Goal: Task Accomplishment & Management: Manage account settings

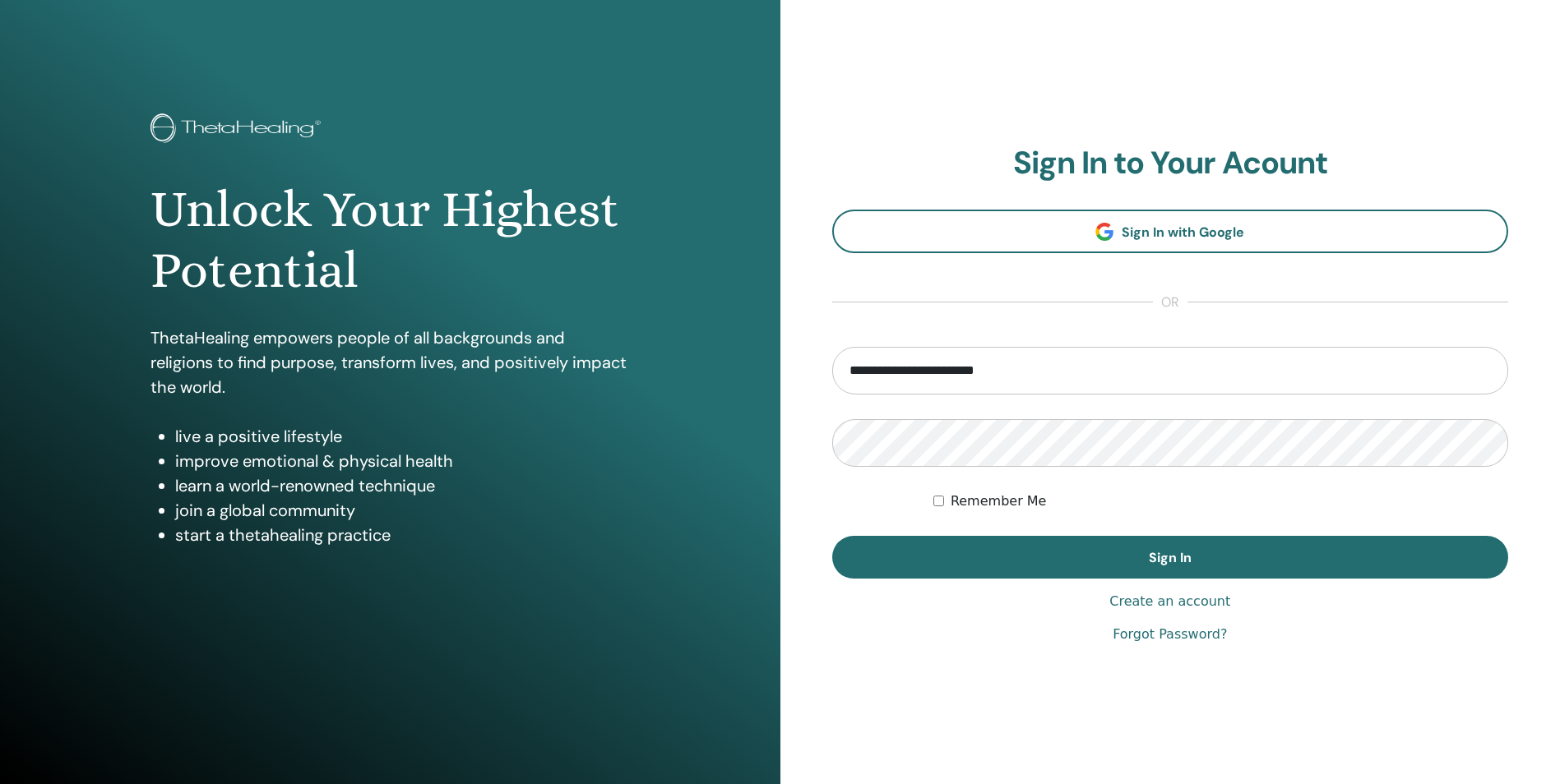
type input "**********"
click at [832, 536] on button "Sign In" at bounding box center [1170, 557] width 676 height 42
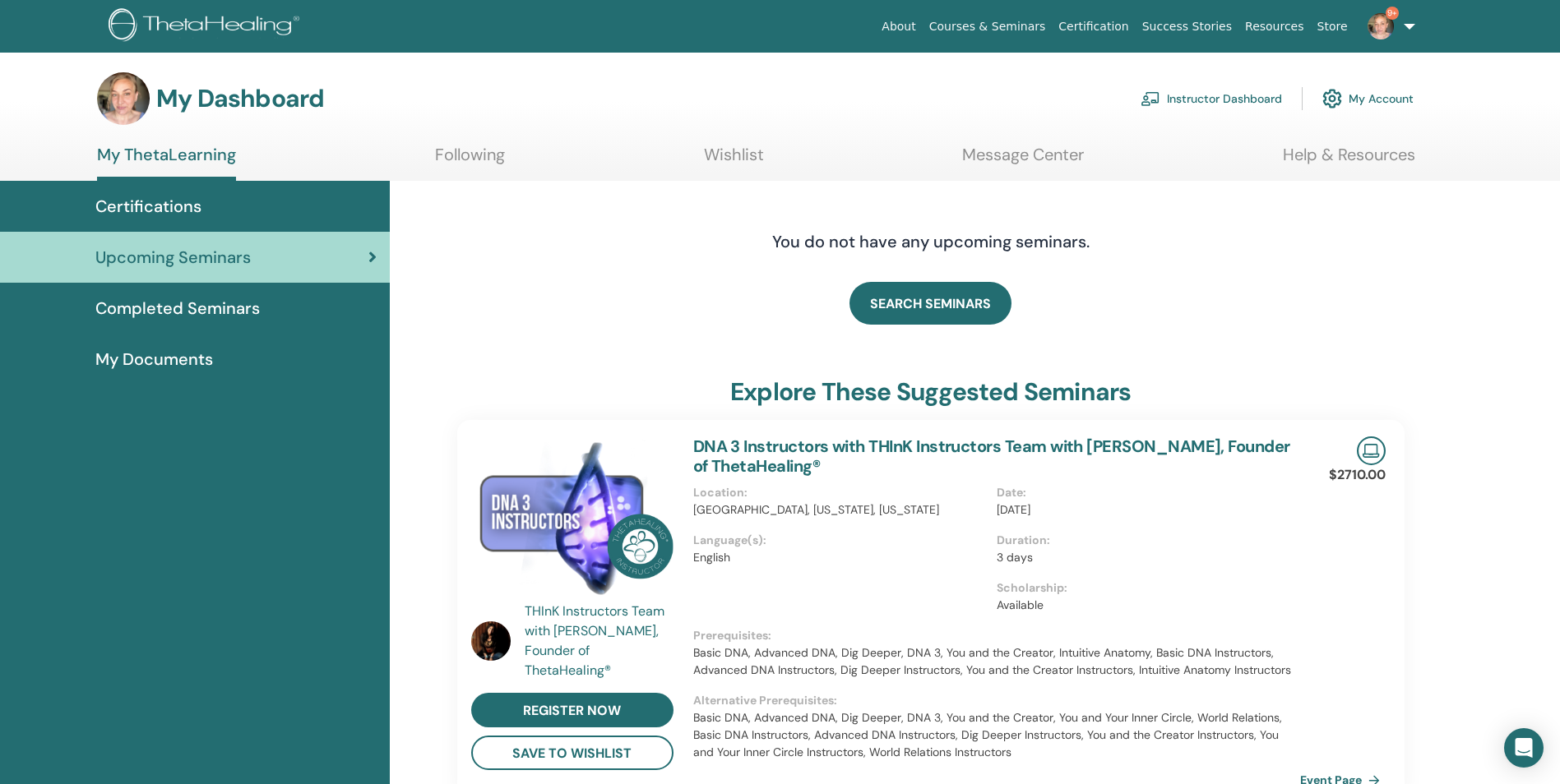
click at [1262, 101] on link "Instructor Dashboard" at bounding box center [1211, 99] width 141 height 37
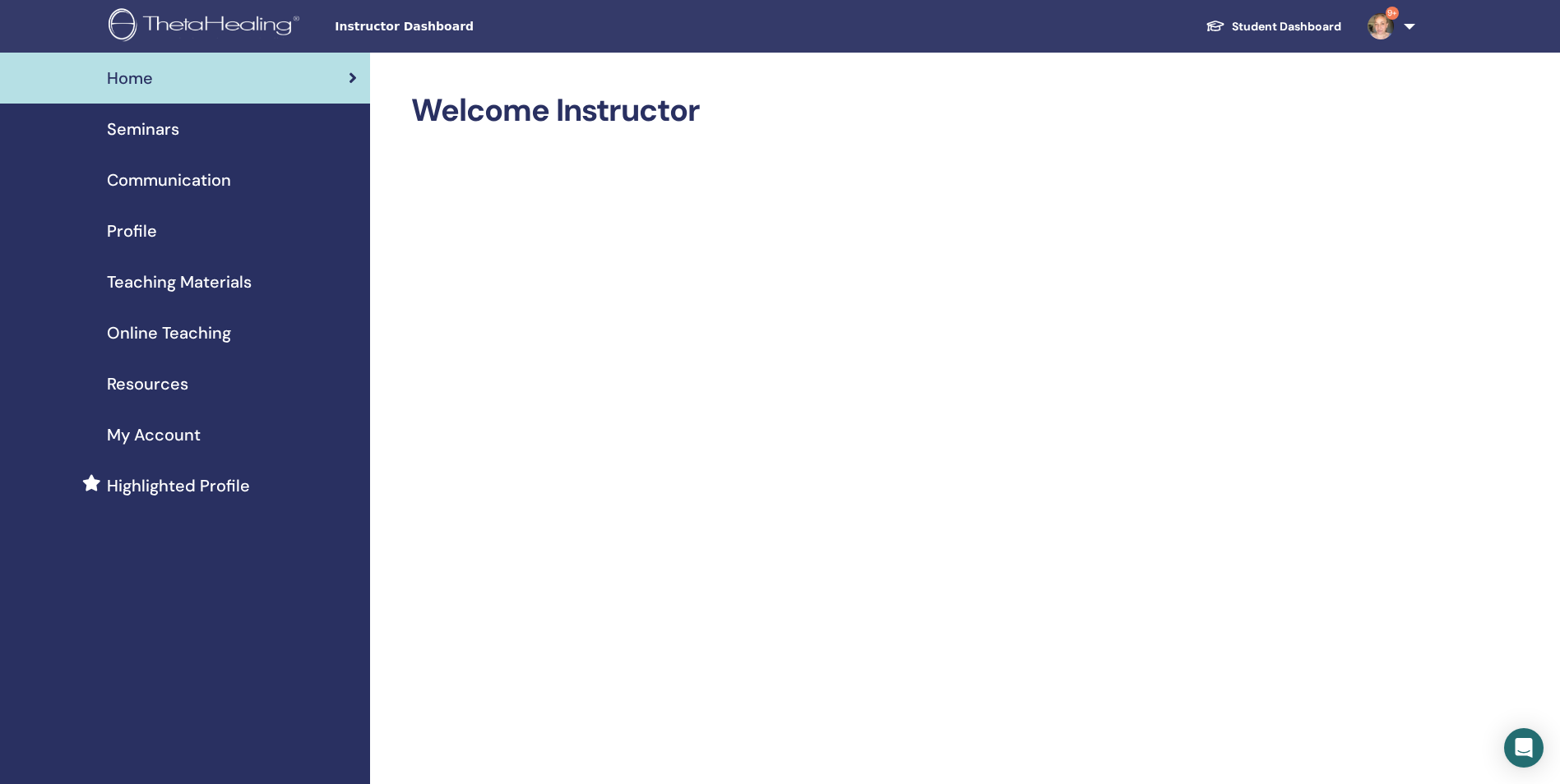
click at [141, 234] on span "Profile" at bounding box center [132, 230] width 50 height 25
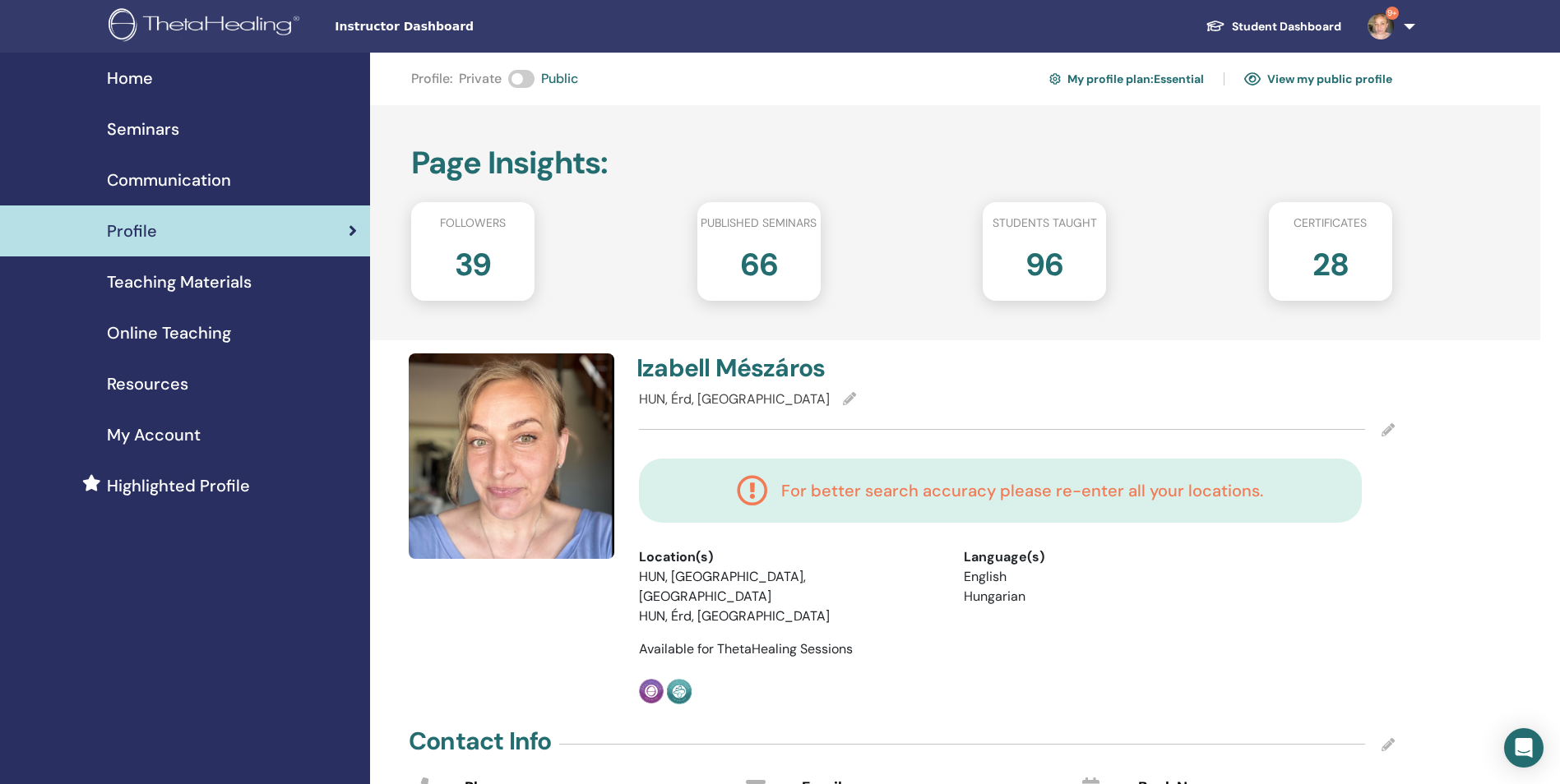
click at [1218, 482] on h4 "For better search accuracy please re-enter all your locations." at bounding box center [1021, 490] width 482 height 20
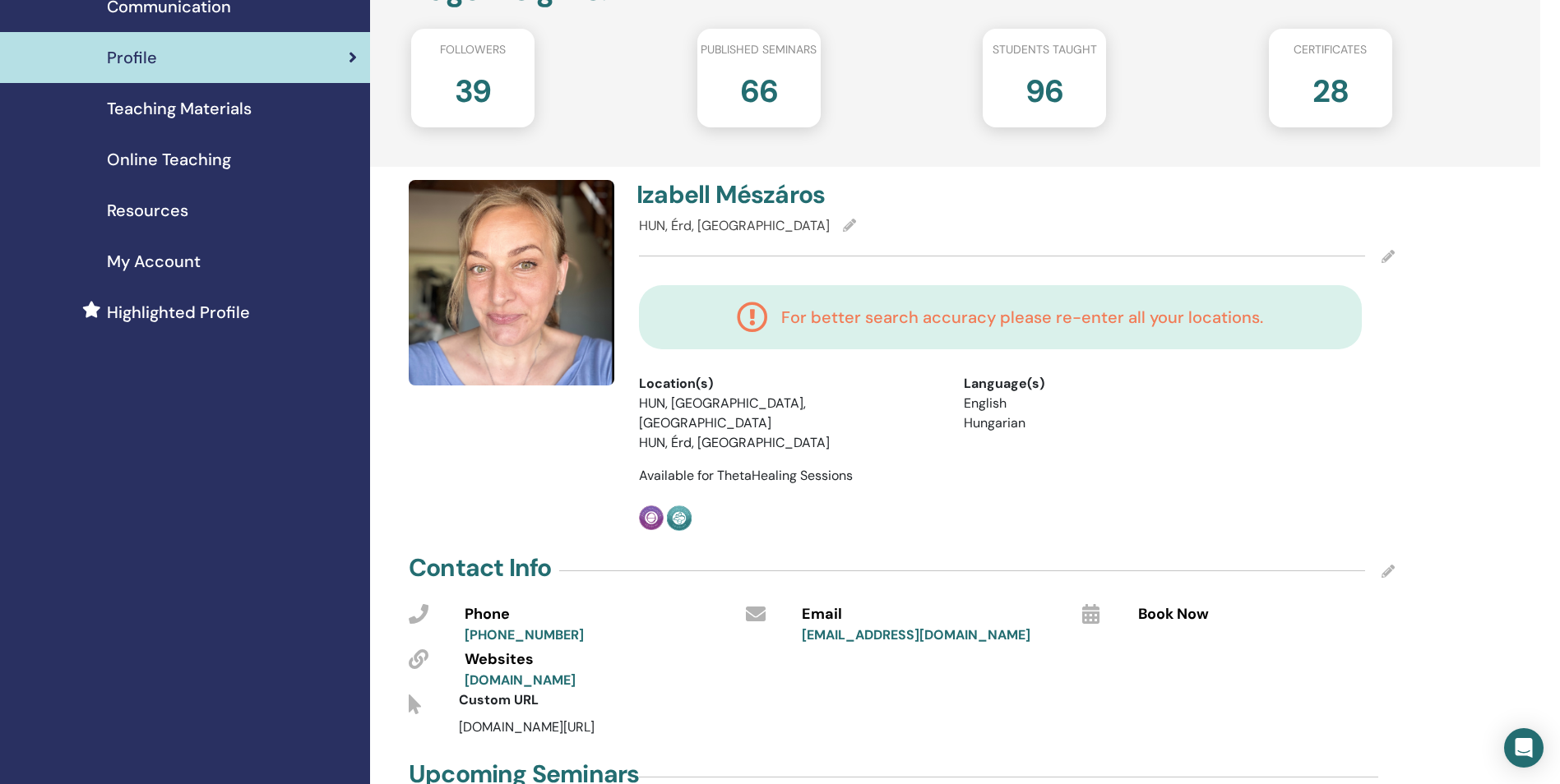
scroll to position [120, 0]
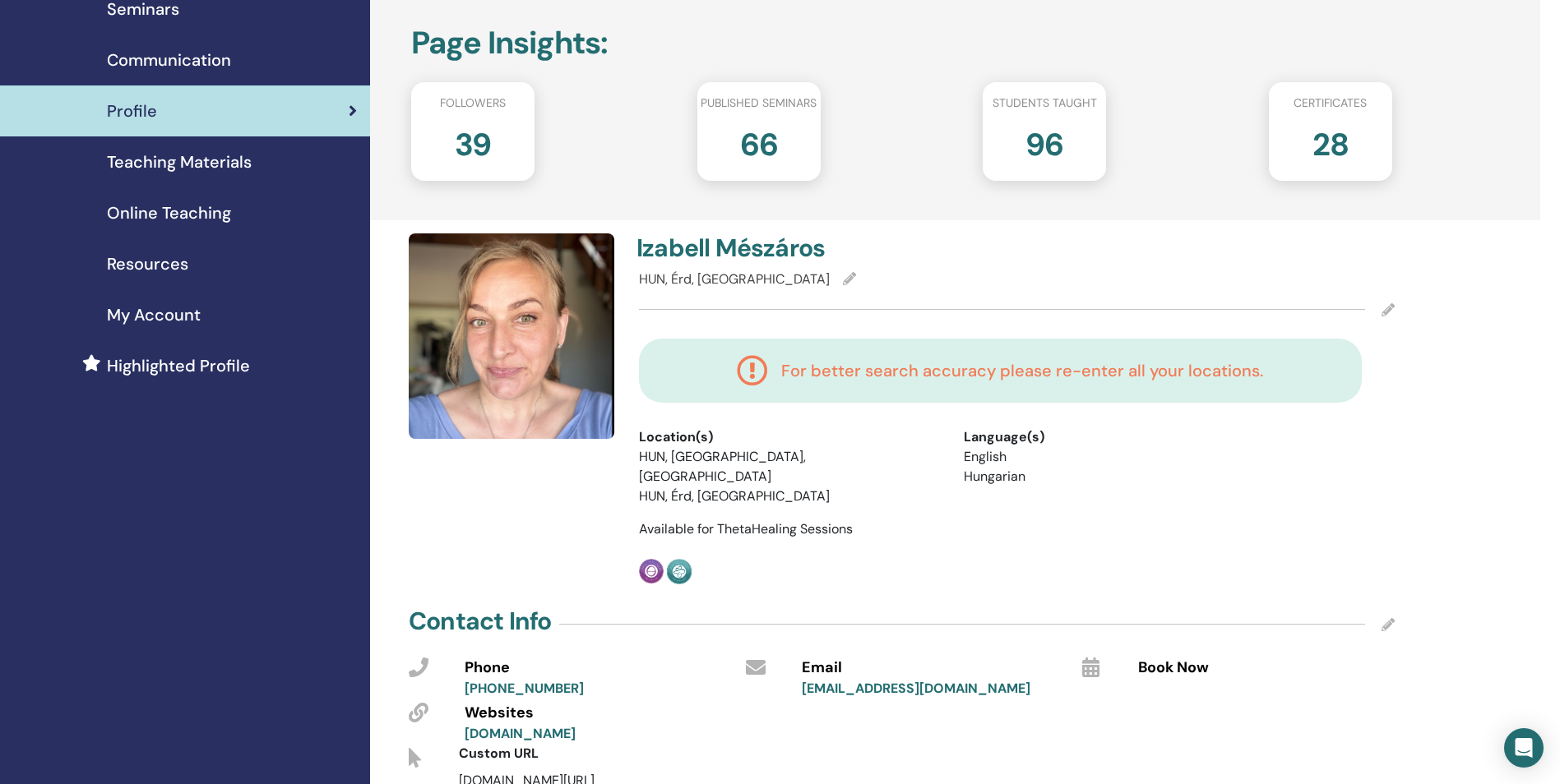
click at [139, 318] on span "My Account" at bounding box center [154, 314] width 93 height 25
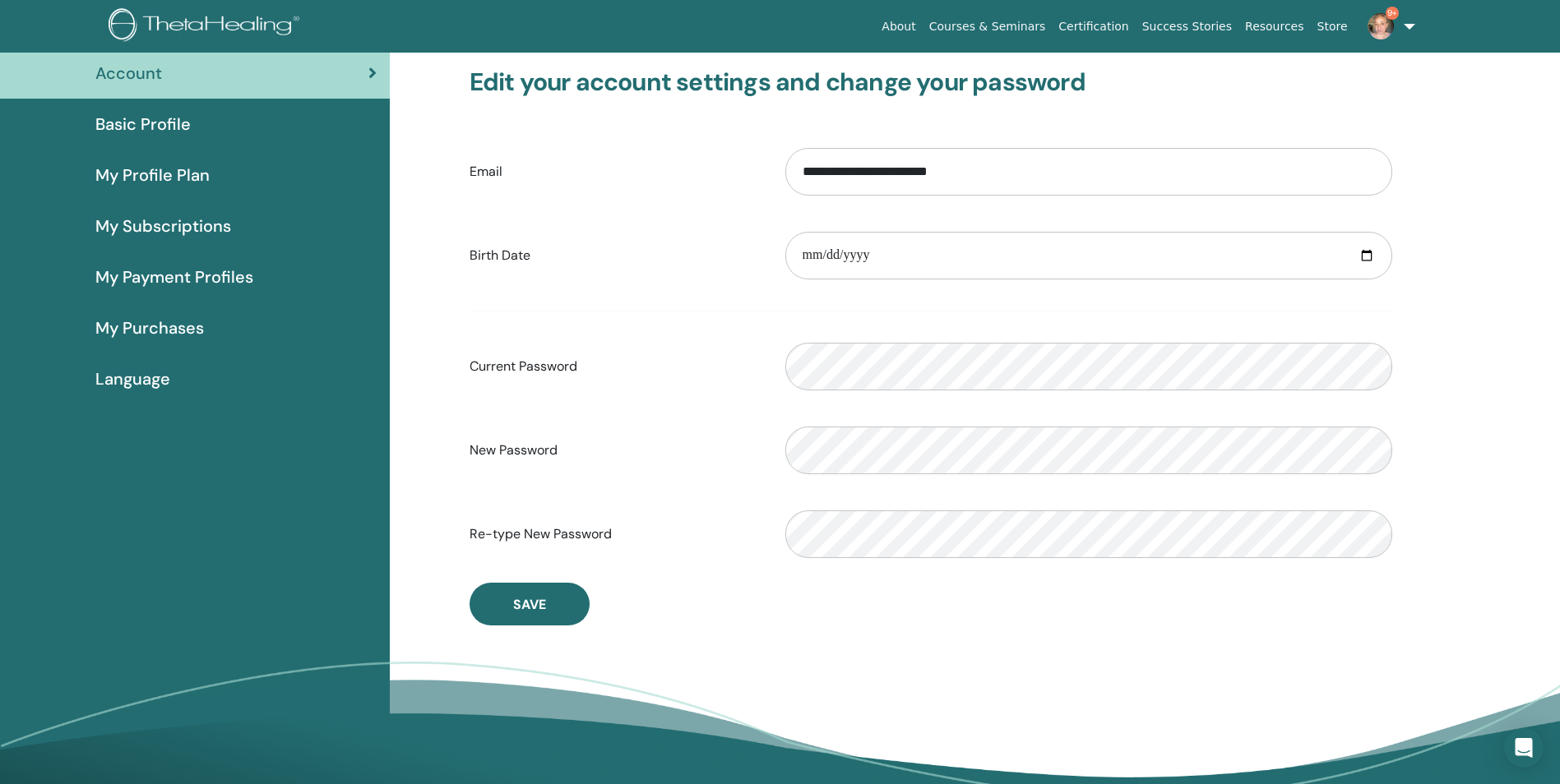
scroll to position [102, 0]
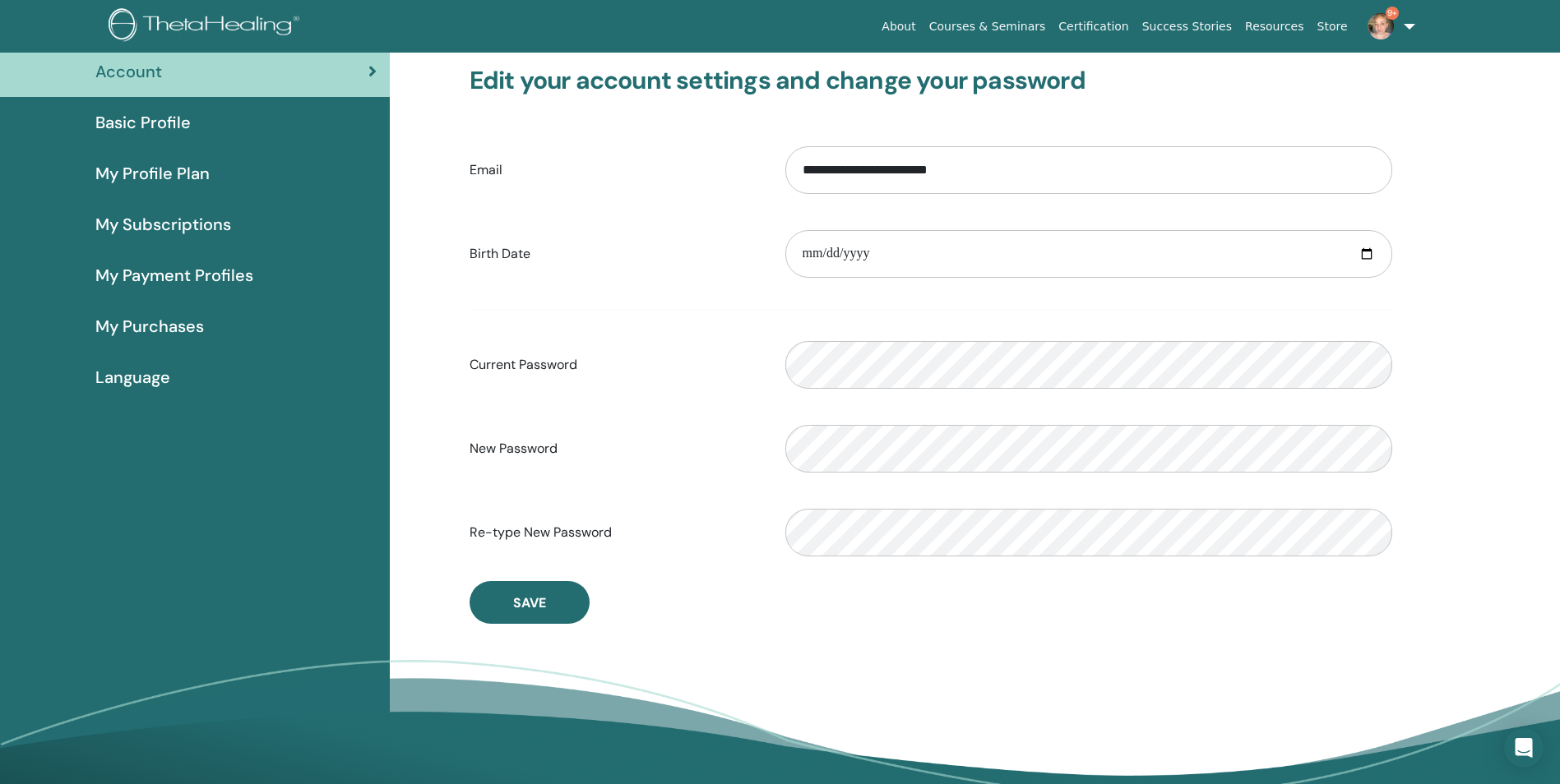
click at [194, 171] on span "My Profile Plan" at bounding box center [152, 173] width 114 height 25
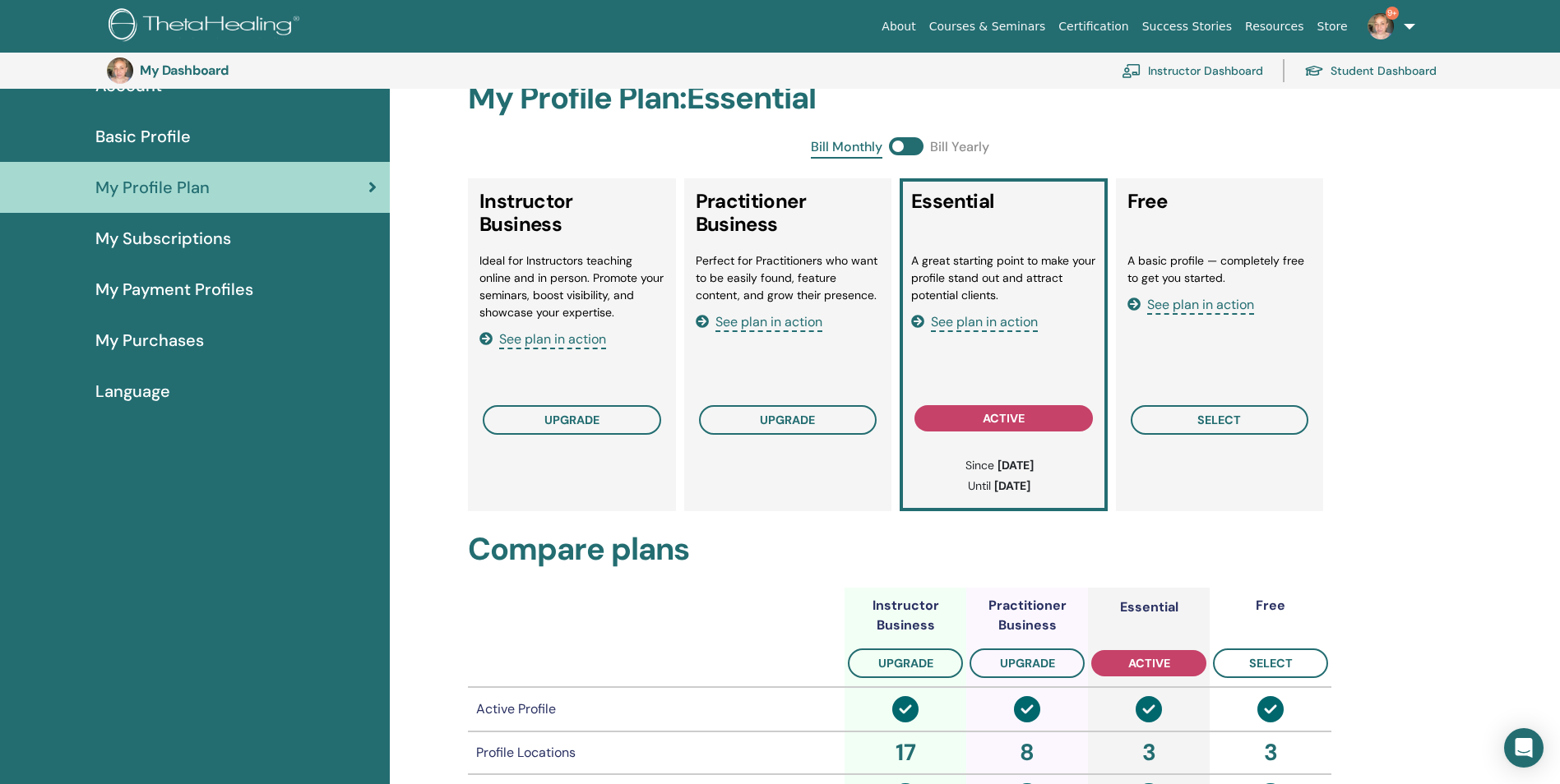
scroll to position [65, 0]
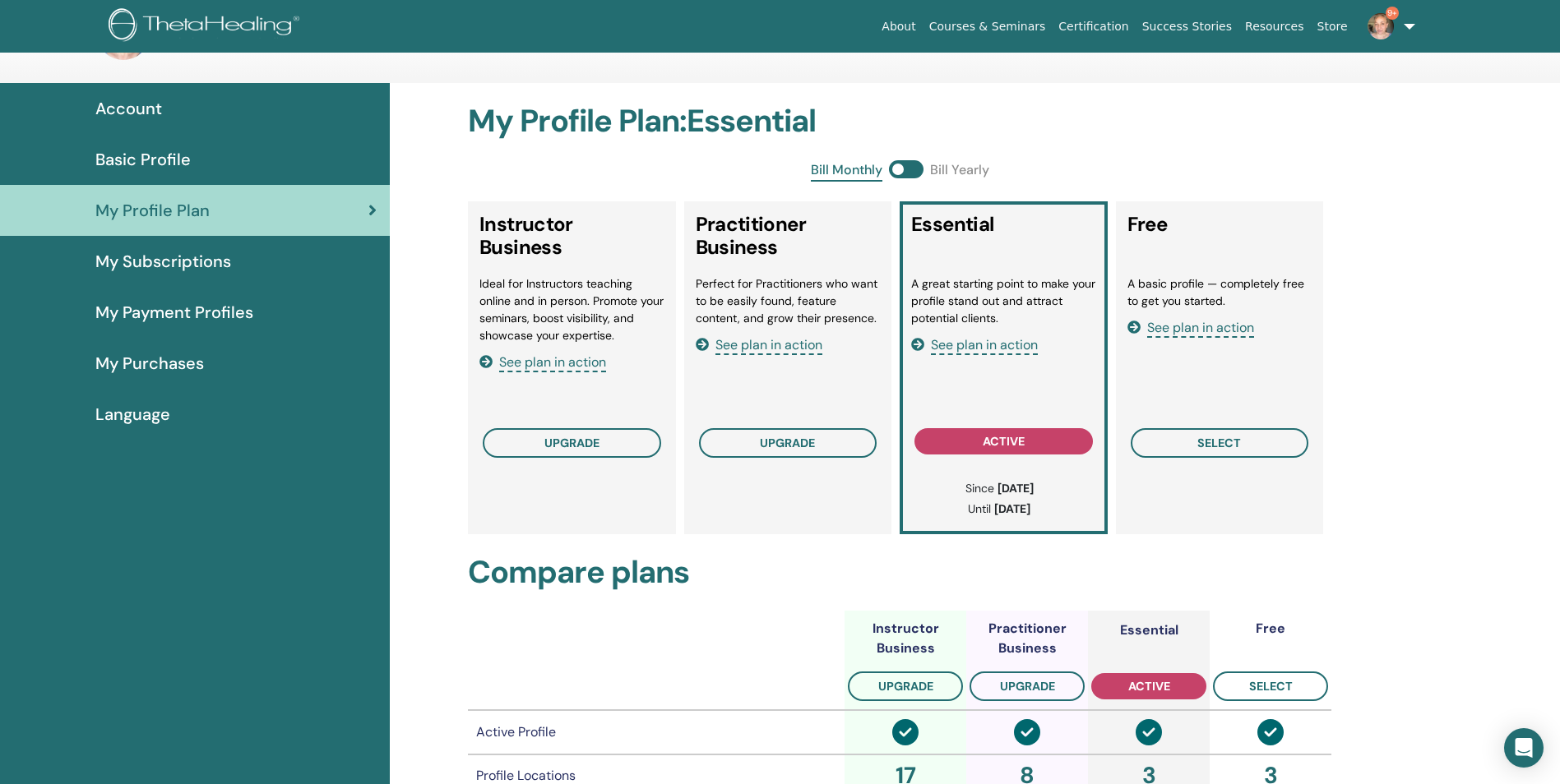
click at [189, 266] on span "My Subscriptions" at bounding box center [163, 261] width 136 height 25
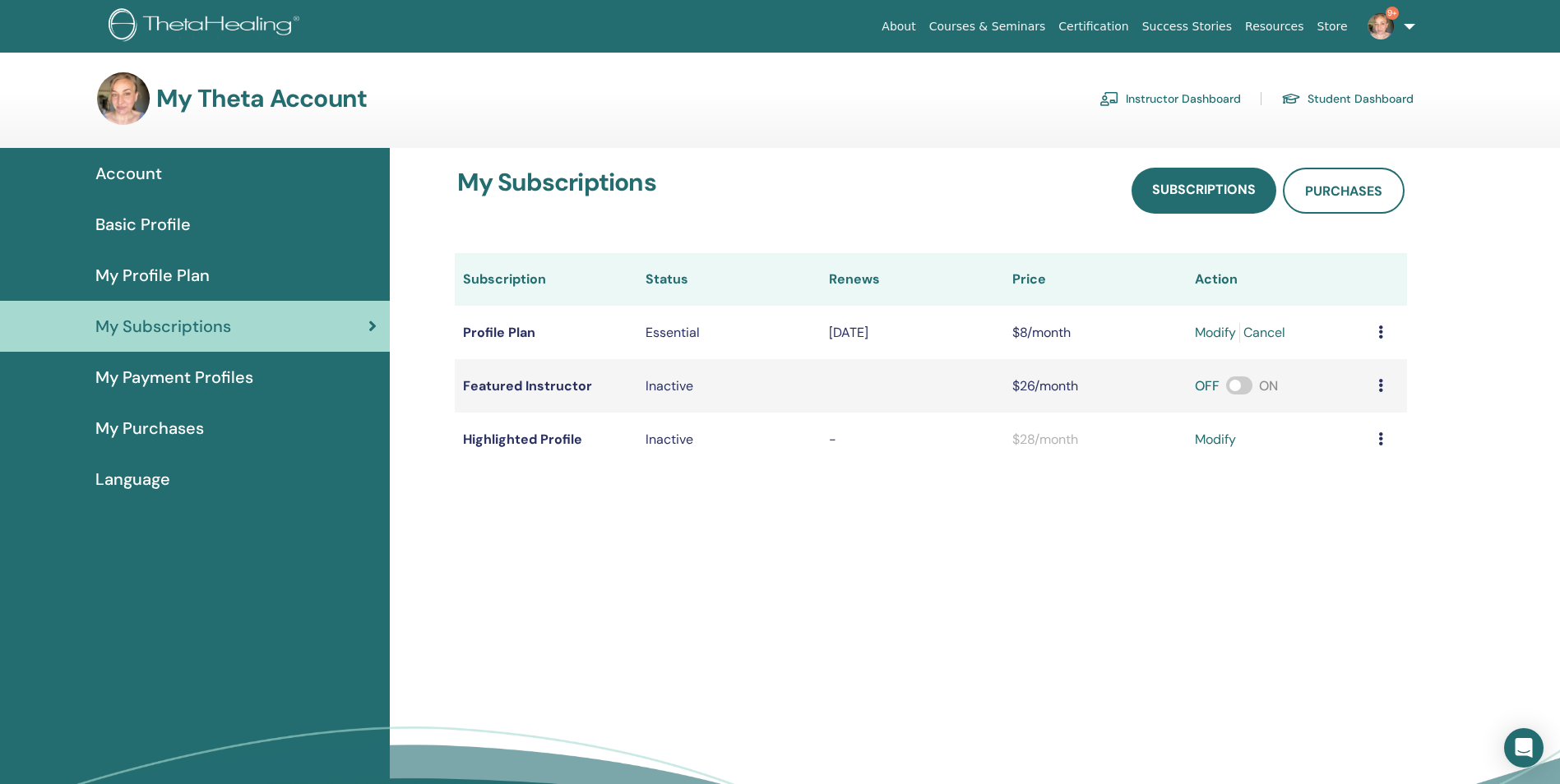
click at [137, 180] on span "Account" at bounding box center [128, 173] width 66 height 25
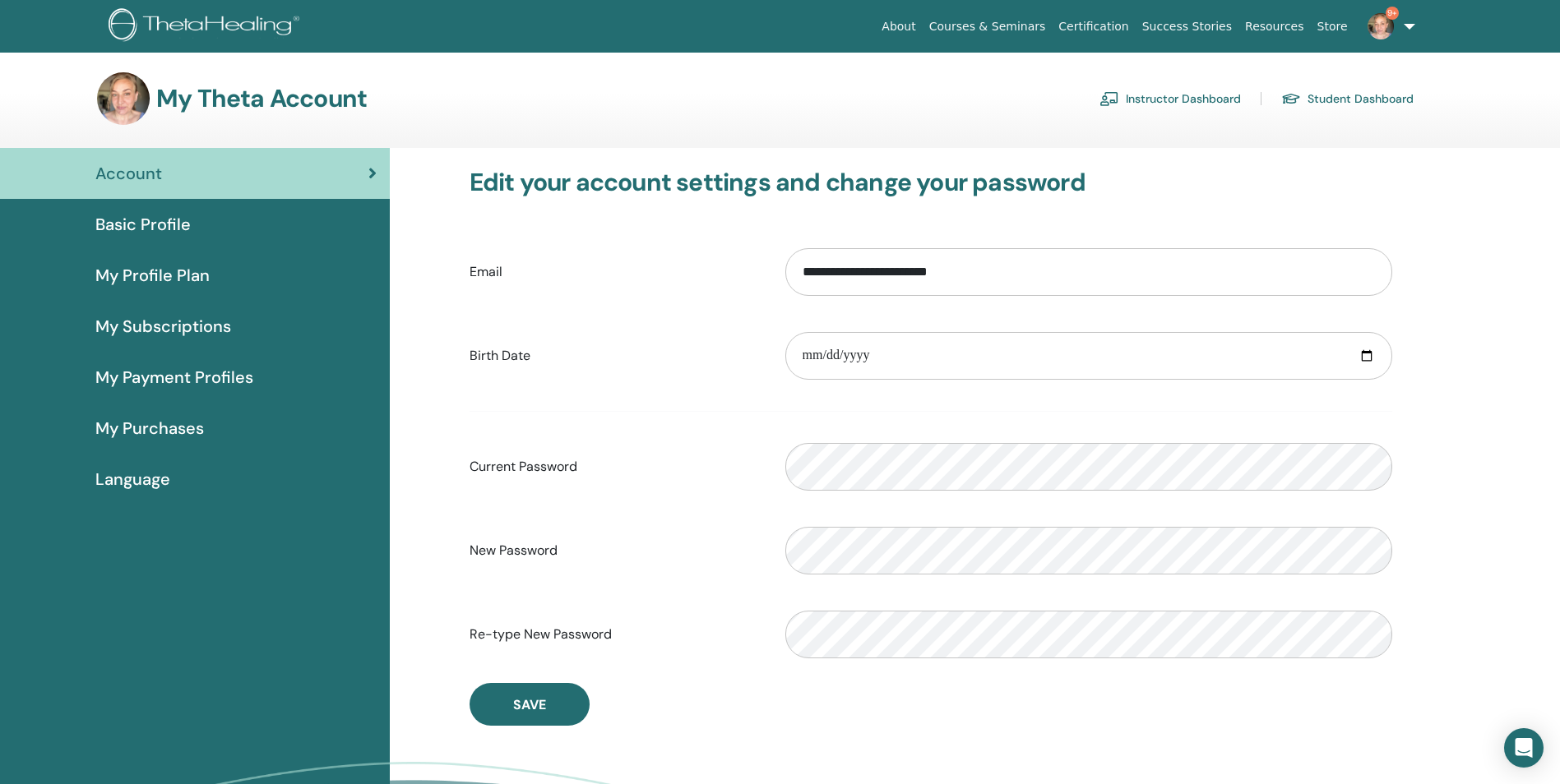
click at [1191, 101] on link "Instructor Dashboard" at bounding box center [1170, 99] width 141 height 26
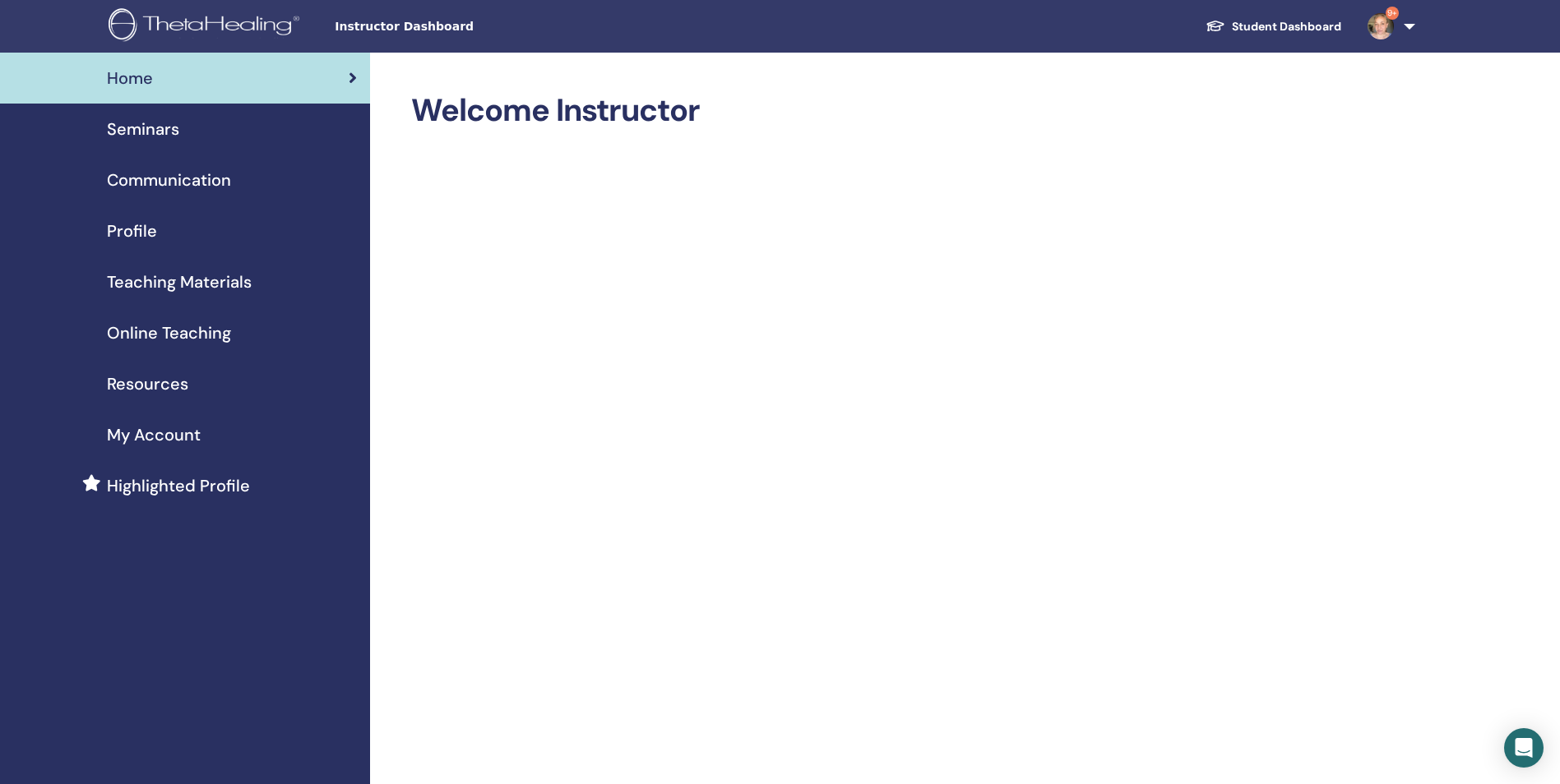
click at [199, 338] on span "Online Teaching" at bounding box center [169, 332] width 124 height 25
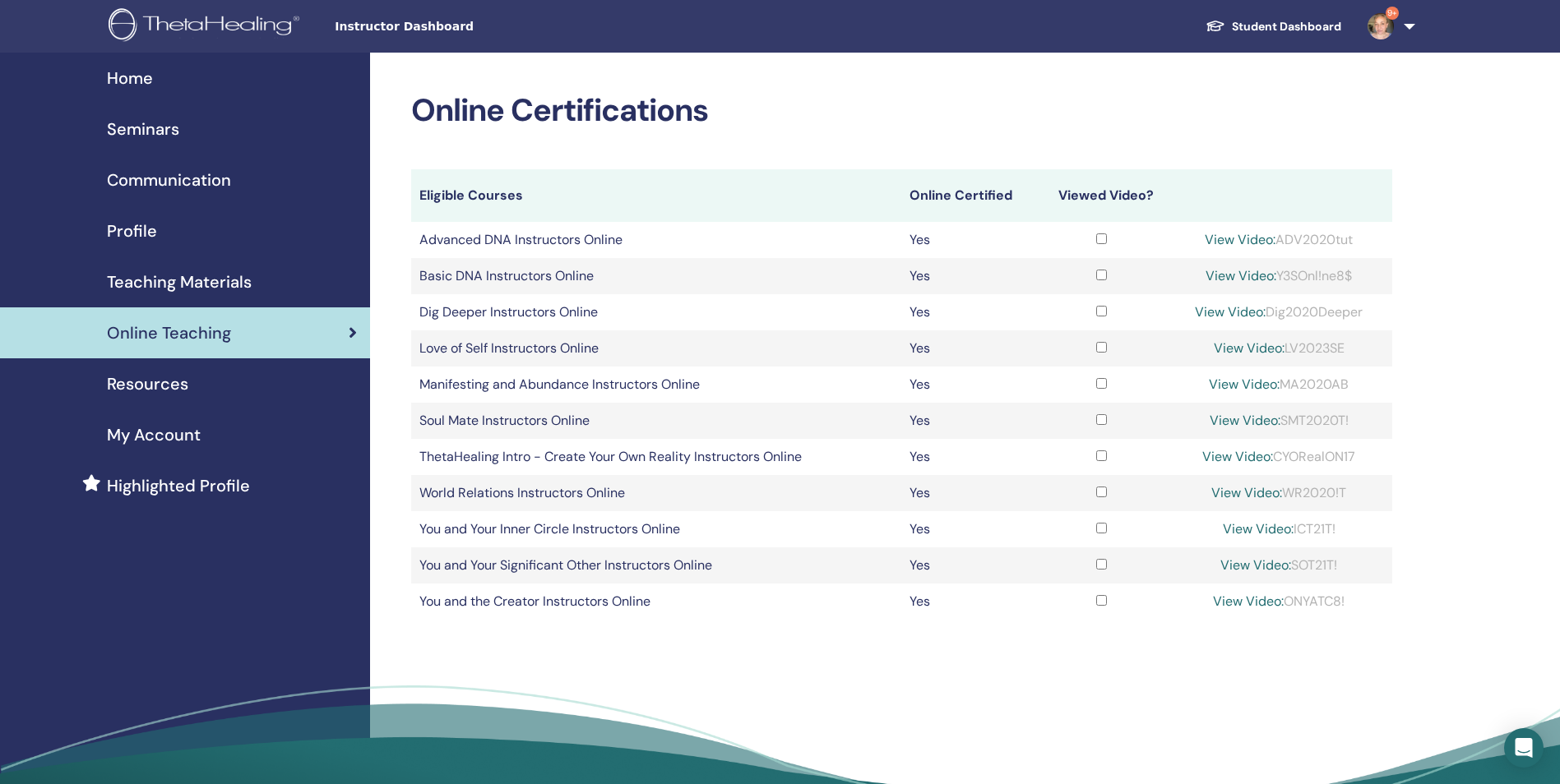
click at [191, 435] on span "My Account" at bounding box center [154, 434] width 93 height 25
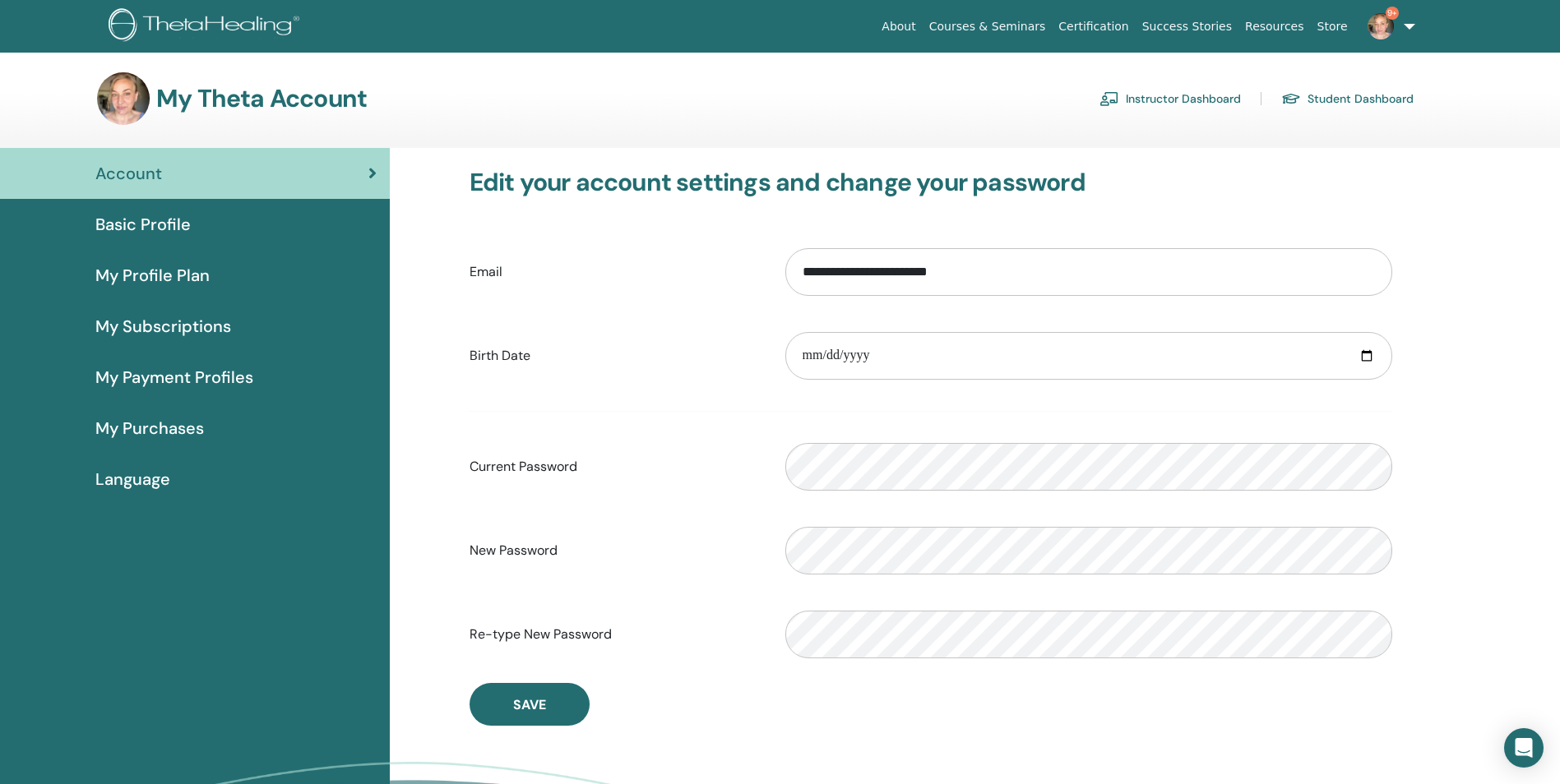
click at [166, 224] on span "Basic Profile" at bounding box center [143, 224] width 95 height 25
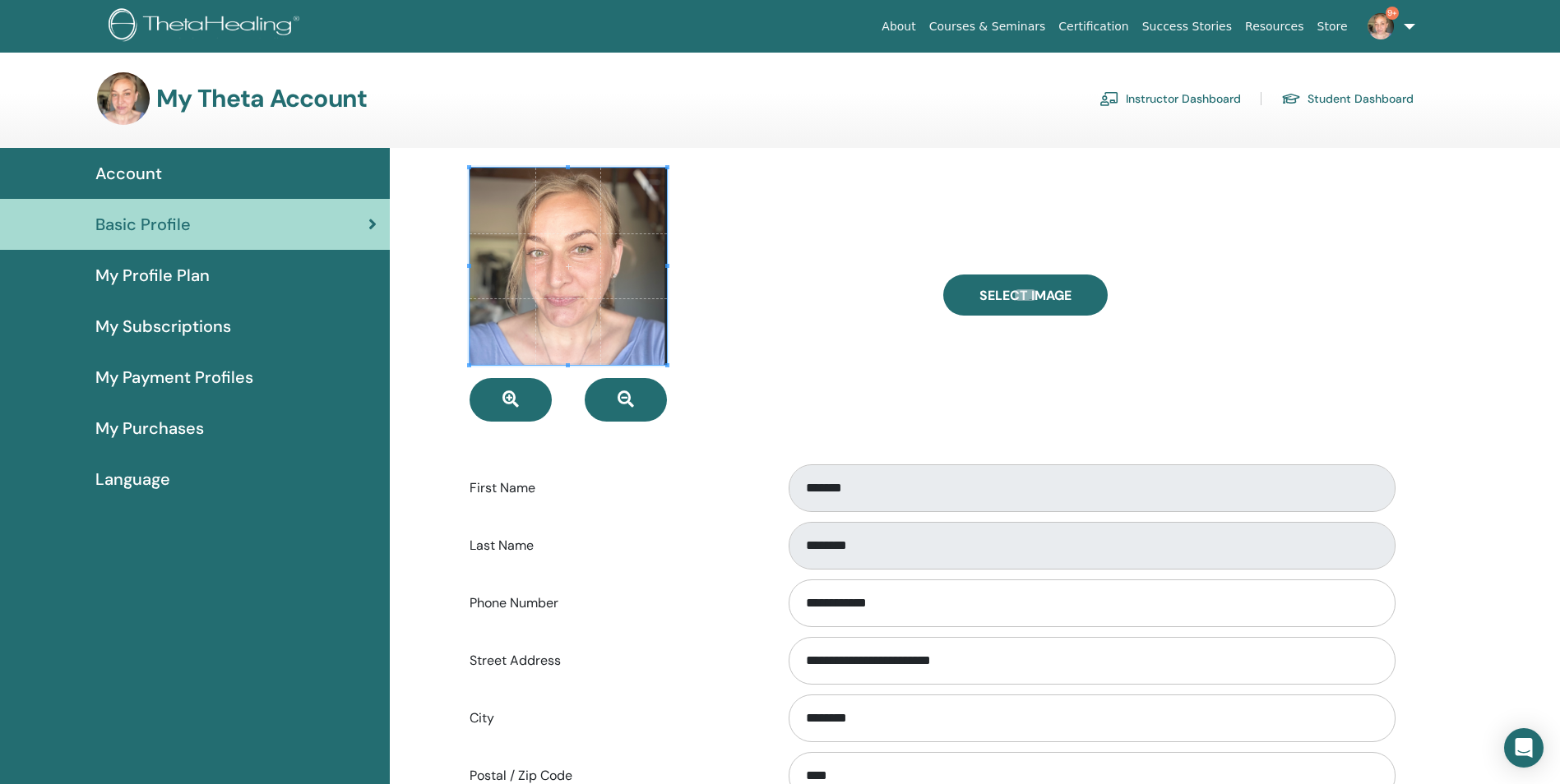
click at [147, 276] on span "My Profile Plan" at bounding box center [152, 275] width 114 height 25
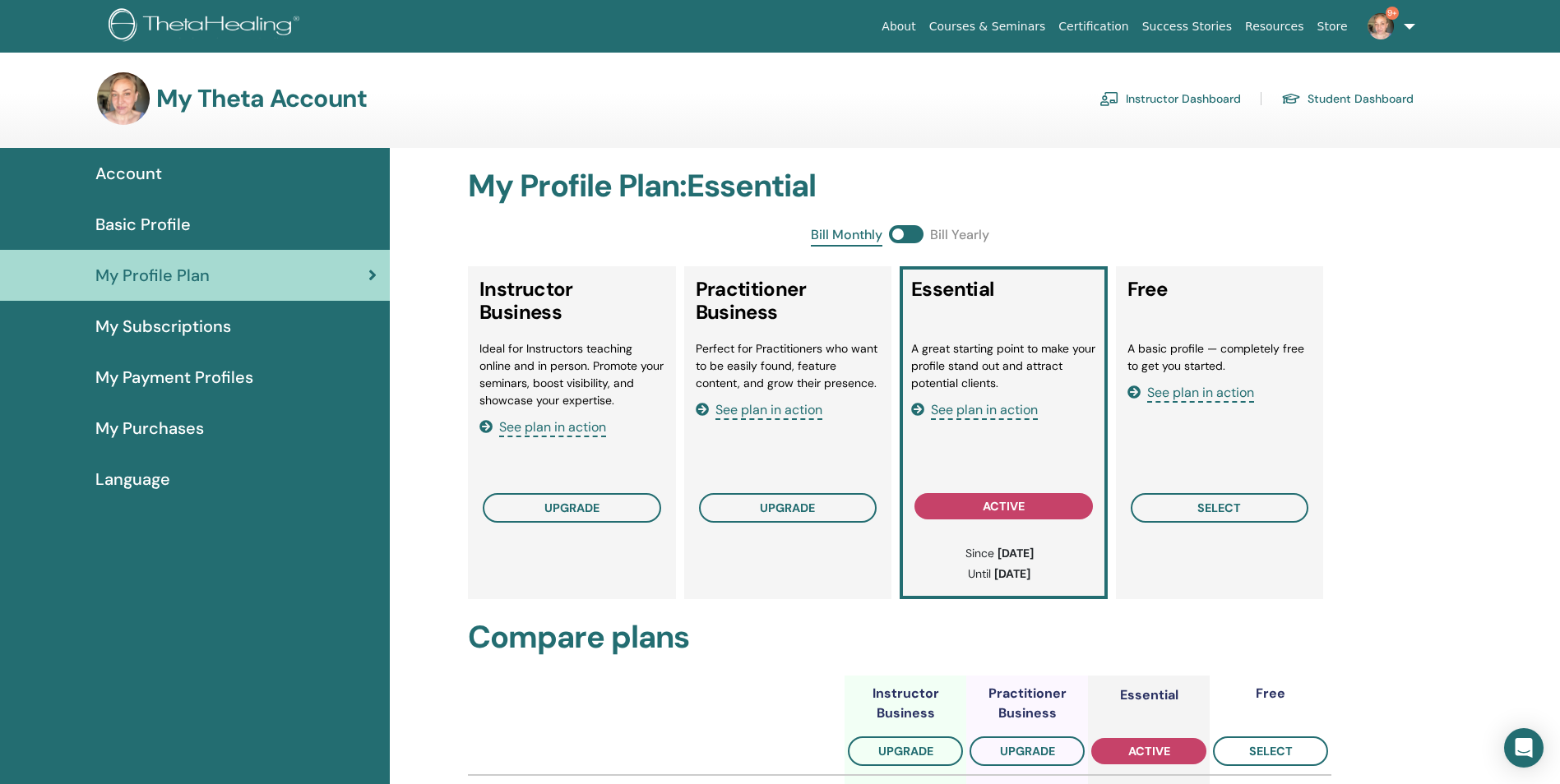
click at [222, 328] on span "My Subscriptions" at bounding box center [163, 326] width 136 height 25
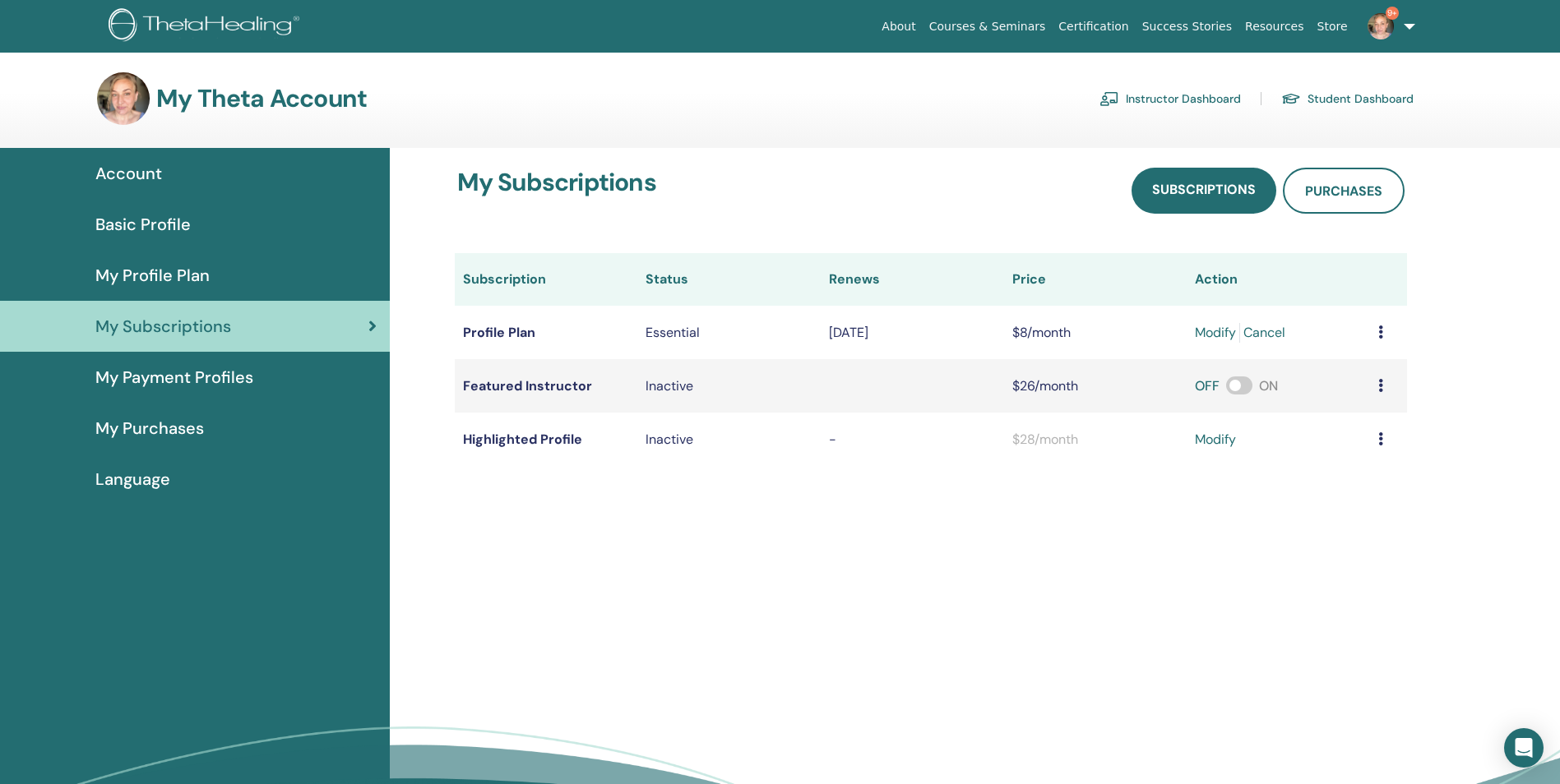
click at [219, 388] on span "My Payment Profiles" at bounding box center [174, 377] width 158 height 25
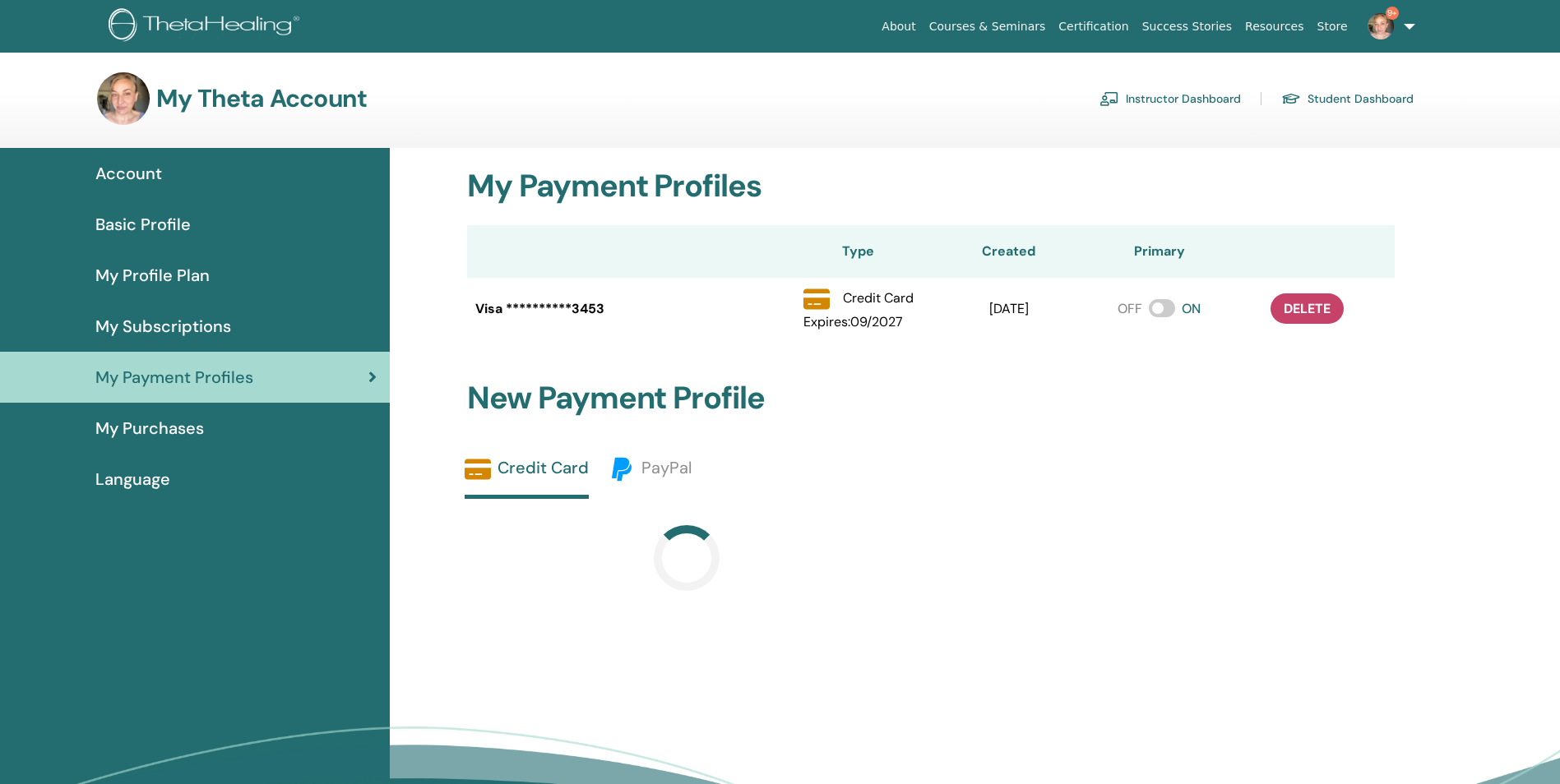
click at [172, 432] on span "My Purchases" at bounding box center [150, 428] width 109 height 25
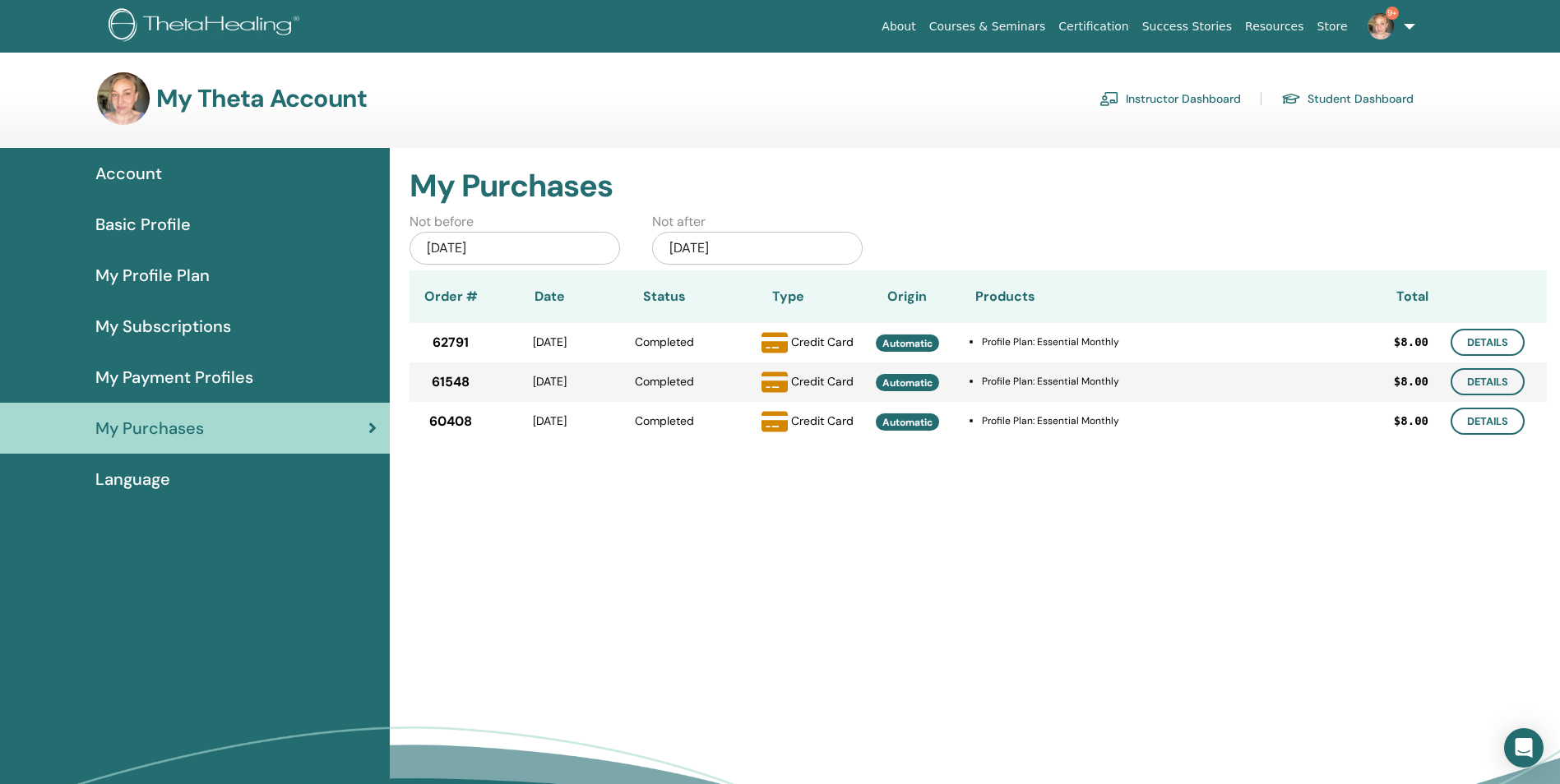
click at [142, 168] on span "Account" at bounding box center [128, 173] width 66 height 25
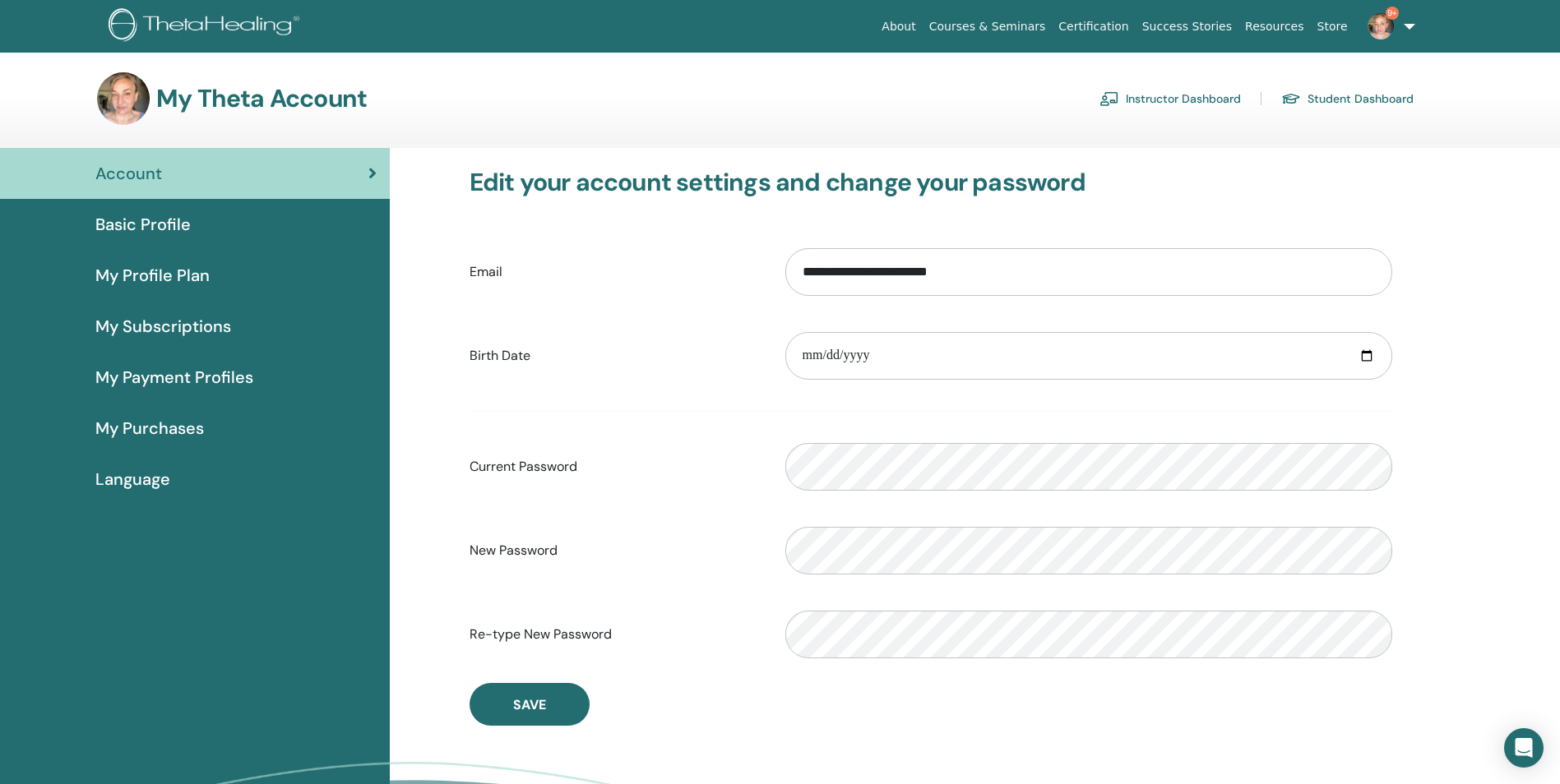
click at [1374, 100] on link "Student Dashboard" at bounding box center [1347, 99] width 133 height 26
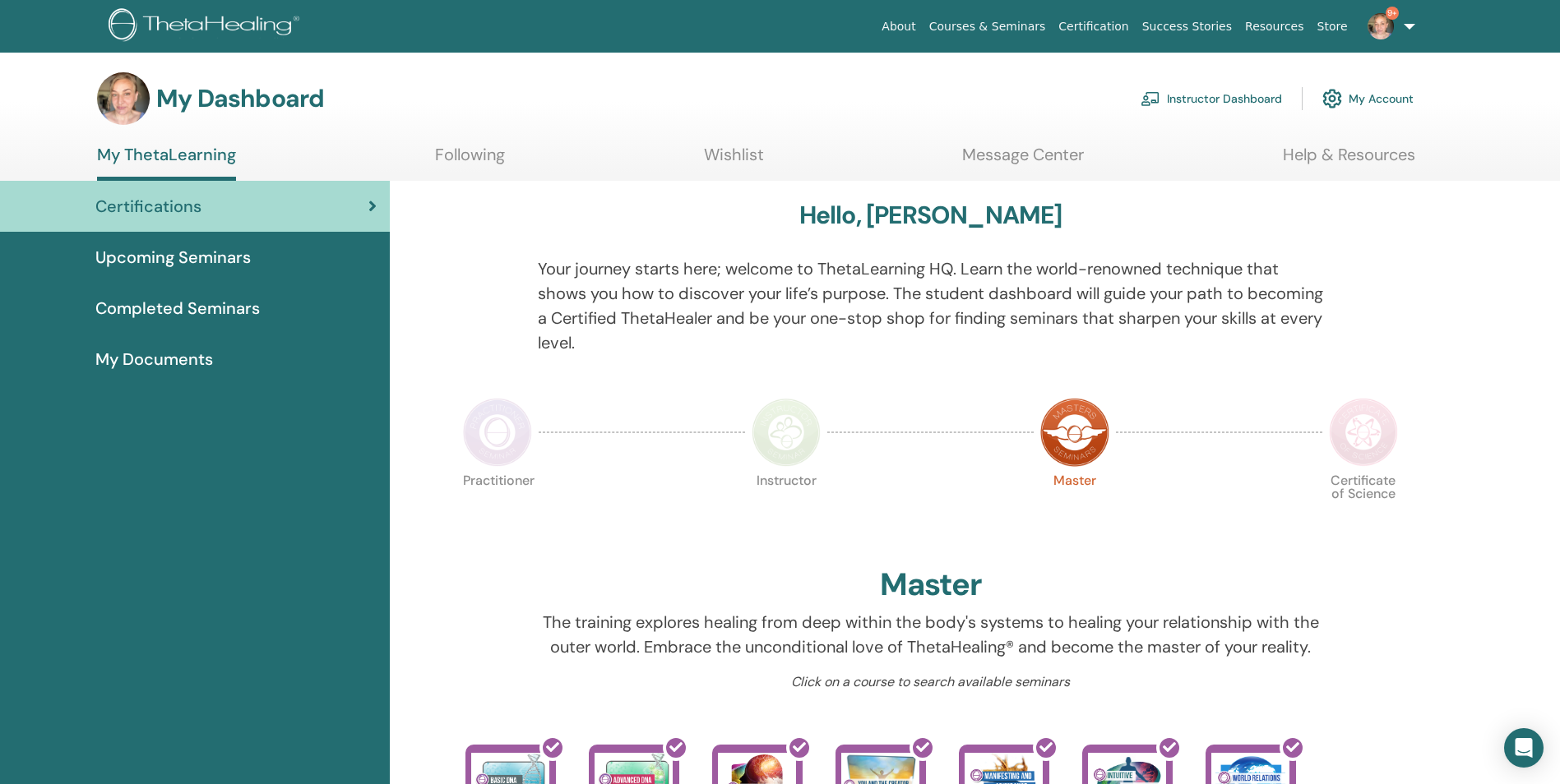
click at [206, 149] on link "My ThetaLearning" at bounding box center [167, 162] width 139 height 37
click at [213, 257] on span "Upcoming Seminars" at bounding box center [172, 257] width 155 height 25
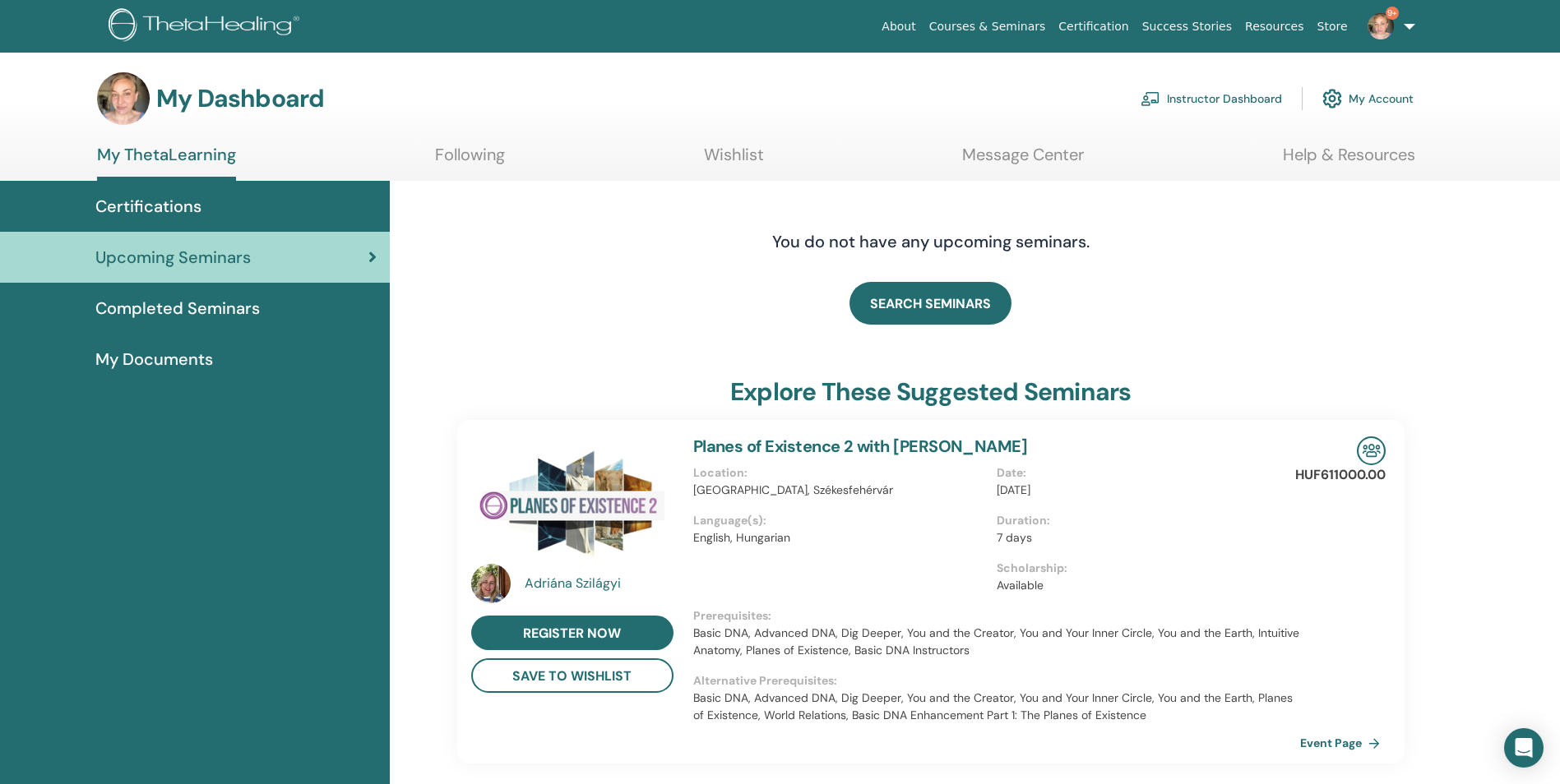
click at [1356, 101] on link "My Account" at bounding box center [1367, 99] width 91 height 37
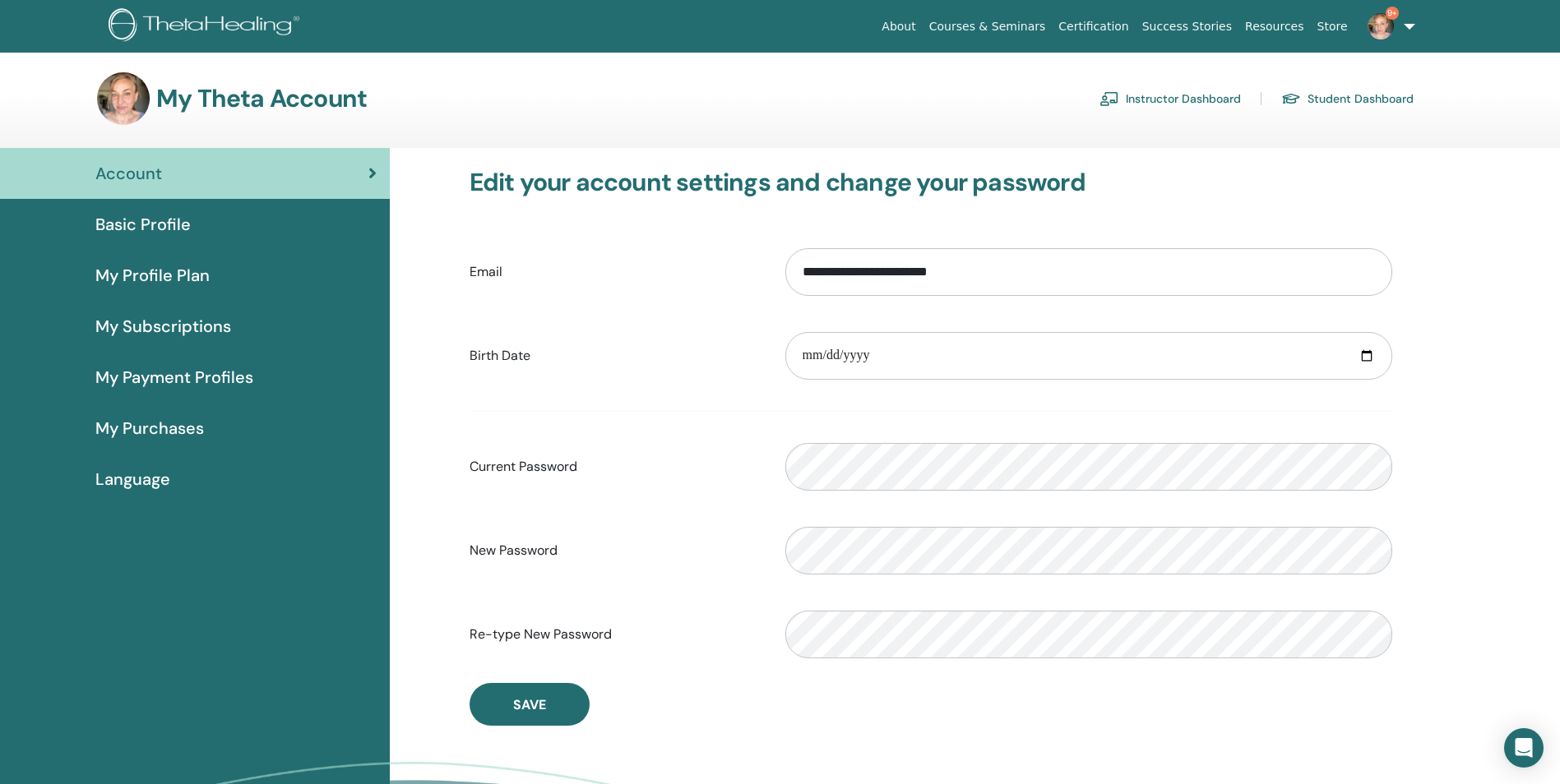
click at [146, 430] on span "My Purchases" at bounding box center [150, 428] width 109 height 25
click at [127, 381] on span "My Payment Profiles" at bounding box center [174, 377] width 158 height 25
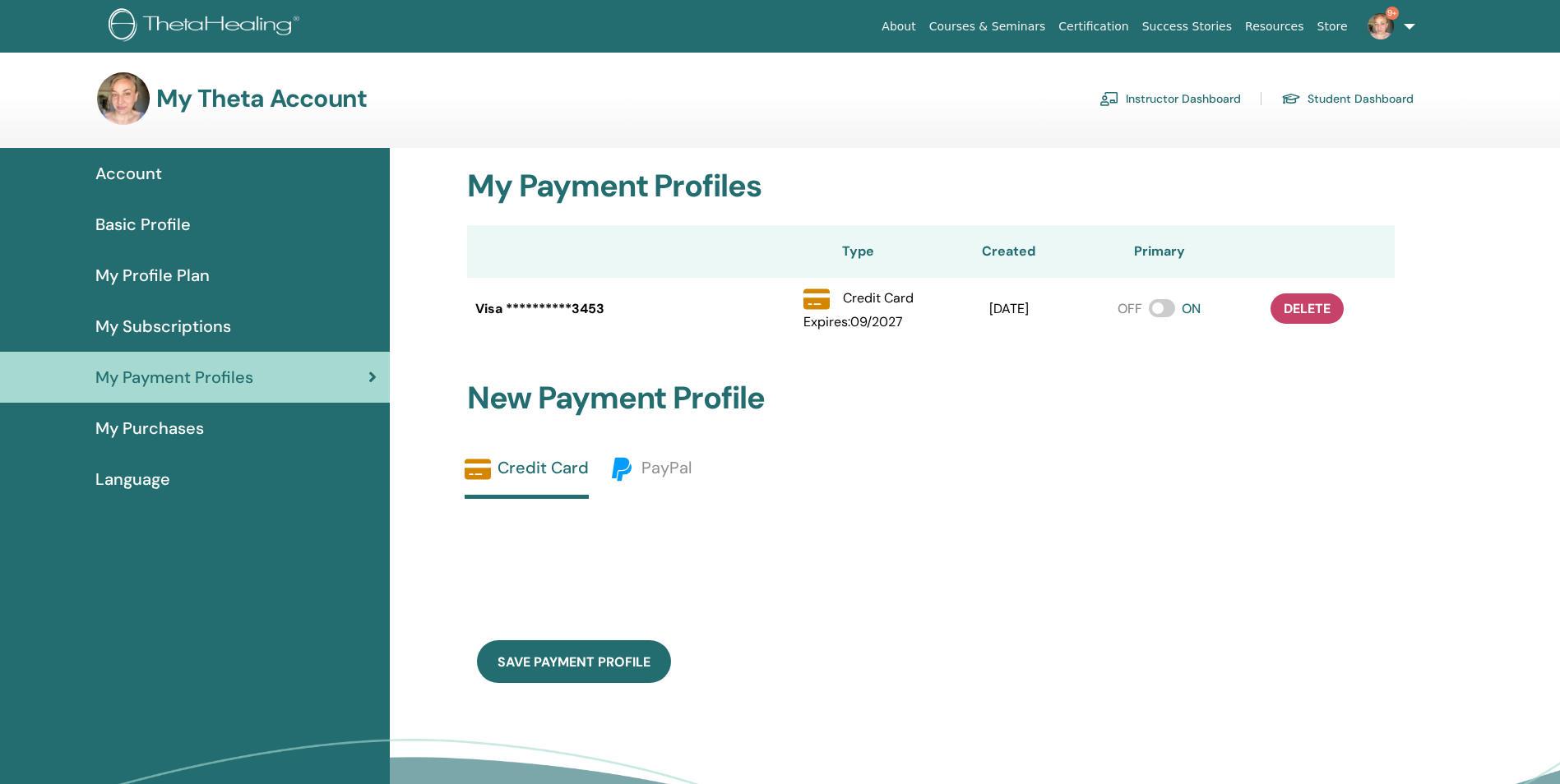
click at [1402, 22] on link "9+" at bounding box center [1388, 26] width 67 height 53
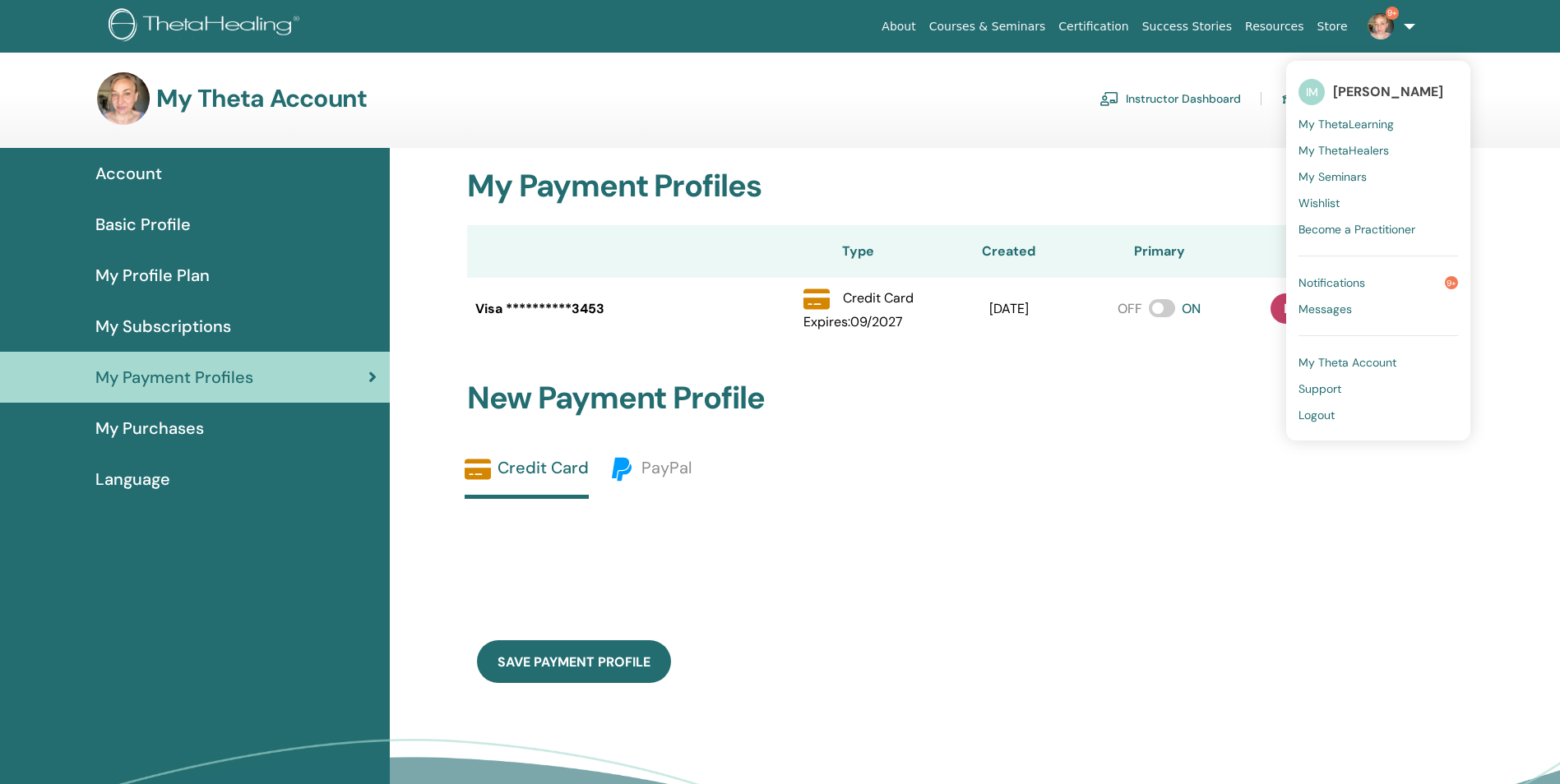
click at [1376, 127] on span "My ThetaLearning" at bounding box center [1346, 123] width 95 height 14
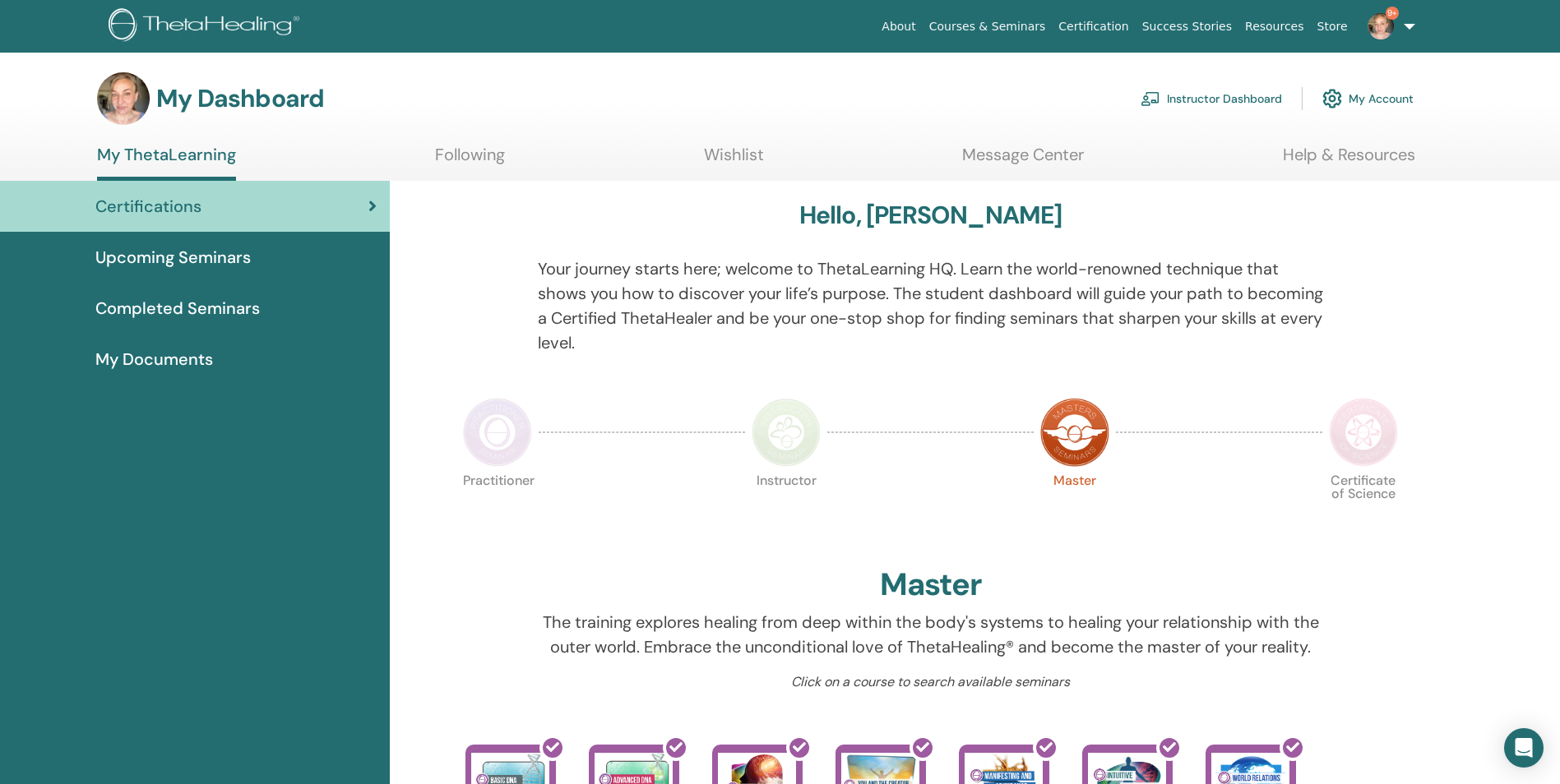
click at [1404, 22] on link "9+" at bounding box center [1388, 26] width 67 height 53
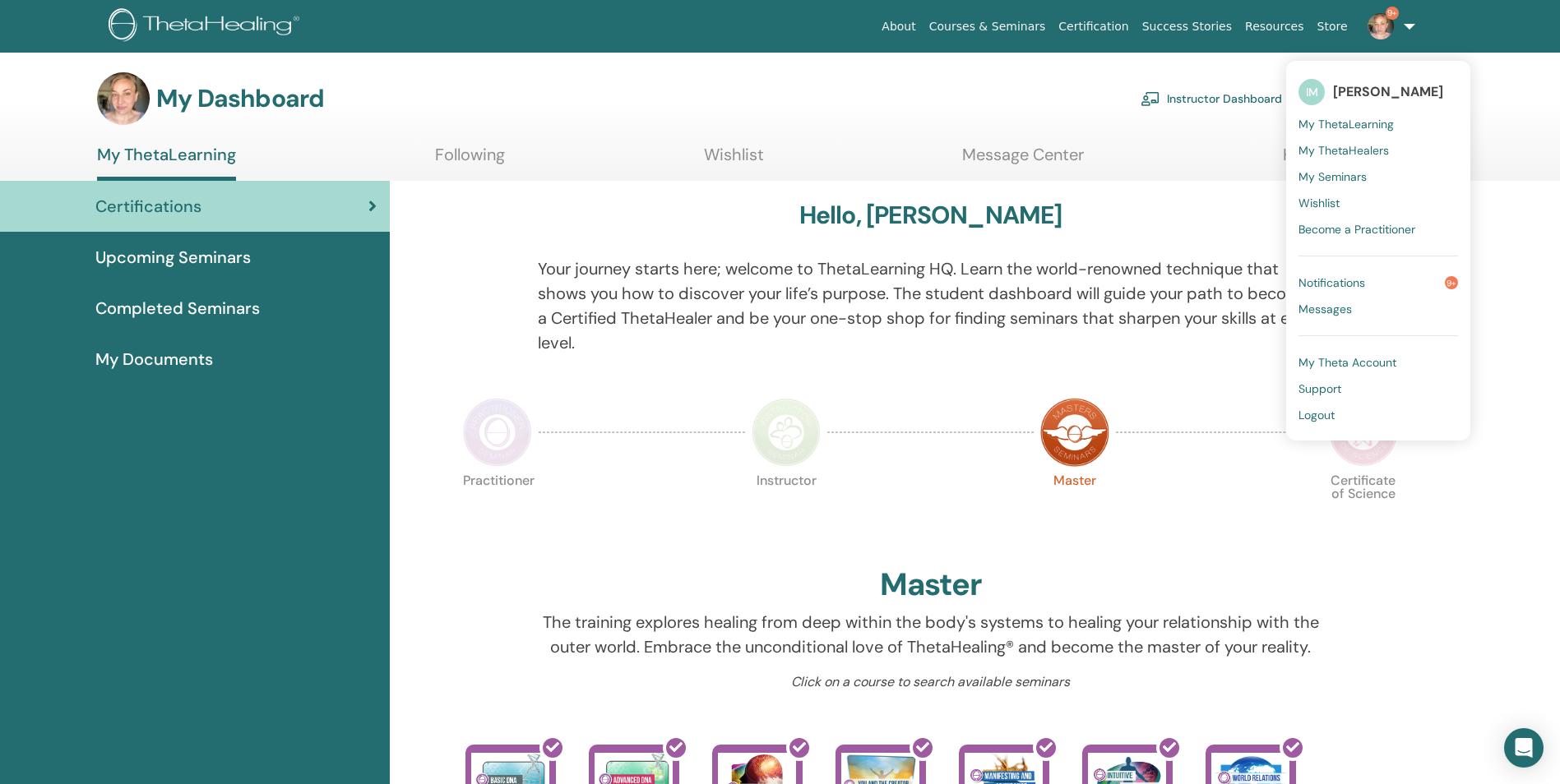
click at [1355, 362] on span "My Theta Account" at bounding box center [1347, 362] width 98 height 14
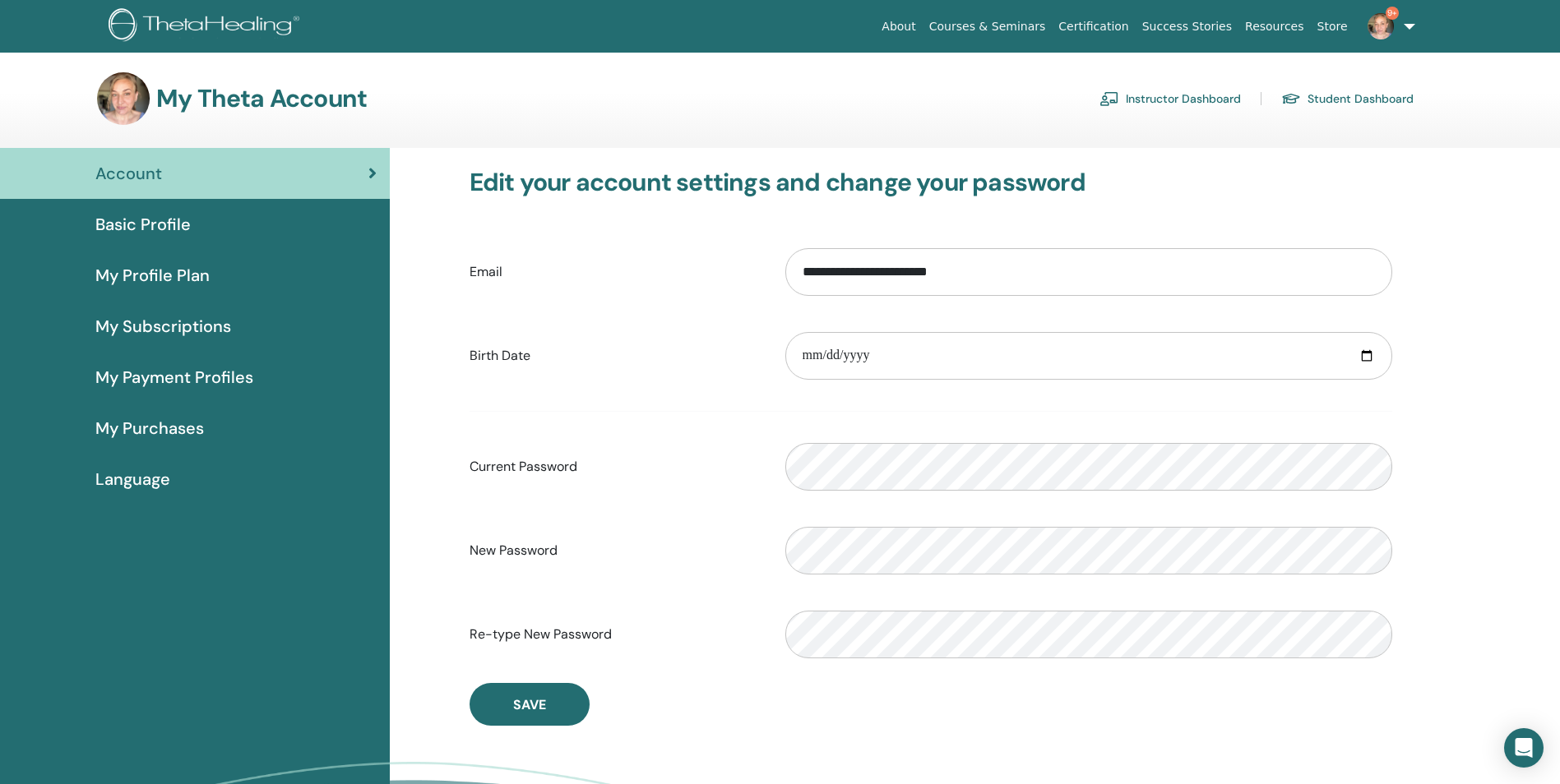
click at [1385, 33] on img at bounding box center [1380, 25] width 26 height 26
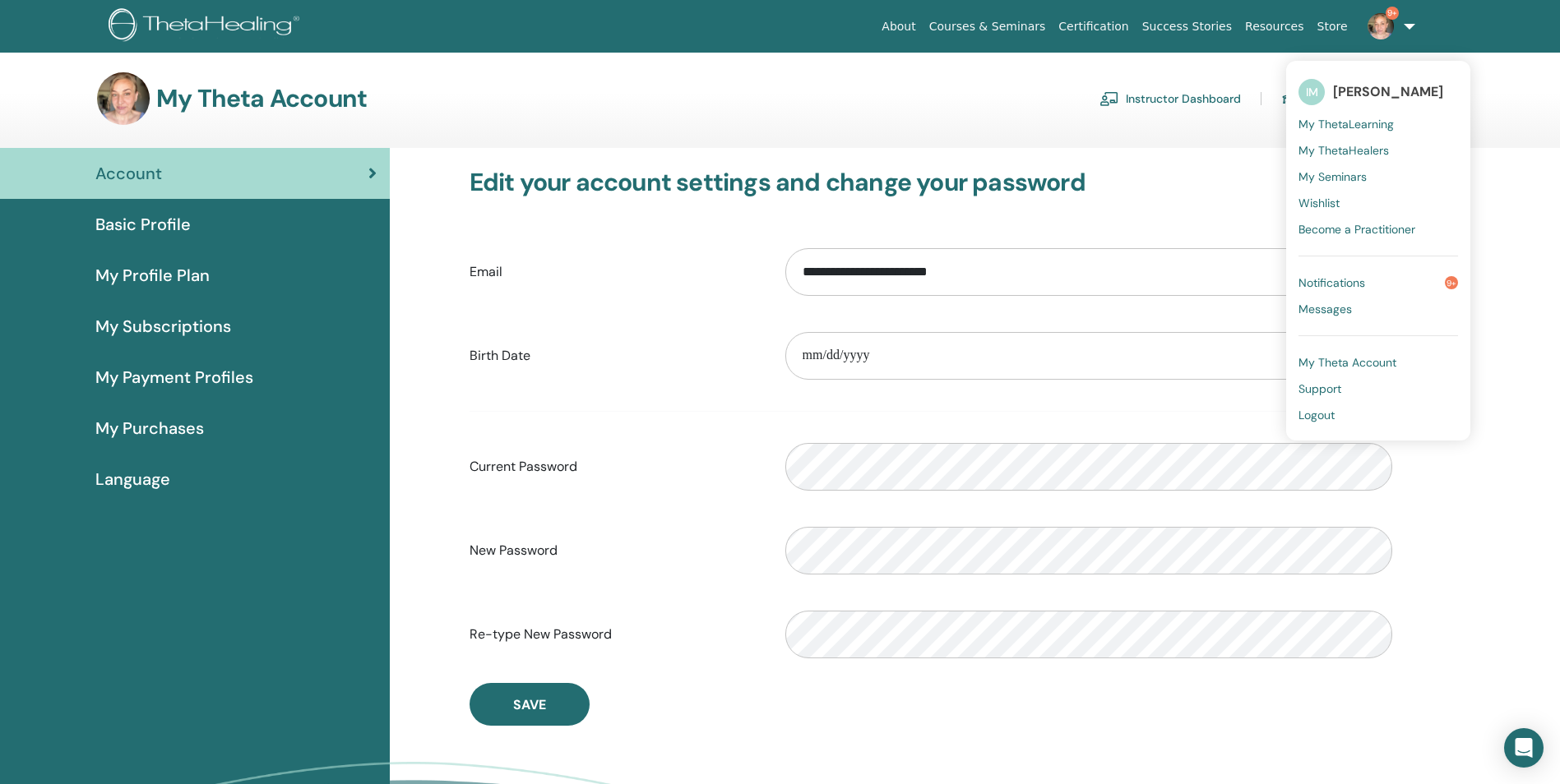
click at [1371, 94] on span "[PERSON_NAME]" at bounding box center [1388, 92] width 110 height 17
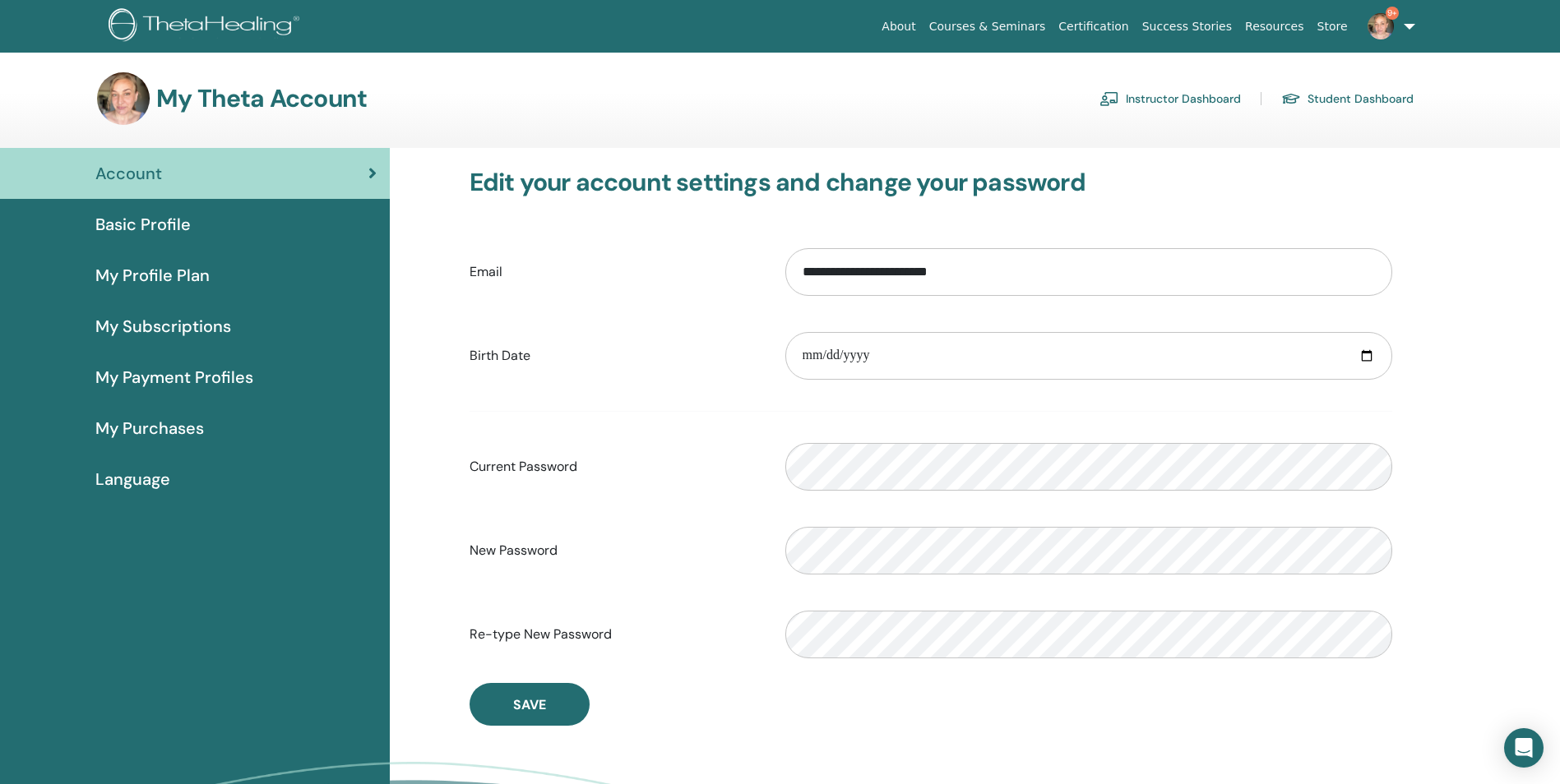
click at [1410, 21] on link "9+" at bounding box center [1388, 26] width 67 height 53
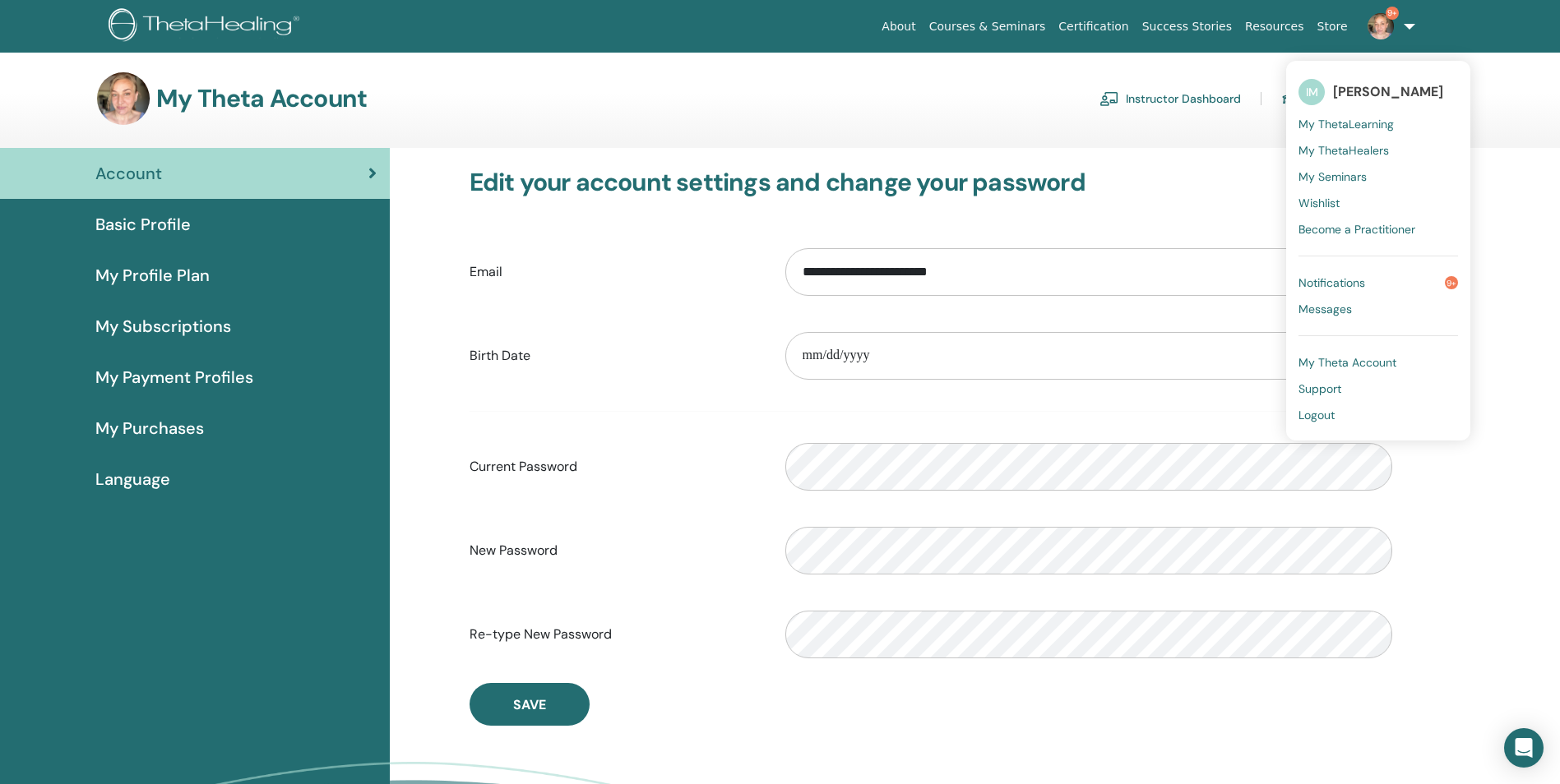
click at [1362, 154] on span "My ThetaHealers" at bounding box center [1343, 149] width 90 height 14
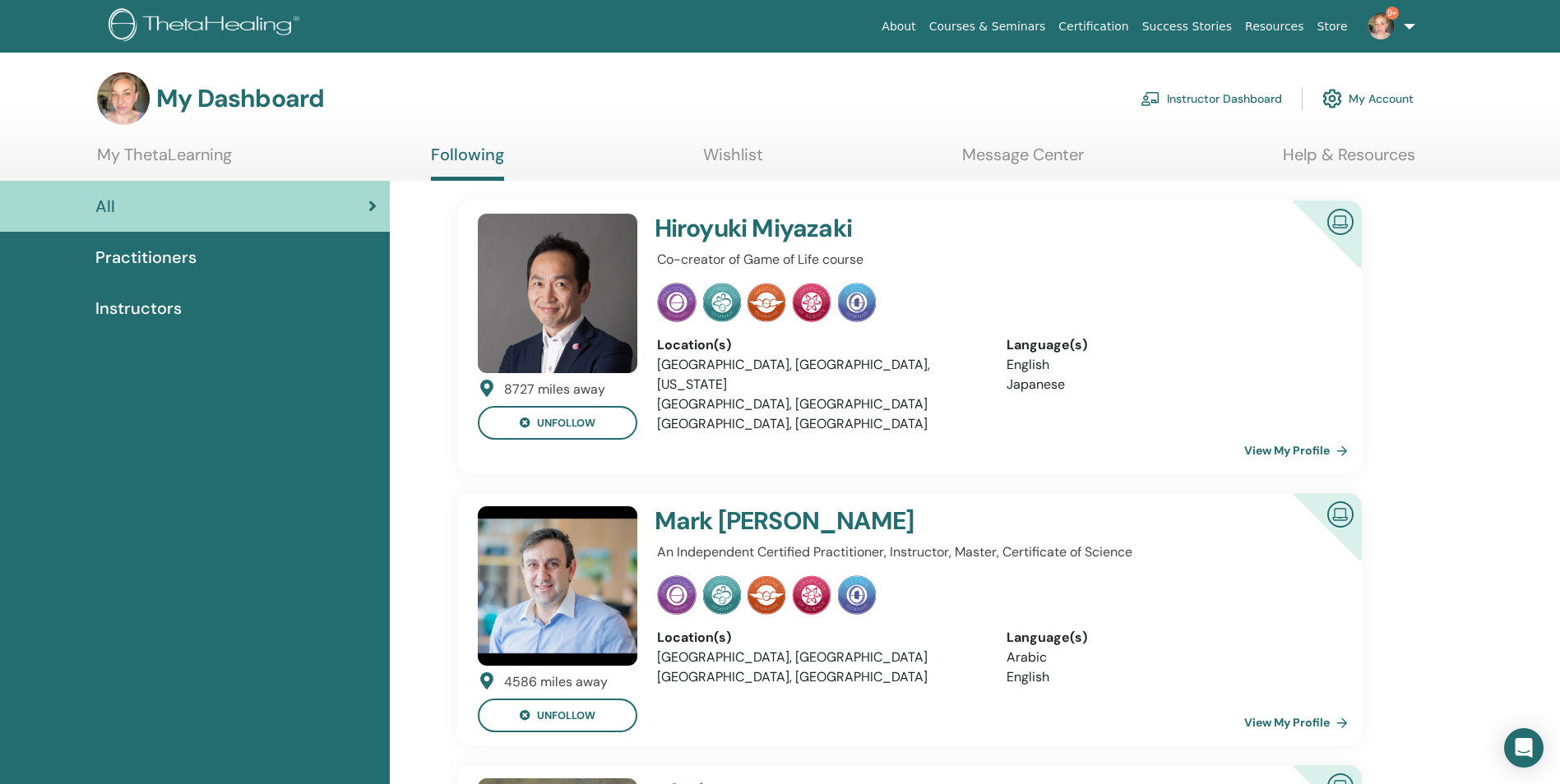
click at [1409, 30] on link "9+" at bounding box center [1388, 26] width 67 height 53
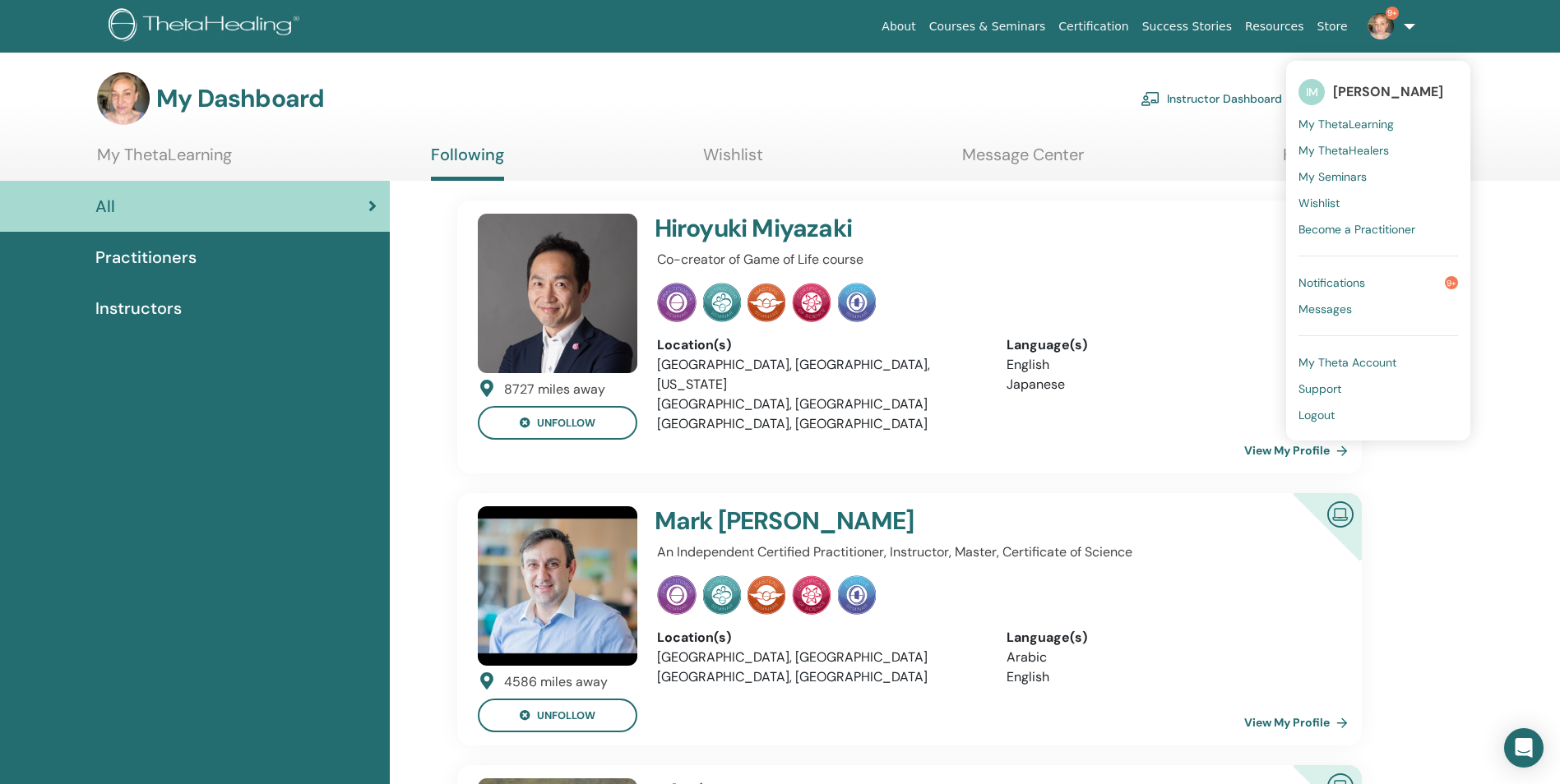
click at [1334, 285] on span "Notifications" at bounding box center [1331, 282] width 66 height 14
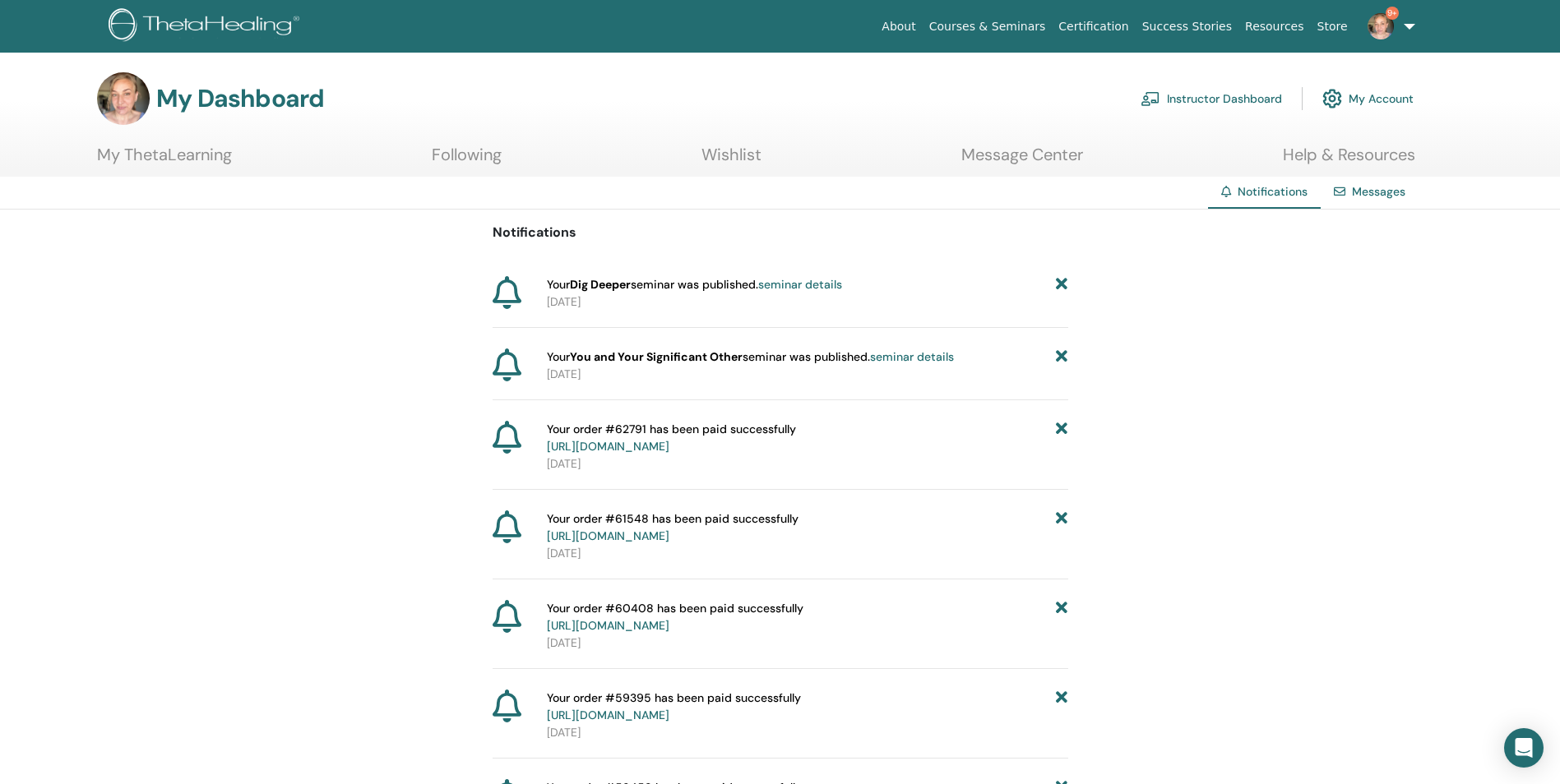
click at [1410, 26] on link "9+" at bounding box center [1388, 26] width 67 height 53
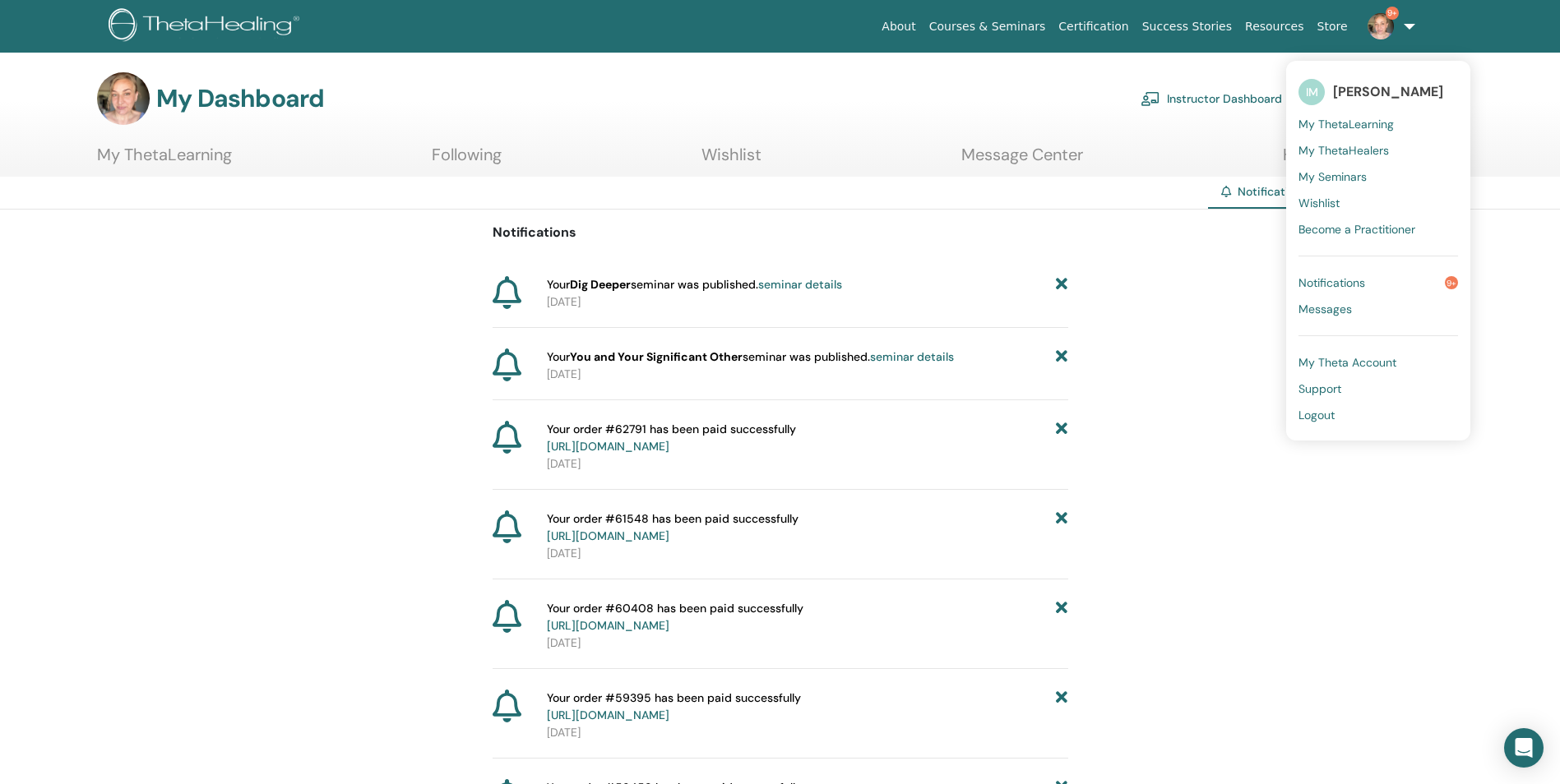
click at [1338, 364] on span "My Theta Account" at bounding box center [1347, 362] width 98 height 14
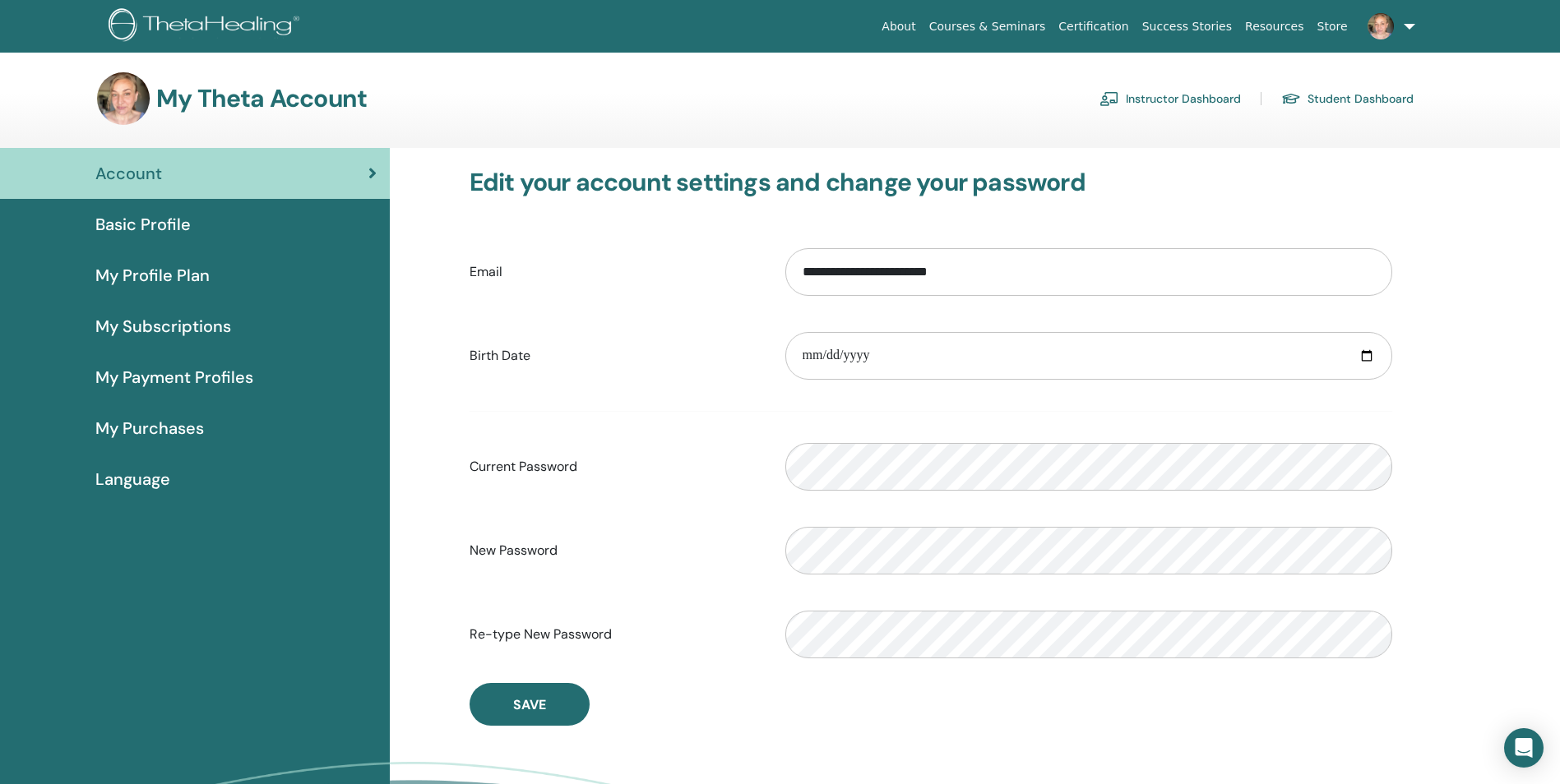
click at [138, 228] on span "Basic Profile" at bounding box center [143, 224] width 95 height 25
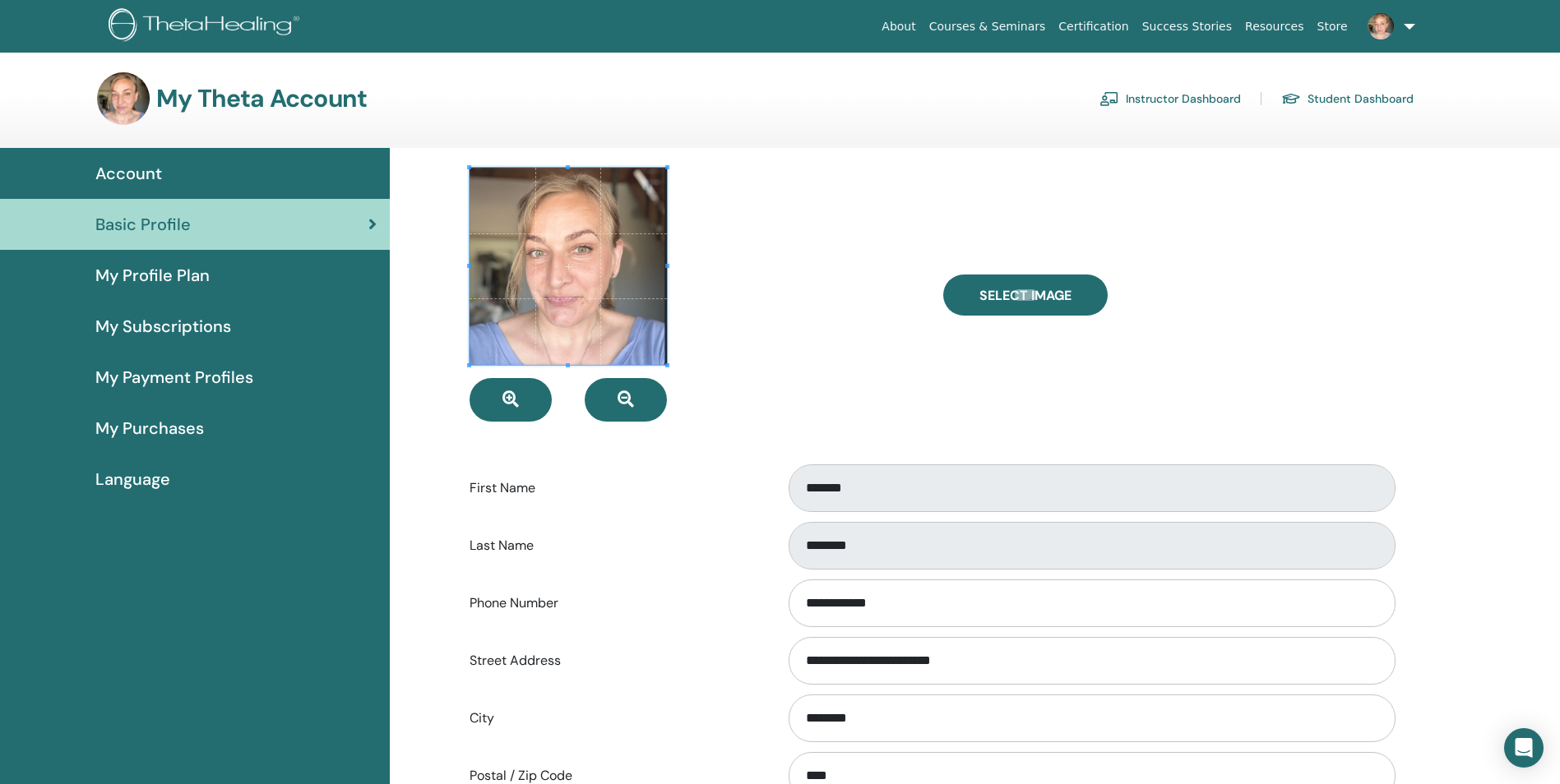
click at [188, 276] on span "My Profile Plan" at bounding box center [152, 275] width 114 height 25
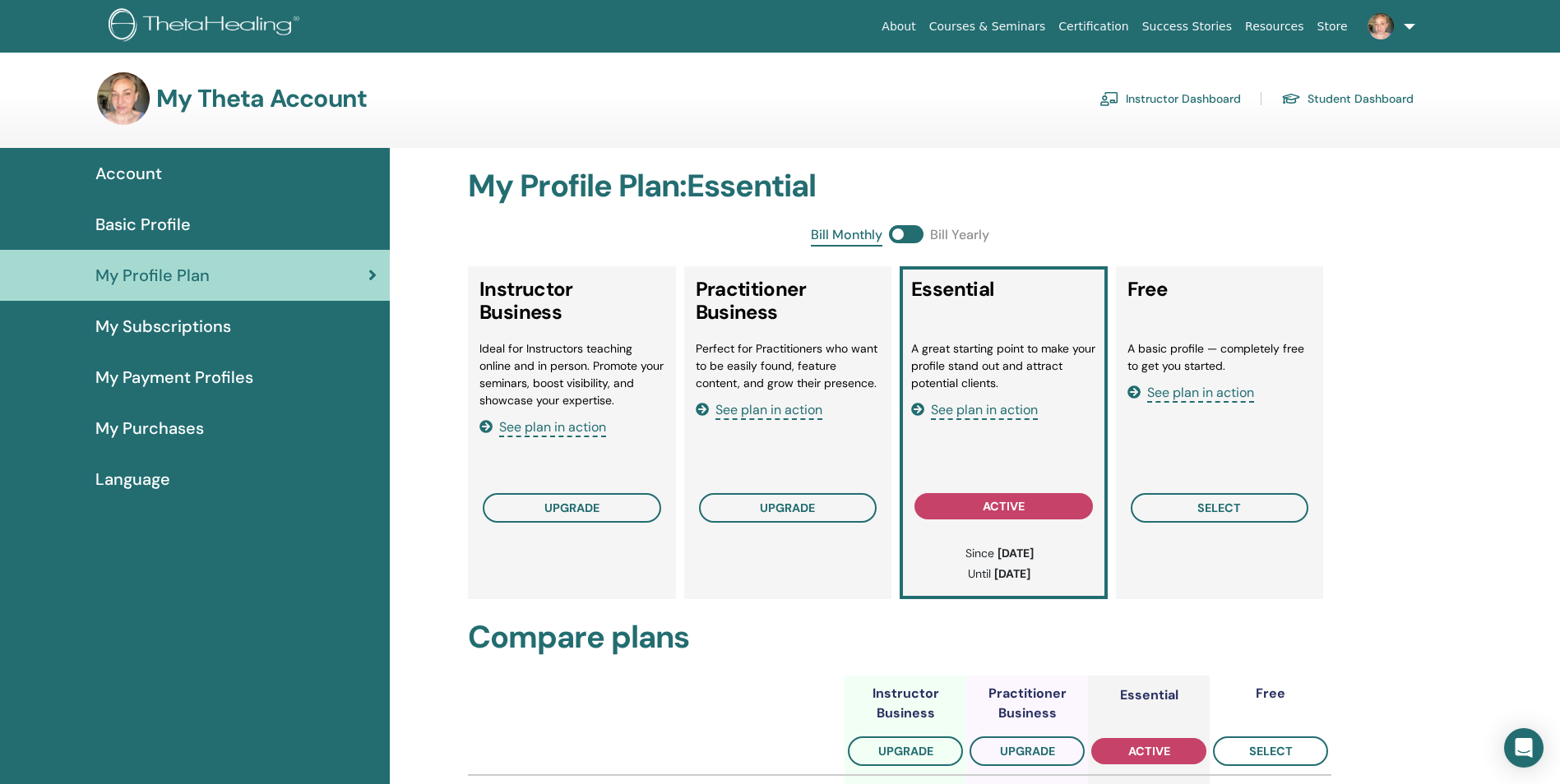
click at [211, 324] on span "My Subscriptions" at bounding box center [163, 326] width 136 height 25
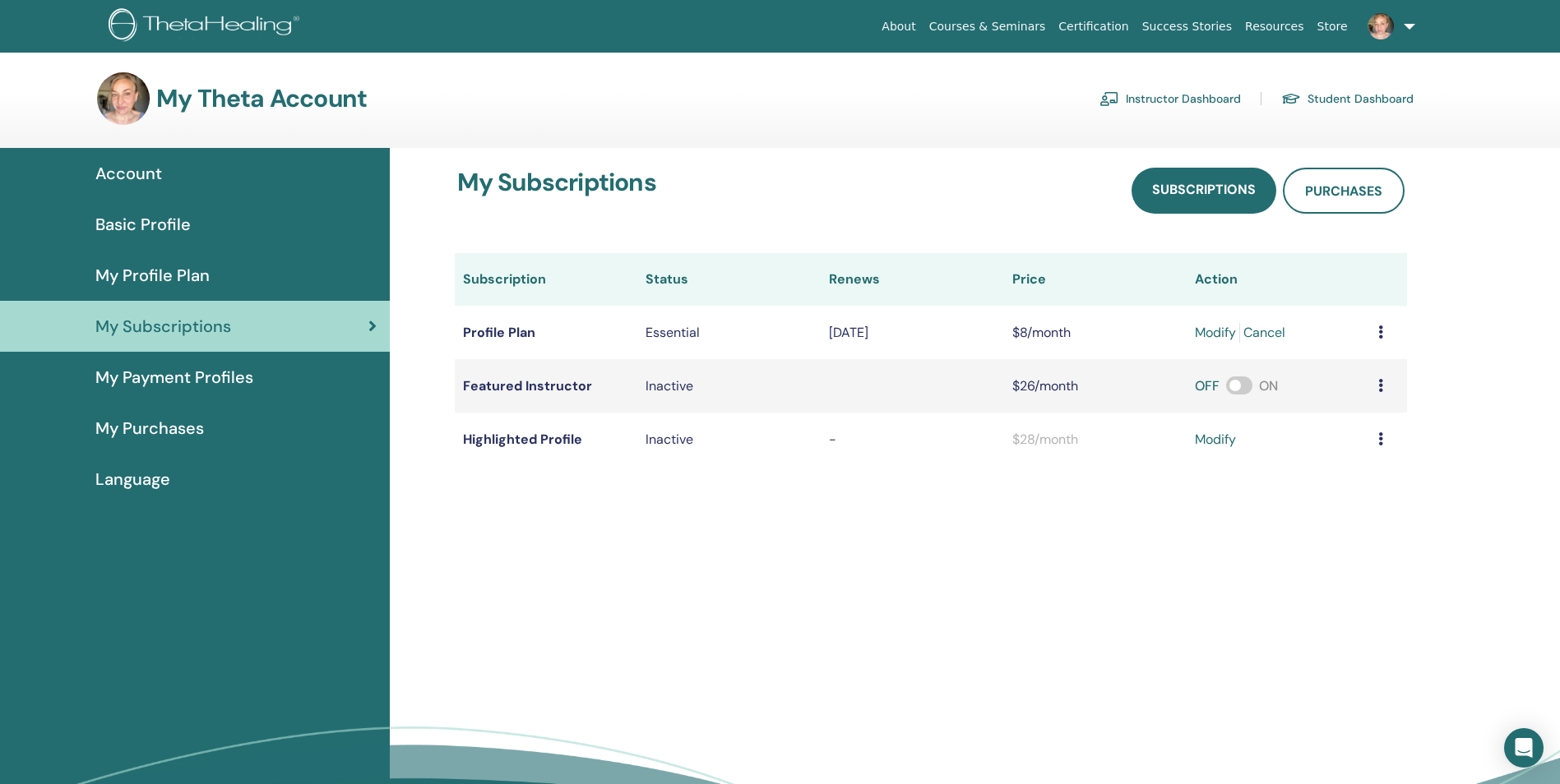
click at [223, 389] on span "My Payment Profiles" at bounding box center [174, 377] width 158 height 25
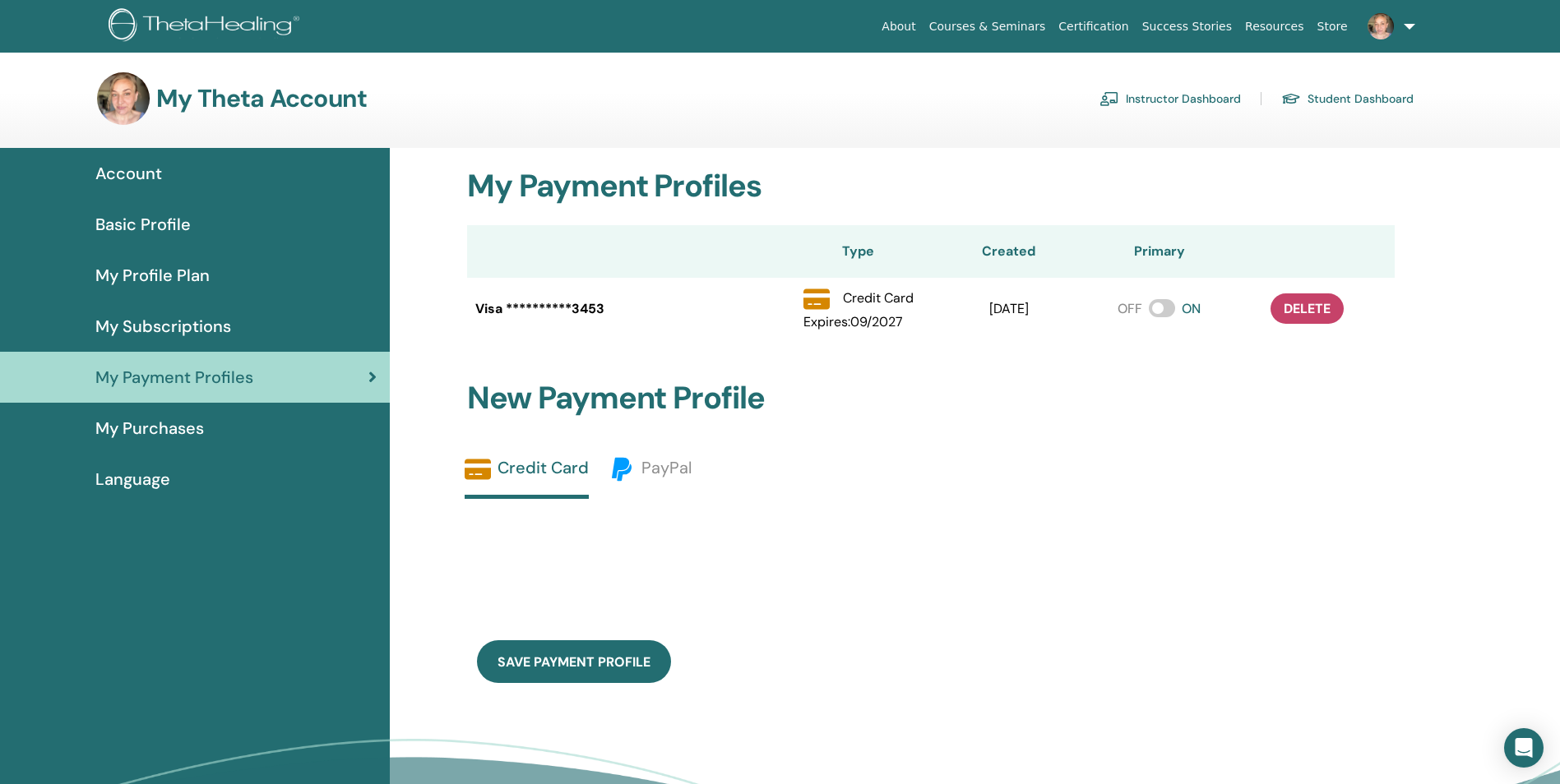
click at [158, 425] on span "My Purchases" at bounding box center [150, 428] width 109 height 25
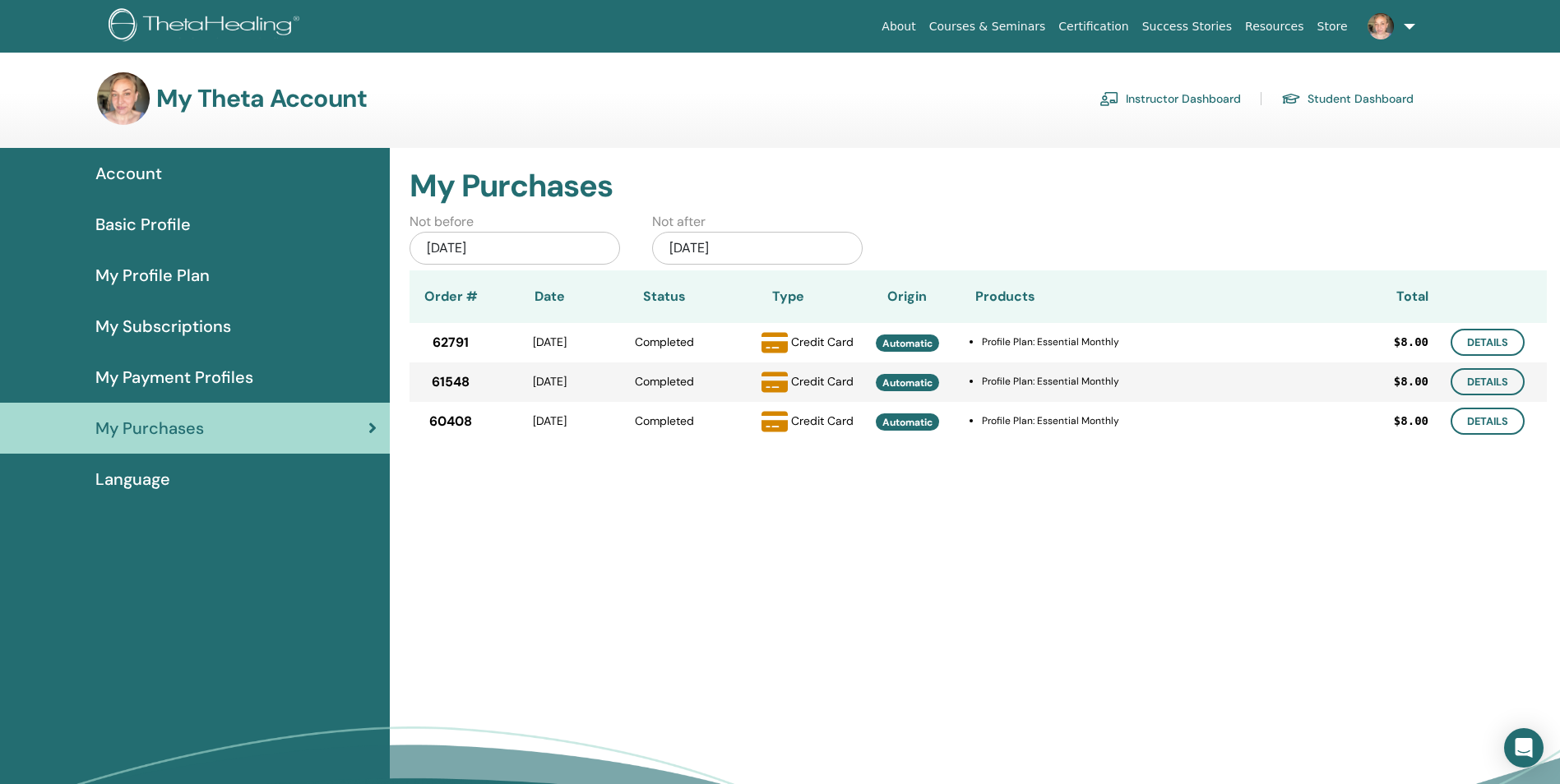
click at [154, 484] on span "Language" at bounding box center [133, 479] width 75 height 25
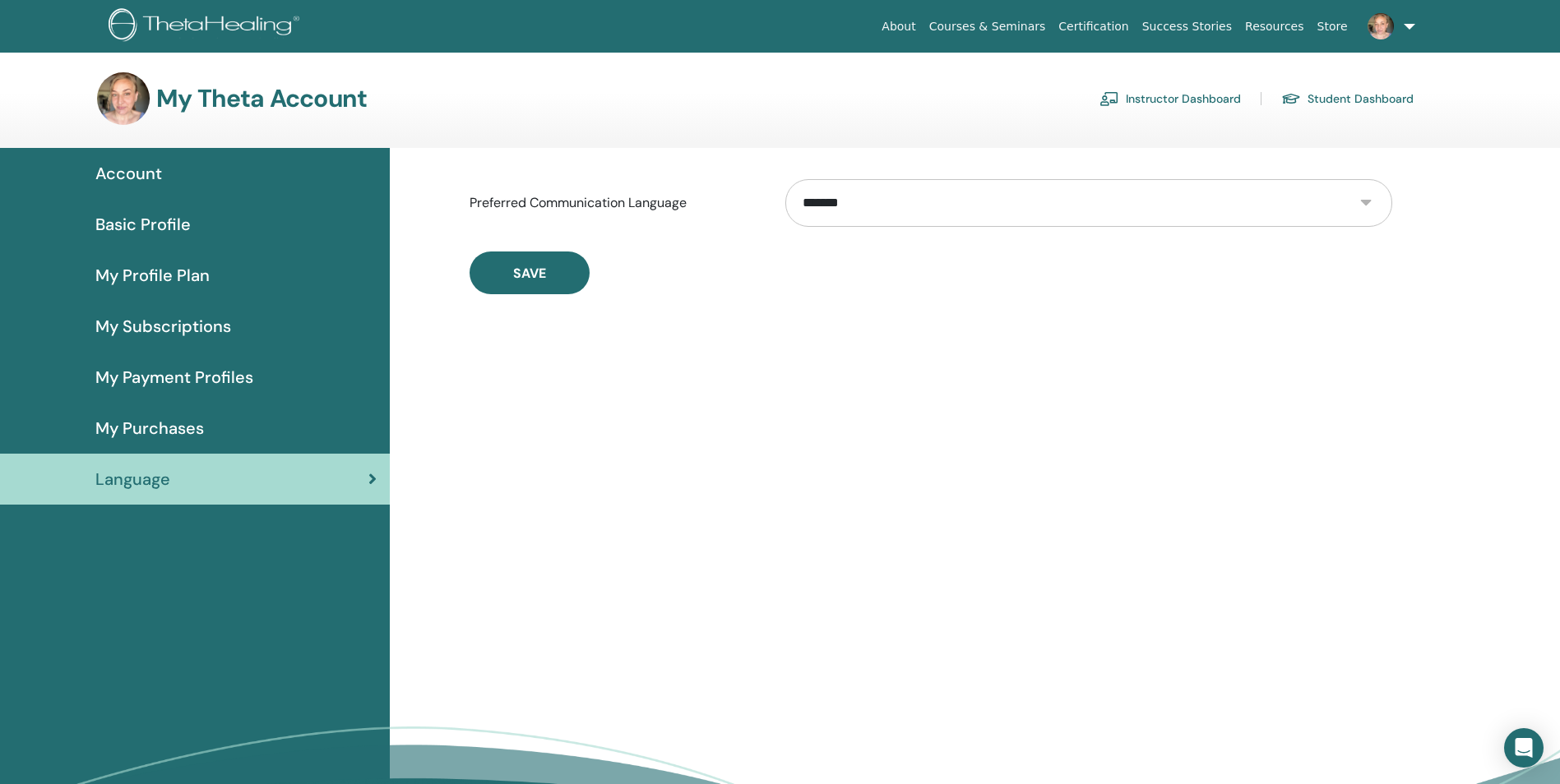
click at [1365, 197] on select "**********" at bounding box center [1088, 203] width 607 height 48
select select "***"
click at [785, 179] on select "**********" at bounding box center [1088, 203] width 607 height 48
click at [531, 273] on span "Save" at bounding box center [529, 274] width 33 height 17
click at [182, 270] on span "Saját profil terv" at bounding box center [155, 275] width 120 height 25
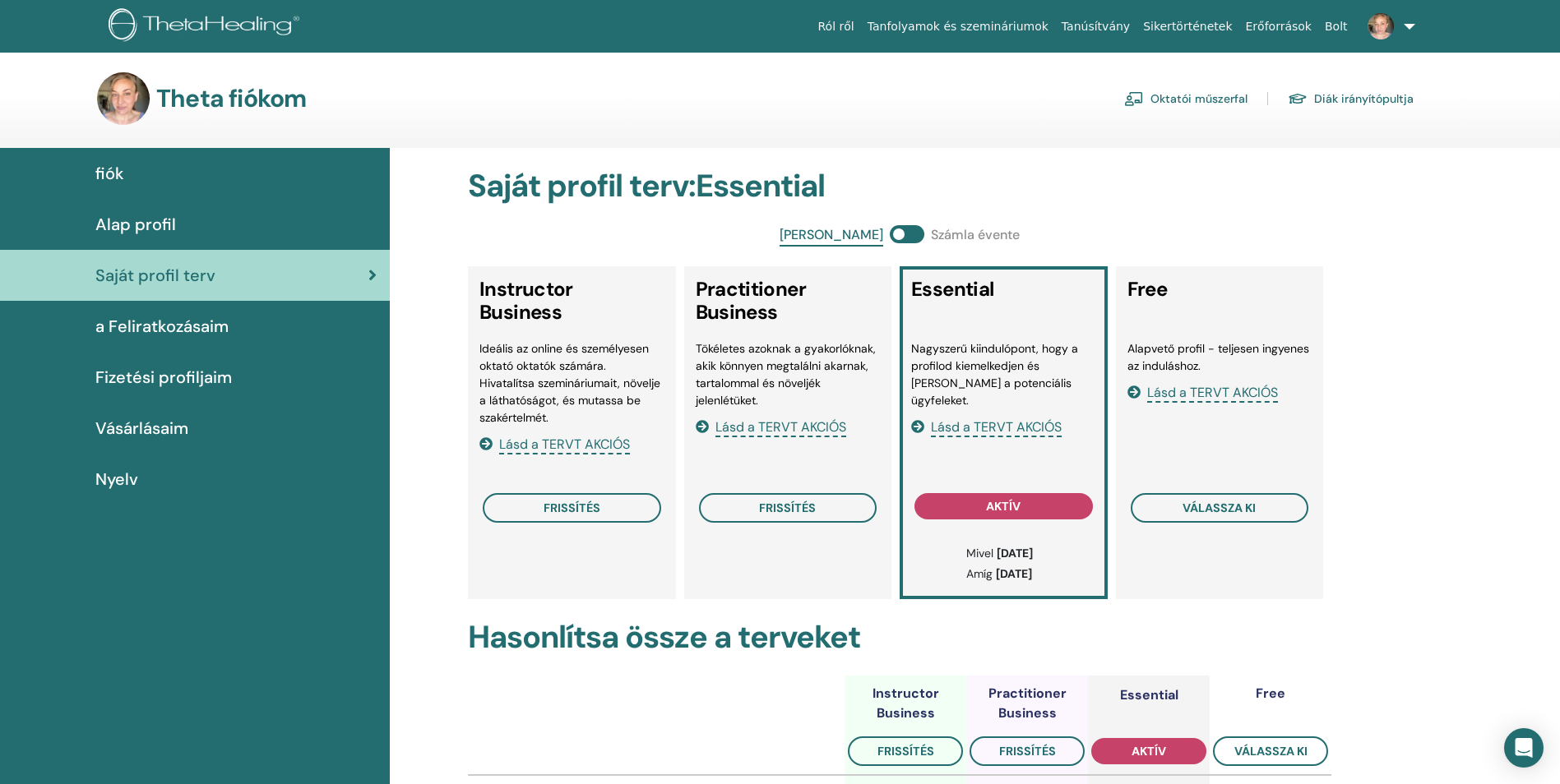
click at [161, 222] on span "Alap profil" at bounding box center [135, 224] width 81 height 25
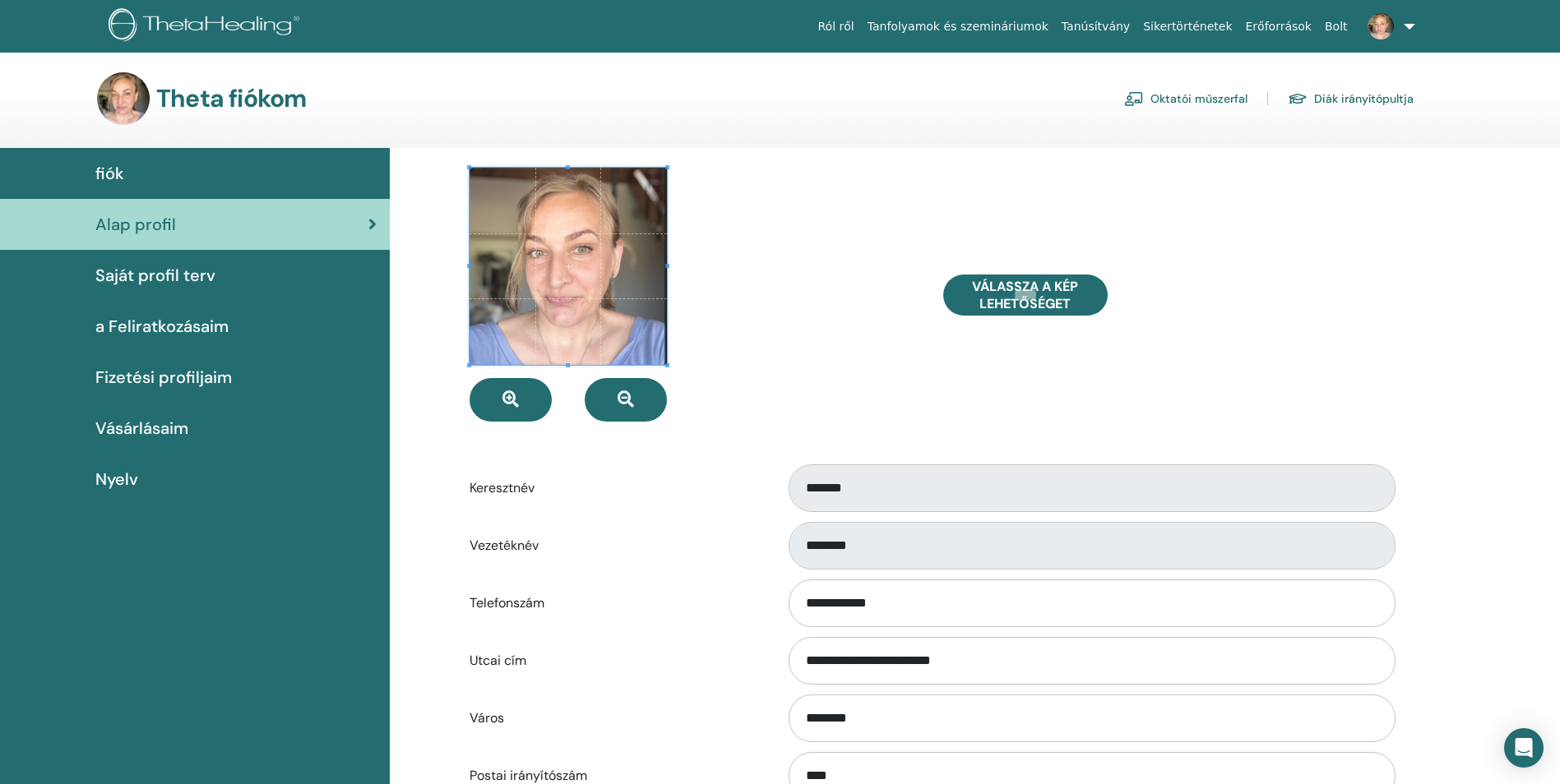
click at [117, 177] on span "fiók" at bounding box center [110, 173] width 29 height 25
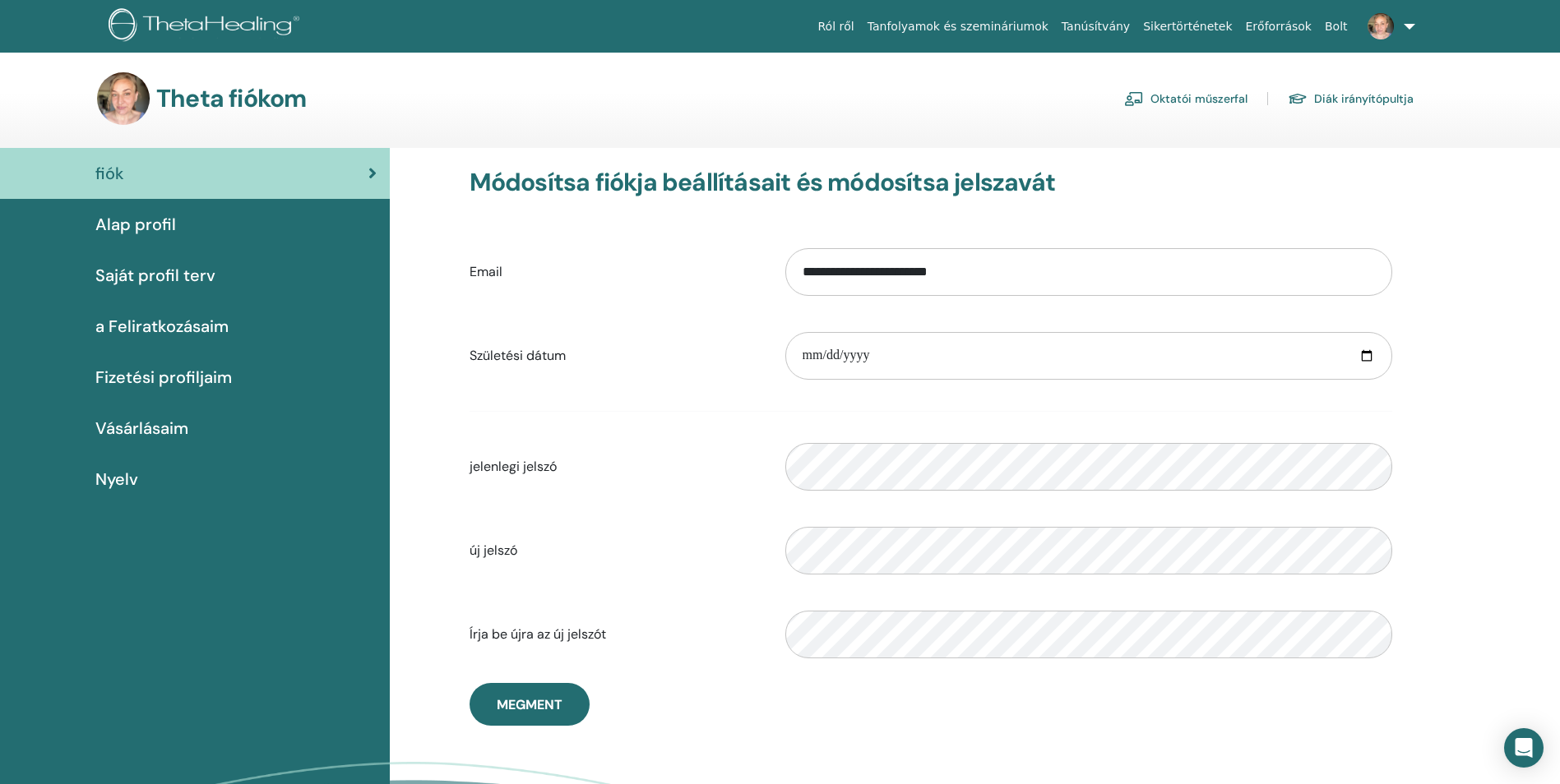
click at [1234, 99] on link "Oktatói műszerfal" at bounding box center [1185, 99] width 123 height 26
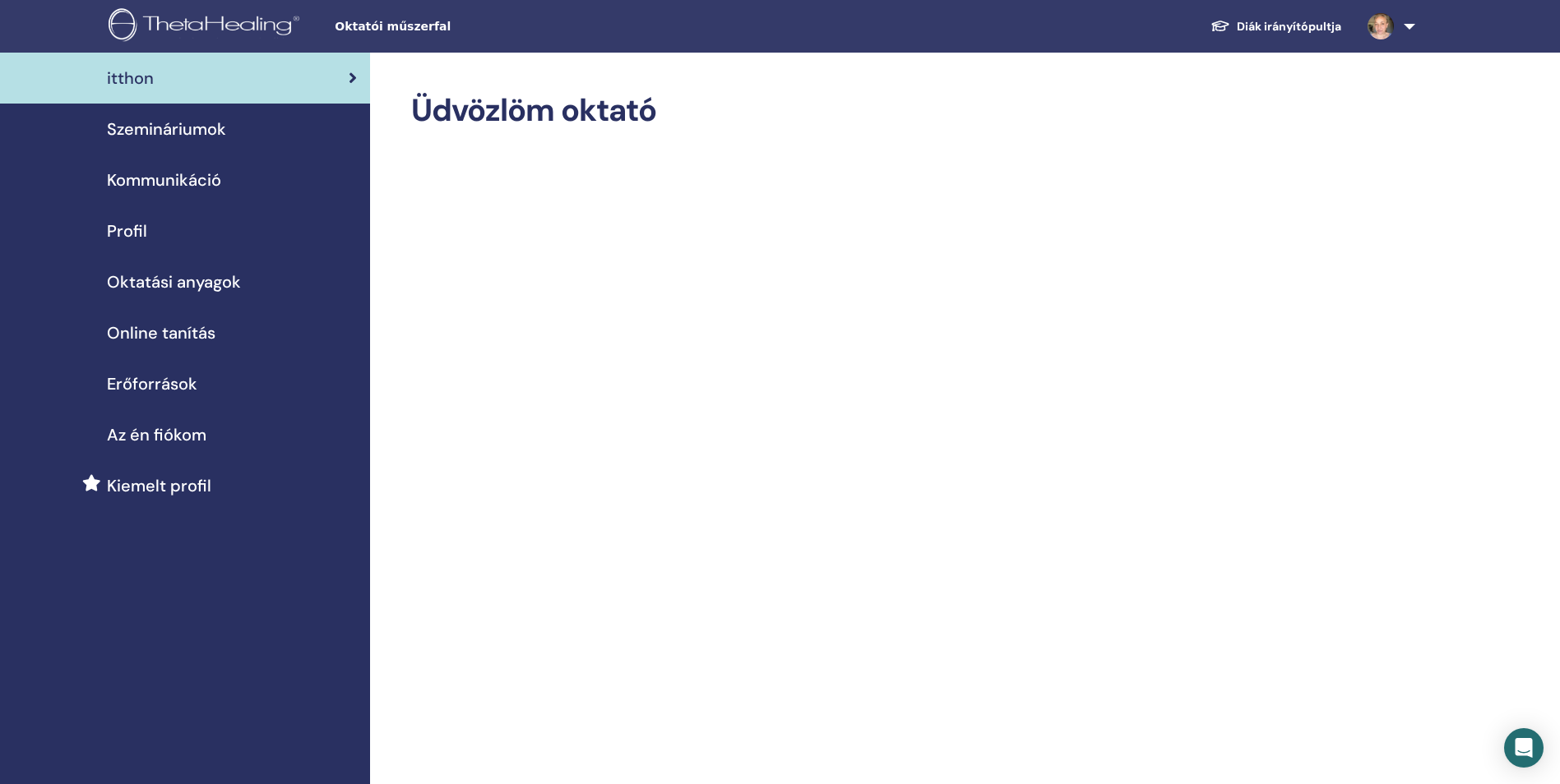
click at [161, 177] on span "Kommunikáció" at bounding box center [164, 179] width 114 height 25
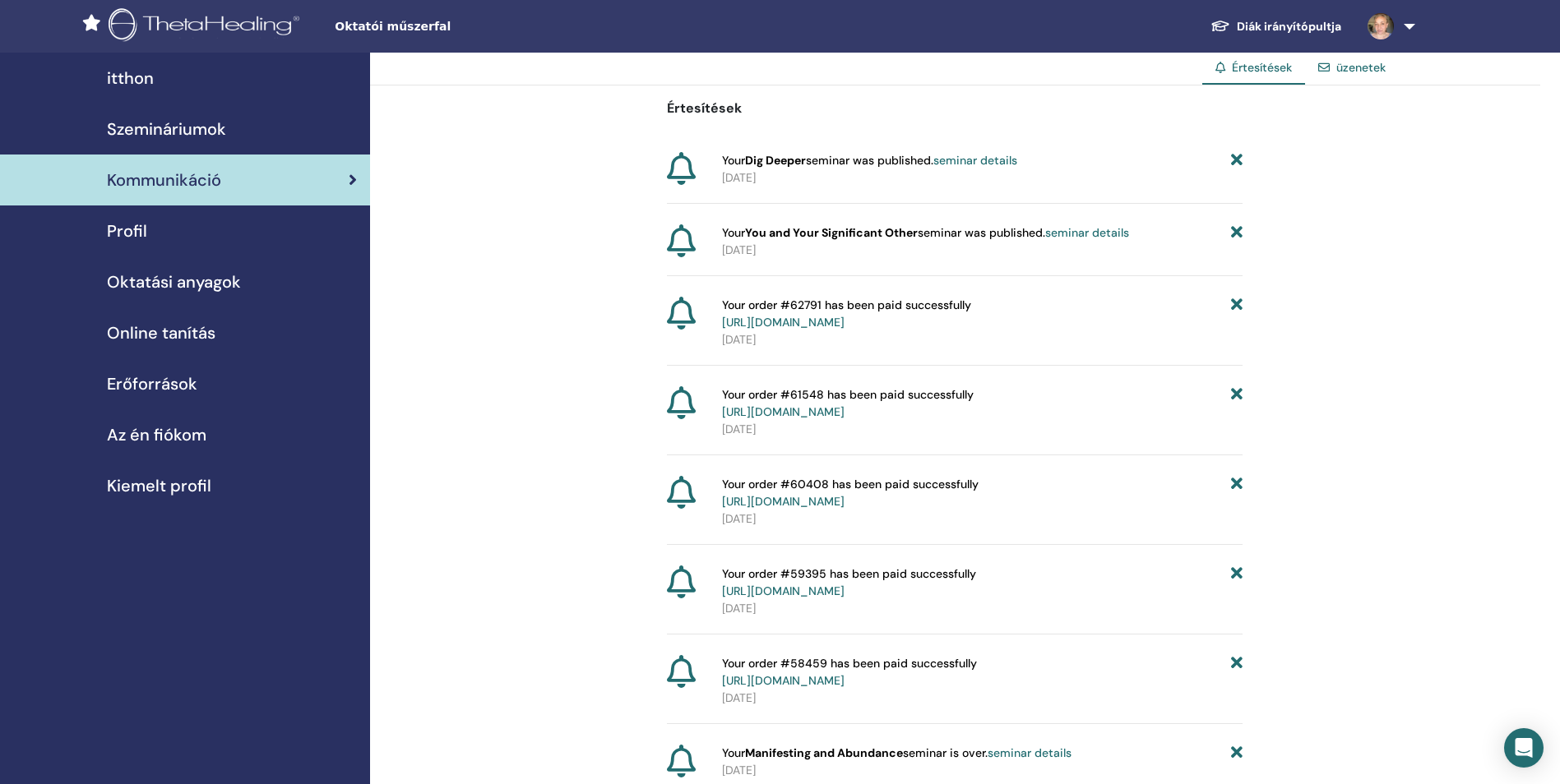
click at [170, 129] on span "Szemináriumok" at bounding box center [167, 128] width 119 height 25
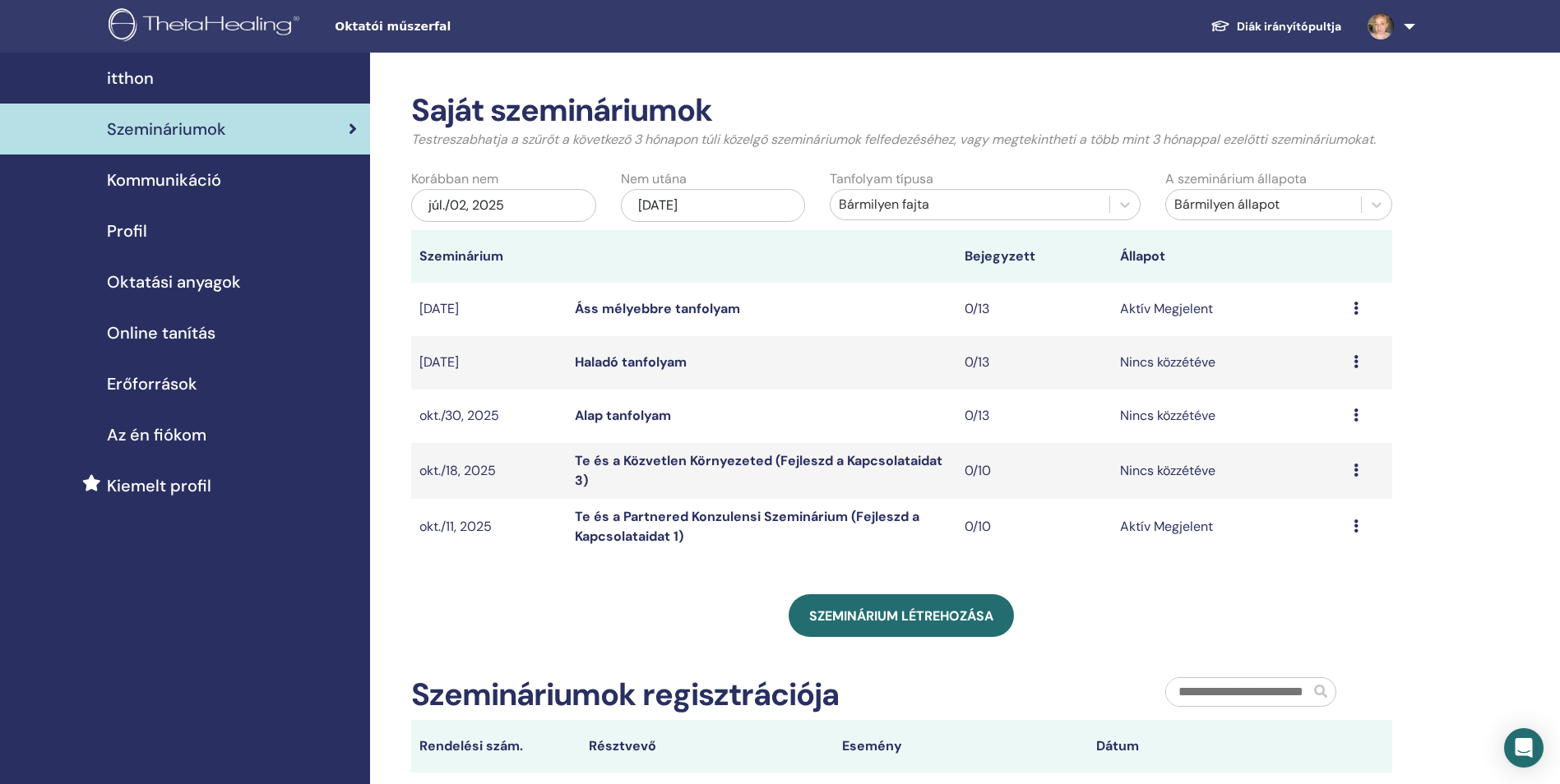
click at [126, 233] on span "Profil" at bounding box center [127, 230] width 40 height 25
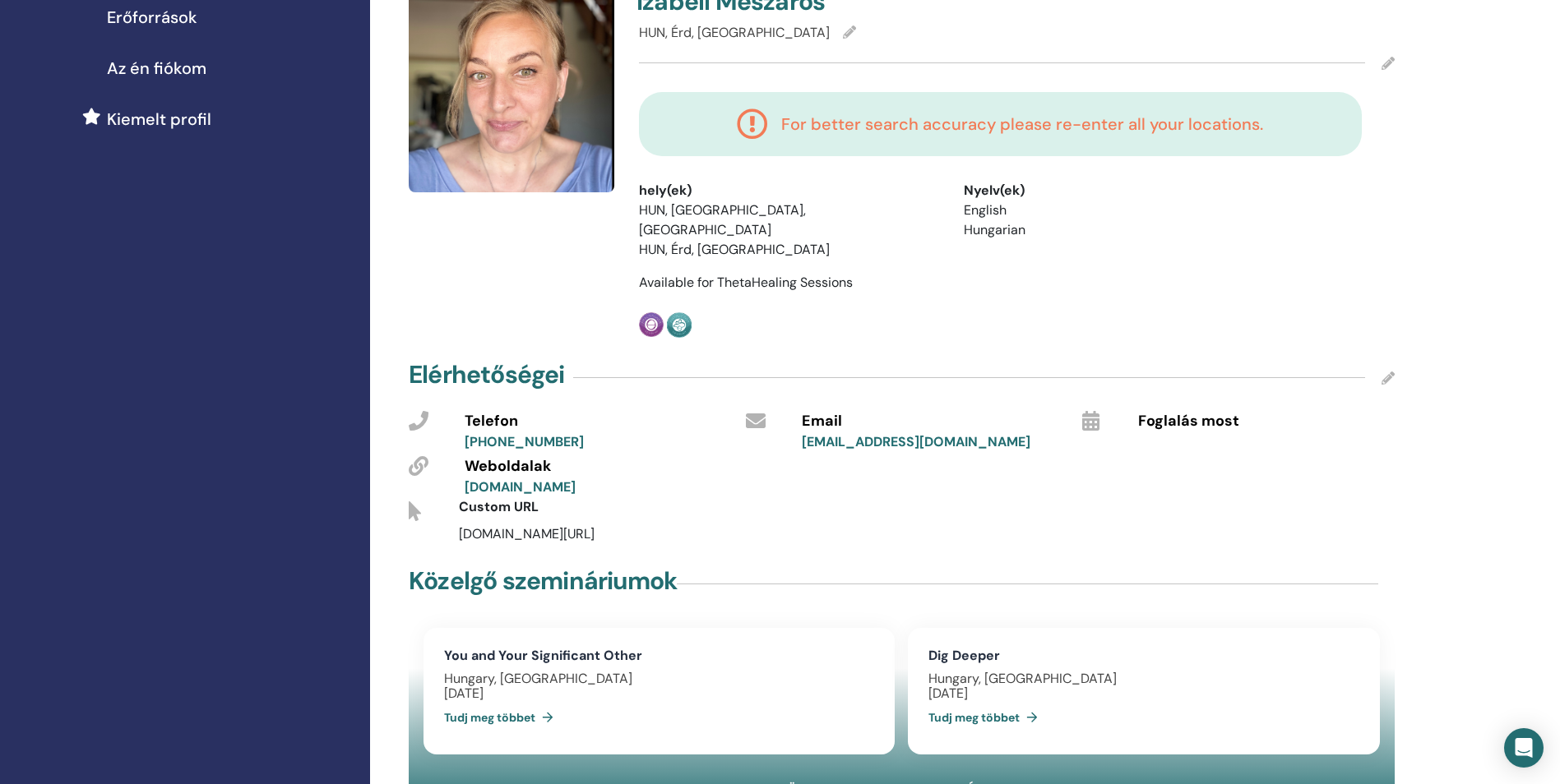
scroll to position [305, 0]
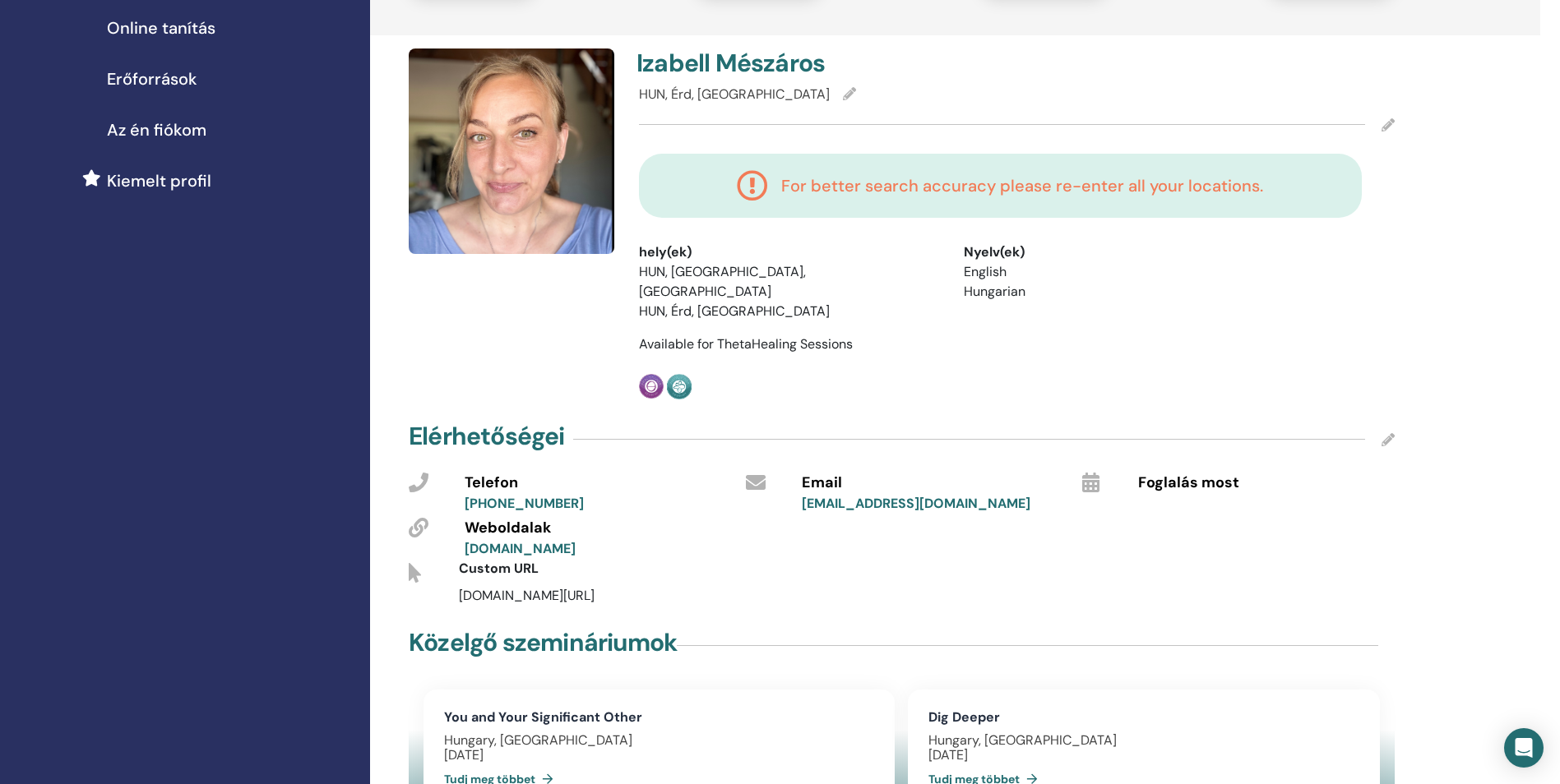
click at [843, 98] on icon at bounding box center [849, 93] width 13 height 13
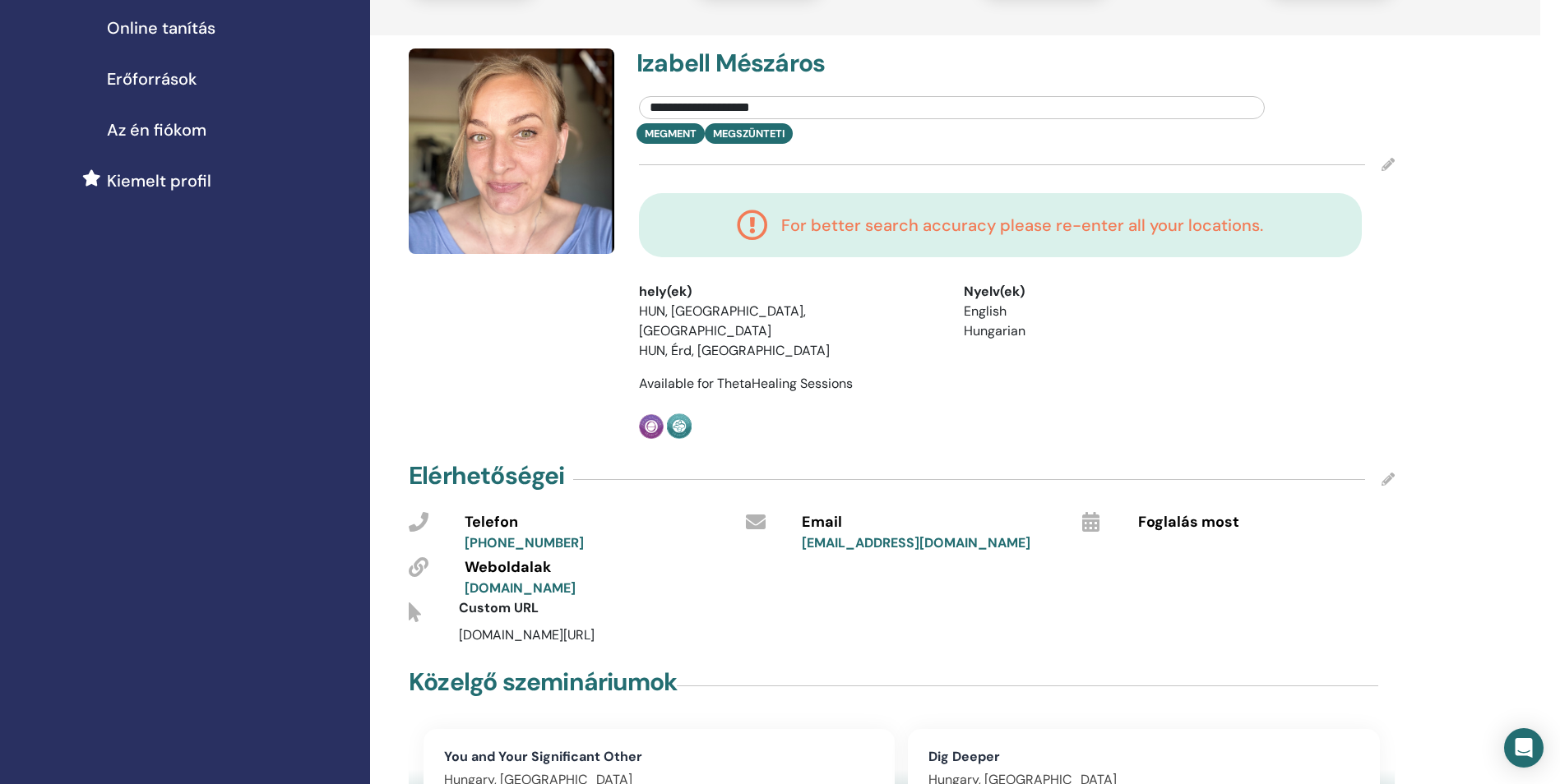
drag, startPoint x: 794, startPoint y: 104, endPoint x: 640, endPoint y: 90, distance: 154.6
click at [640, 90] on div "**********" at bounding box center [951, 104] width 650 height 38
type input "*"
click at [690, 112] on input "****" at bounding box center [952, 107] width 625 height 23
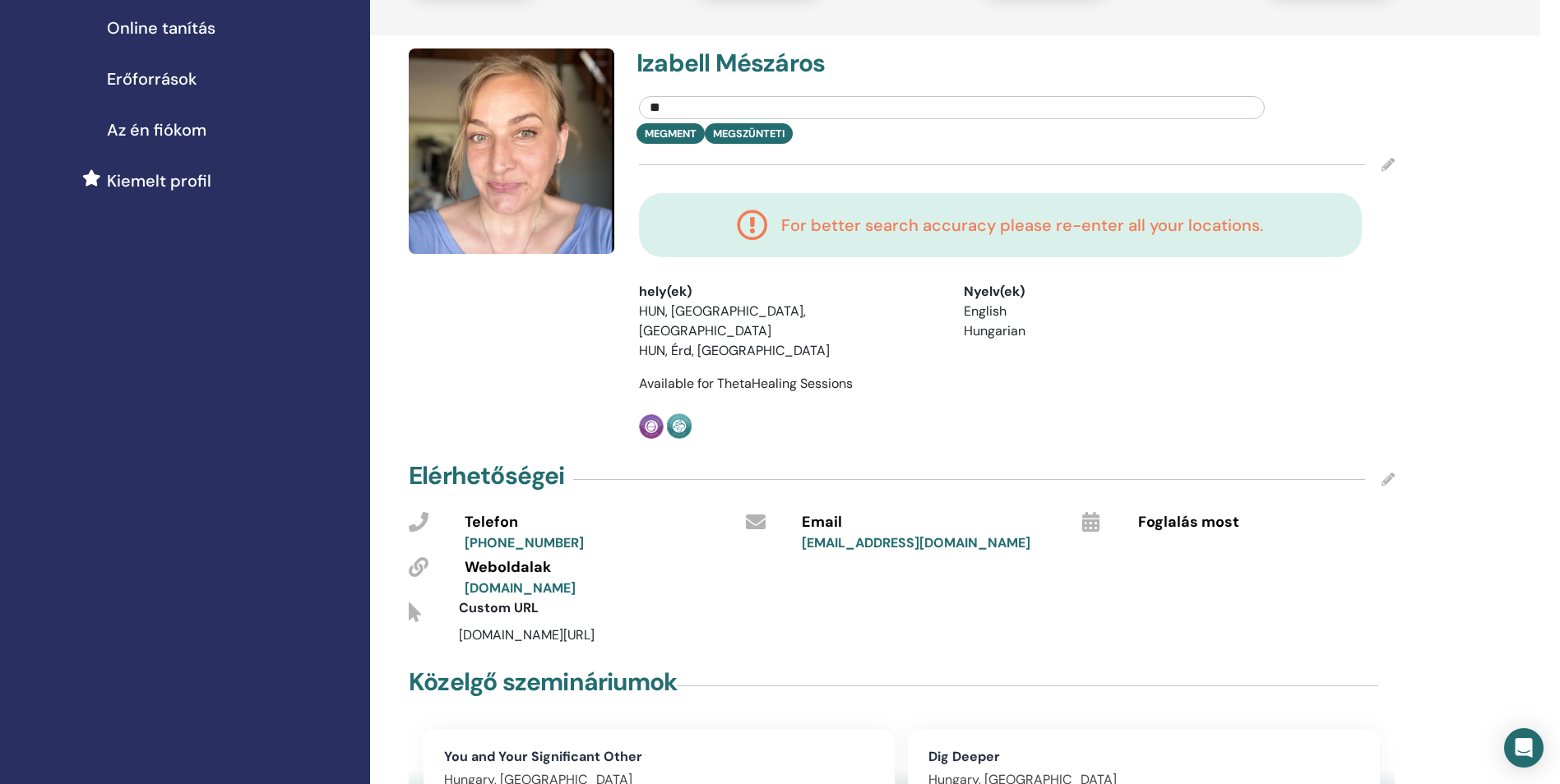
type input "*"
click at [749, 104] on input "text" at bounding box center [952, 107] width 625 height 23
click at [749, 104] on input "****" at bounding box center [952, 107] width 625 height 23
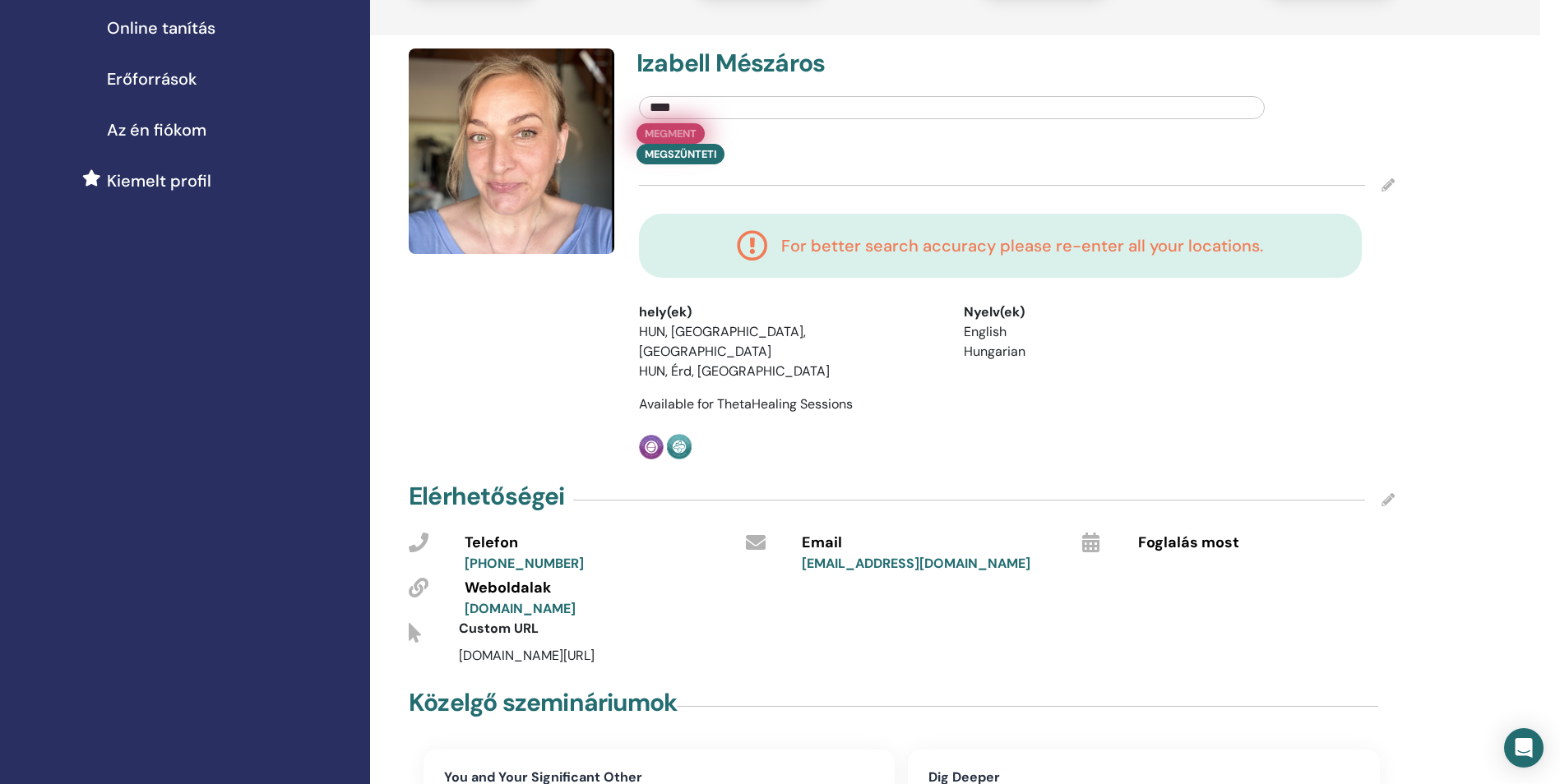
type input "****"
click at [683, 133] on button "Megment" at bounding box center [670, 133] width 68 height 20
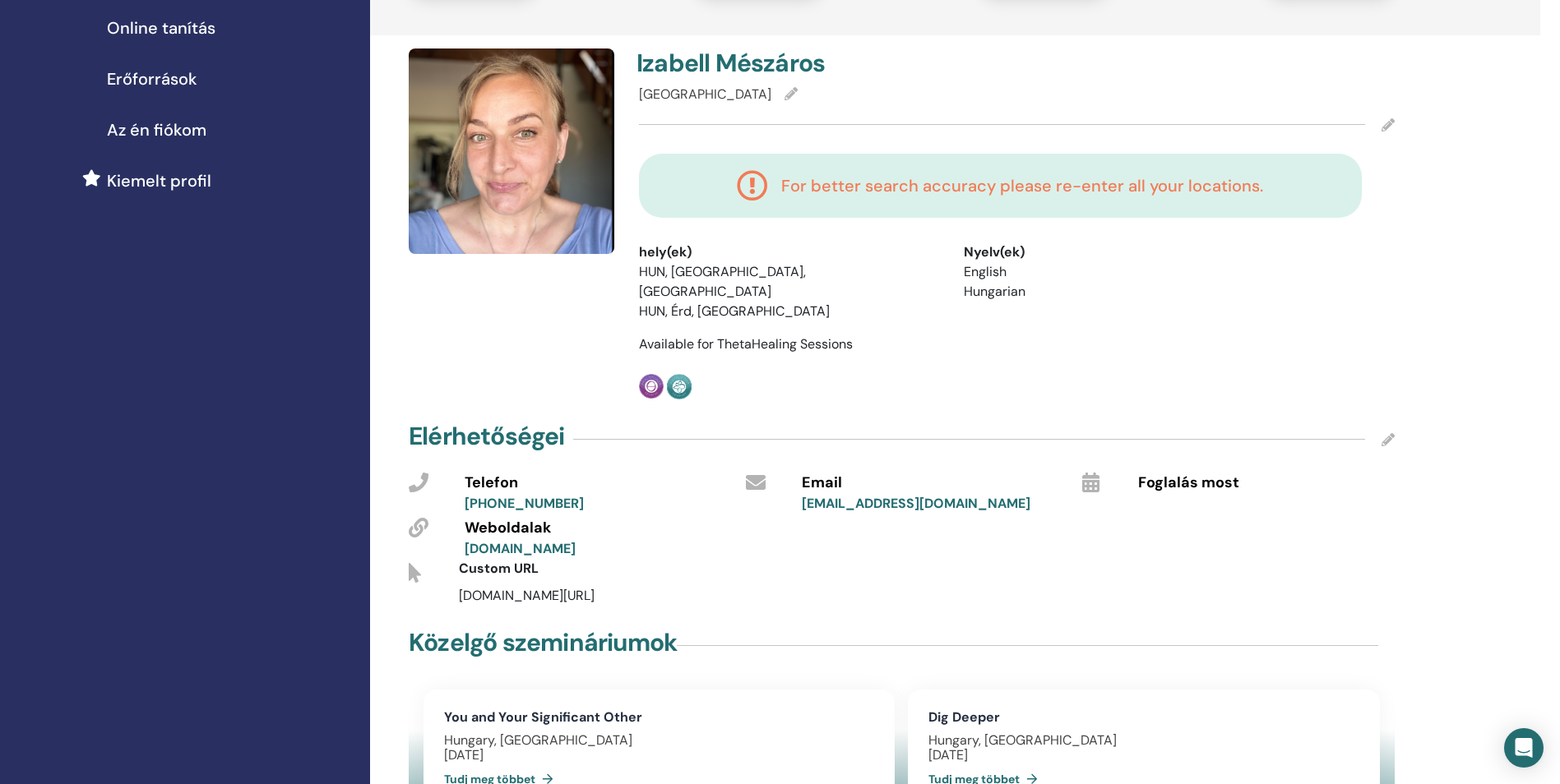
click at [693, 302] on li "HUN, Érd, Pest megye" at bounding box center [788, 311] width 300 height 20
click at [681, 93] on div "Győr" at bounding box center [1016, 94] width 755 height 20
click at [669, 95] on span "Győr" at bounding box center [705, 94] width 133 height 17
click at [1382, 126] on icon at bounding box center [1388, 124] width 13 height 13
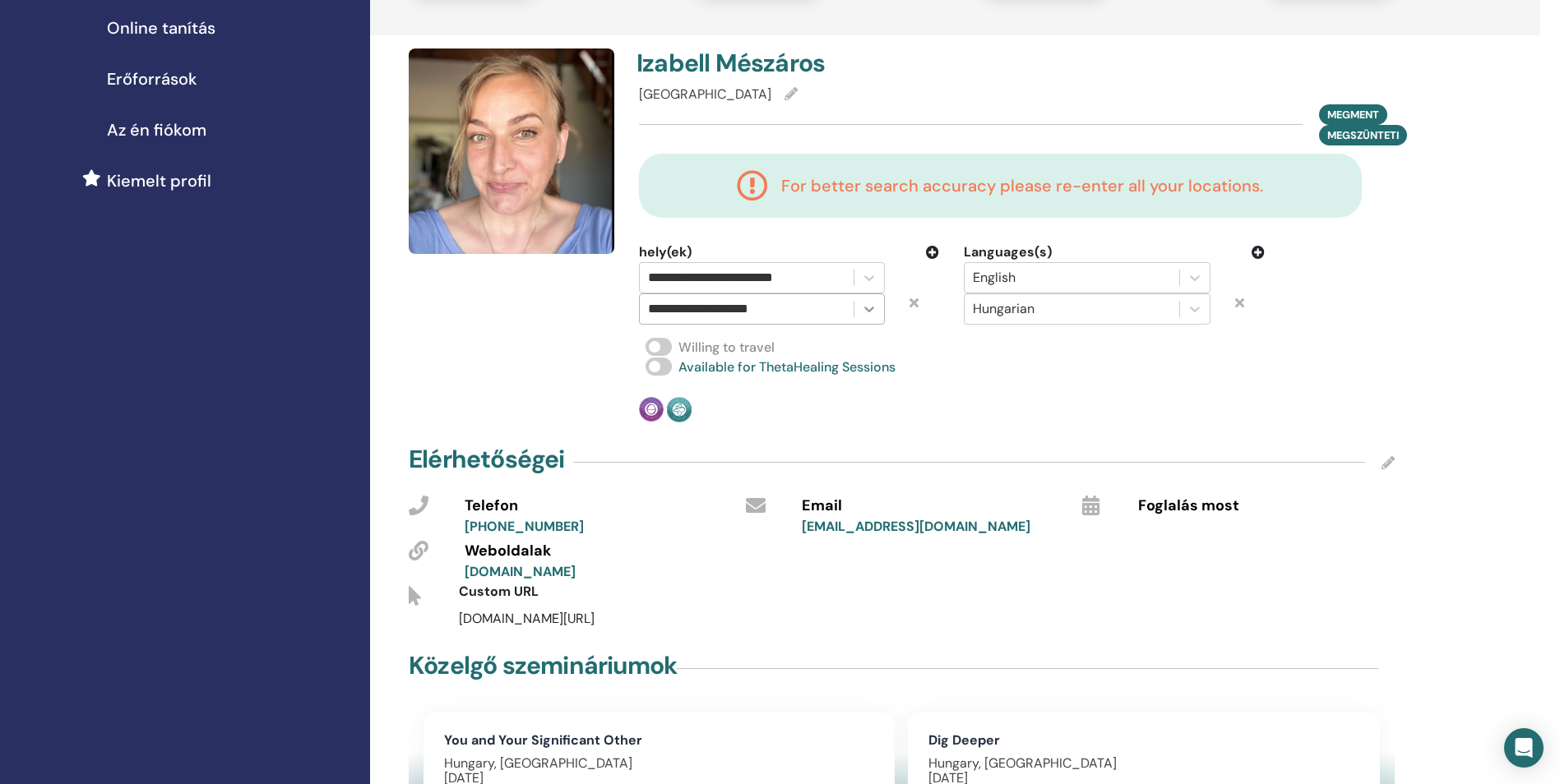
click at [876, 308] on icon at bounding box center [868, 308] width 16 height 16
click at [914, 305] on icon at bounding box center [913, 302] width 9 height 13
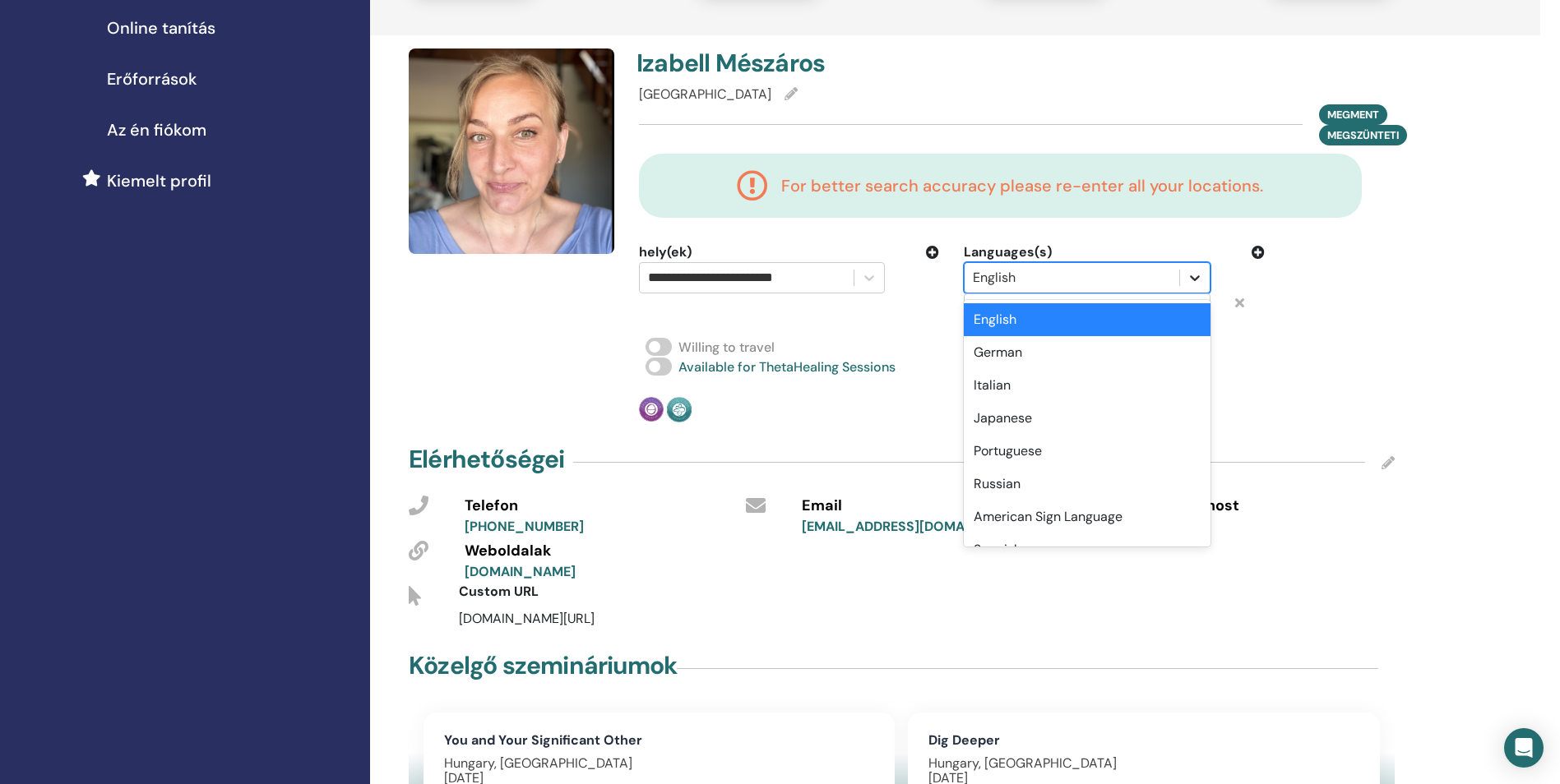
click at [1203, 276] on div at bounding box center [1194, 278] width 30 height 30
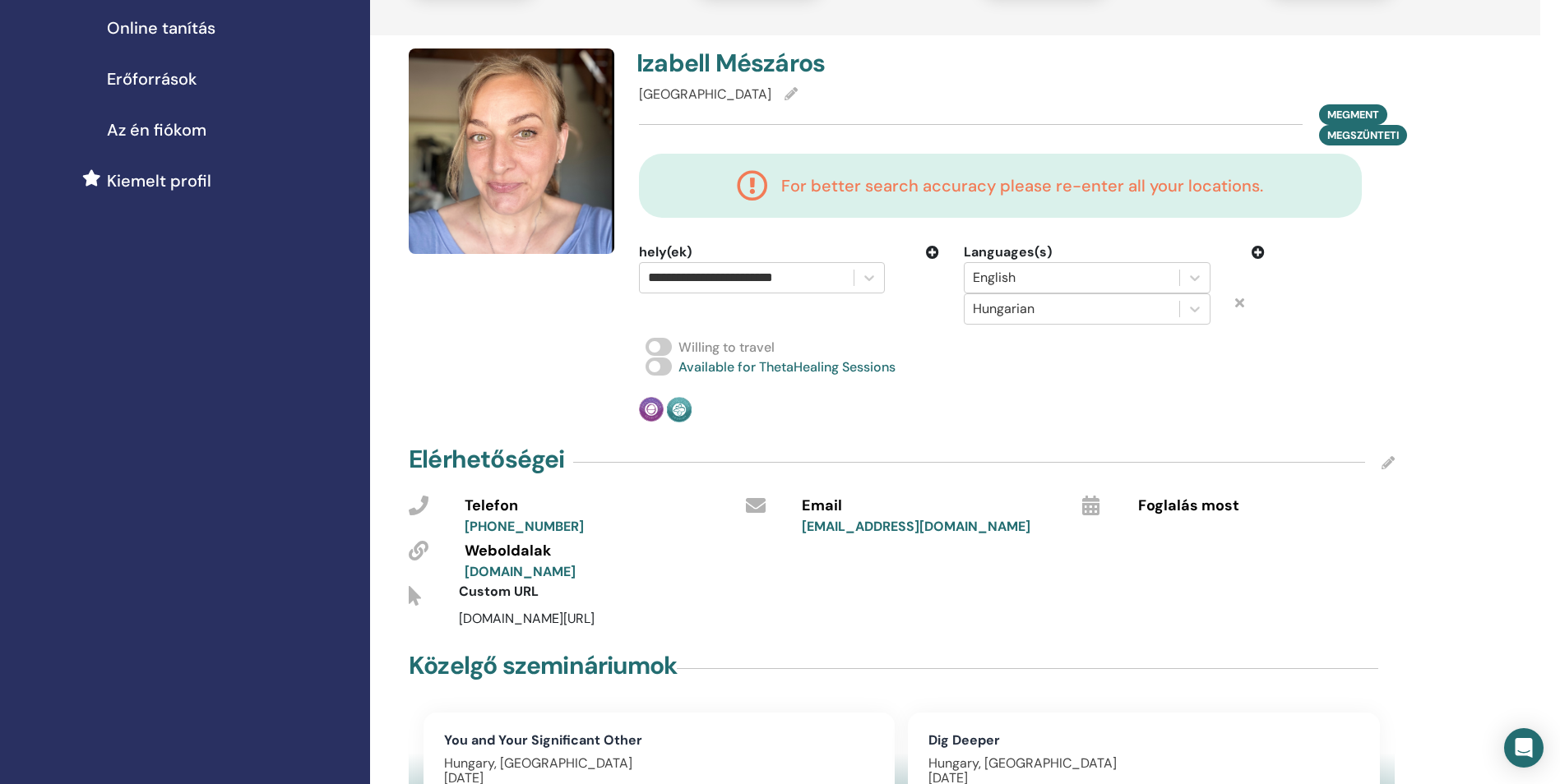
click at [1241, 304] on icon at bounding box center [1239, 302] width 9 height 13
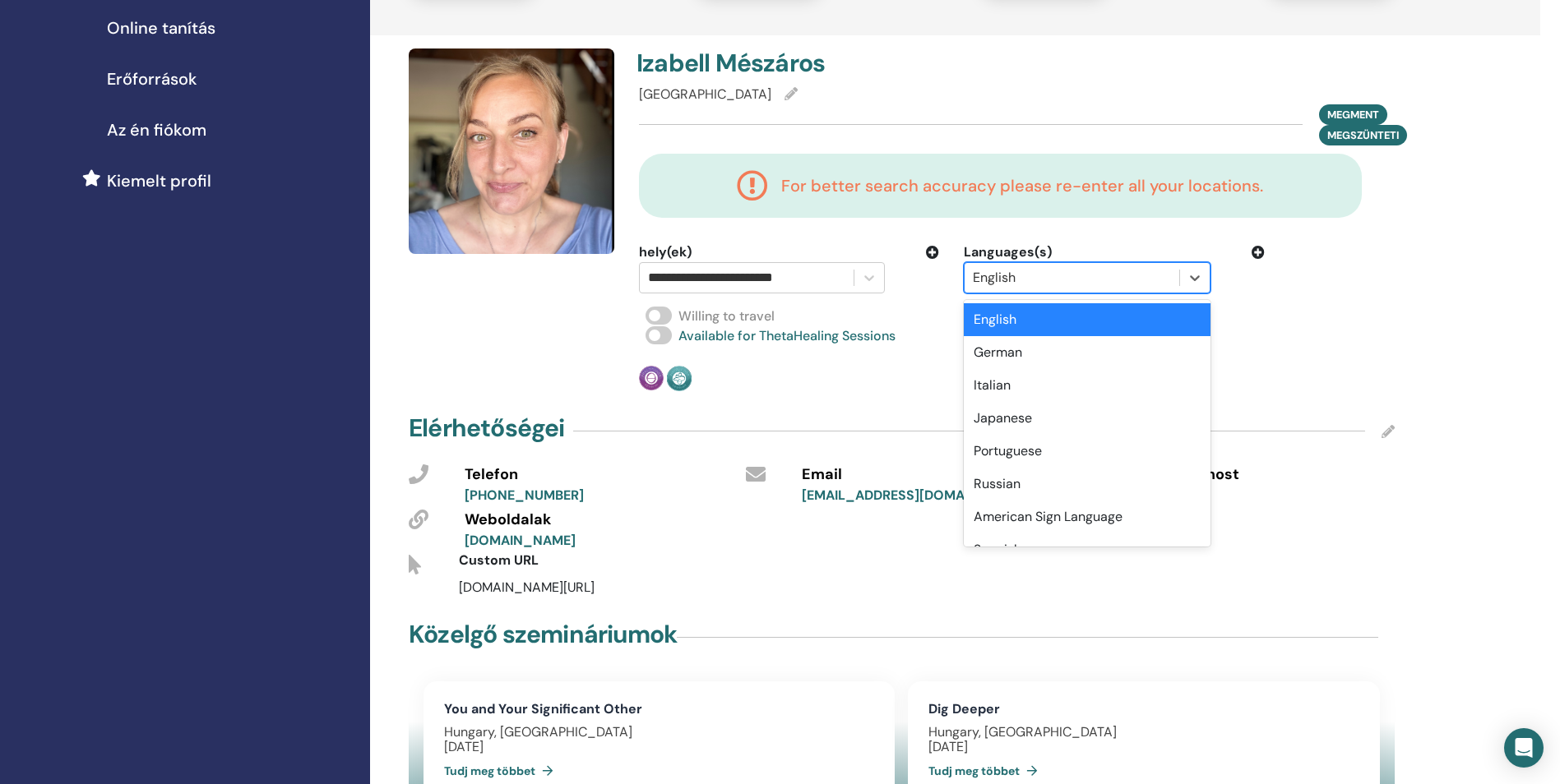
click at [1171, 282] on div "English" at bounding box center [1071, 278] width 214 height 30
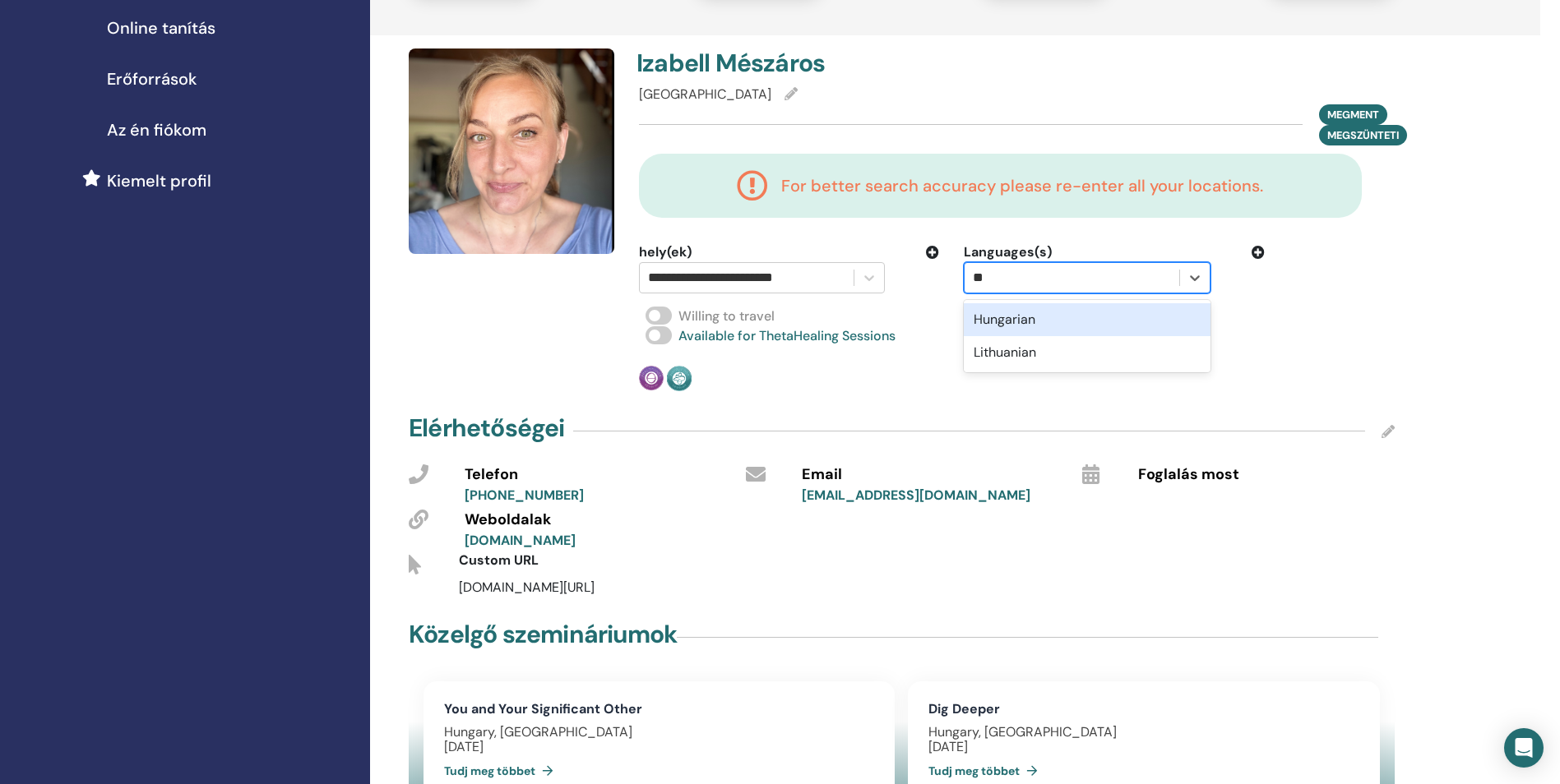
type input "***"
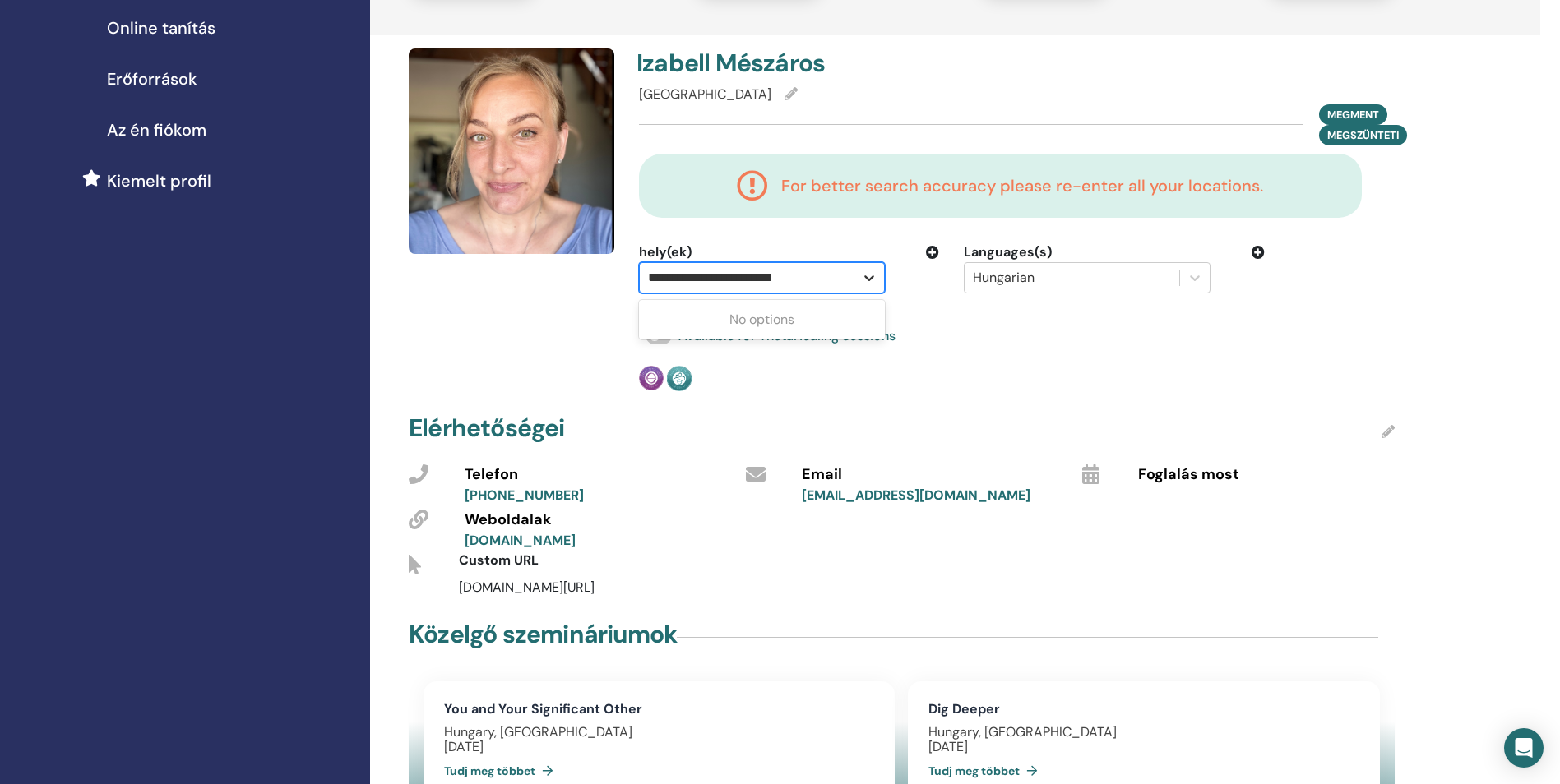
click at [871, 280] on icon at bounding box center [868, 277] width 16 height 16
drag, startPoint x: 821, startPoint y: 279, endPoint x: 692, endPoint y: 276, distance: 129.0
click at [692, 276] on div at bounding box center [746, 277] width 197 height 23
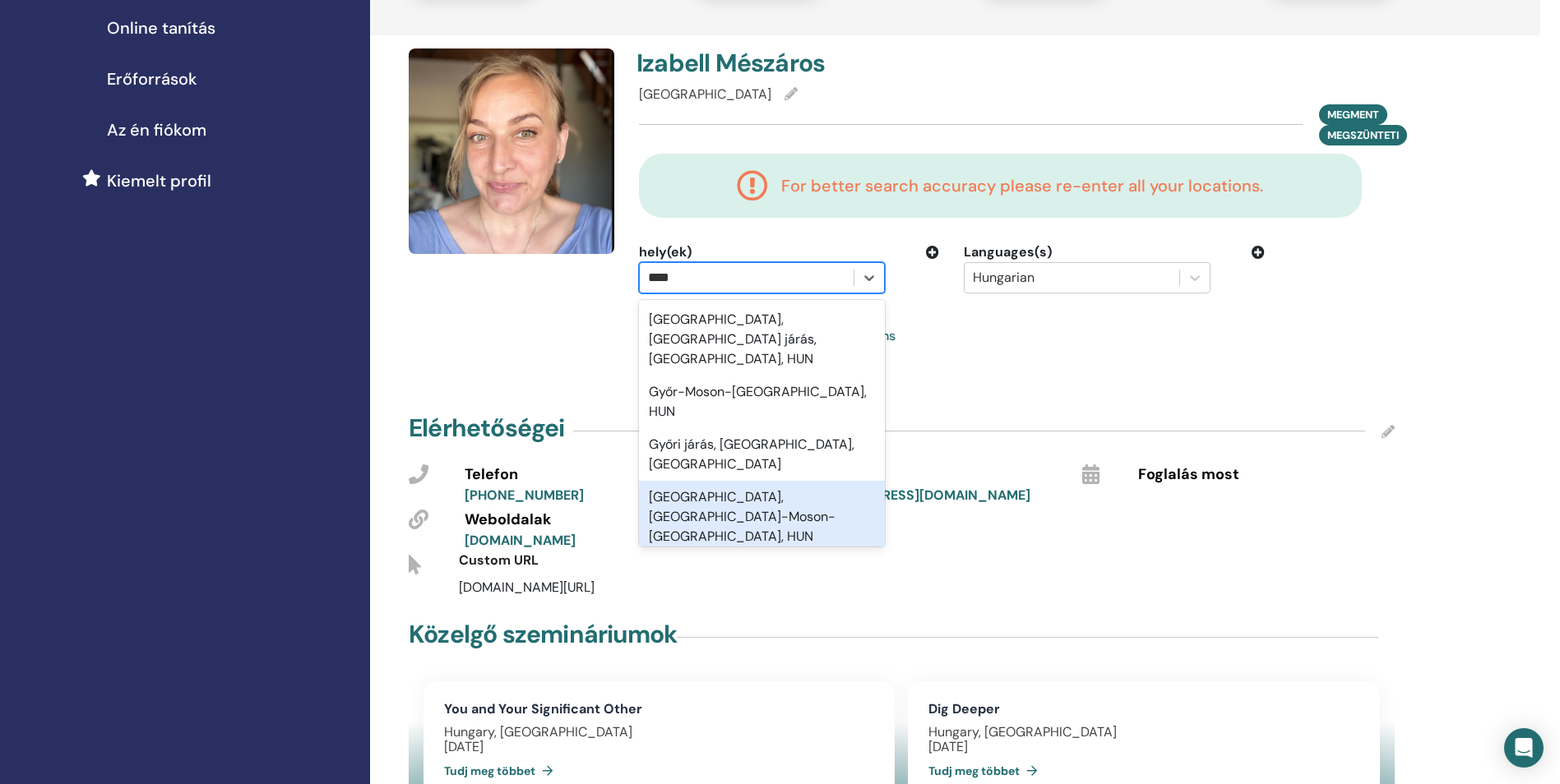
type input "****"
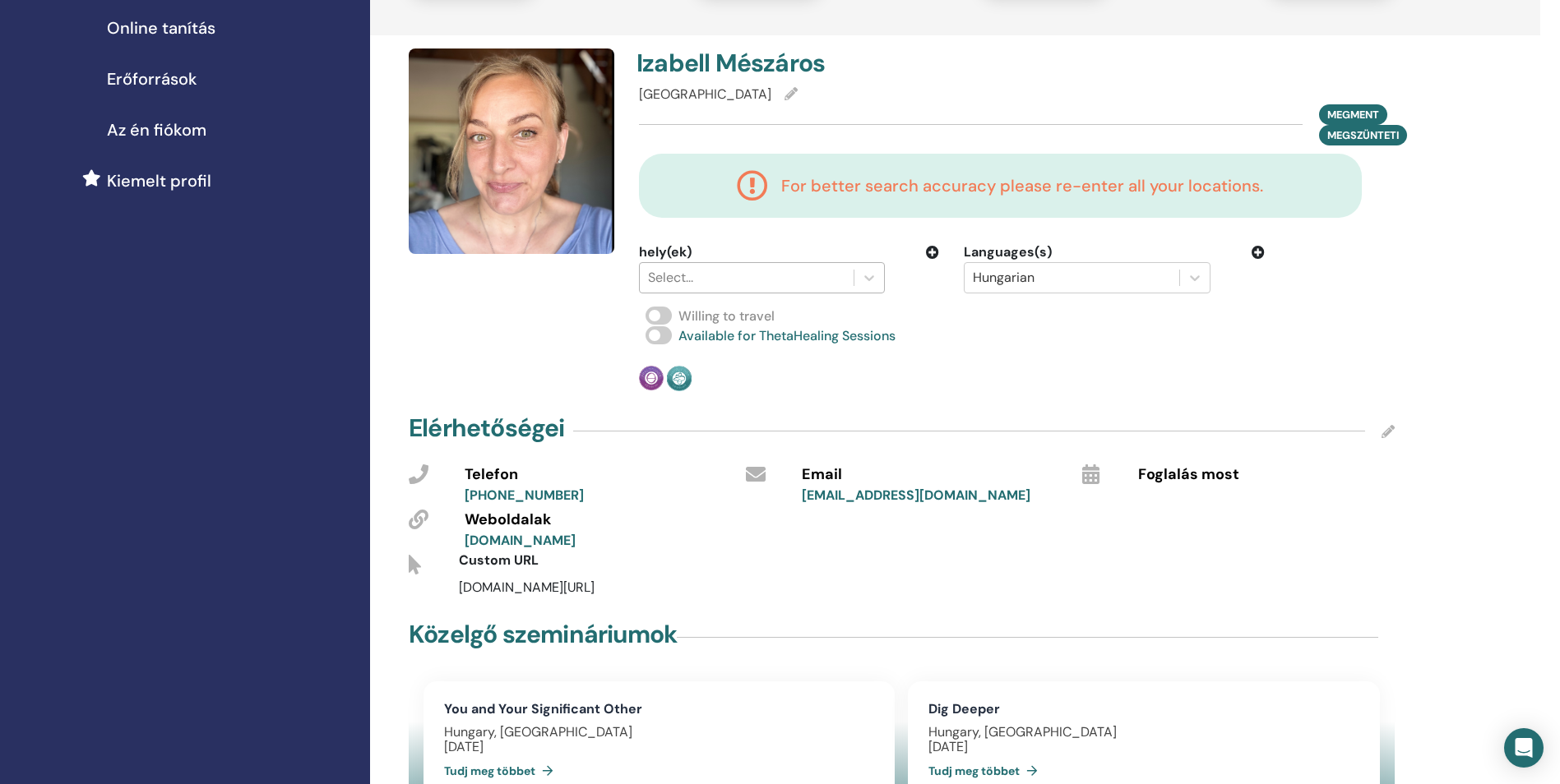
drag, startPoint x: 721, startPoint y: 460, endPoint x: 761, endPoint y: 270, distance: 194.2
click at [761, 270] on div at bounding box center [746, 277] width 197 height 23
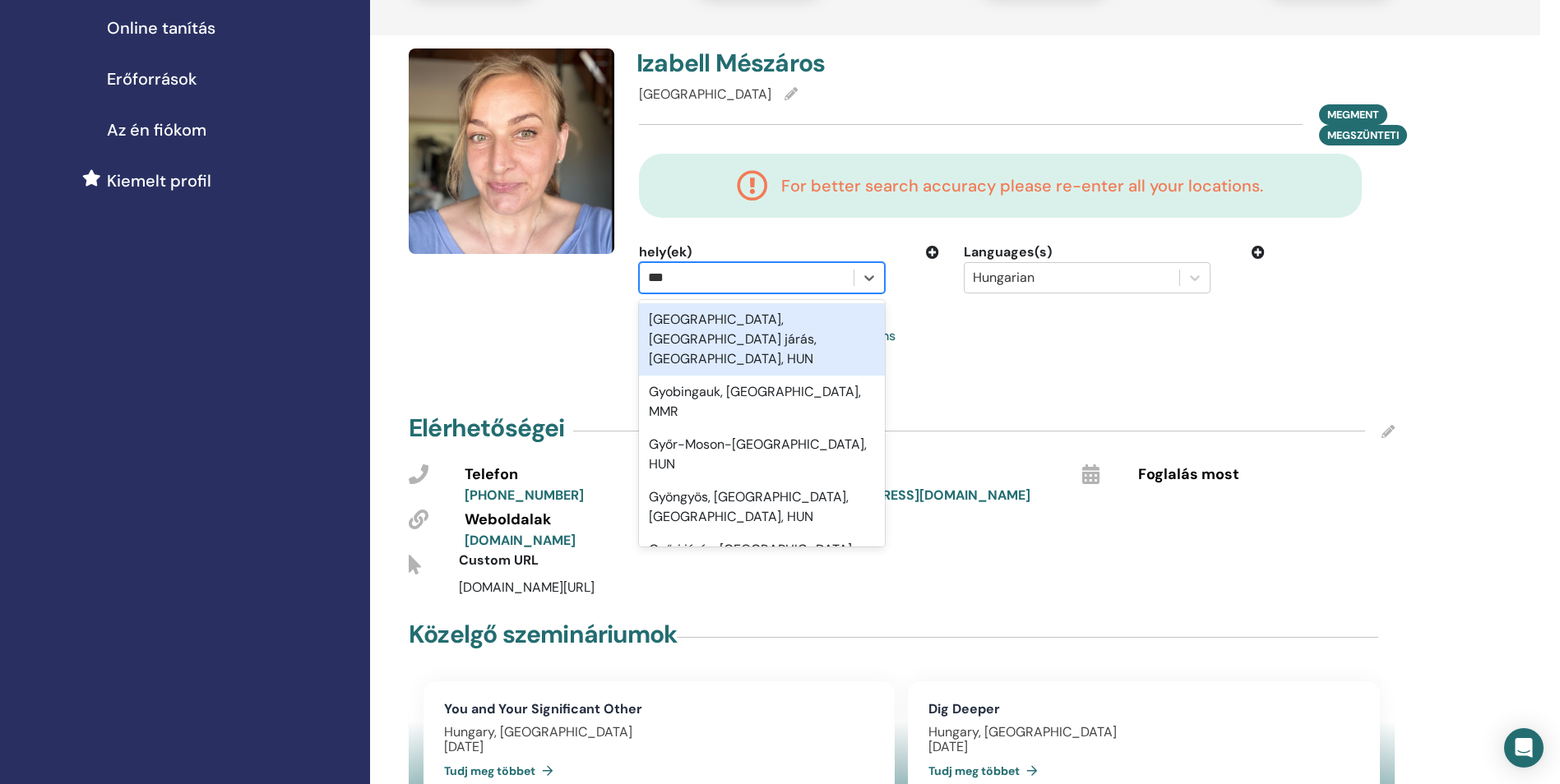
type input "****"
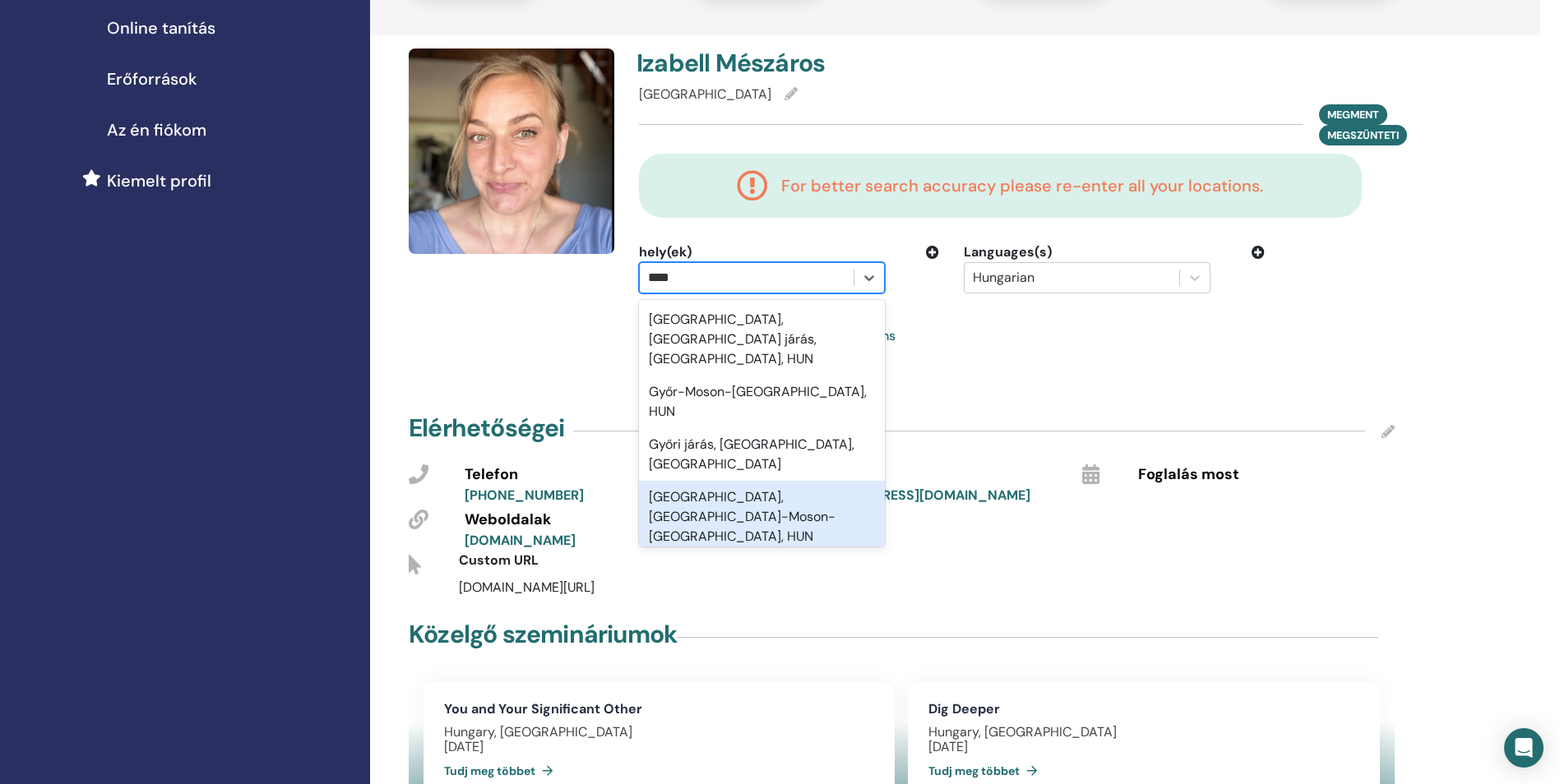
click at [673, 481] on div "Győr, Győr-Moson-Sopron, HUN" at bounding box center [761, 516] width 246 height 72
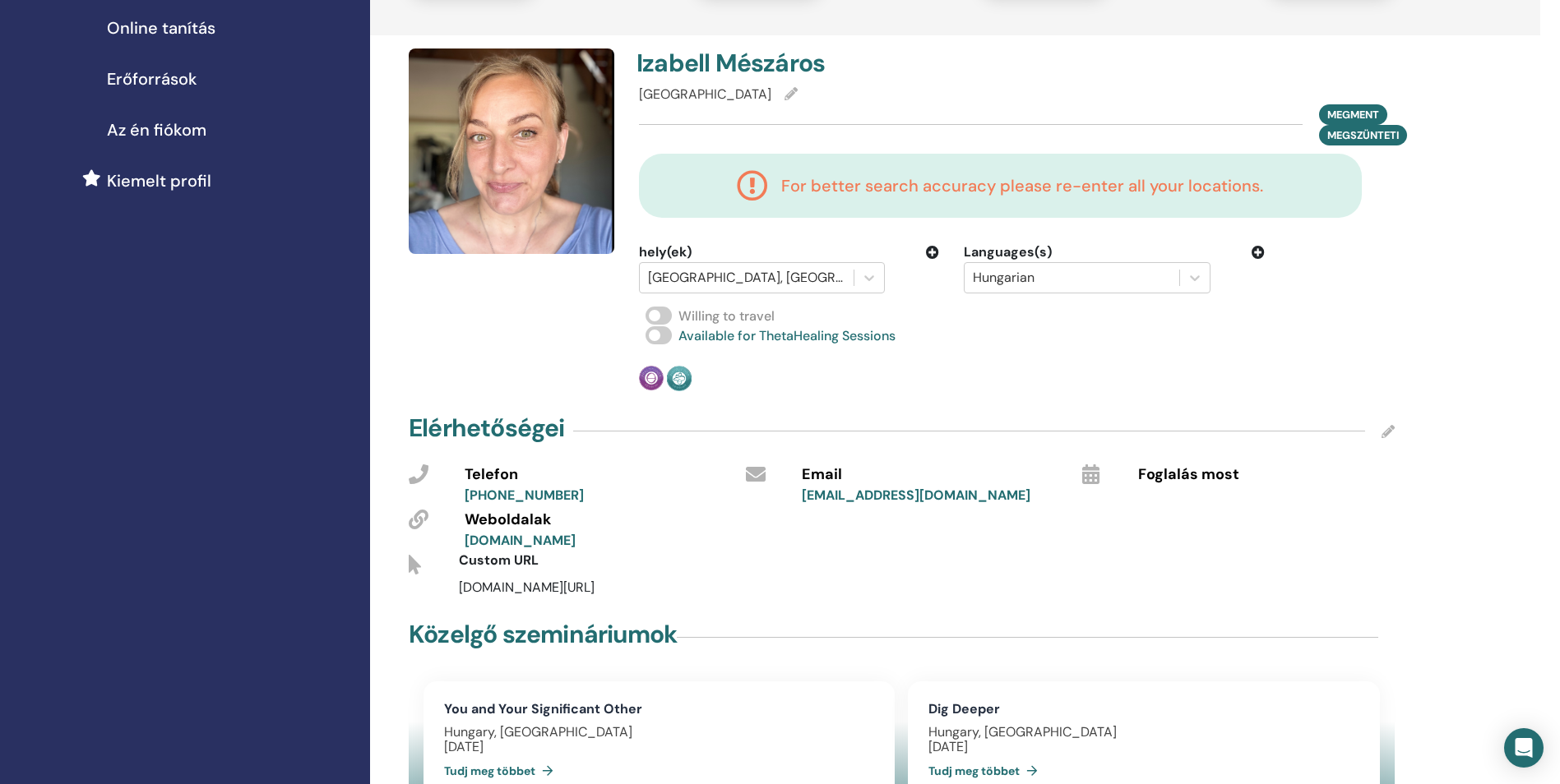
click at [1257, 249] on icon at bounding box center [1258, 251] width 13 height 13
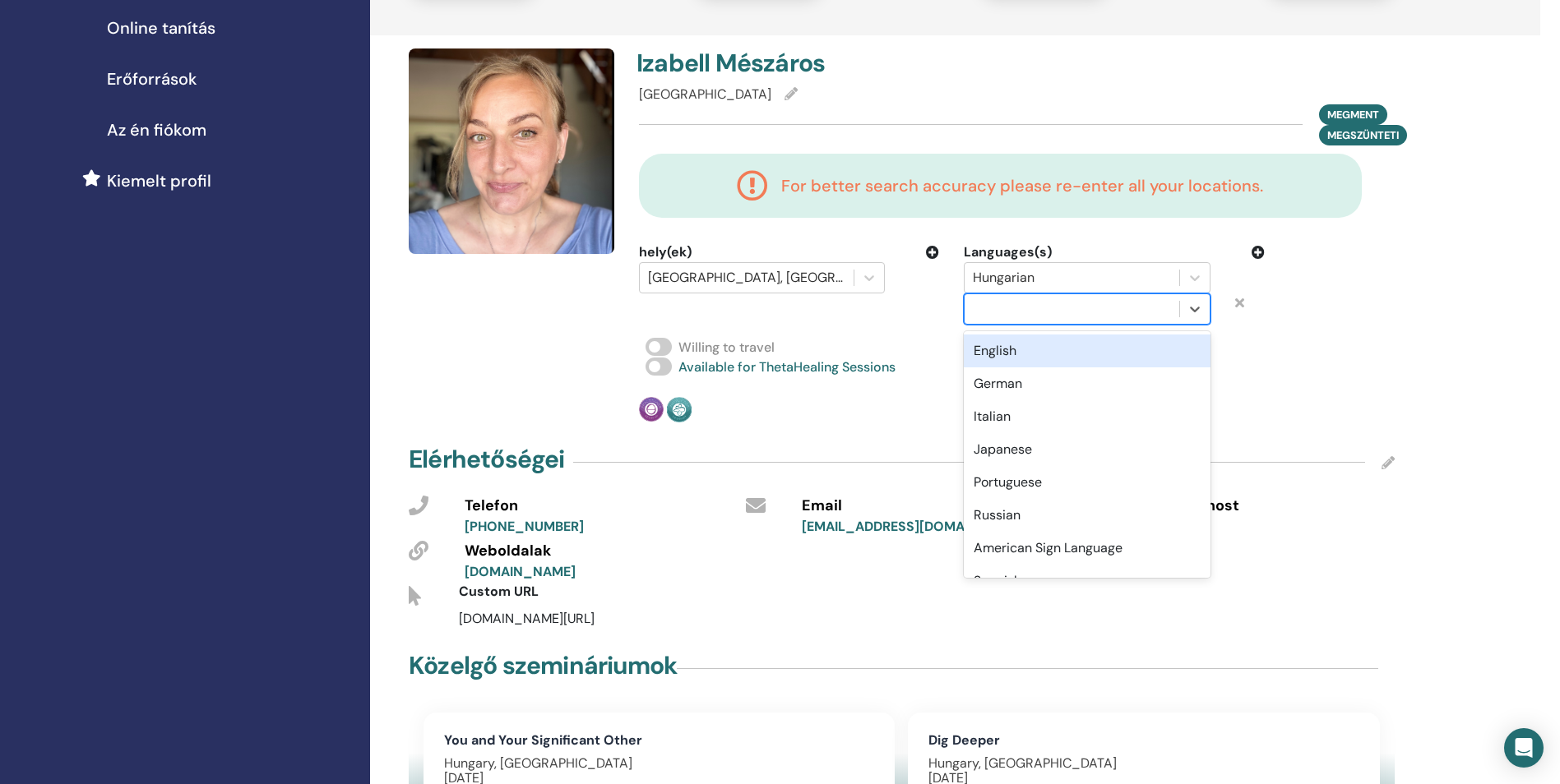
click at [1152, 308] on div at bounding box center [1071, 308] width 197 height 23
type input "***"
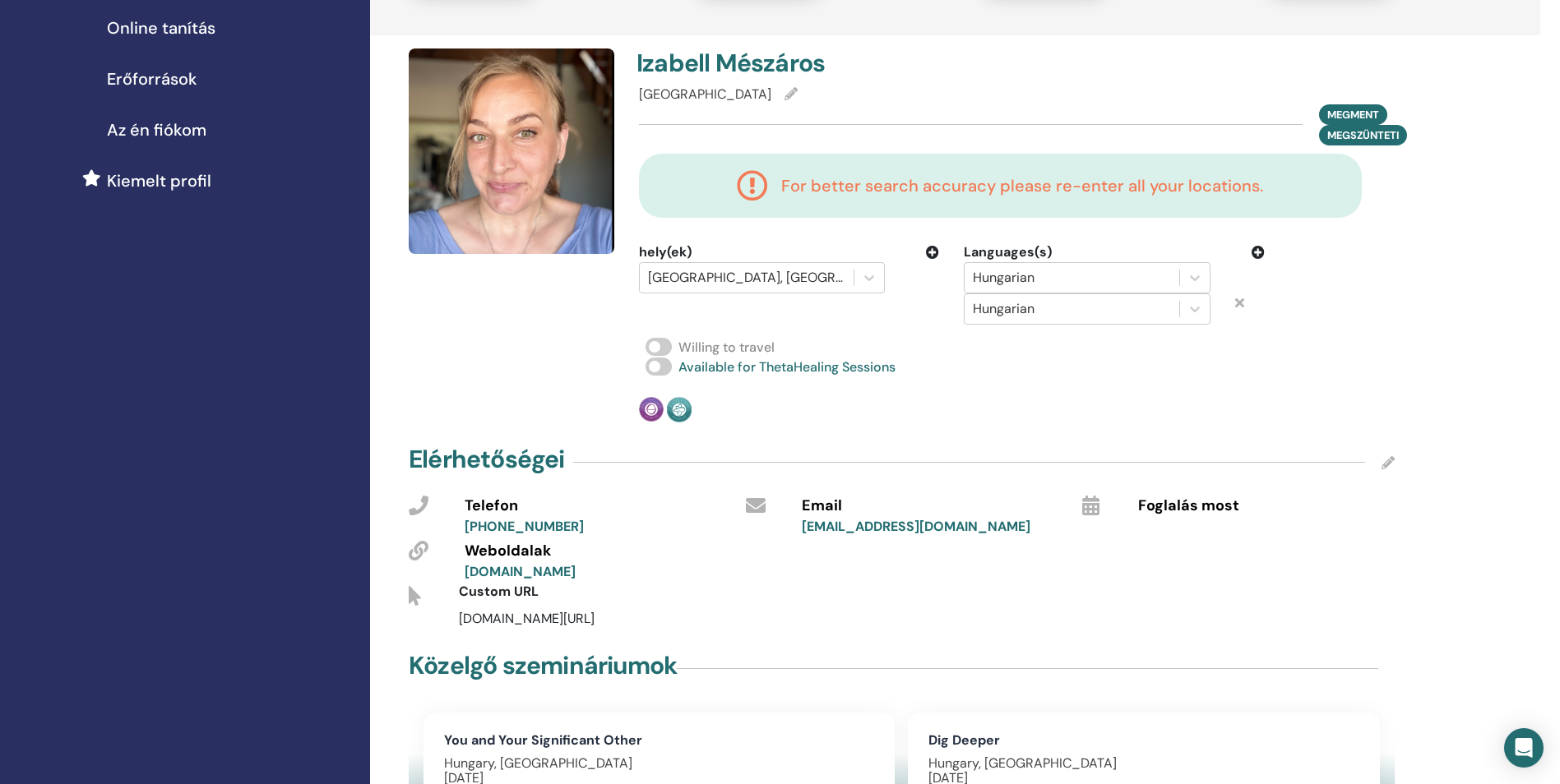
click at [933, 253] on icon at bounding box center [932, 251] width 13 height 13
click at [750, 313] on div at bounding box center [746, 308] width 197 height 23
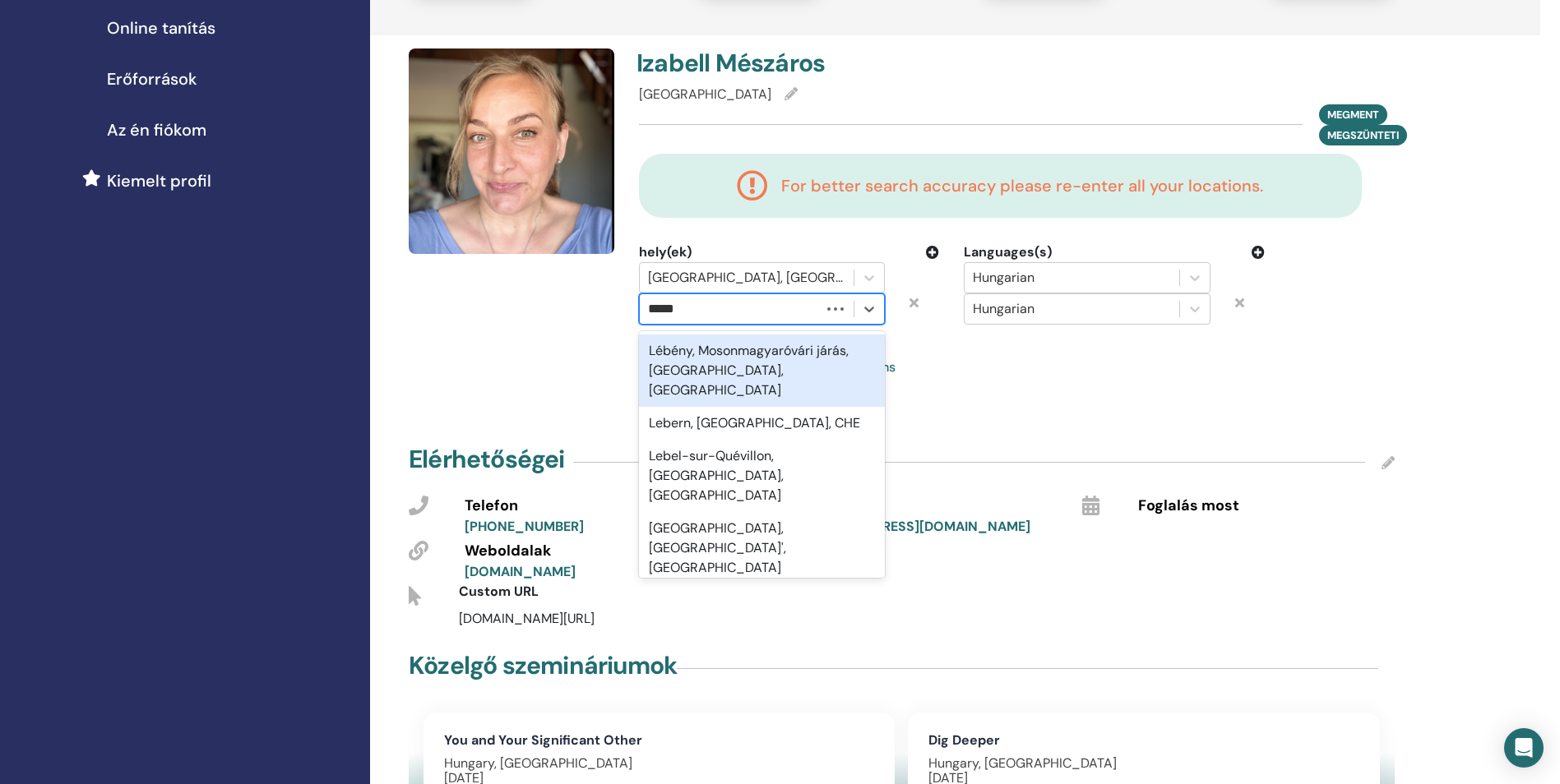
type input "******"
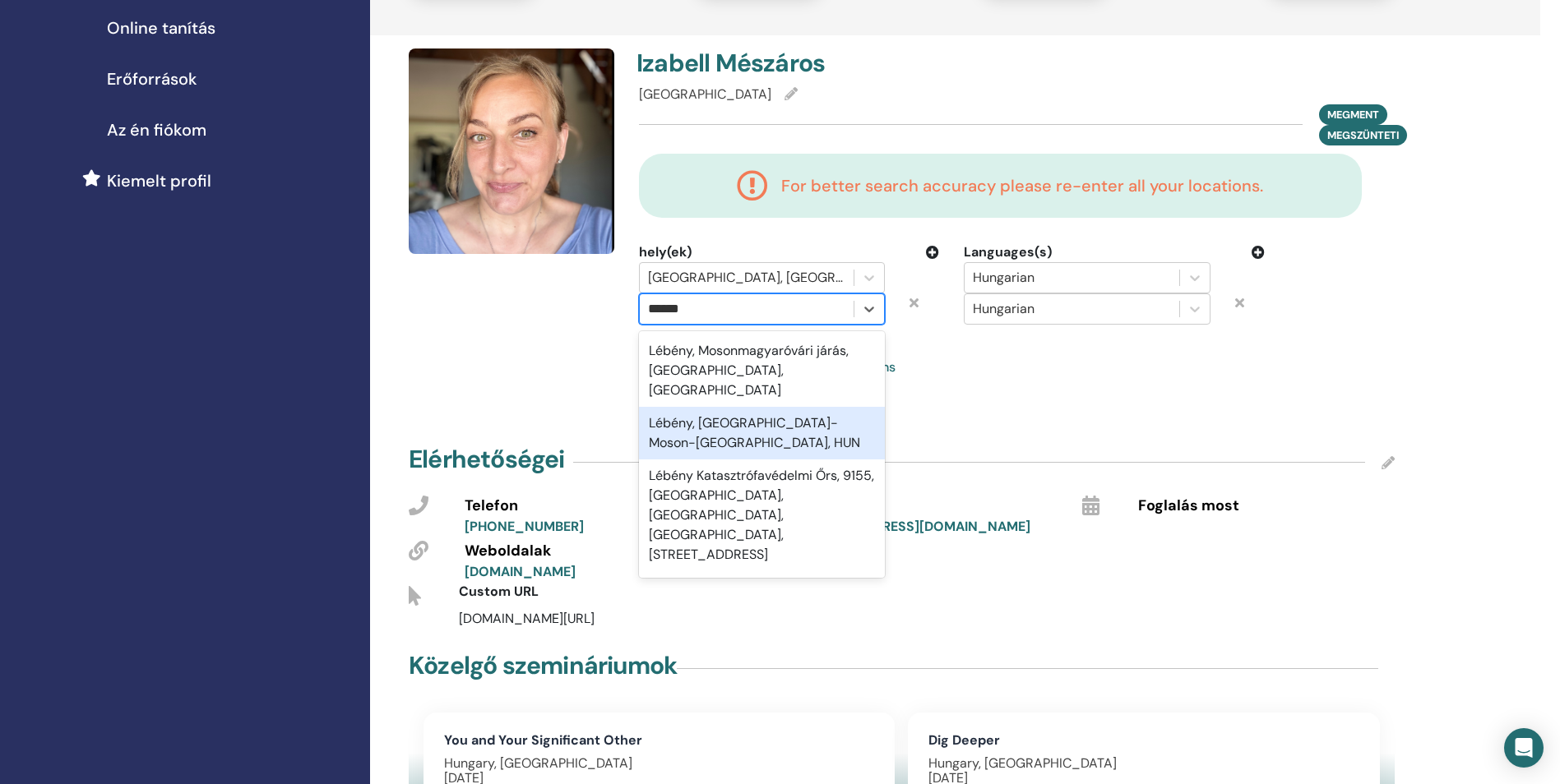
click at [739, 407] on div "Lébény, Győr-Moson-Sopron, HUN" at bounding box center [761, 433] width 246 height 53
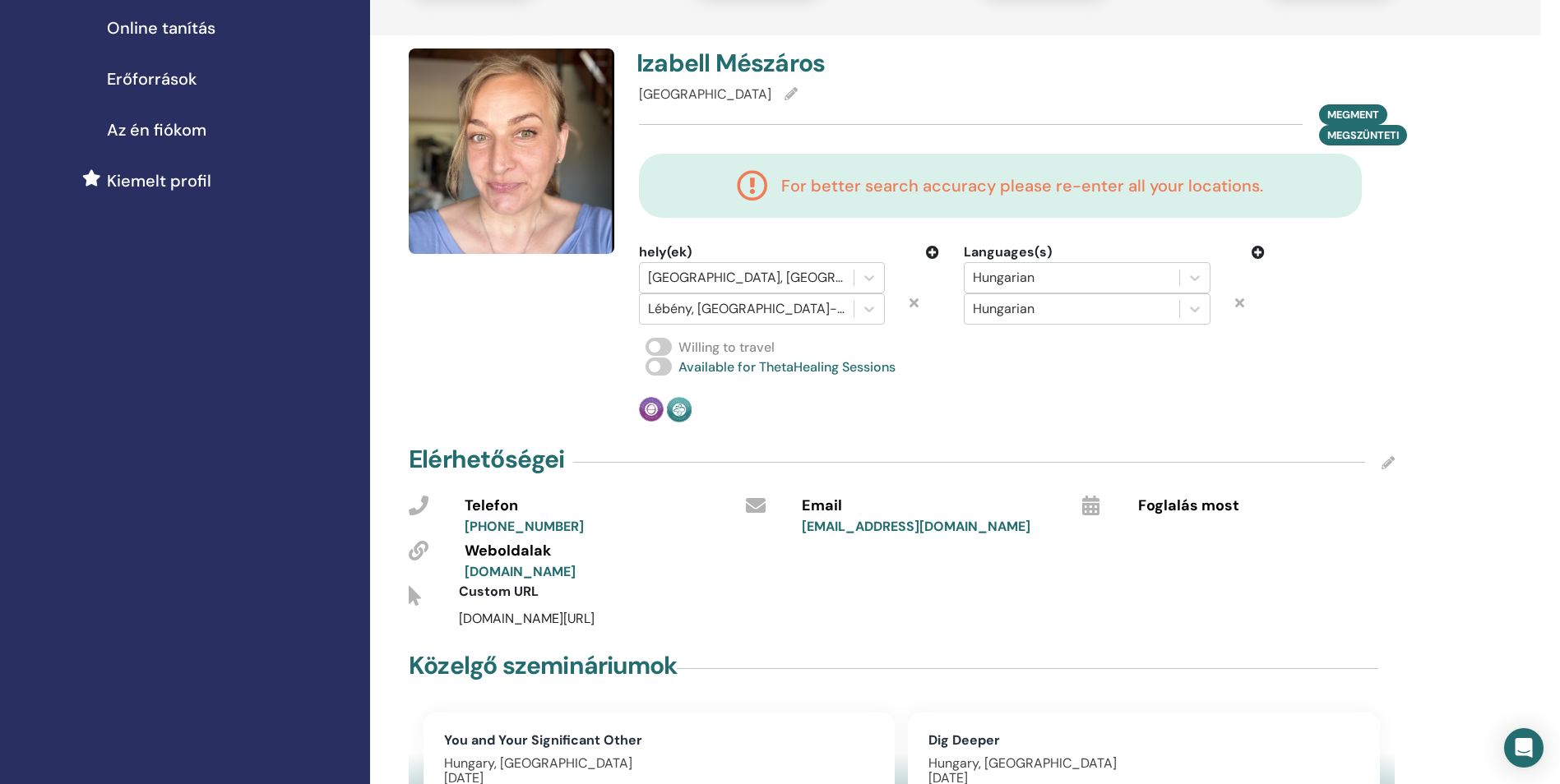
click at [934, 251] on icon at bounding box center [932, 251] width 13 height 13
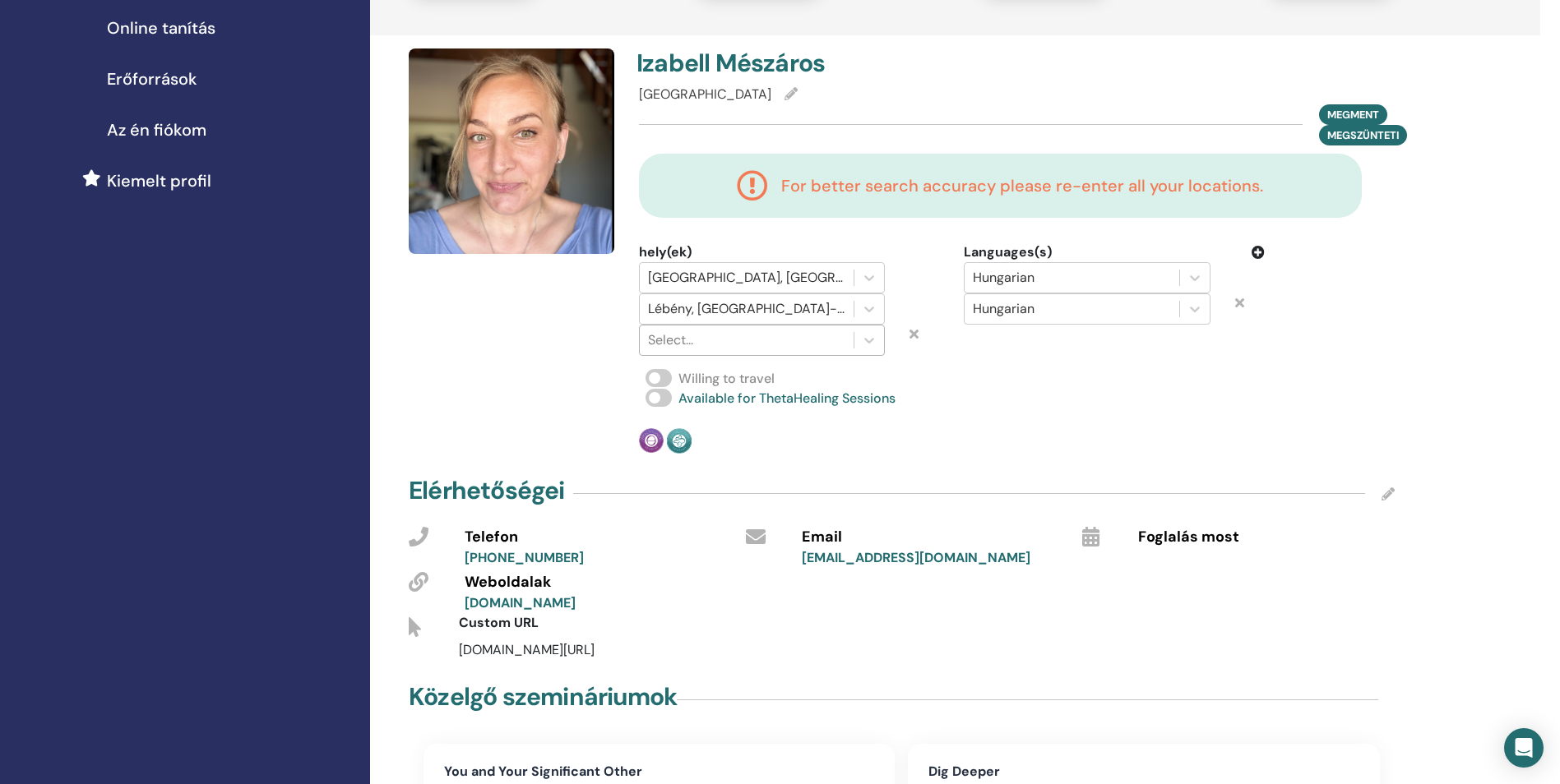
click at [789, 342] on div at bounding box center [746, 340] width 197 height 23
type input "*"
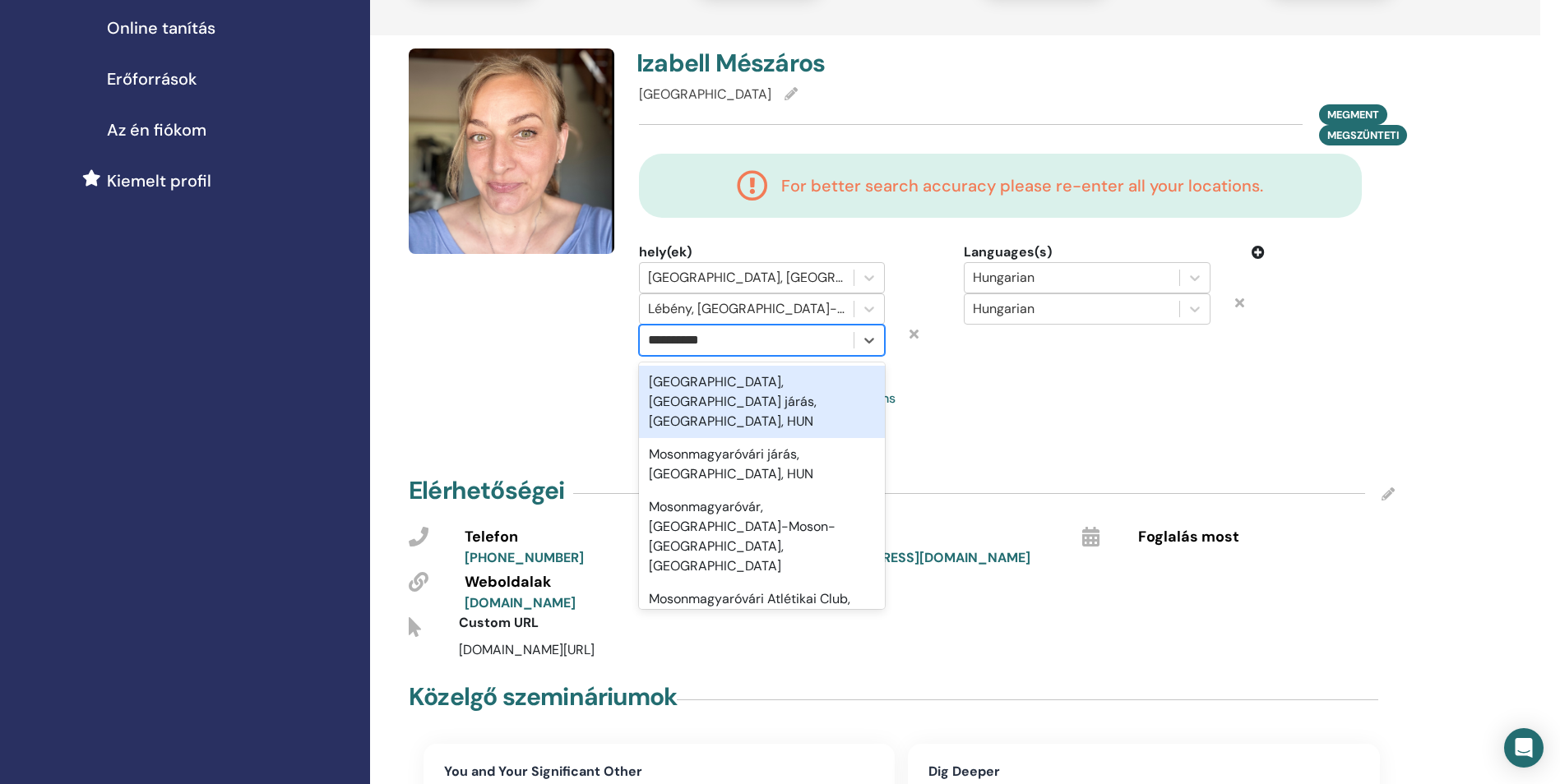
type input "**********"
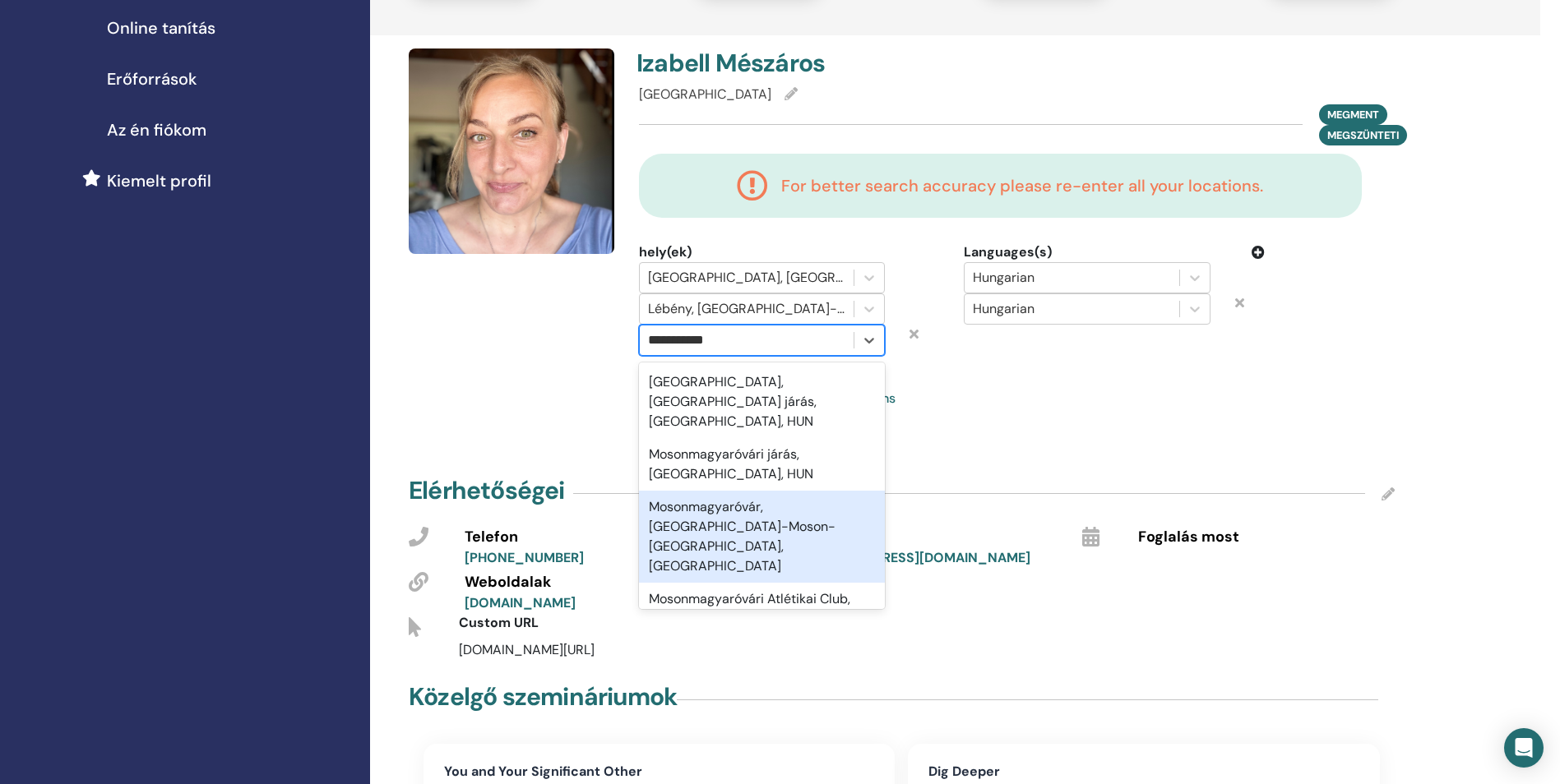
click at [769, 511] on div "Mosonmagyaróvár, Győr-Moson-Sopron, HUN" at bounding box center [761, 537] width 246 height 92
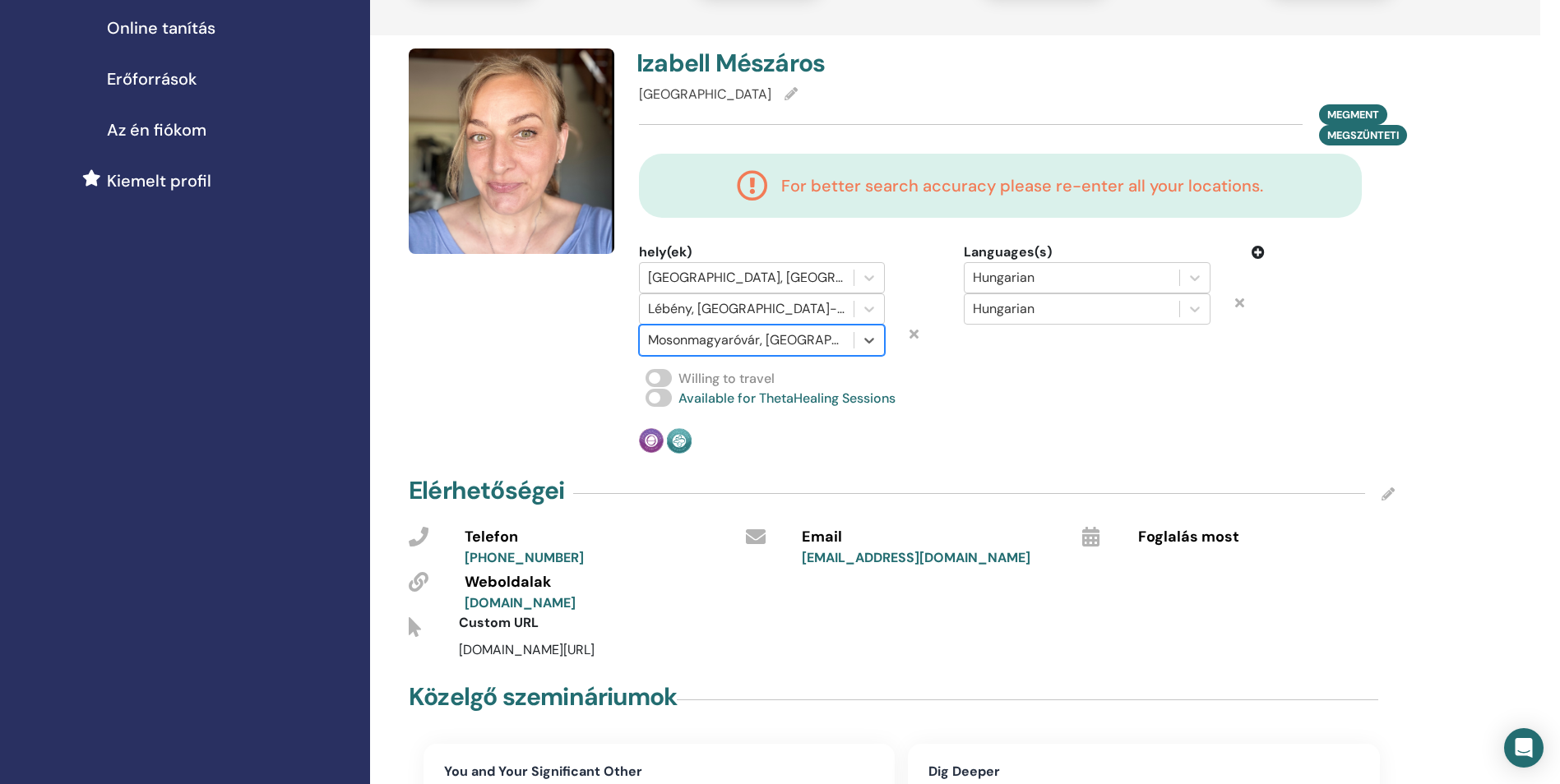
click at [1241, 302] on icon at bounding box center [1239, 302] width 9 height 13
click at [978, 369] on div "Willing to travel" at bounding box center [1016, 378] width 755 height 20
click at [802, 103] on div "Győr" at bounding box center [1016, 94] width 755 height 20
click at [784, 102] on span at bounding box center [790, 94] width 13 height 17
click at [784, 94] on icon at bounding box center [790, 93] width 13 height 13
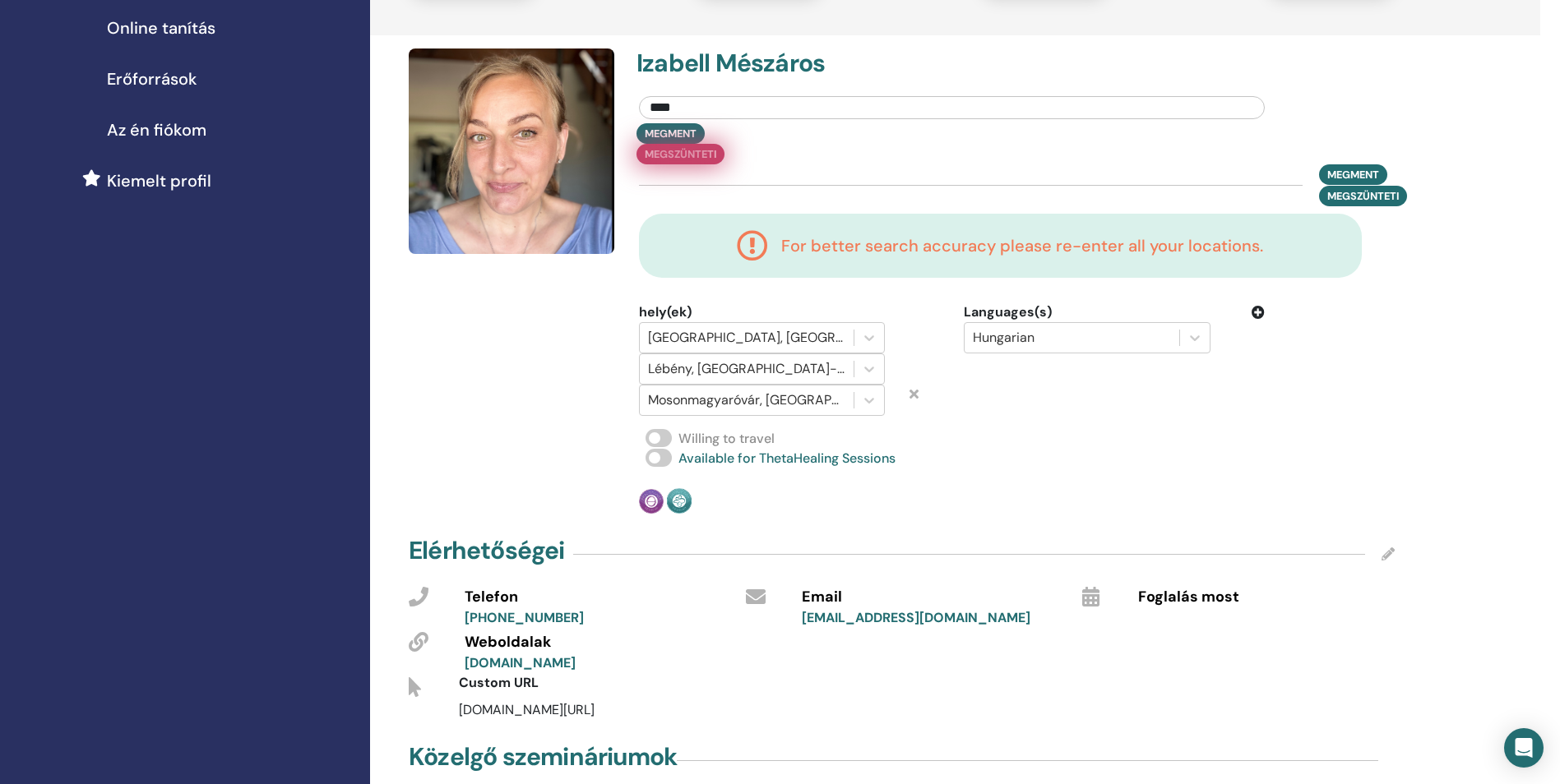
click at [770, 139] on div "Megment Megszünteti" at bounding box center [1016, 144] width 780 height 41
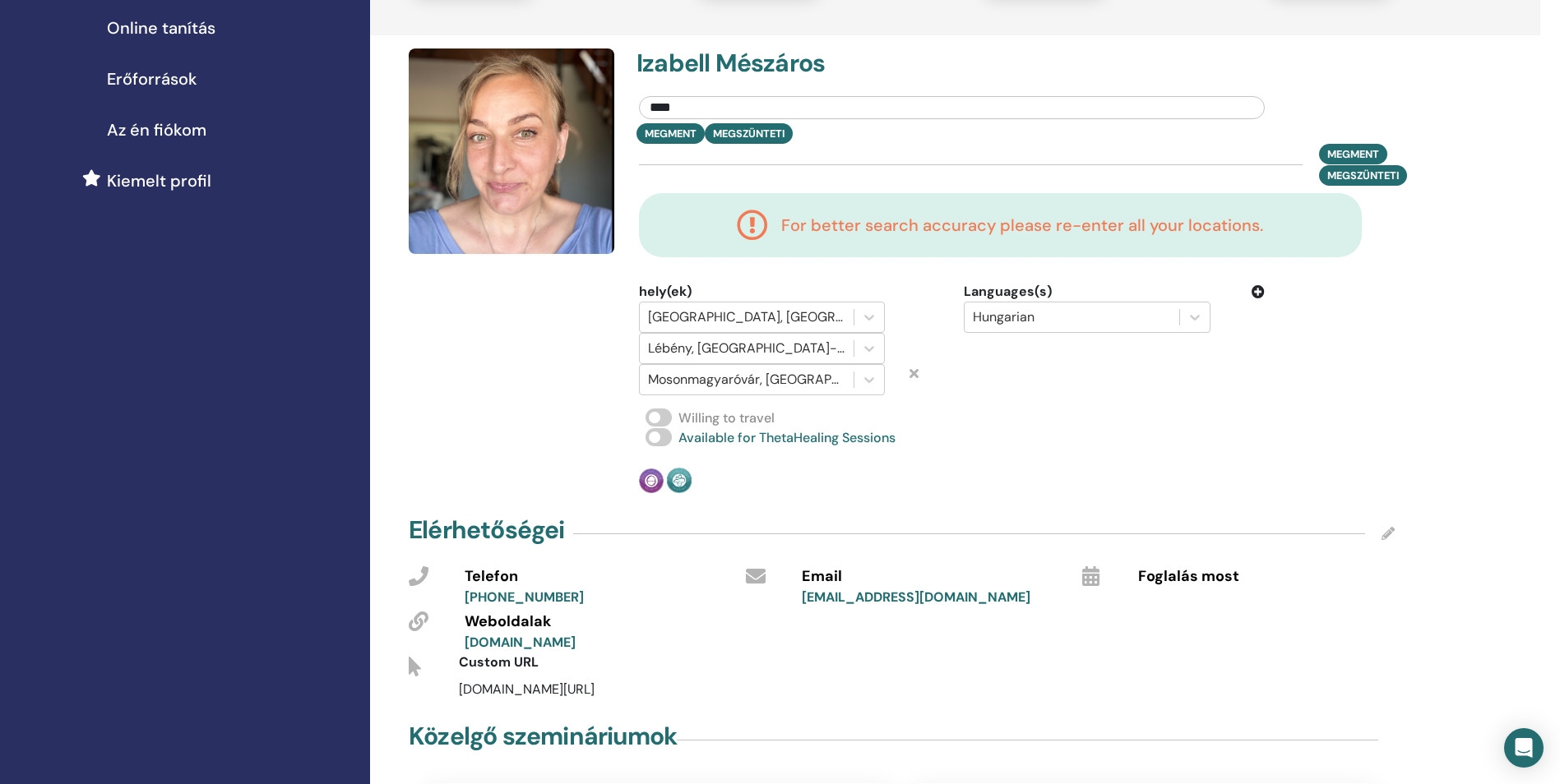
click at [695, 102] on input "****" at bounding box center [952, 107] width 625 height 23
type input "*"
type input "**********"
click at [545, 190] on img at bounding box center [512, 151] width 206 height 206
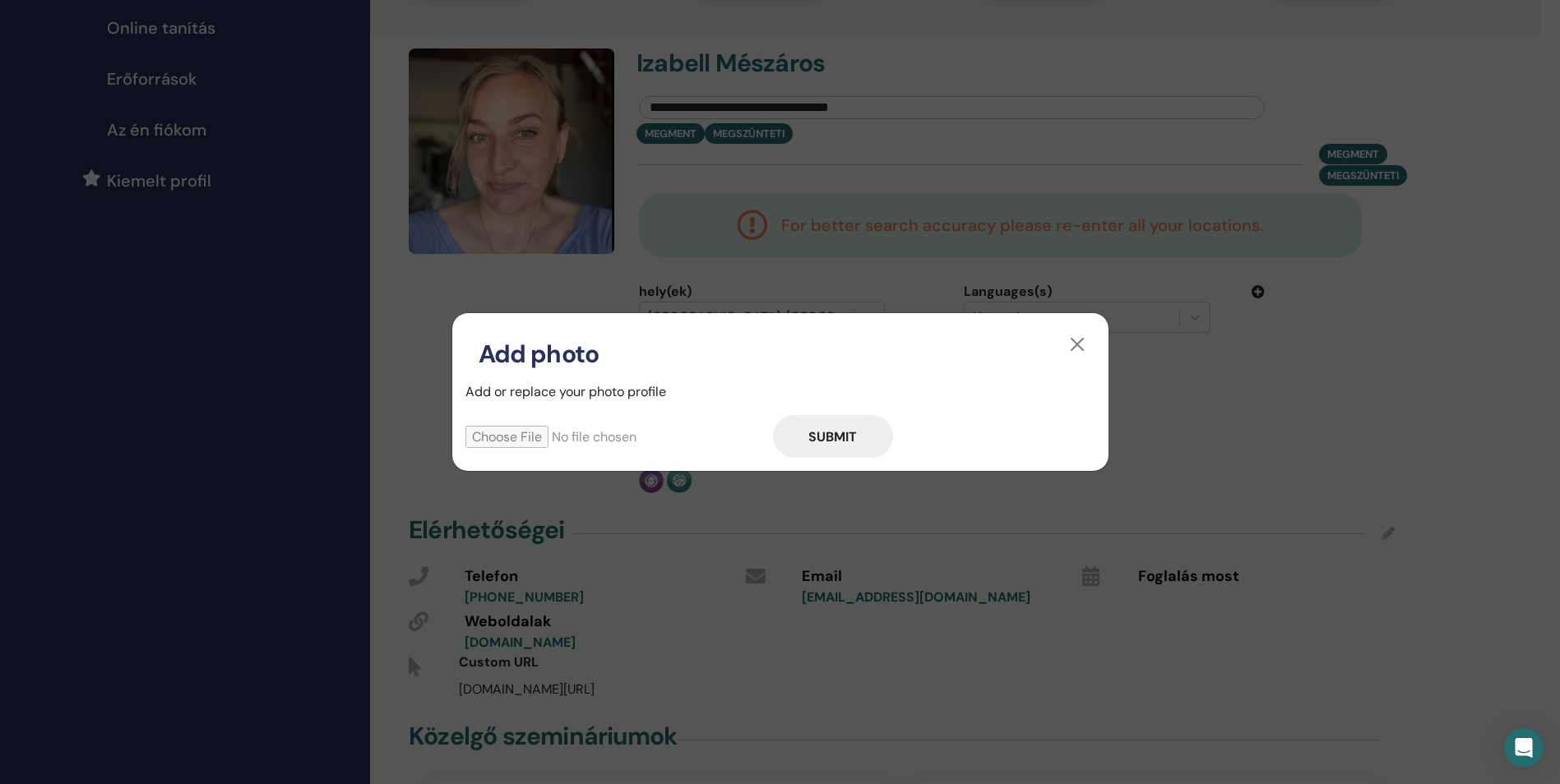
click at [545, 442] on input "file" at bounding box center [619, 437] width 308 height 22
type input "**********"
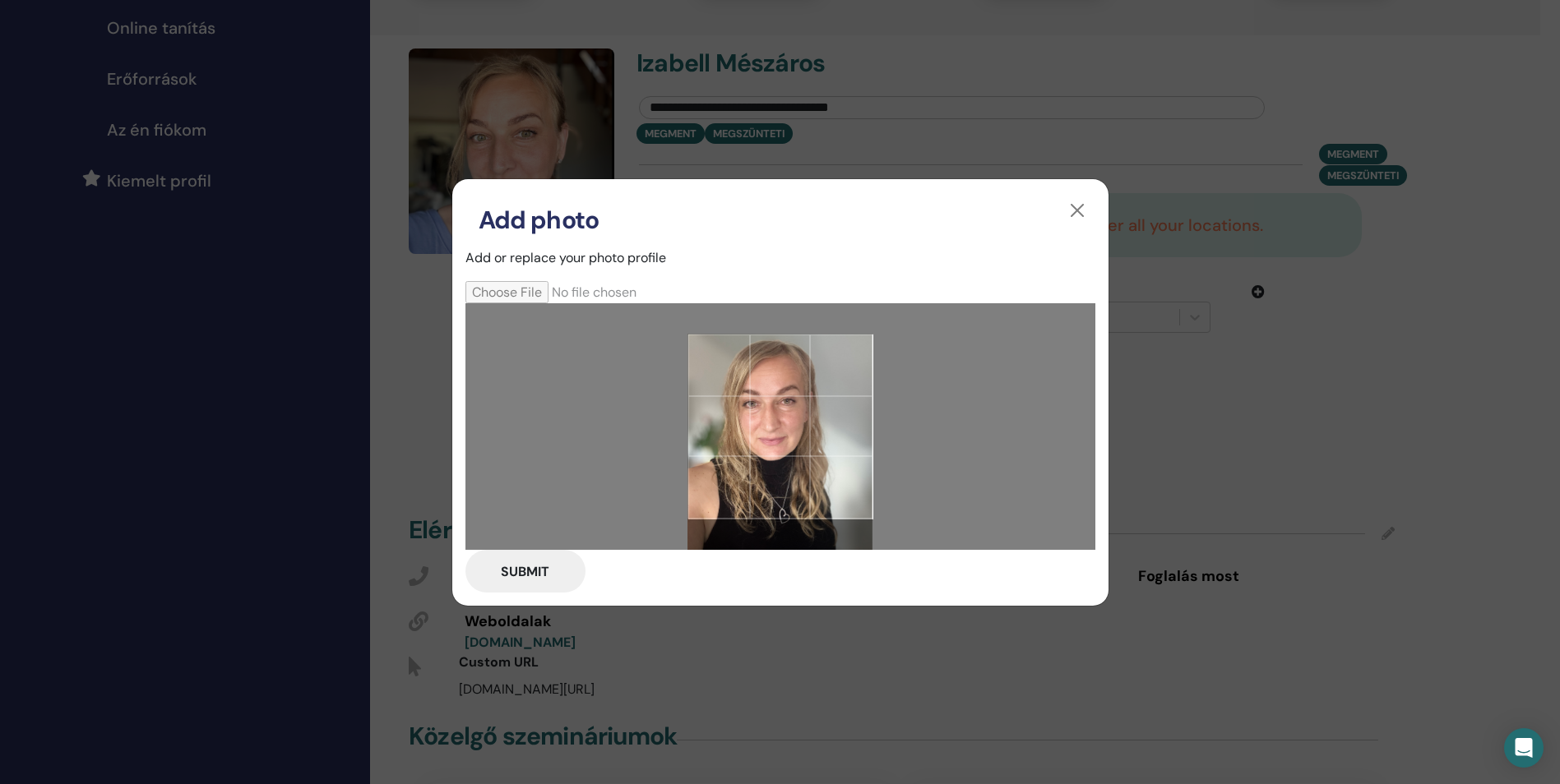
drag, startPoint x: 838, startPoint y: 420, endPoint x: 829, endPoint y: 454, distance: 35.2
click at [829, 454] on div at bounding box center [780, 426] width 185 height 185
click at [522, 570] on button "Submit" at bounding box center [525, 571] width 120 height 42
click at [546, 570] on button "Submit" at bounding box center [525, 571] width 120 height 42
click at [513, 568] on button "Submit" at bounding box center [525, 571] width 120 height 42
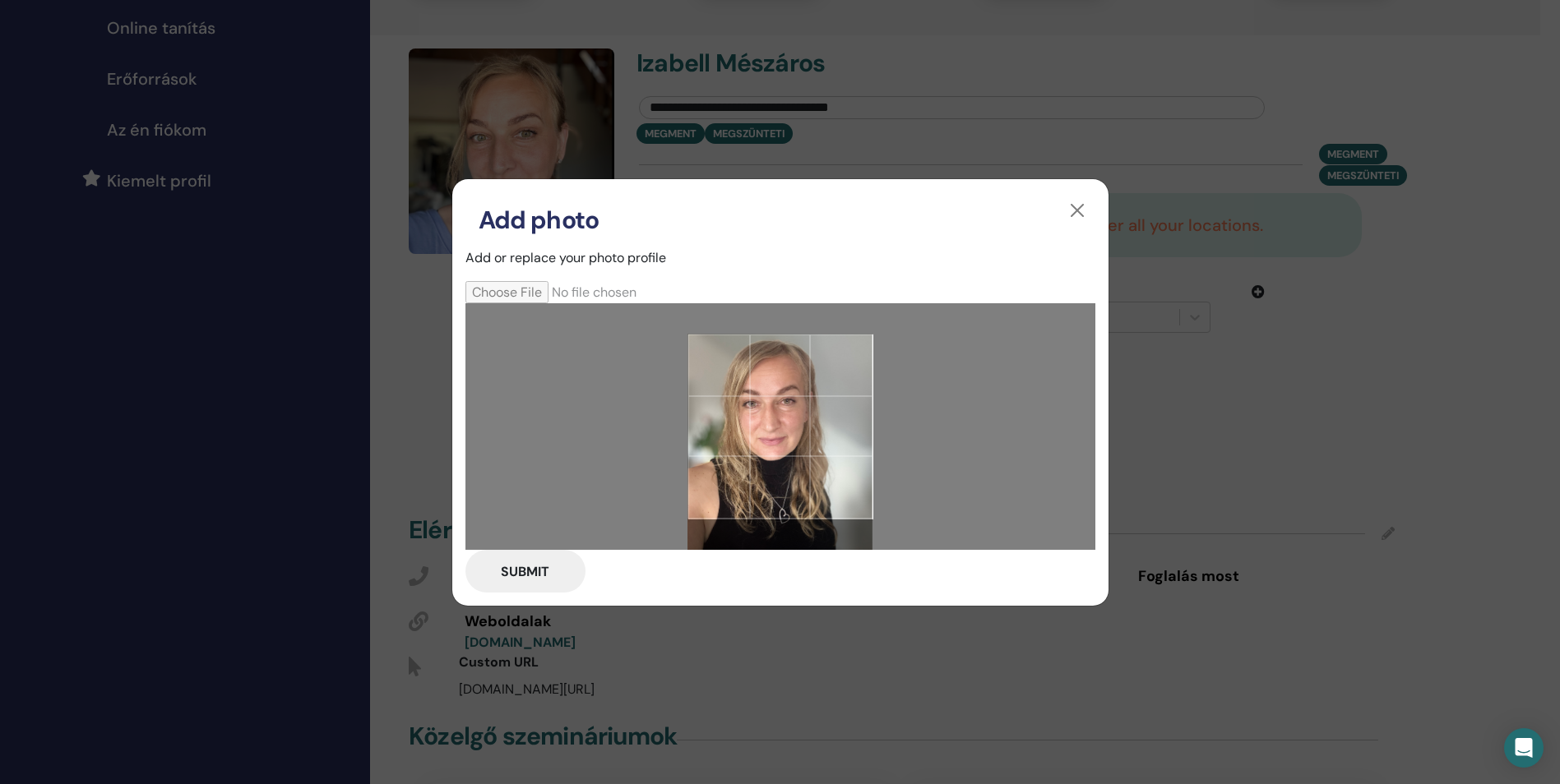
click at [732, 206] on div "Add photo" at bounding box center [780, 207] width 656 height 56
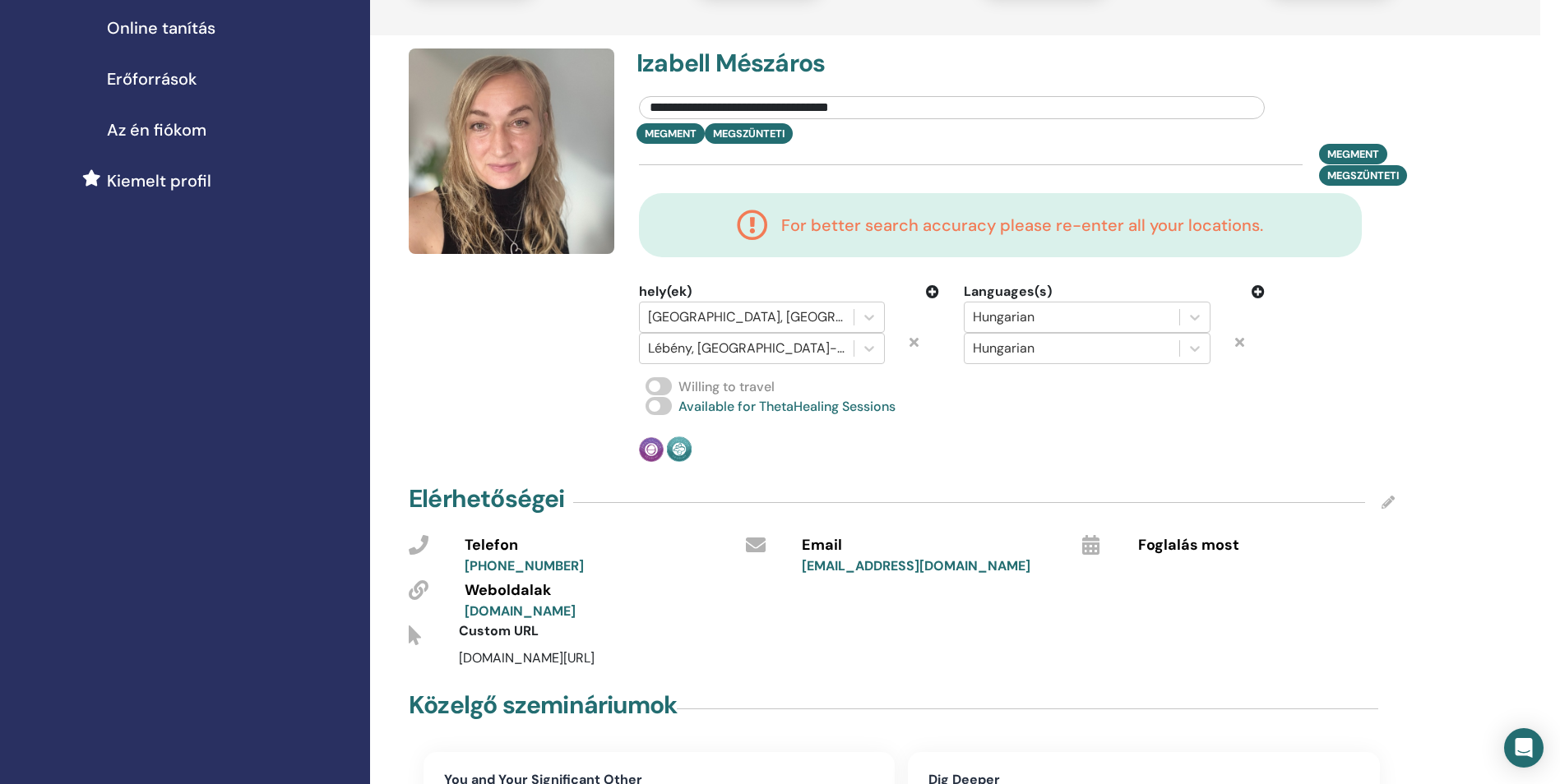
click at [535, 180] on img at bounding box center [512, 151] width 206 height 206
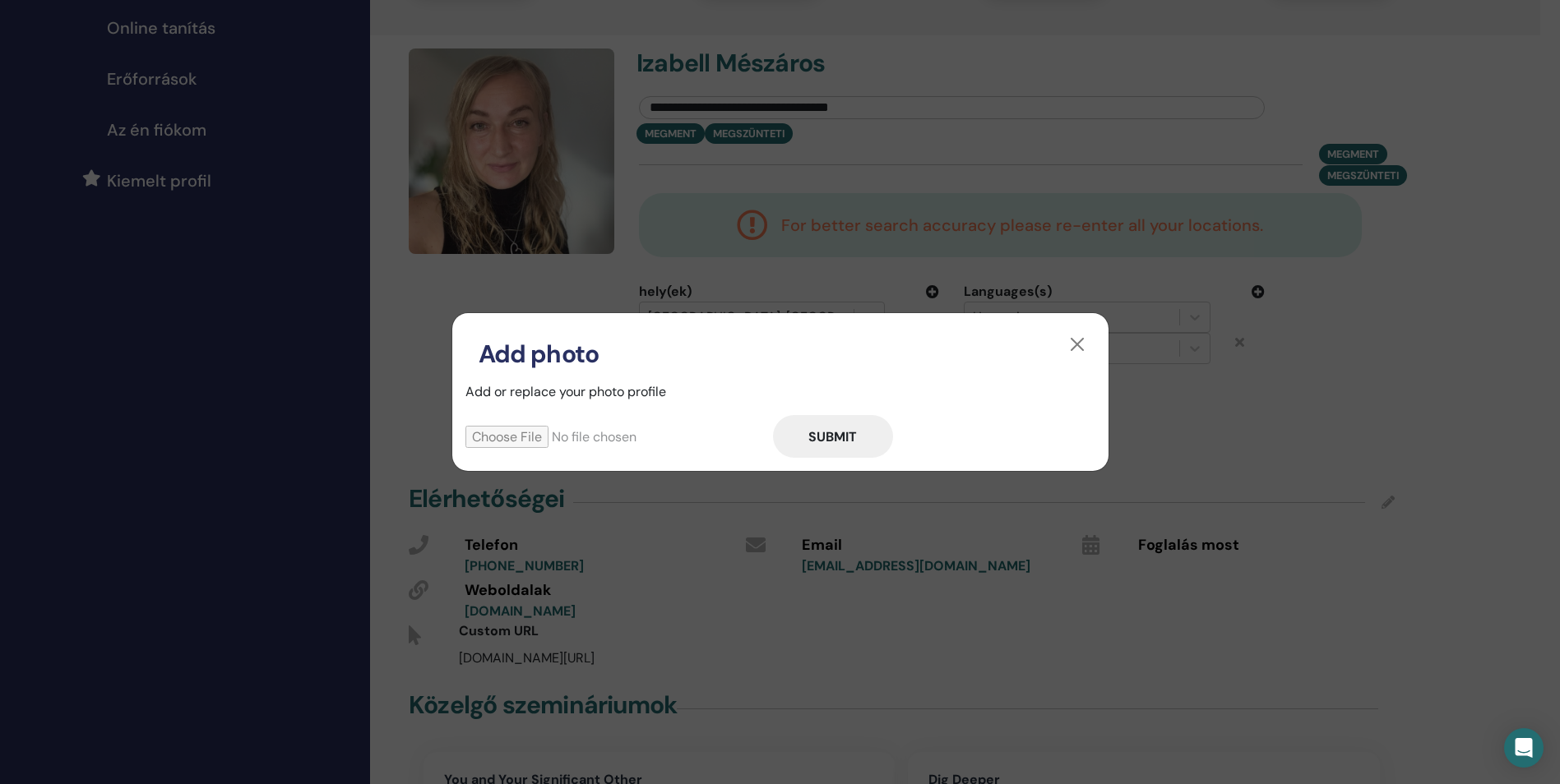
click at [521, 437] on input "file" at bounding box center [619, 437] width 308 height 22
type input "**********"
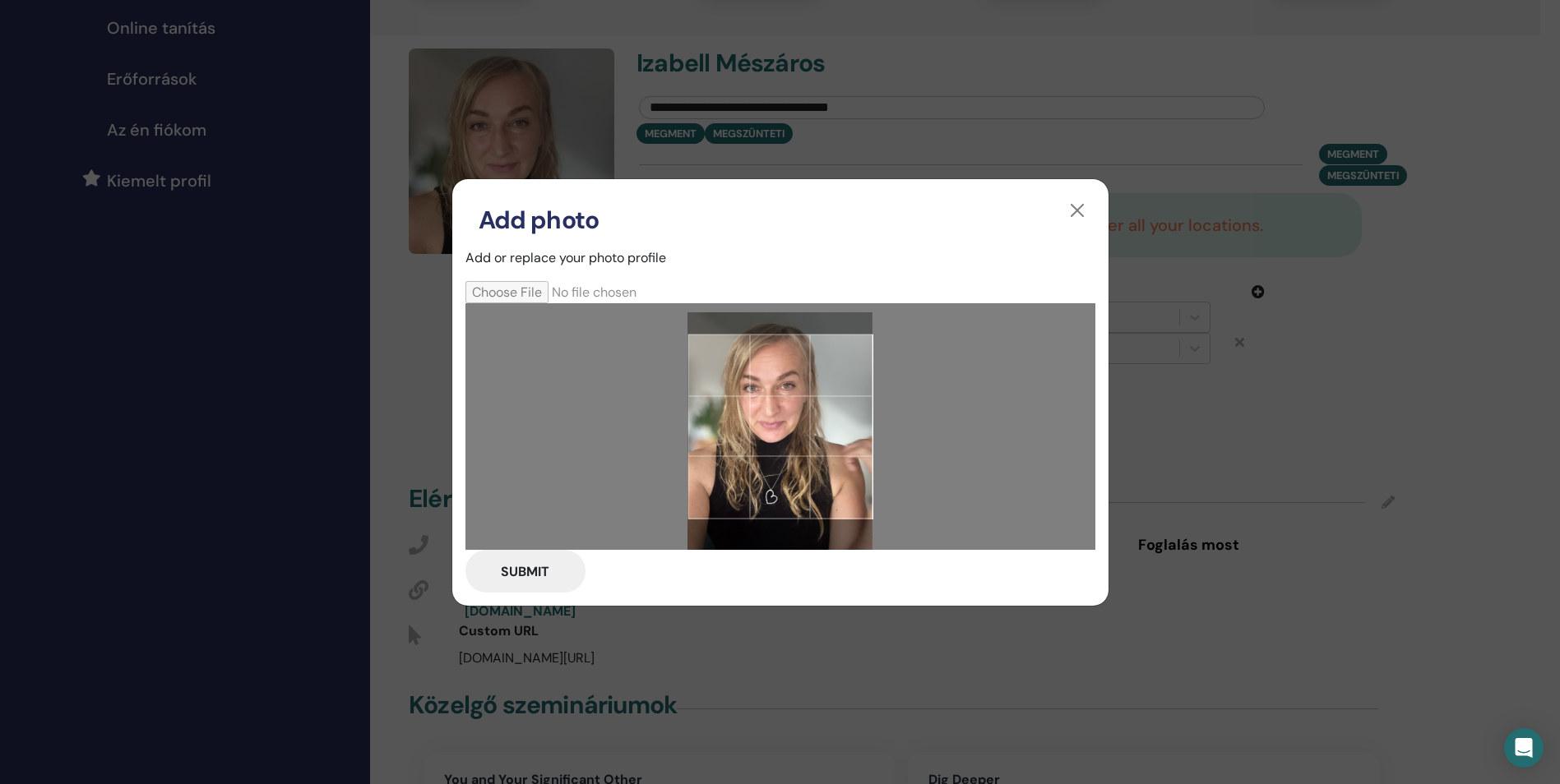
drag, startPoint x: 800, startPoint y: 435, endPoint x: 843, endPoint y: 443, distance: 43.7
click at [843, 443] on div at bounding box center [780, 426] width 185 height 185
drag, startPoint x: 968, startPoint y: 208, endPoint x: 966, endPoint y: 336, distance: 128.0
click at [966, 336] on div "Add photo Add or replace your photo profile Submit" at bounding box center [780, 392] width 658 height 428
drag, startPoint x: 966, startPoint y: 336, endPoint x: 931, endPoint y: 200, distance: 140.4
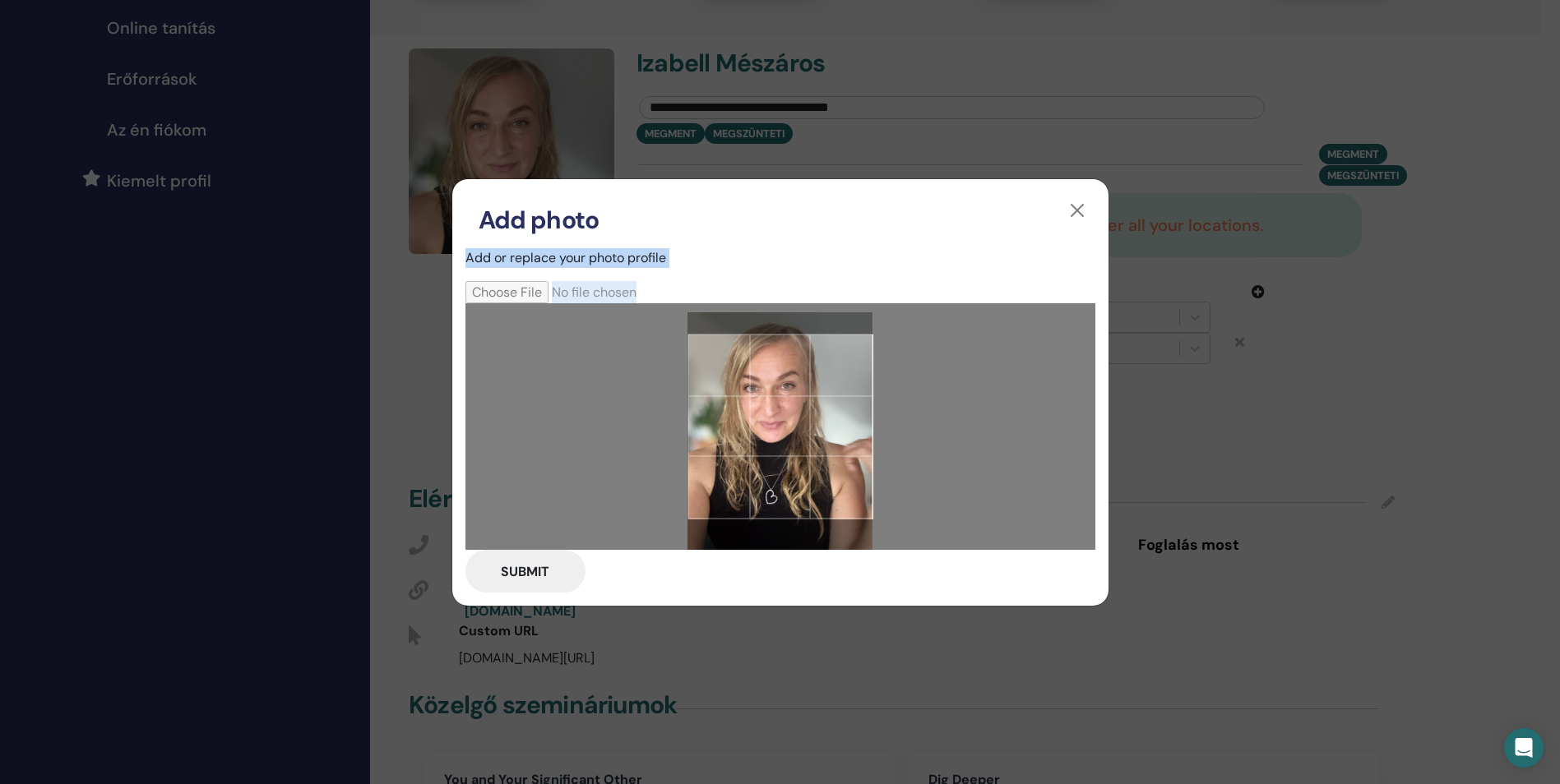
click at [931, 200] on div "Add photo" at bounding box center [780, 207] width 656 height 56
click at [1080, 211] on button "button" at bounding box center [1077, 210] width 26 height 26
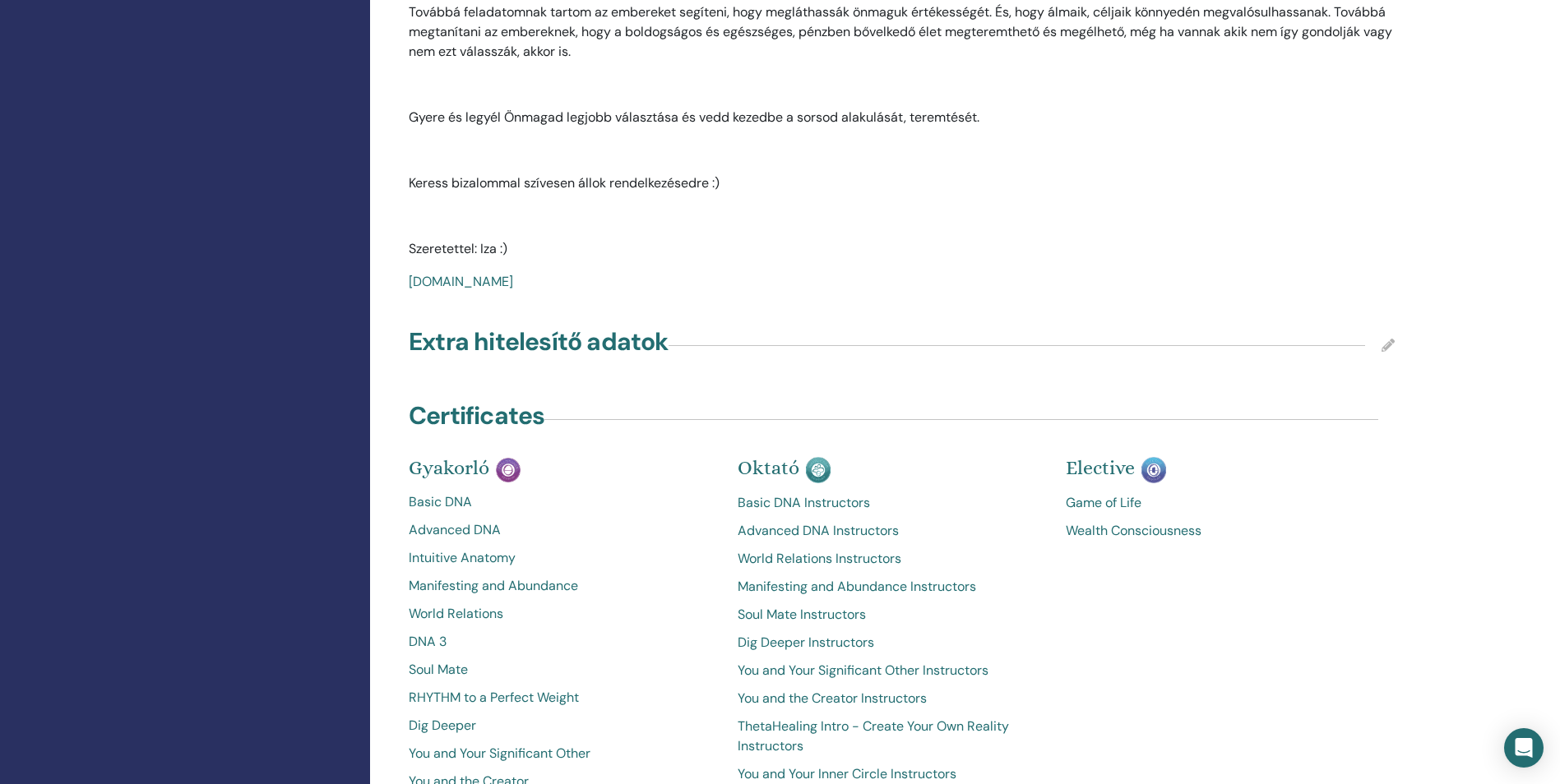
scroll to position [2050, 0]
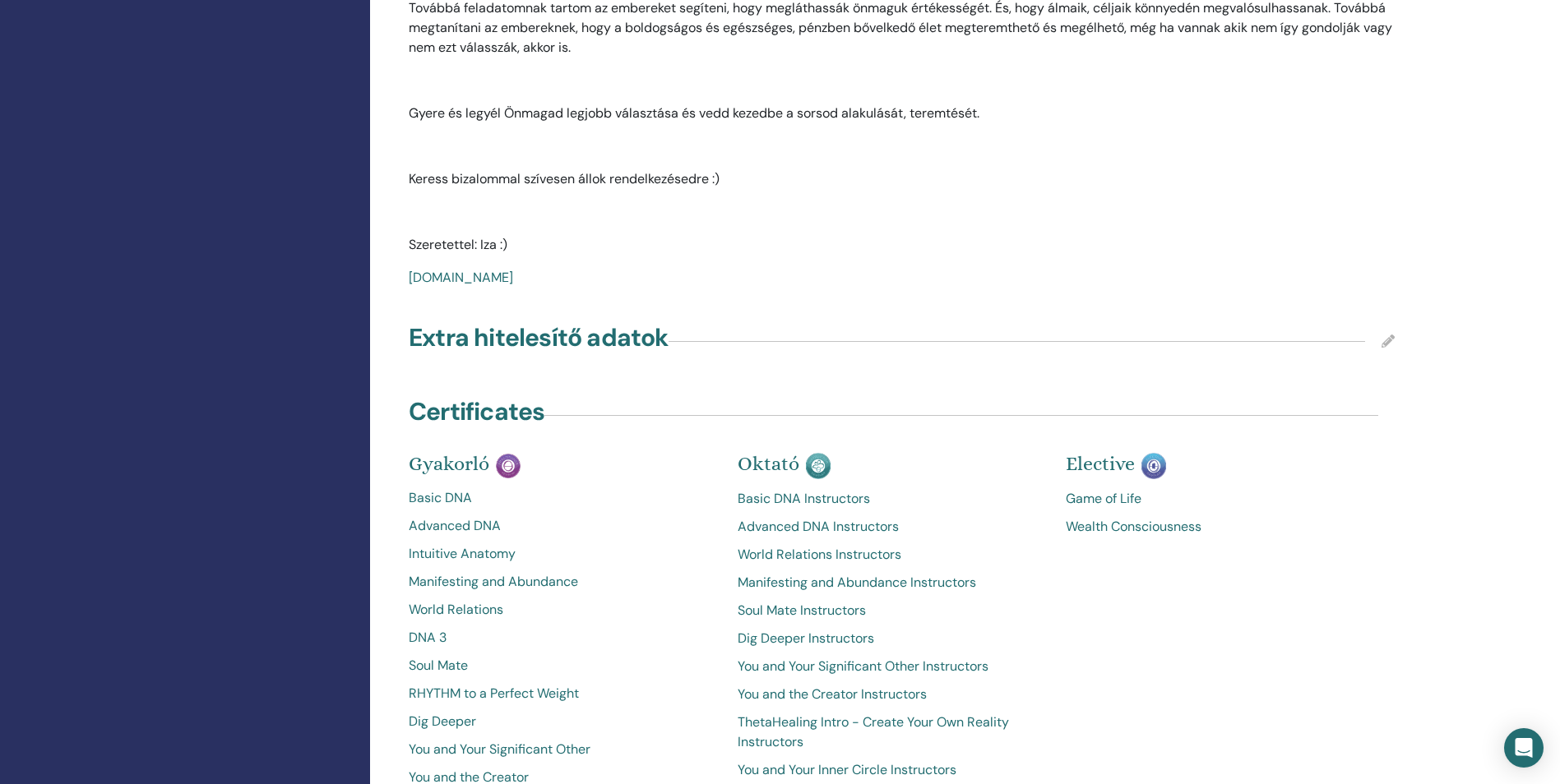
click at [748, 172] on p "Keress bizalommal szívesen állok rendelkezésedre :)" at bounding box center [902, 178] width 986 height 20
click at [721, 177] on p "Keress bizalommal szívesen állok rendelkezésedre :)" at bounding box center [902, 178] width 986 height 20
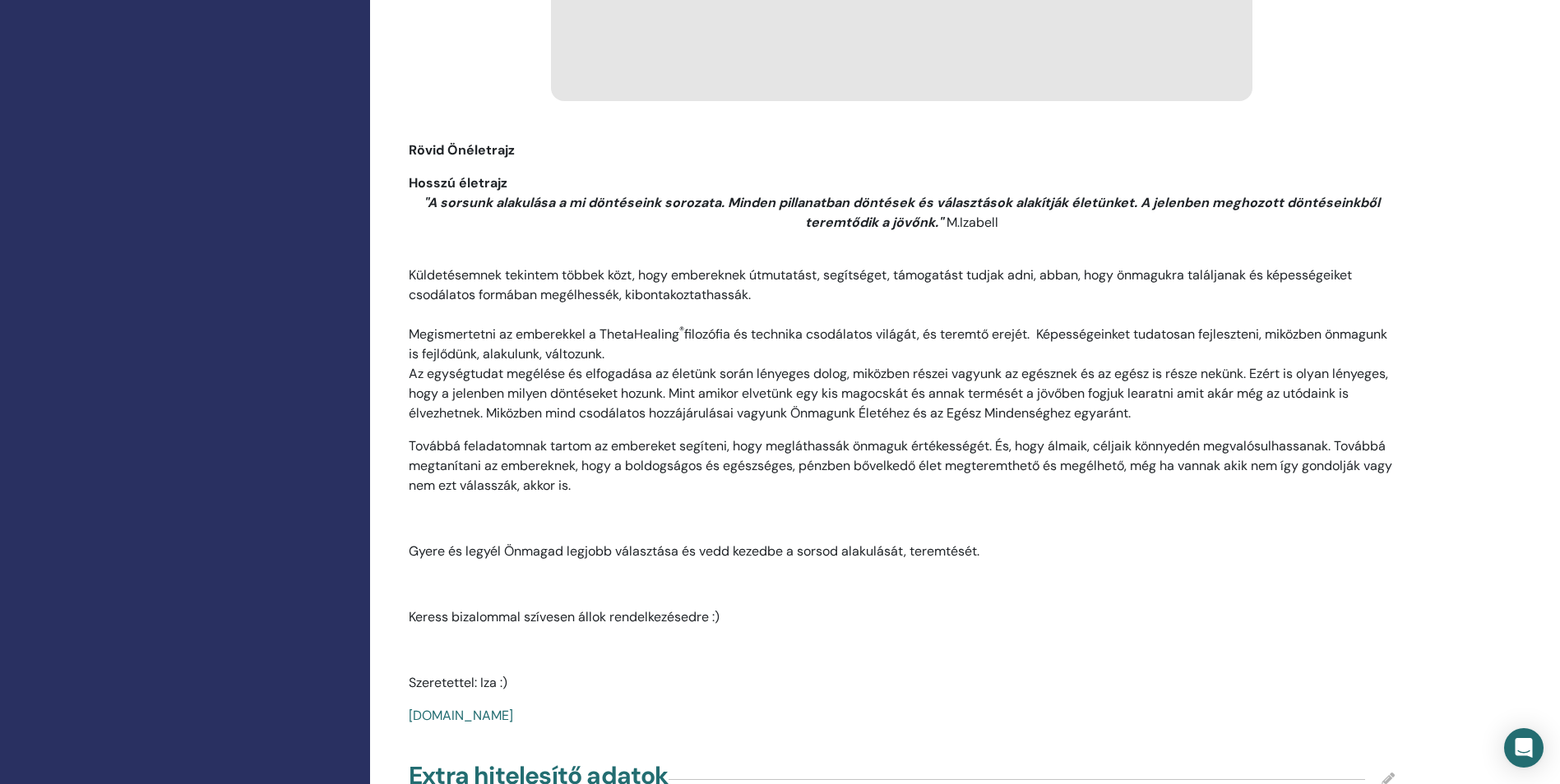
scroll to position [1627, 0]
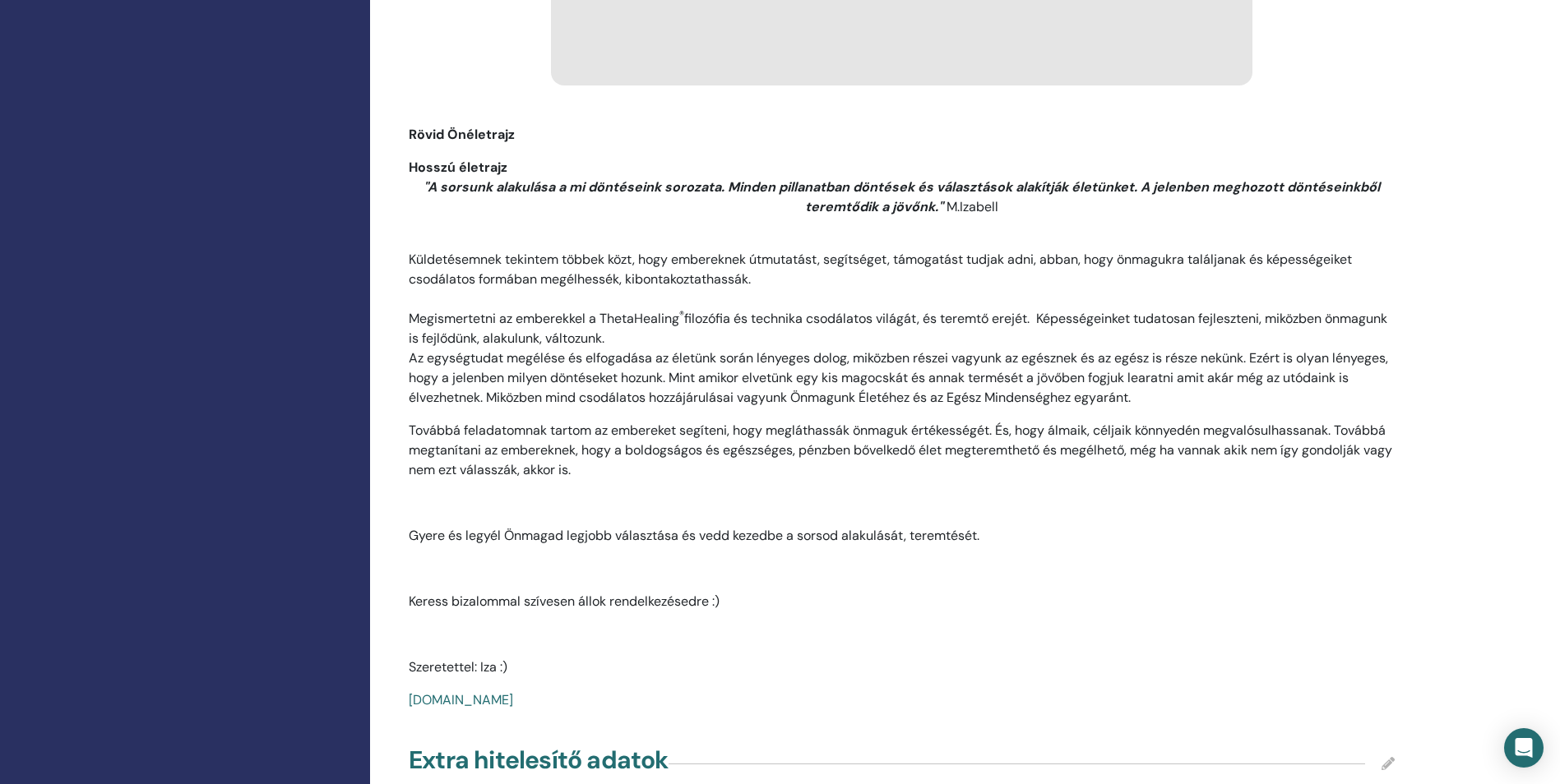
click at [728, 609] on p "Keress bizalommal szívesen állok rendelkezésedre :)" at bounding box center [902, 601] width 986 height 20
drag, startPoint x: 730, startPoint y: 592, endPoint x: 404, endPoint y: 597, distance: 326.0
click at [404, 597] on div "Hosszú életrajz "A sorsunk alakulása a mi döntéseink sorozata. Minden pillanatb…" at bounding box center [901, 441] width 1010 height 566
click at [793, 629] on p at bounding box center [902, 634] width 986 height 20
click at [1416, 353] on div "**********" at bounding box center [954, 3] width 1170 height 3155
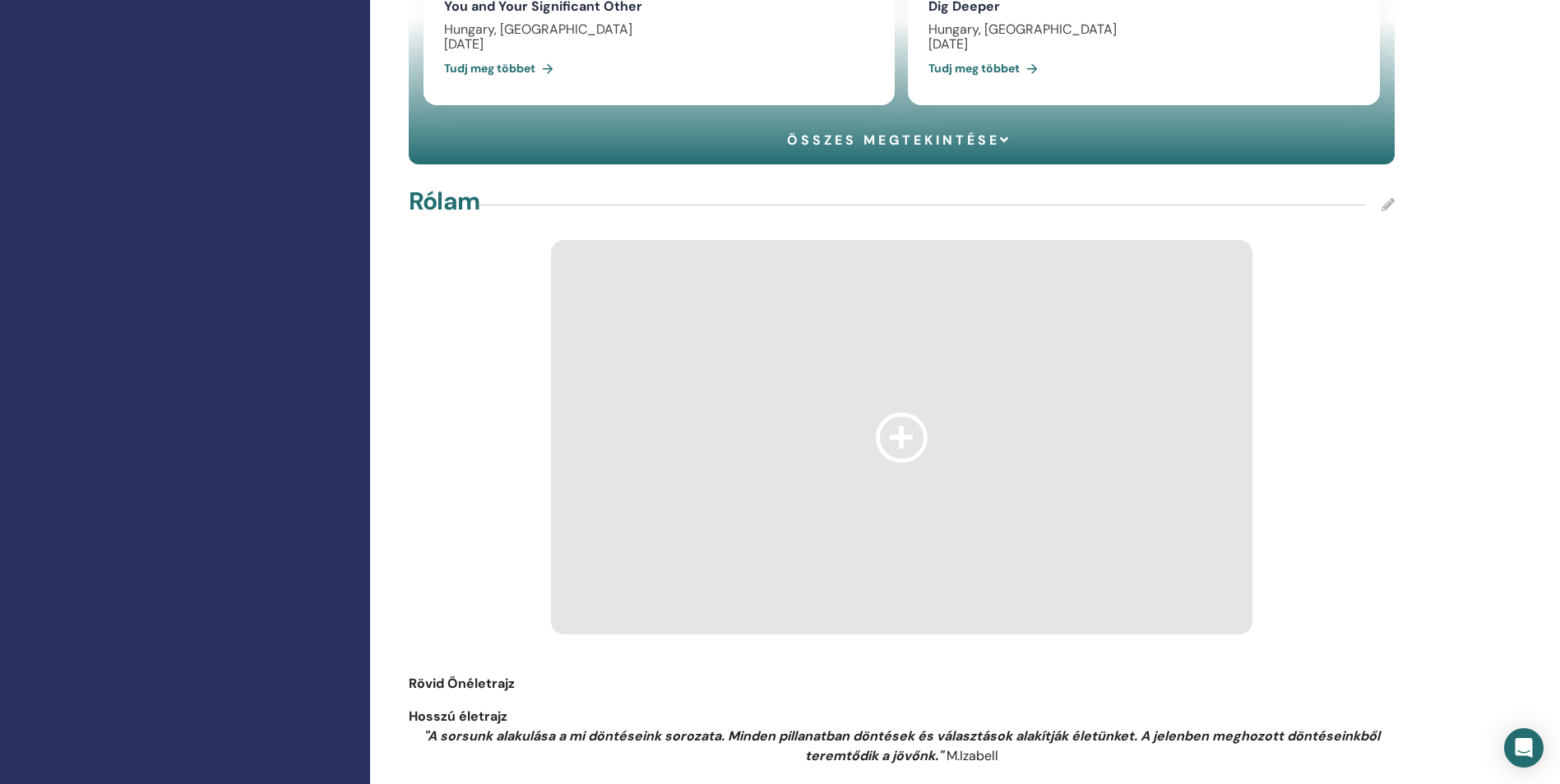
scroll to position [1074, 0]
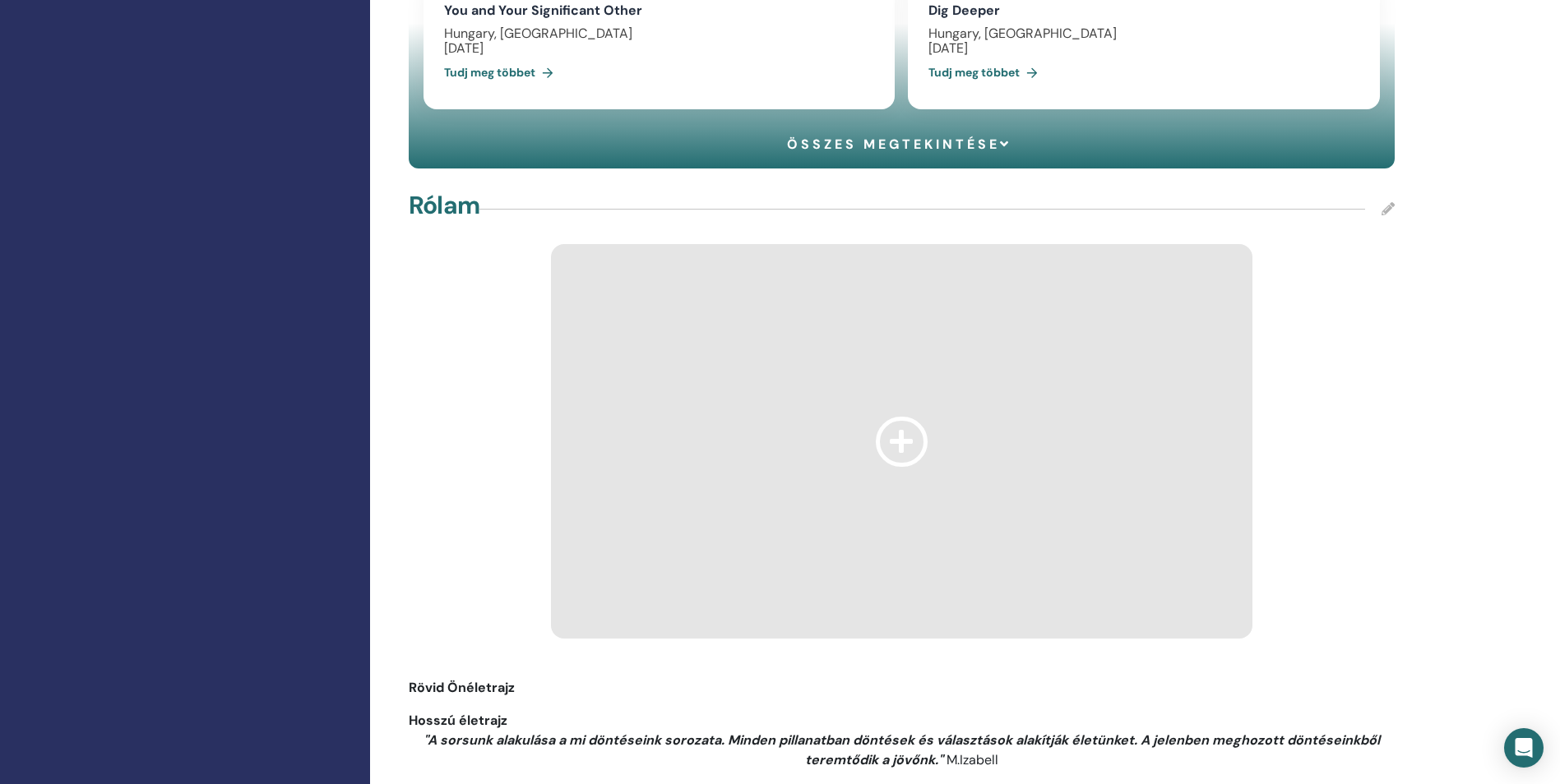
click at [1388, 212] on icon at bounding box center [1388, 208] width 13 height 13
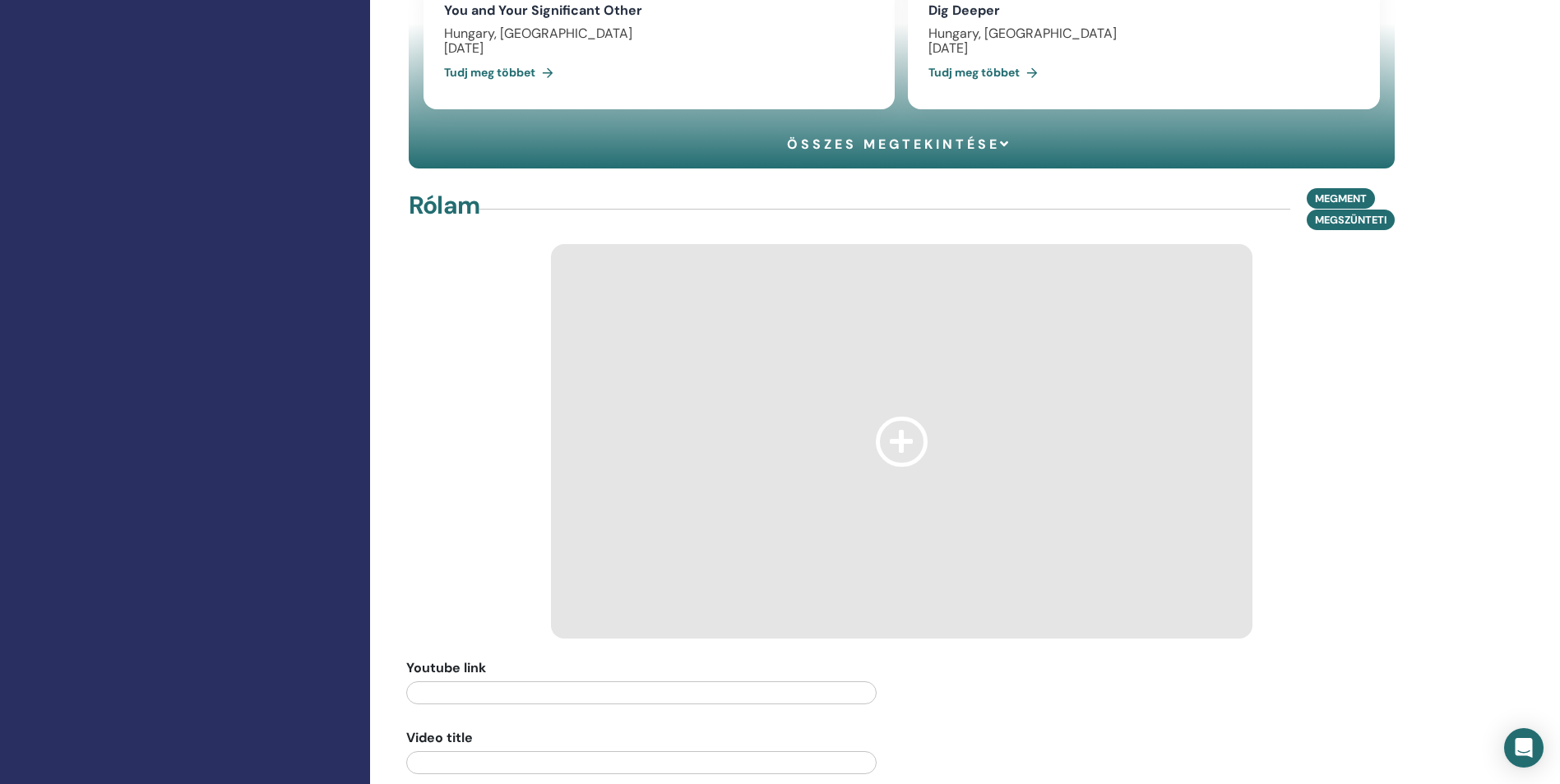
click at [1074, 464] on div at bounding box center [901, 441] width 701 height 394
click at [998, 712] on div "Youtube link Video title" at bounding box center [901, 508] width 1010 height 541
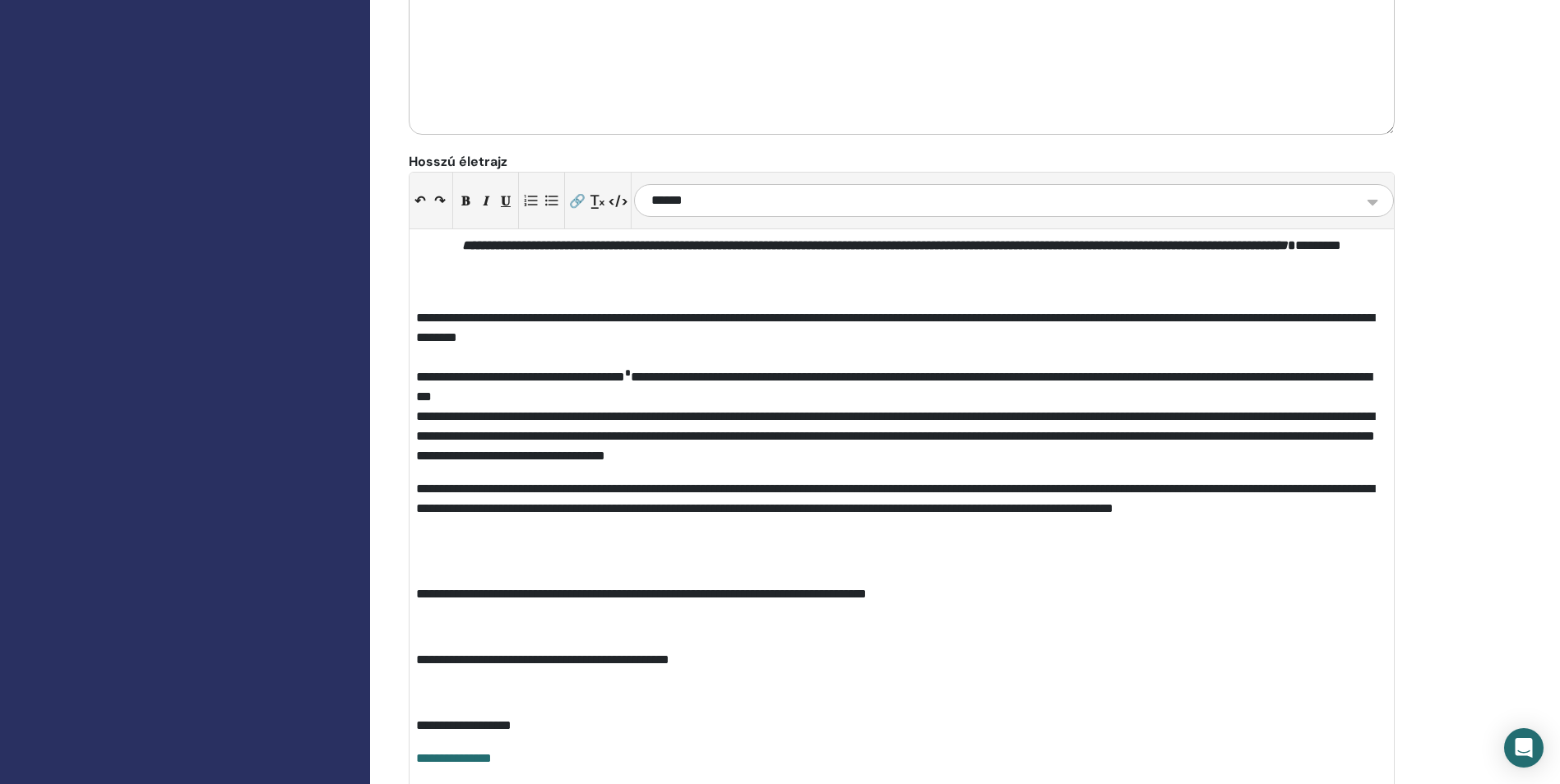
scroll to position [1949, 0]
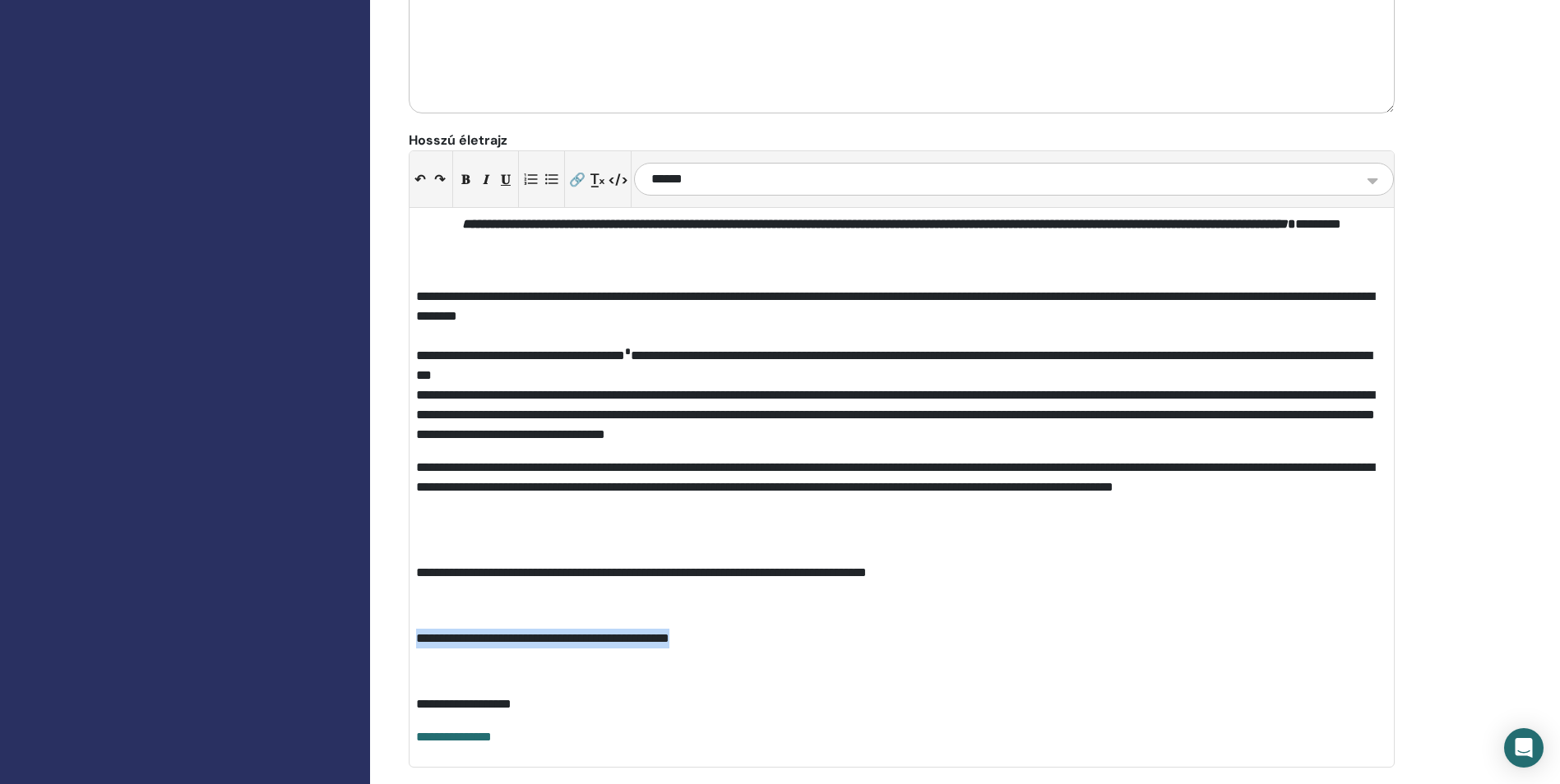
drag, startPoint x: 738, startPoint y: 646, endPoint x: 412, endPoint y: 645, distance: 326.0
click at [412, 645] on div "**********" at bounding box center [902, 488] width 984 height 559
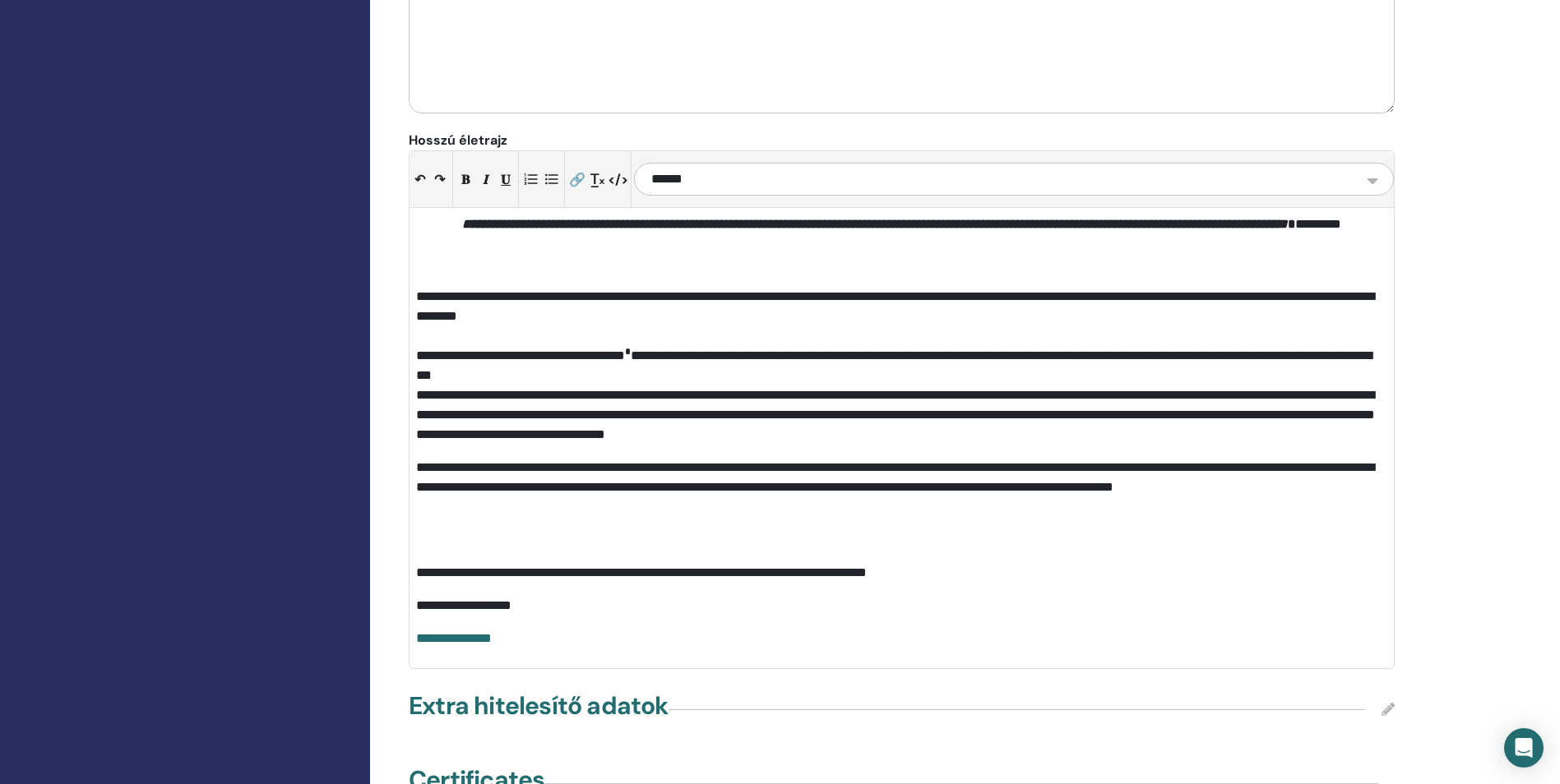
click at [468, 537] on p at bounding box center [902, 539] width 971 height 20
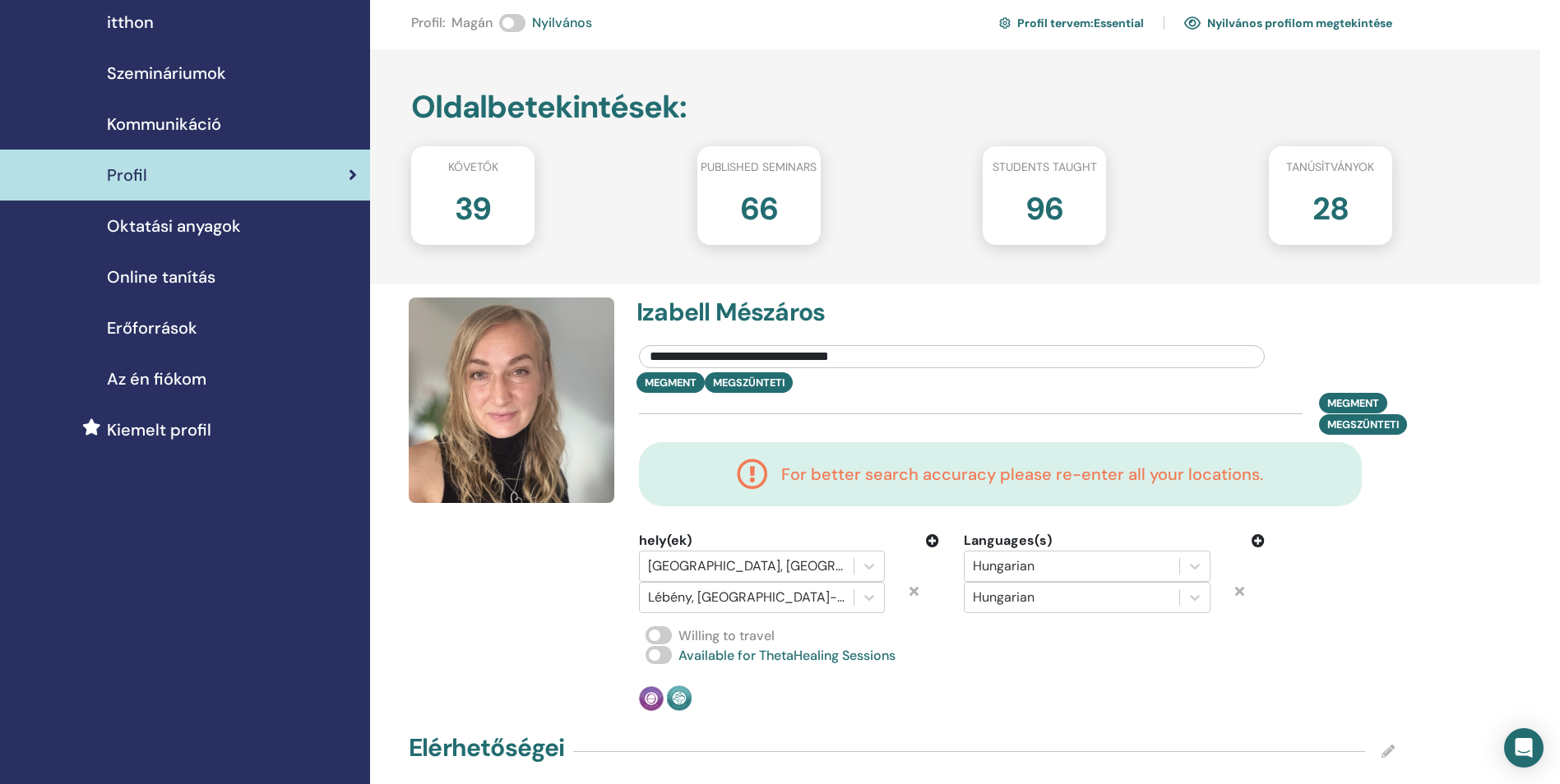
scroll to position [0, 0]
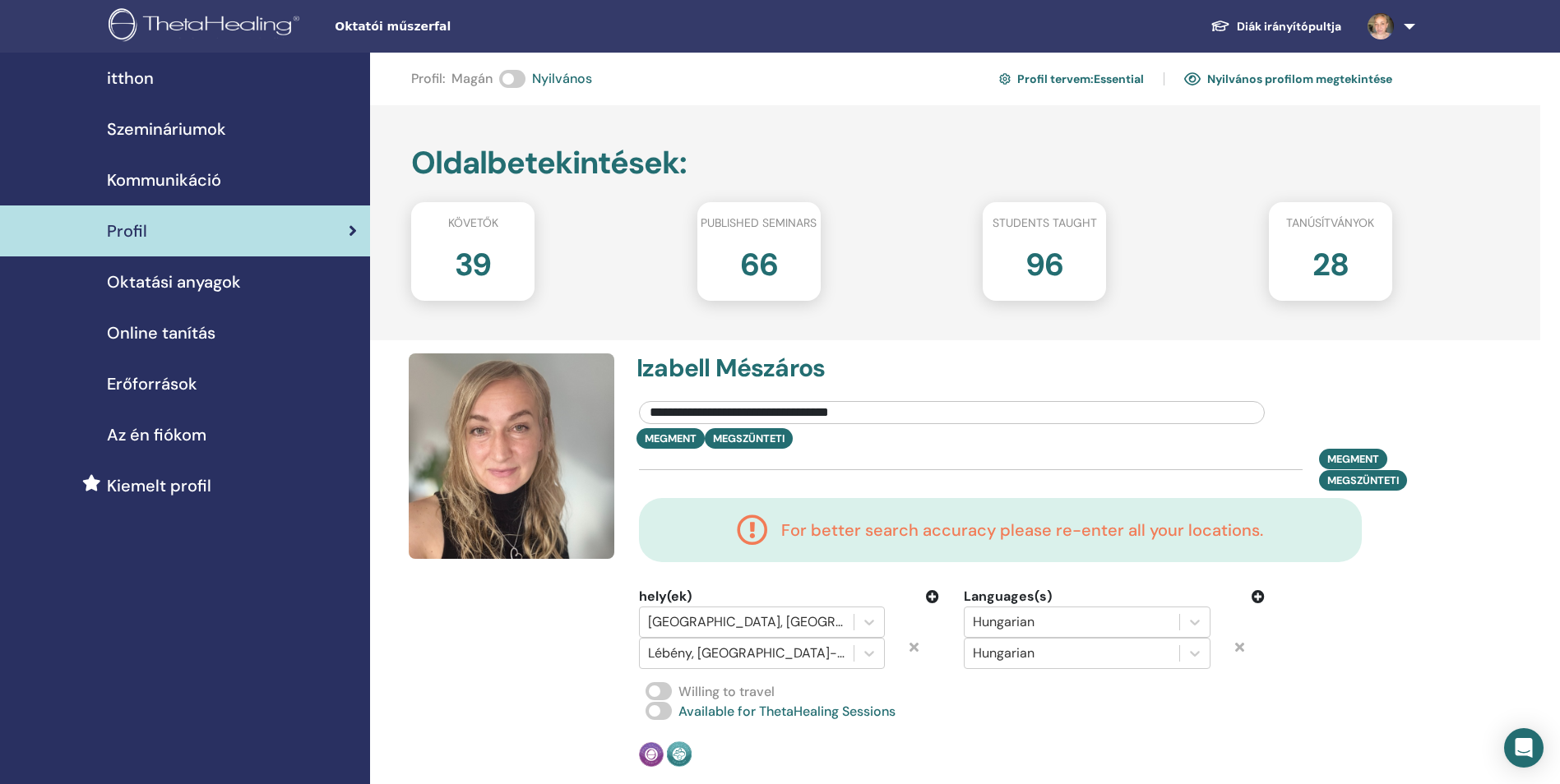
click at [410, 23] on span "Oktatói műszerfal" at bounding box center [458, 26] width 246 height 17
click at [158, 127] on span "Szemináriumok" at bounding box center [167, 128] width 119 height 25
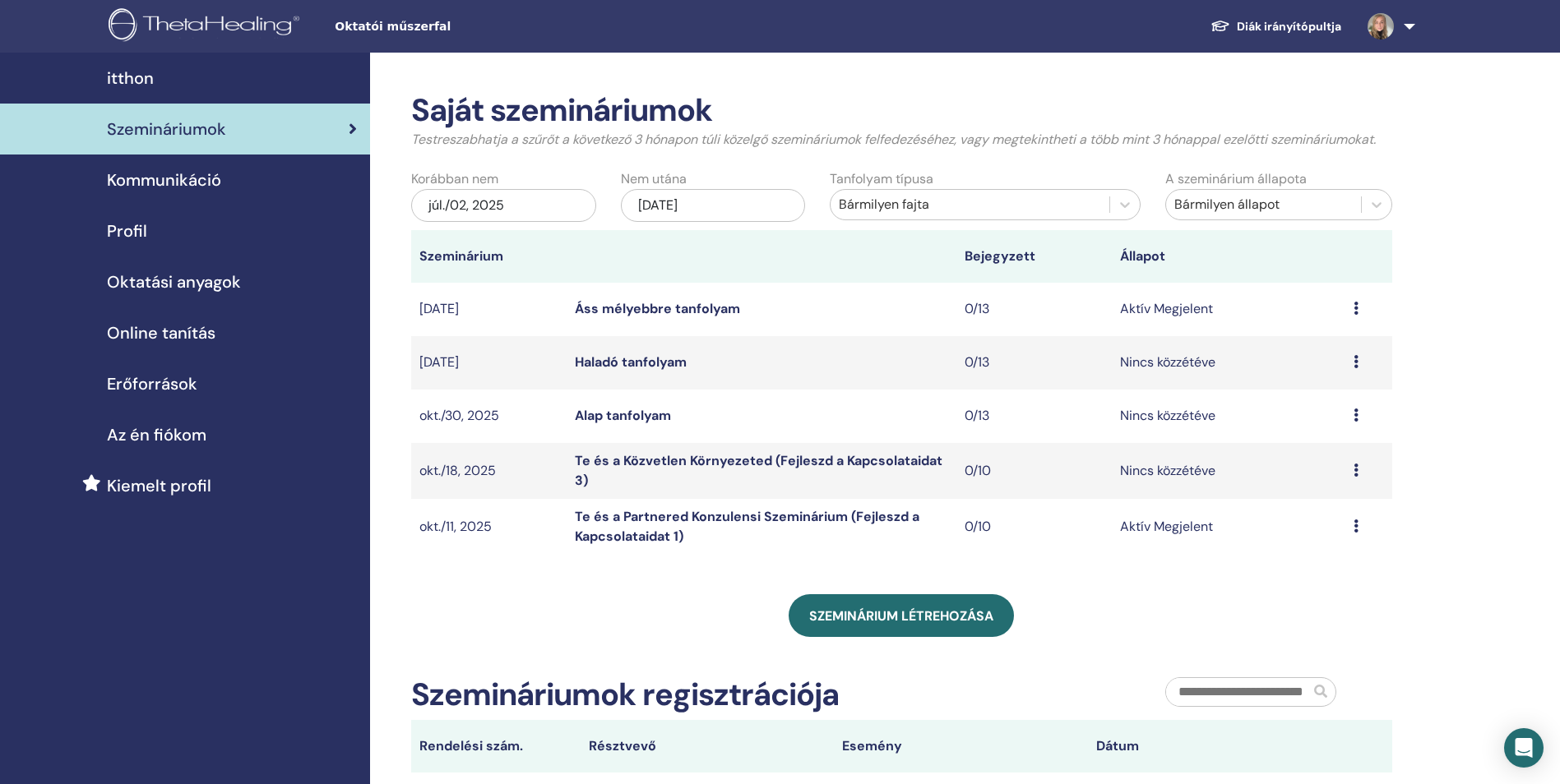
click at [1356, 418] on icon at bounding box center [1356, 415] width 5 height 13
click at [1194, 603] on div "Szeminárium létrehozása" at bounding box center [902, 616] width 981 height 42
click at [692, 309] on link "Áss mélyebbre tanfolyam" at bounding box center [657, 308] width 165 height 17
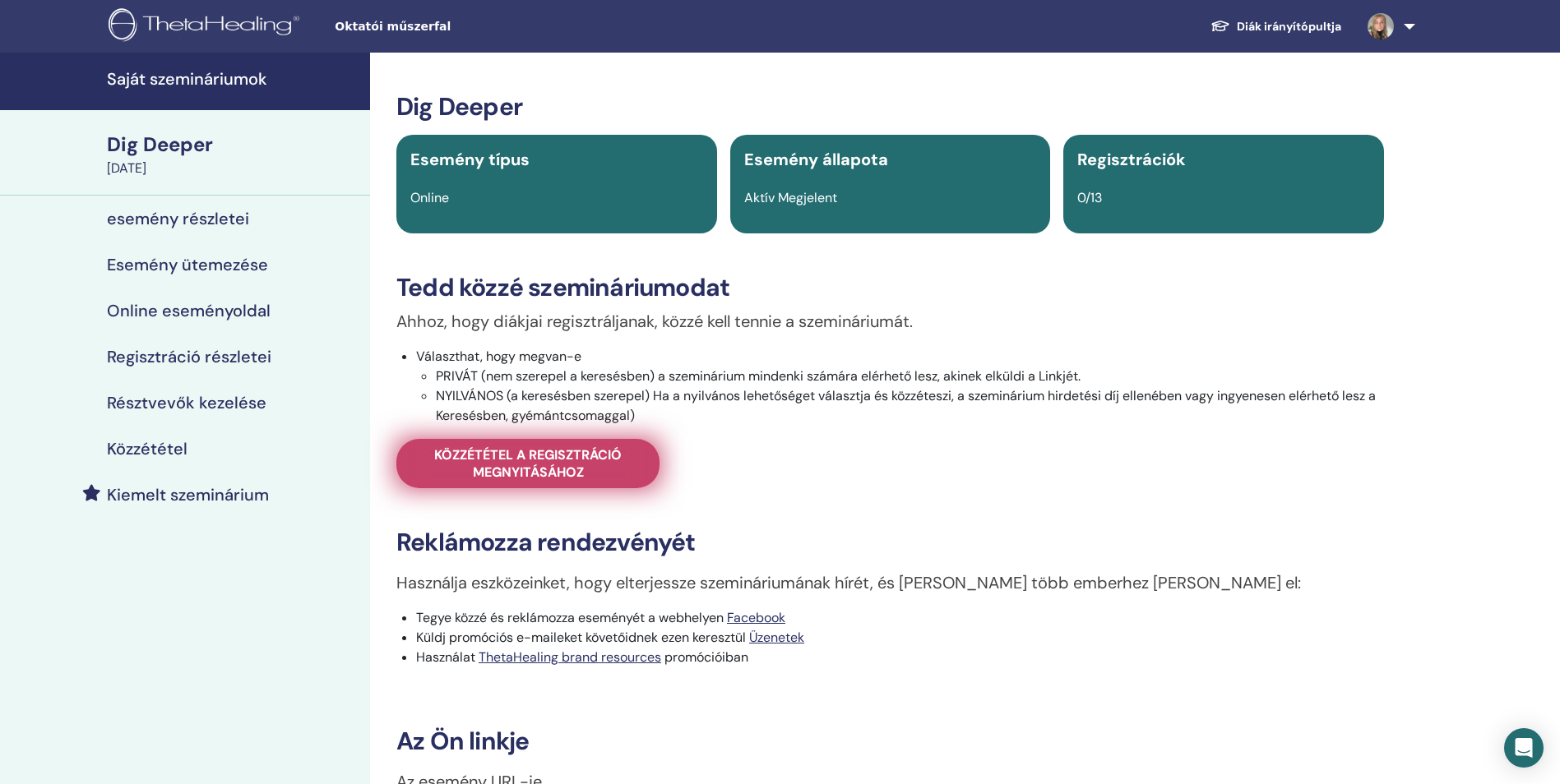
click at [618, 455] on span "Közzététel a regisztráció megnyitásához" at bounding box center [528, 463] width 222 height 35
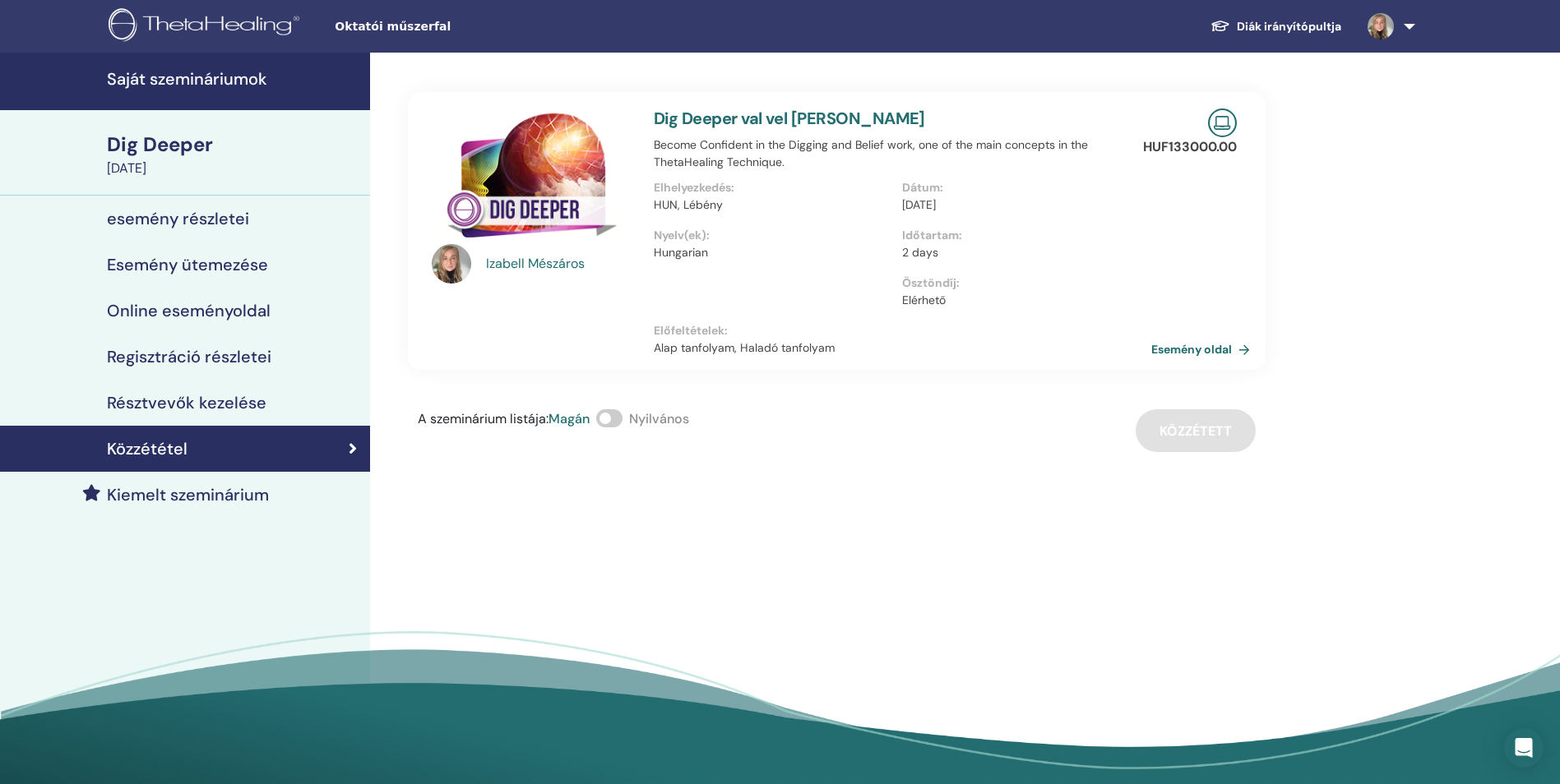
click at [616, 411] on span at bounding box center [608, 418] width 26 height 18
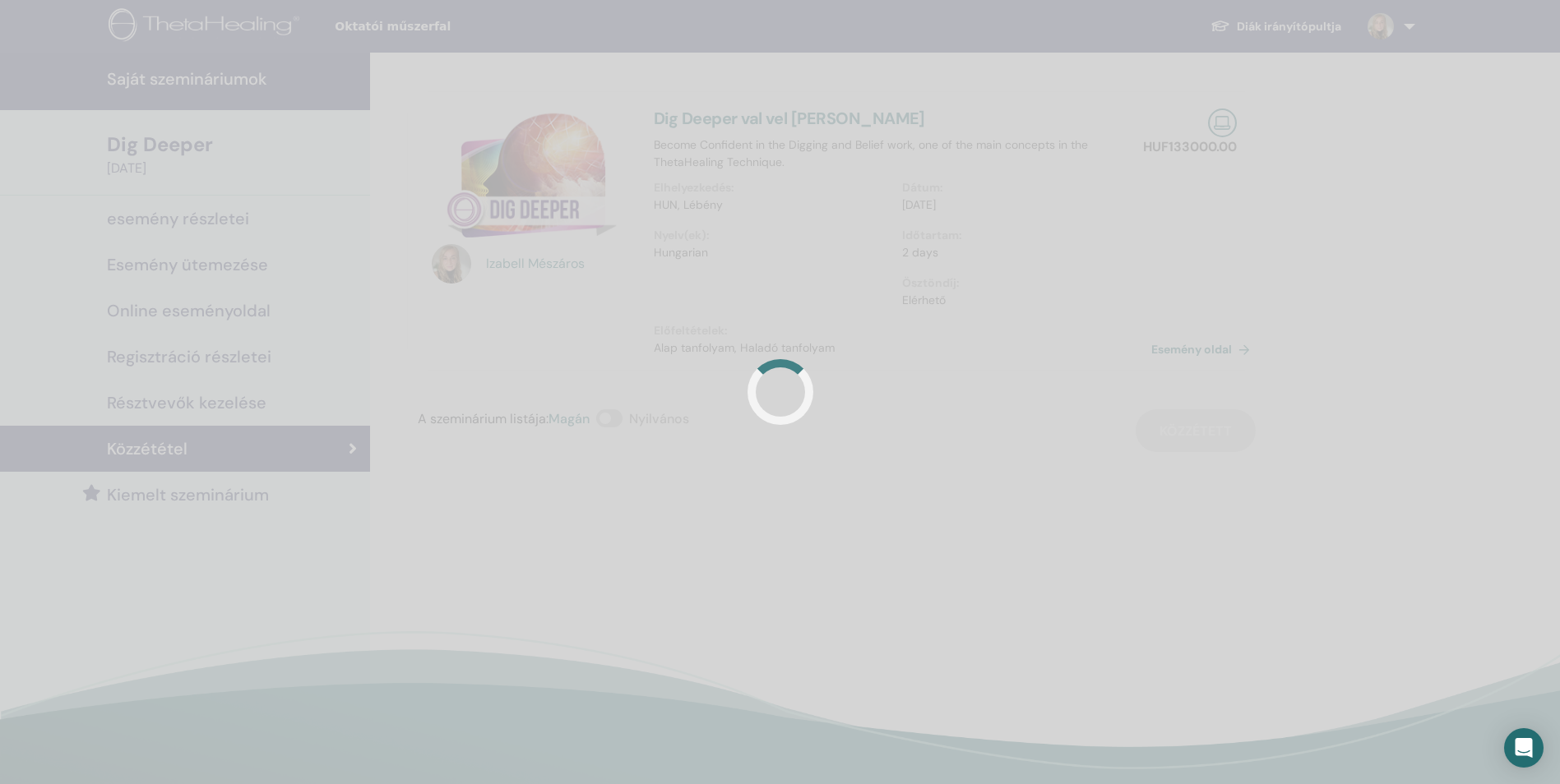
click at [616, 411] on div at bounding box center [780, 392] width 1560 height 784
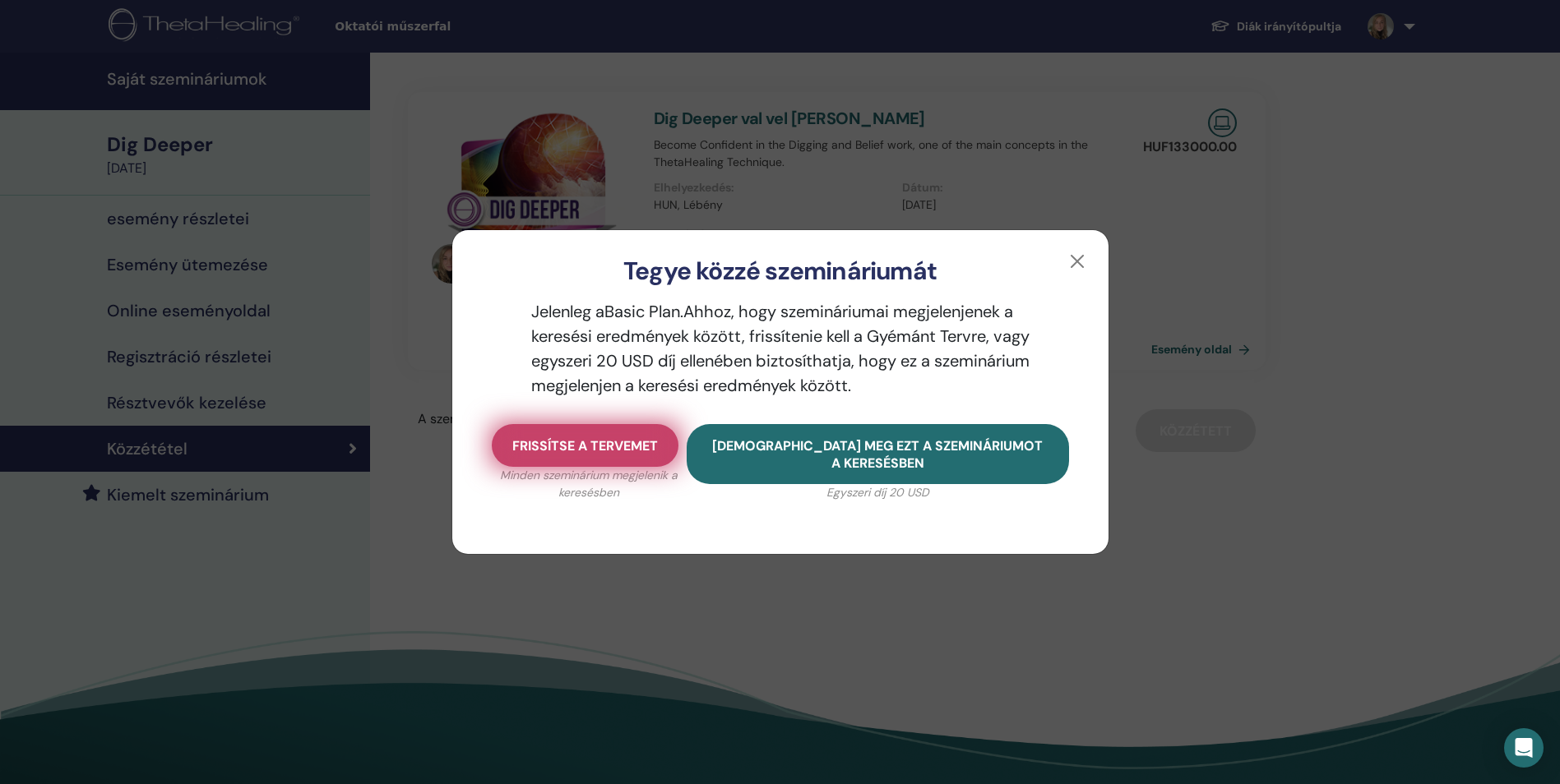
click at [637, 448] on span "Frissítse a tervemet" at bounding box center [585, 446] width 145 height 17
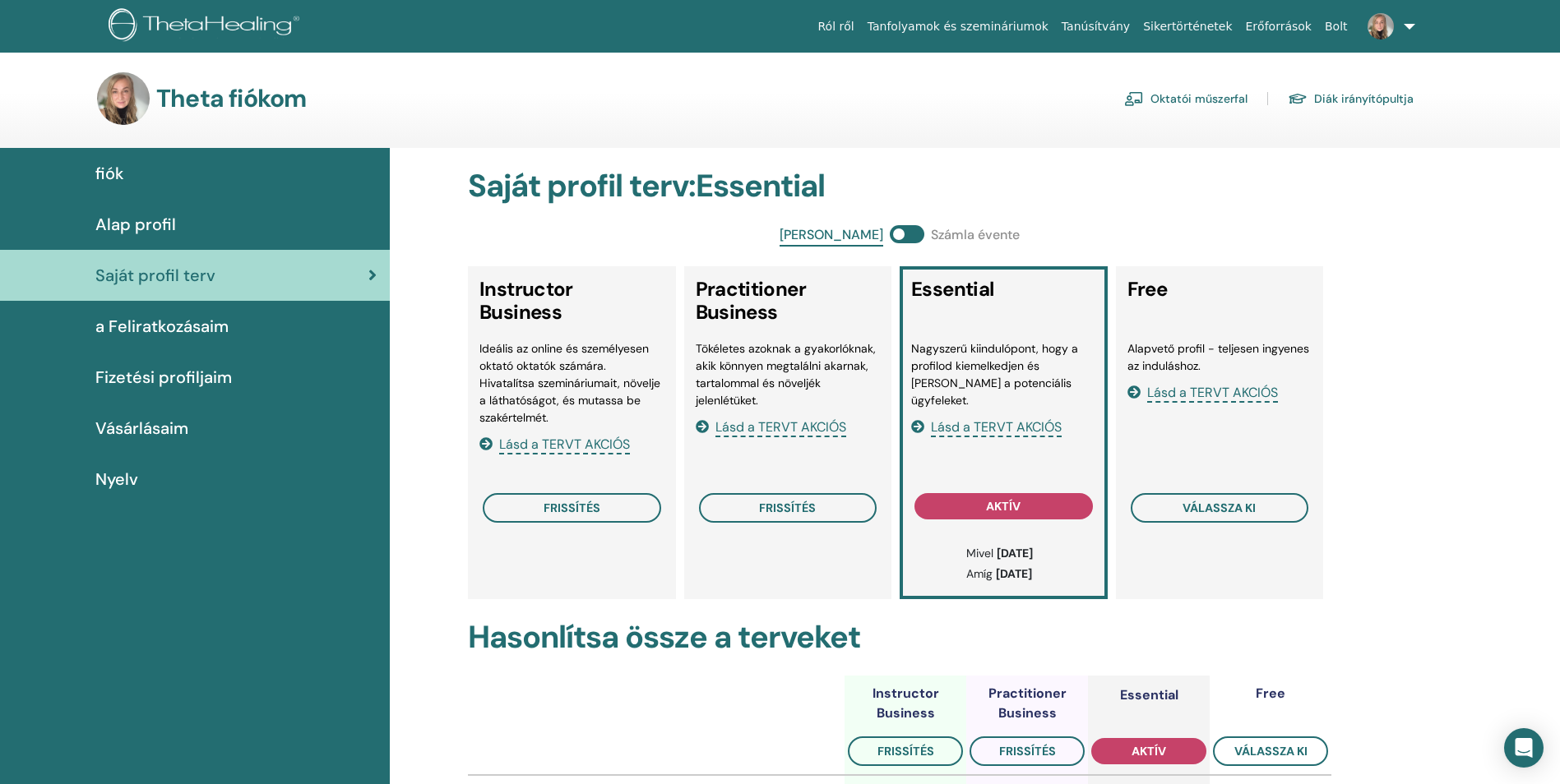
click at [1214, 111] on link "Oktatói műszerfal" at bounding box center [1185, 99] width 123 height 26
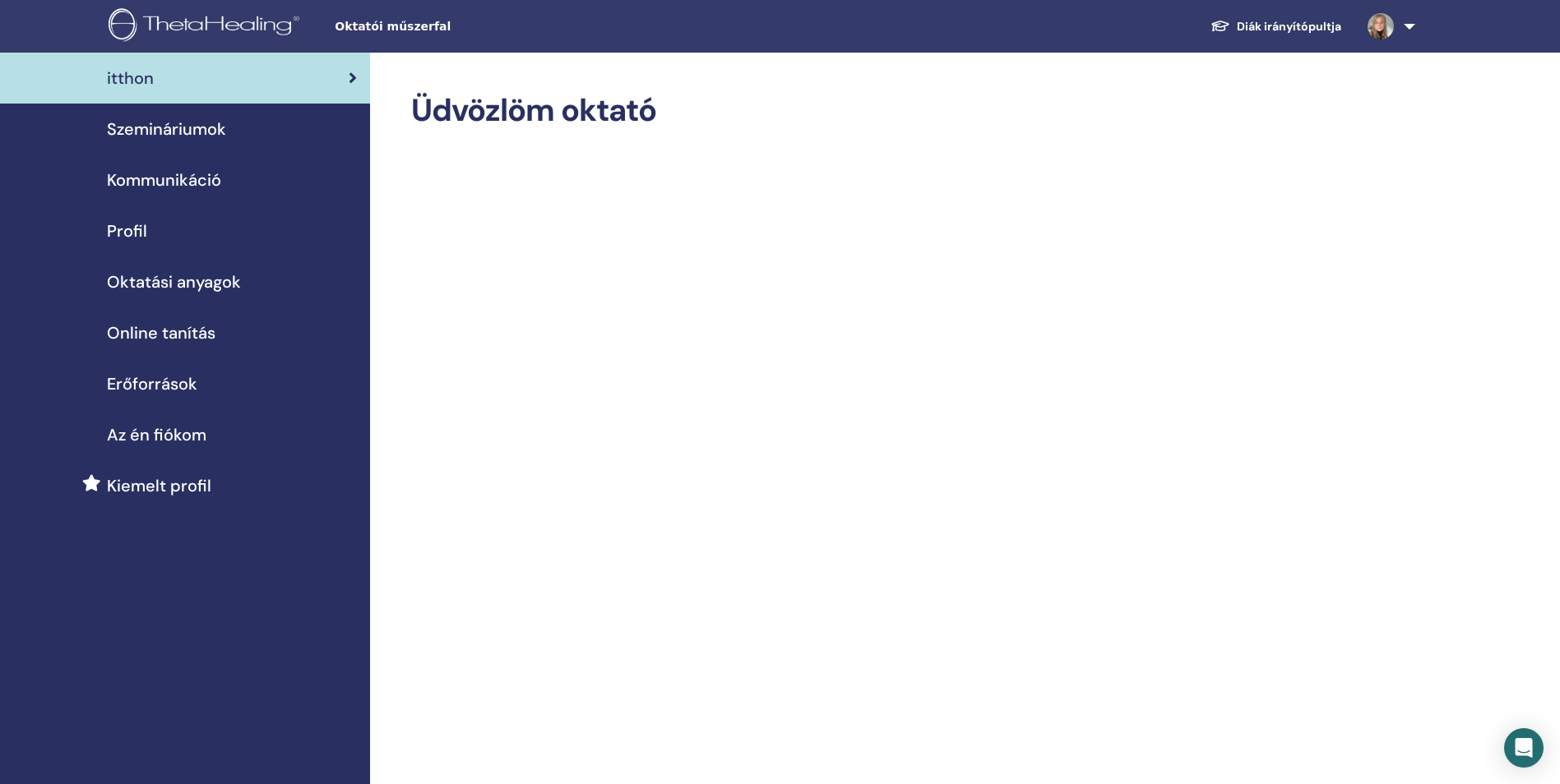
click at [414, 26] on span "Oktatói műszerfal" at bounding box center [458, 26] width 246 height 17
click at [201, 136] on span "Szemináriumok" at bounding box center [167, 128] width 119 height 25
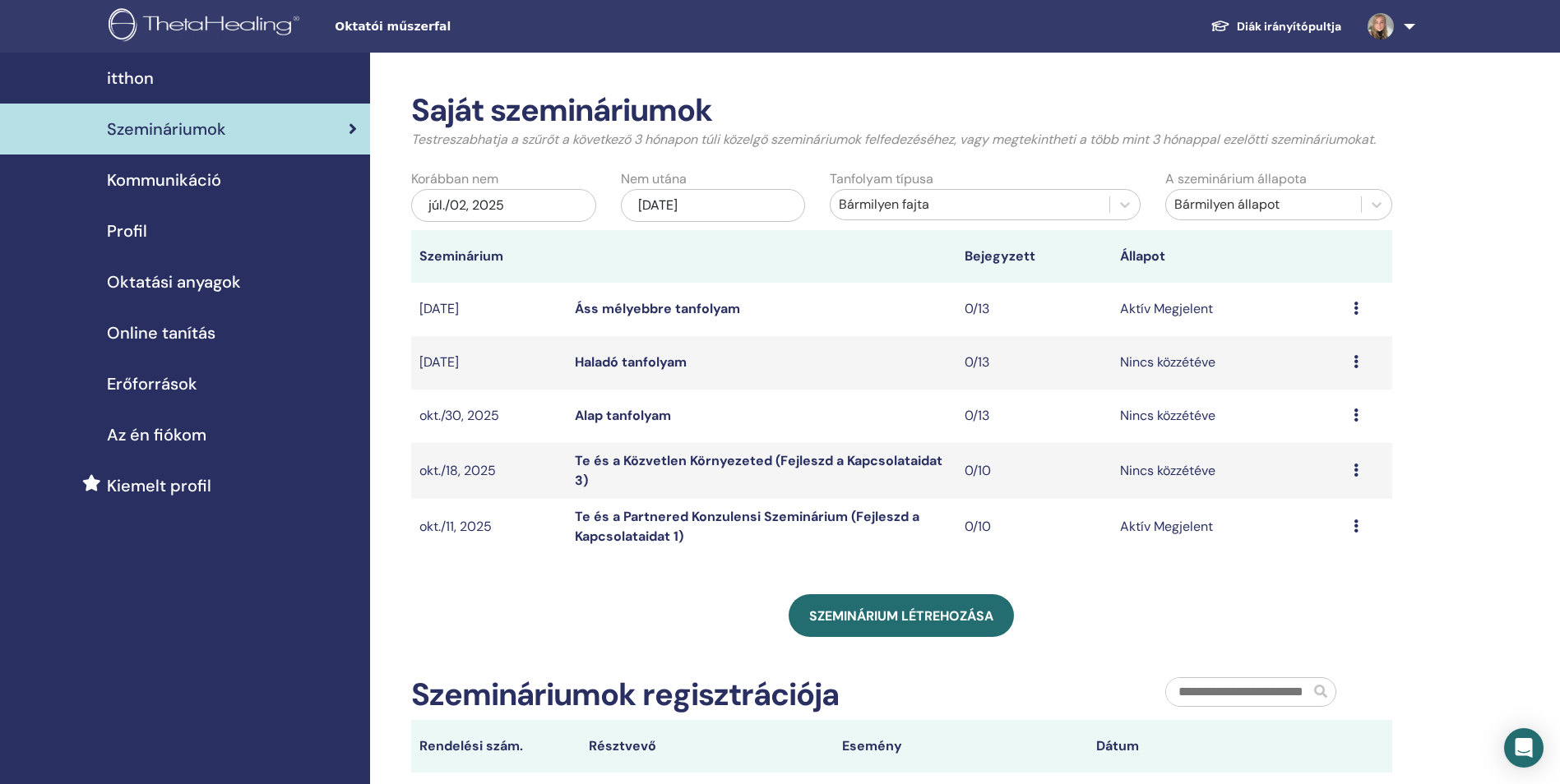
click at [660, 305] on link "Áss mélyebbre tanfolyam" at bounding box center [657, 308] width 165 height 17
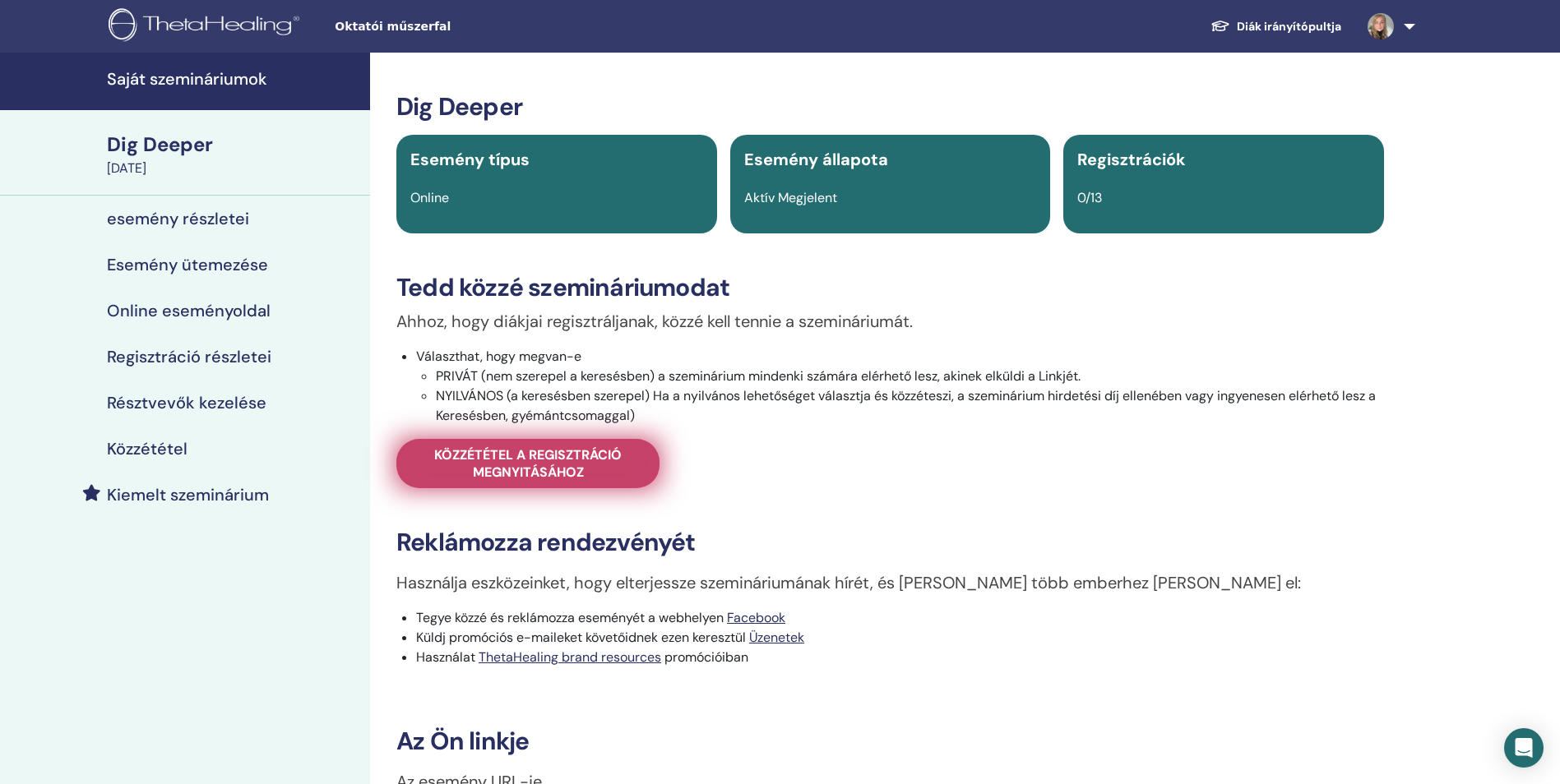
click at [592, 467] on span "Közzététel a regisztráció megnyitásához" at bounding box center [528, 463] width 222 height 35
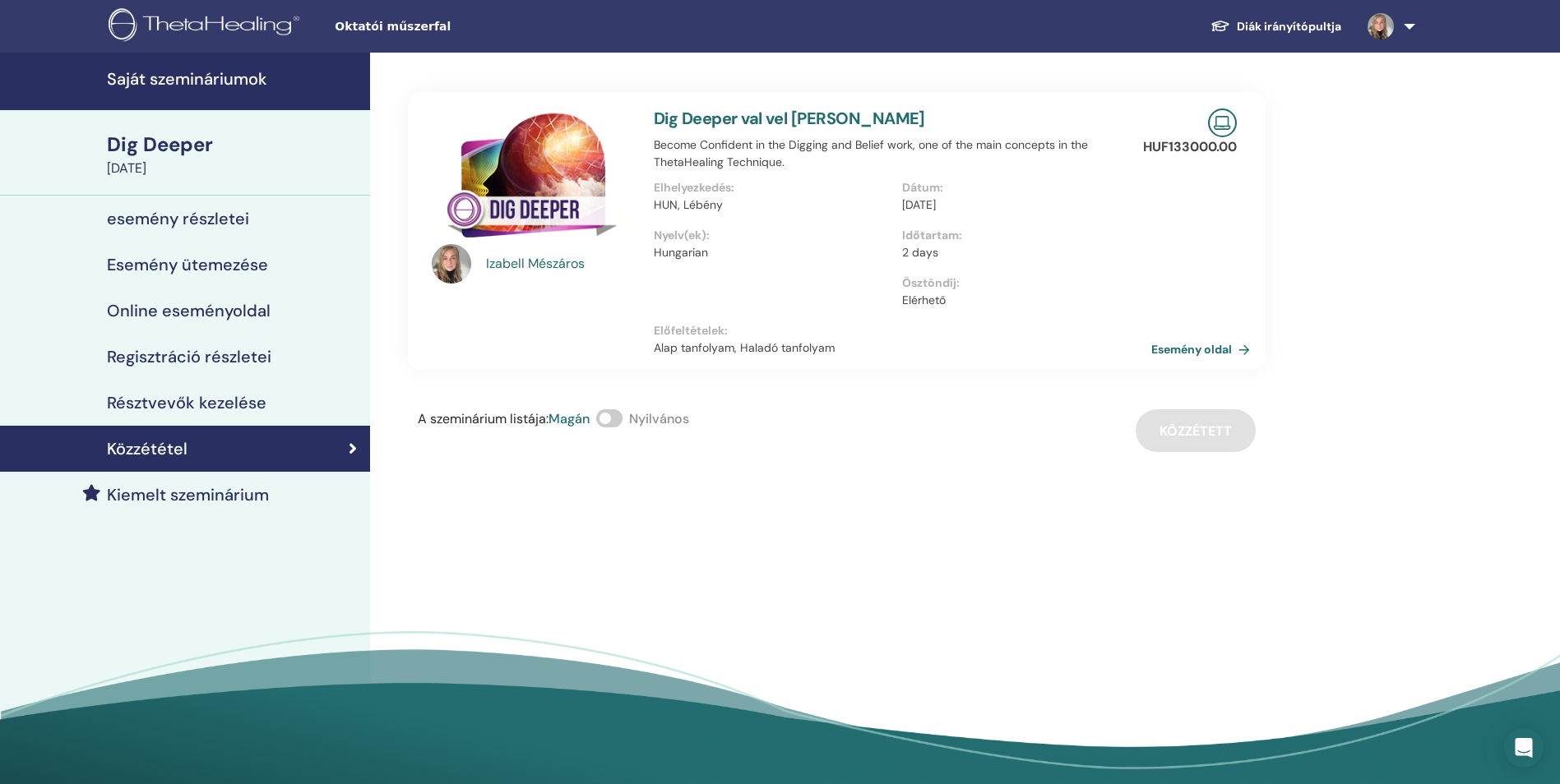
click at [611, 418] on span at bounding box center [608, 418] width 26 height 18
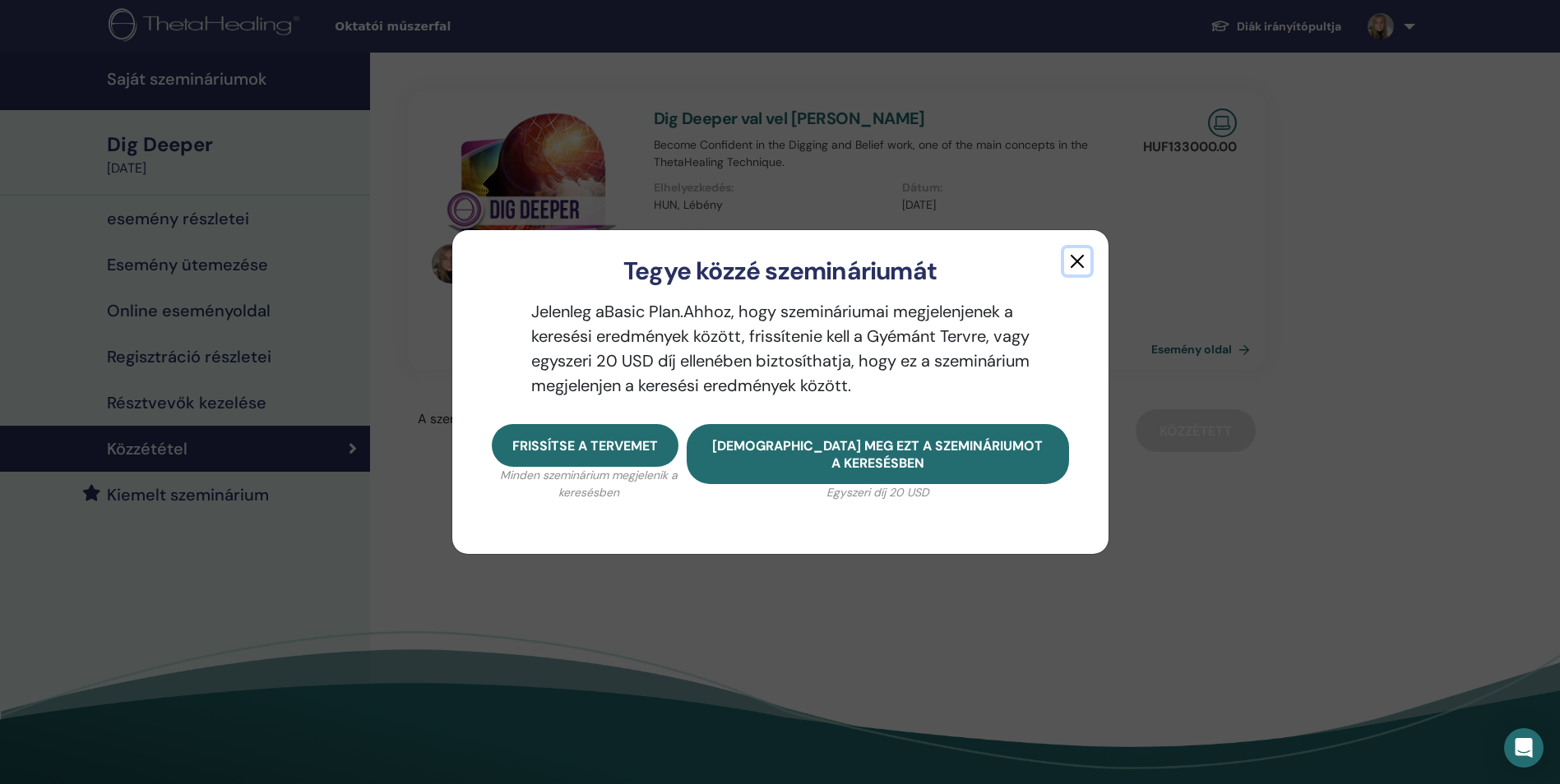
click at [1076, 261] on button "button" at bounding box center [1077, 261] width 26 height 26
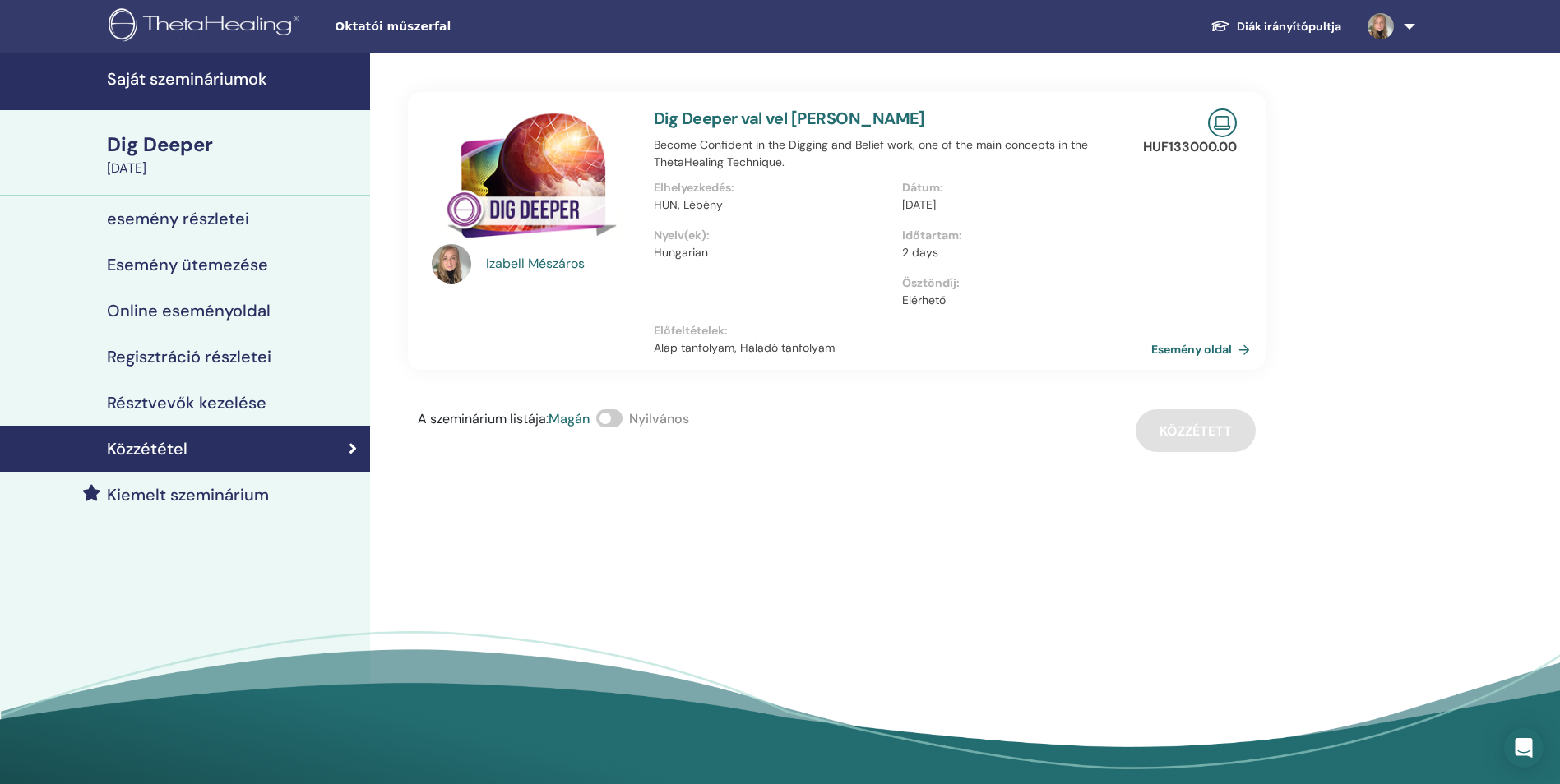
click at [1199, 439] on div "A szeminárium listája : Magán Nyilvános Közzétett" at bounding box center [836, 431] width 857 height 42
click at [355, 443] on icon at bounding box center [353, 448] width 8 height 16
click at [178, 146] on div "Dig Deeper" at bounding box center [234, 144] width 253 height 28
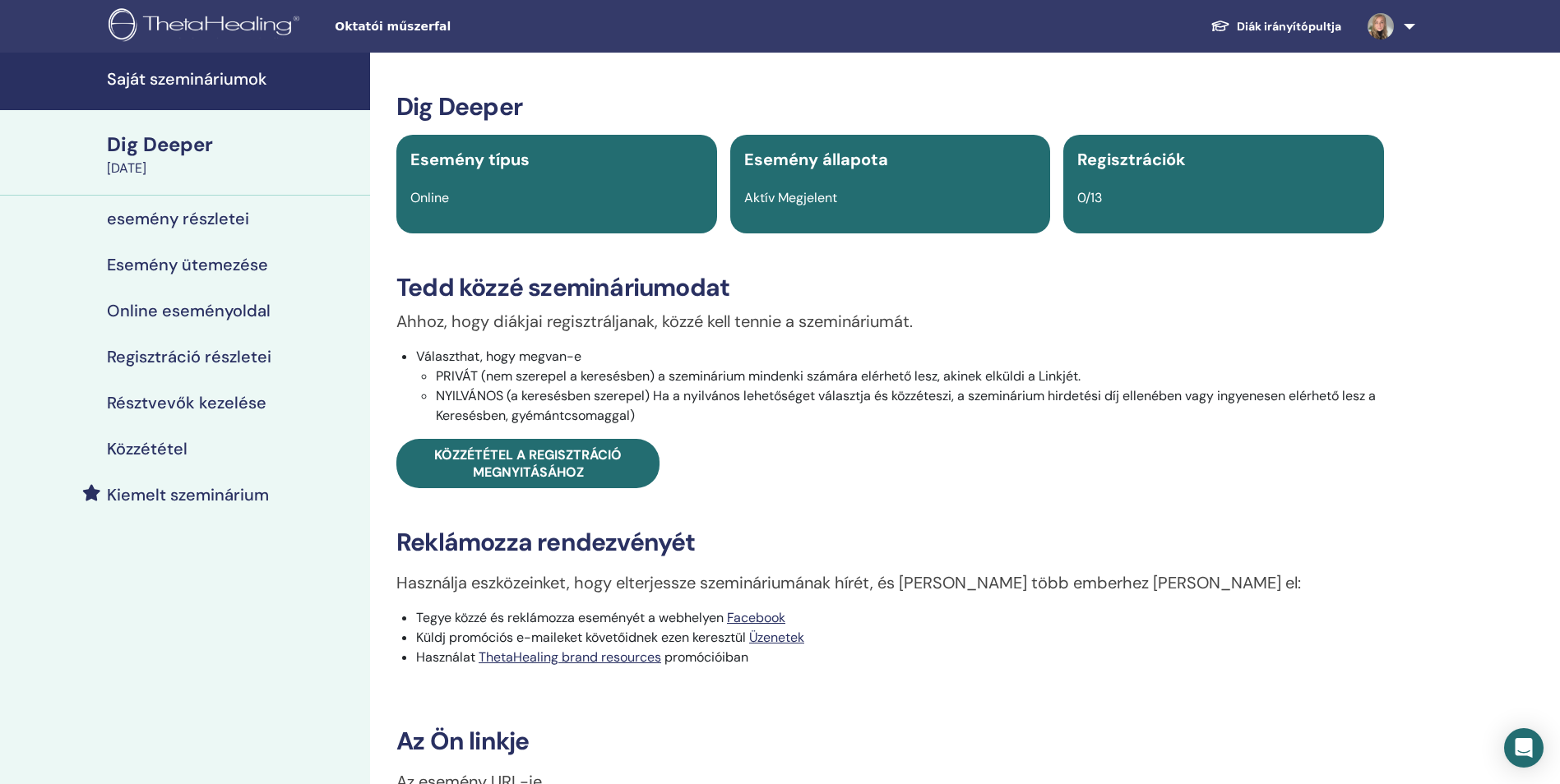
click at [184, 149] on div "Dig Deeper" at bounding box center [234, 144] width 253 height 28
click at [186, 81] on h4 "Saját szemináriumok" at bounding box center [234, 78] width 253 height 20
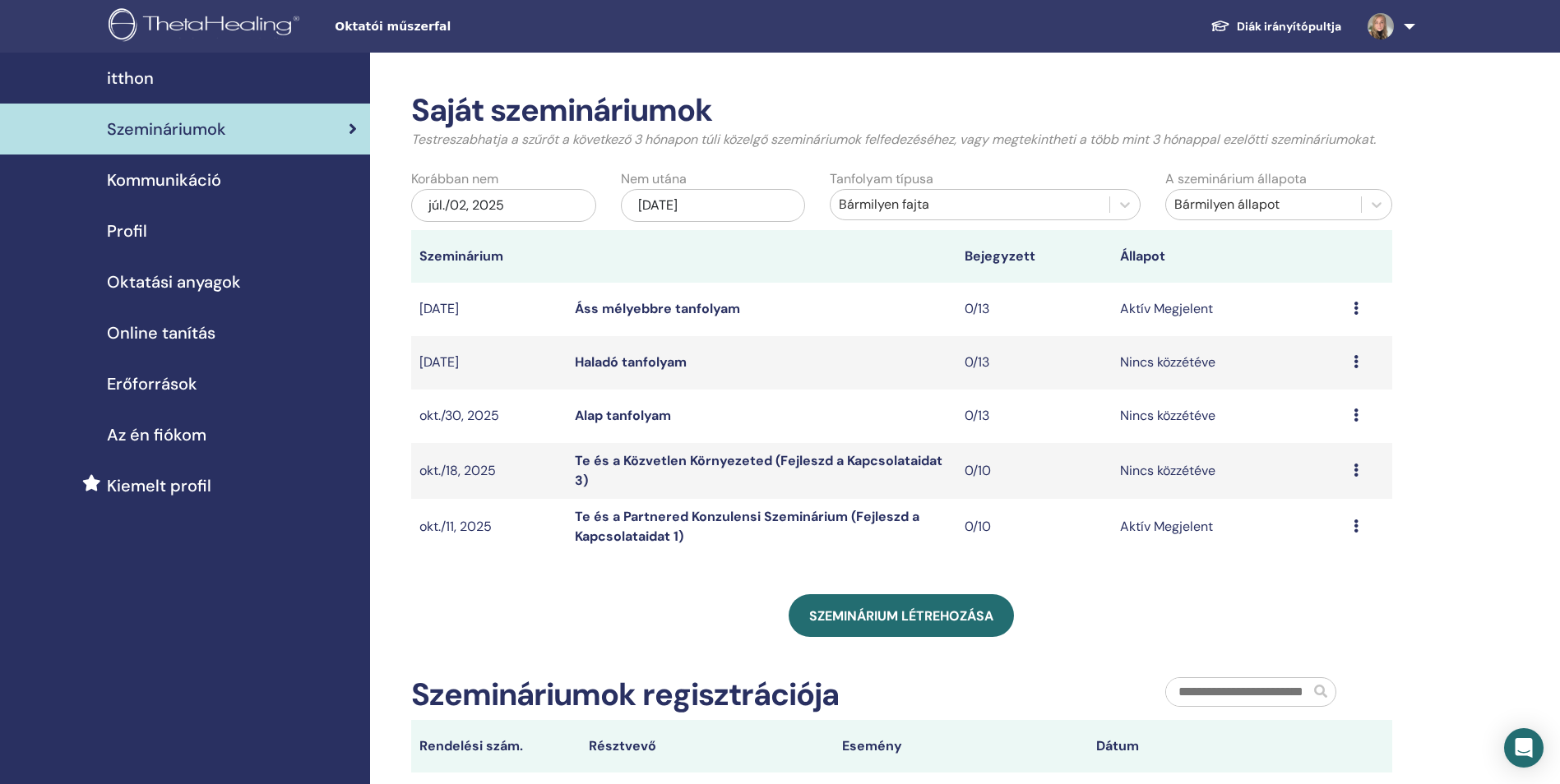
click at [398, 25] on span "Oktatói műszerfal" at bounding box center [458, 26] width 246 height 17
click at [675, 312] on link "Áss mélyebbre tanfolyam" at bounding box center [657, 308] width 165 height 17
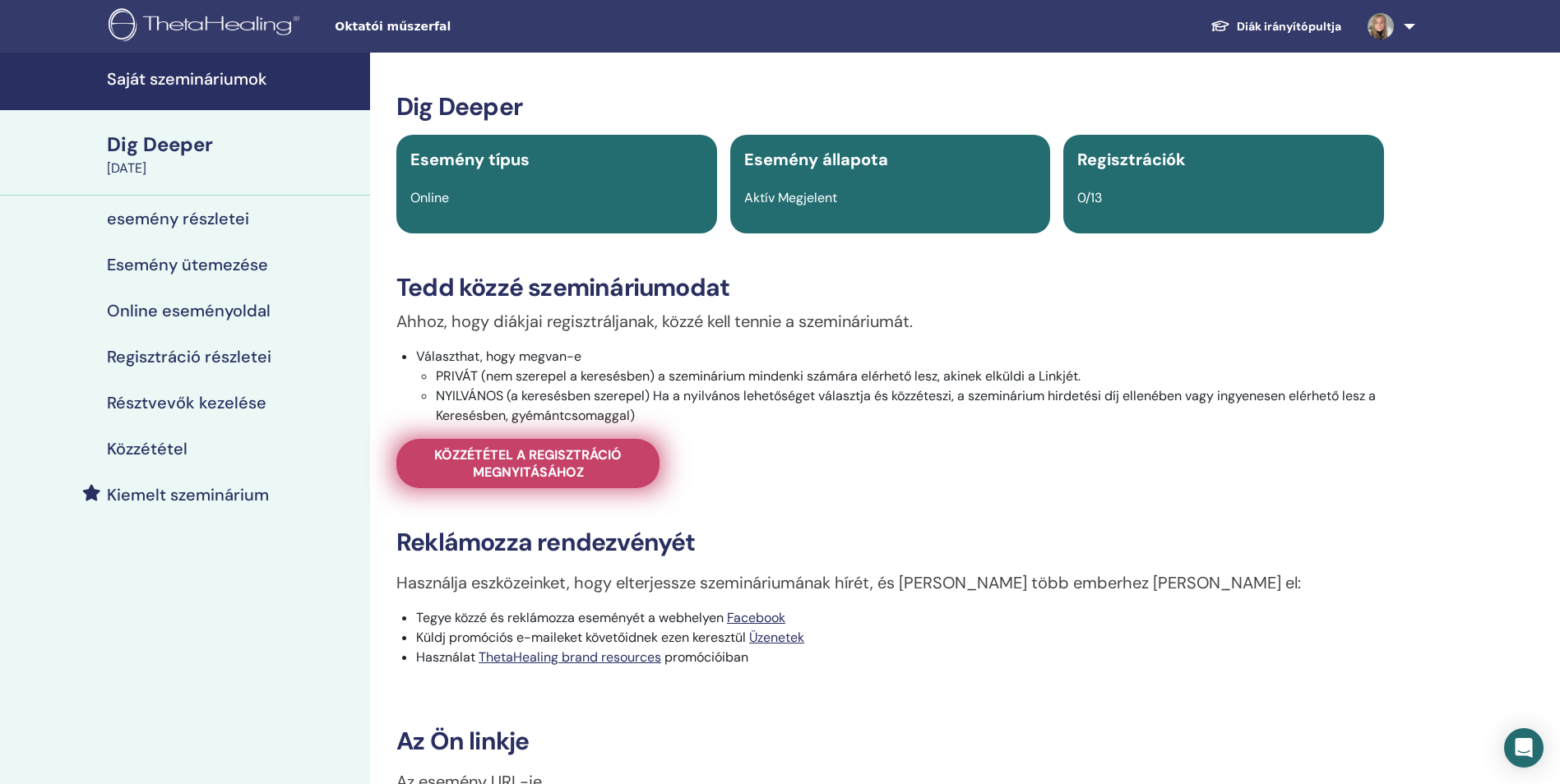
click at [606, 471] on span "Közzététel a regisztráció megnyitásához" at bounding box center [528, 463] width 222 height 35
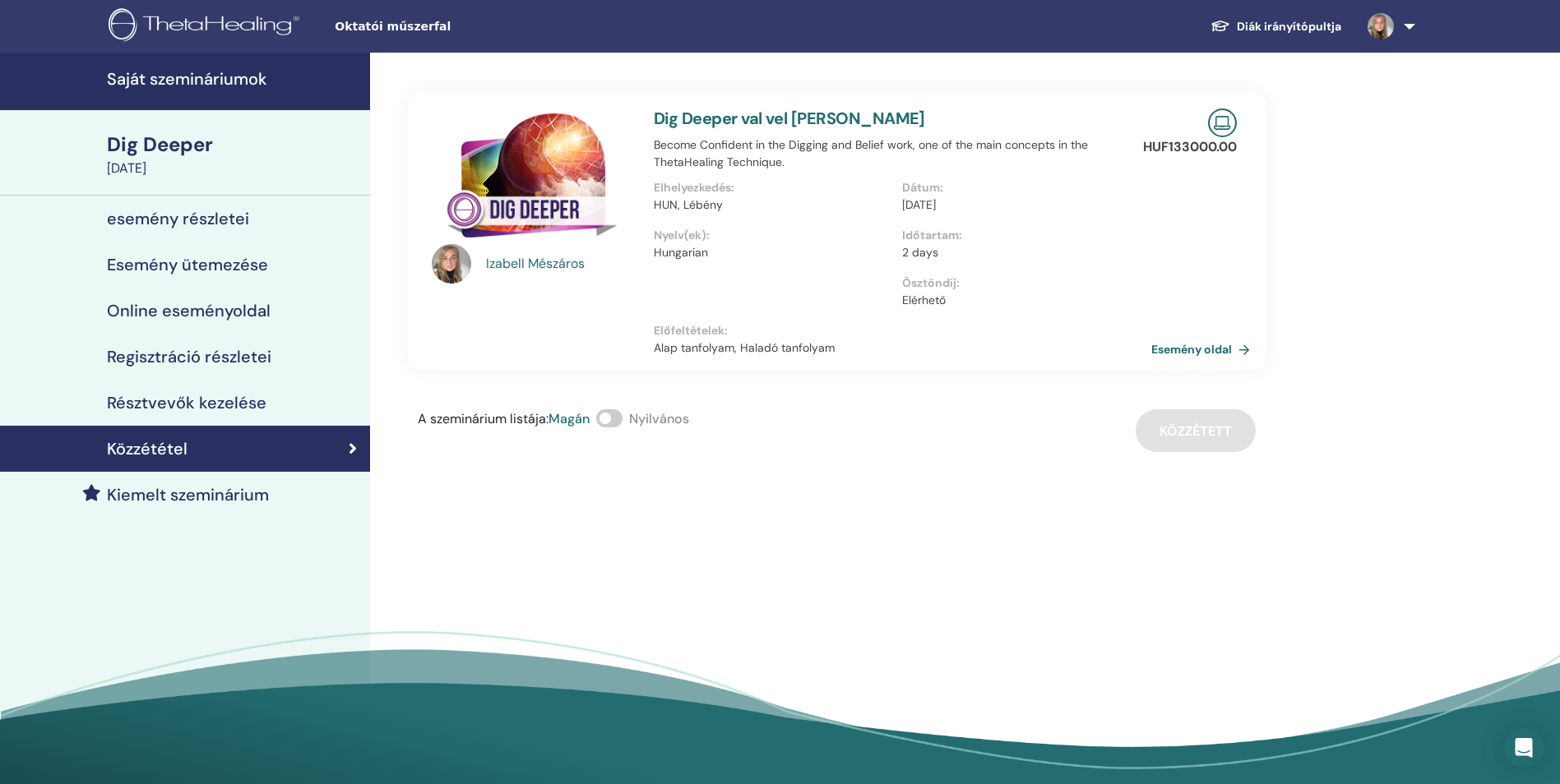
click at [239, 83] on h4 "Saját szemináriumok" at bounding box center [234, 78] width 253 height 20
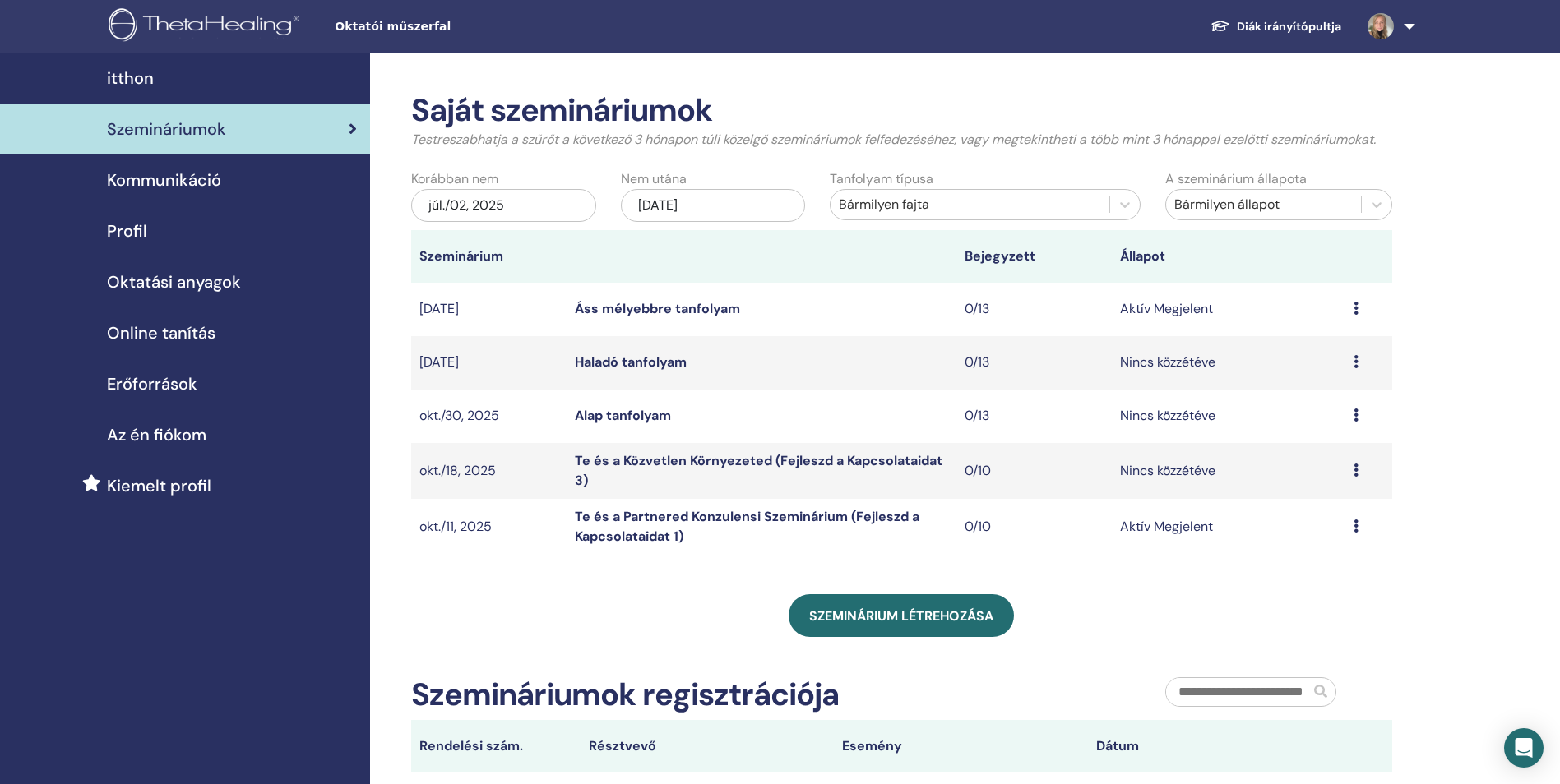
click at [664, 365] on link "Haladó tanfolyam" at bounding box center [630, 362] width 112 height 17
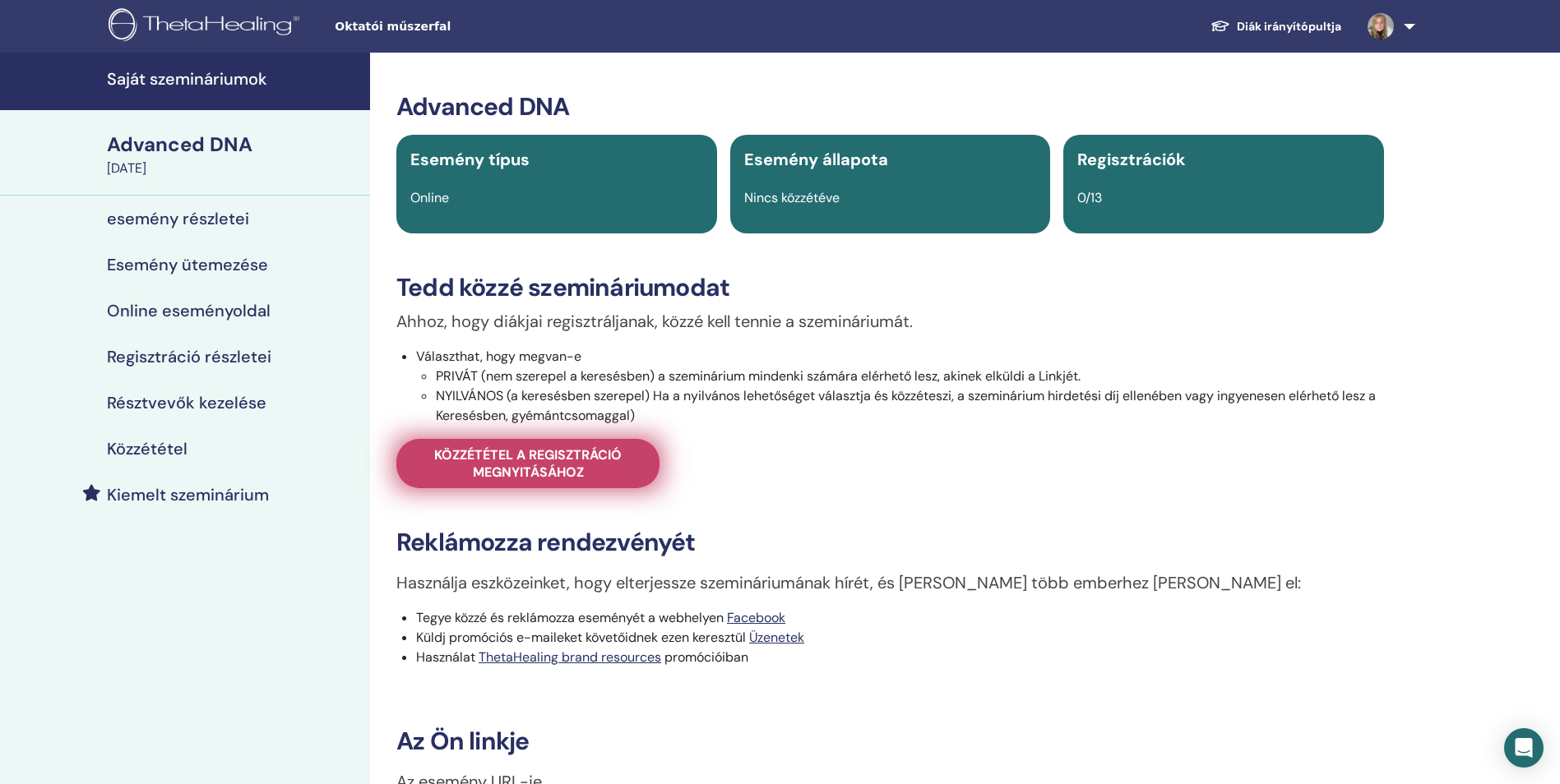
click at [620, 448] on span "Közzététel a regisztráció megnyitásához" at bounding box center [528, 463] width 222 height 35
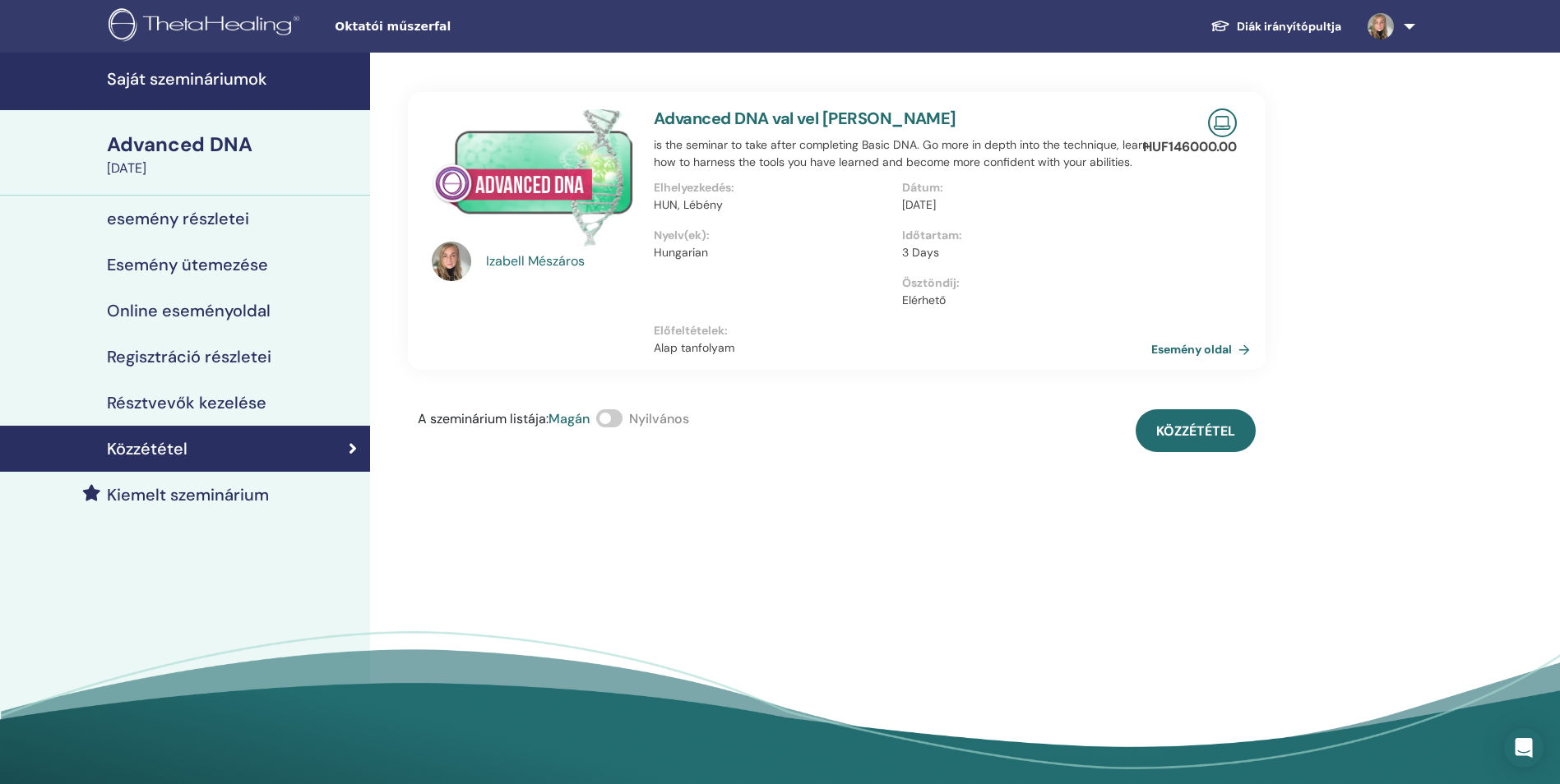
click at [607, 419] on span at bounding box center [608, 418] width 26 height 18
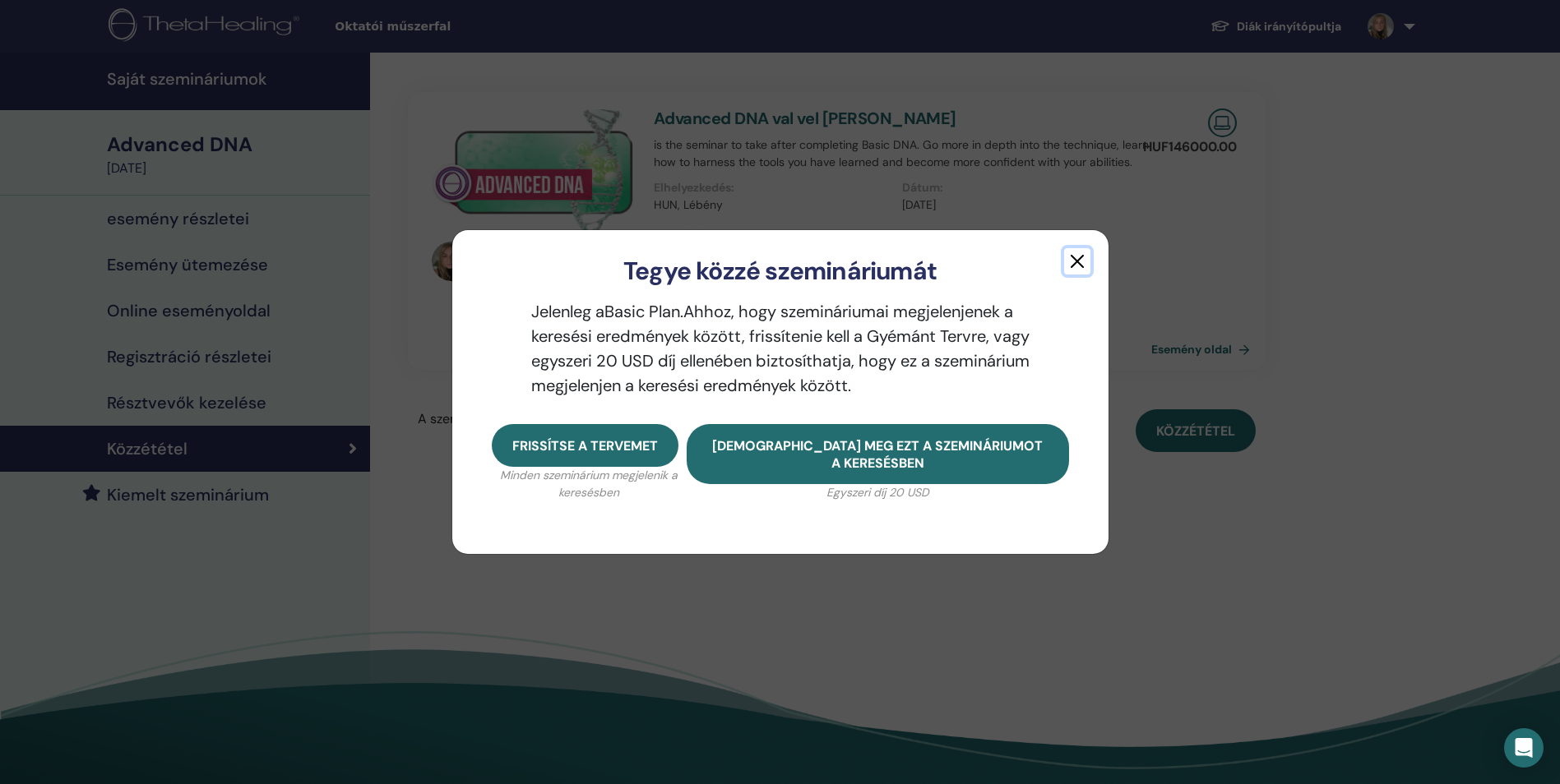
click at [1072, 264] on button "button" at bounding box center [1077, 261] width 26 height 26
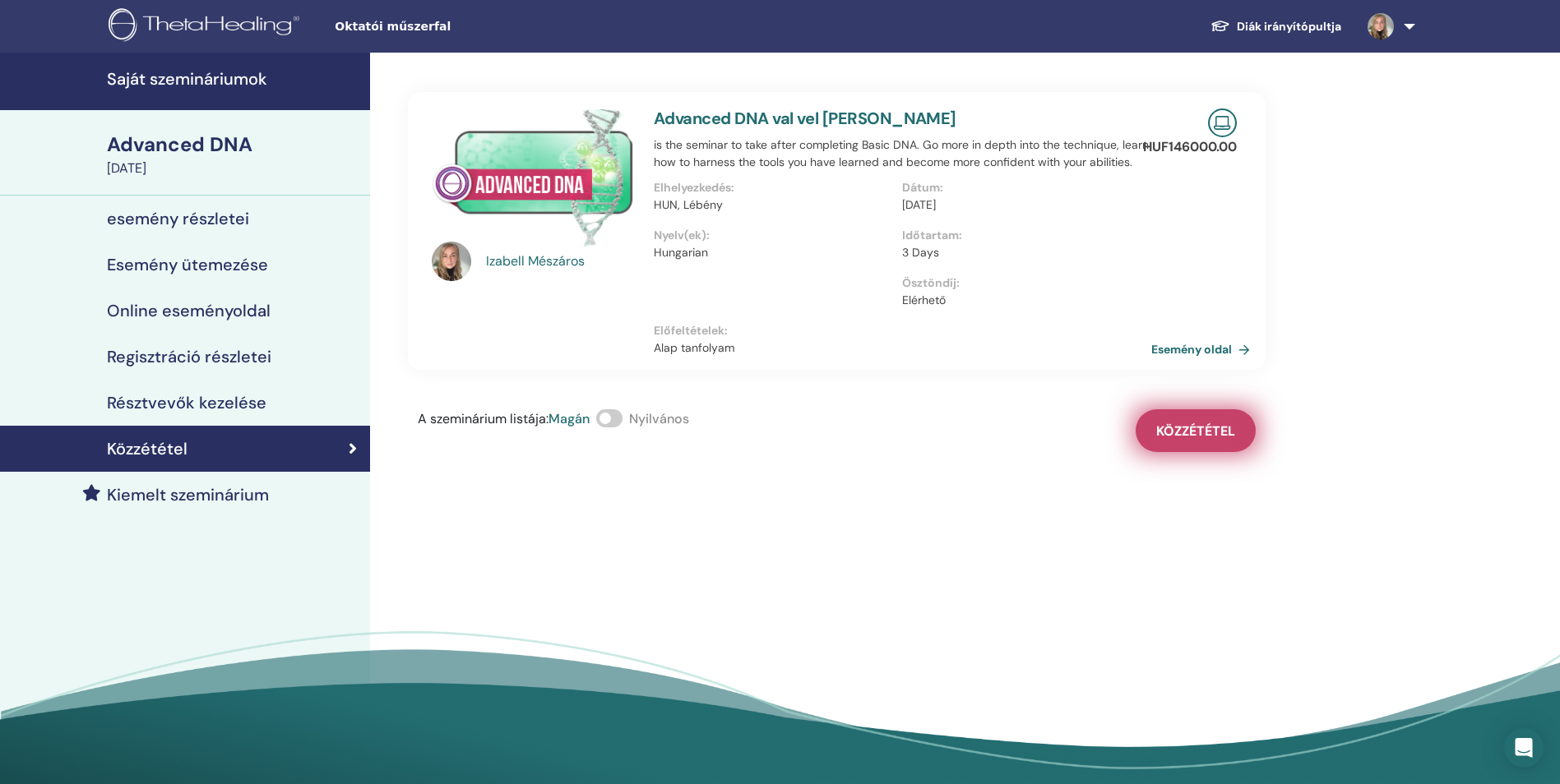
click at [1170, 421] on button "Közzététel" at bounding box center [1195, 431] width 120 height 42
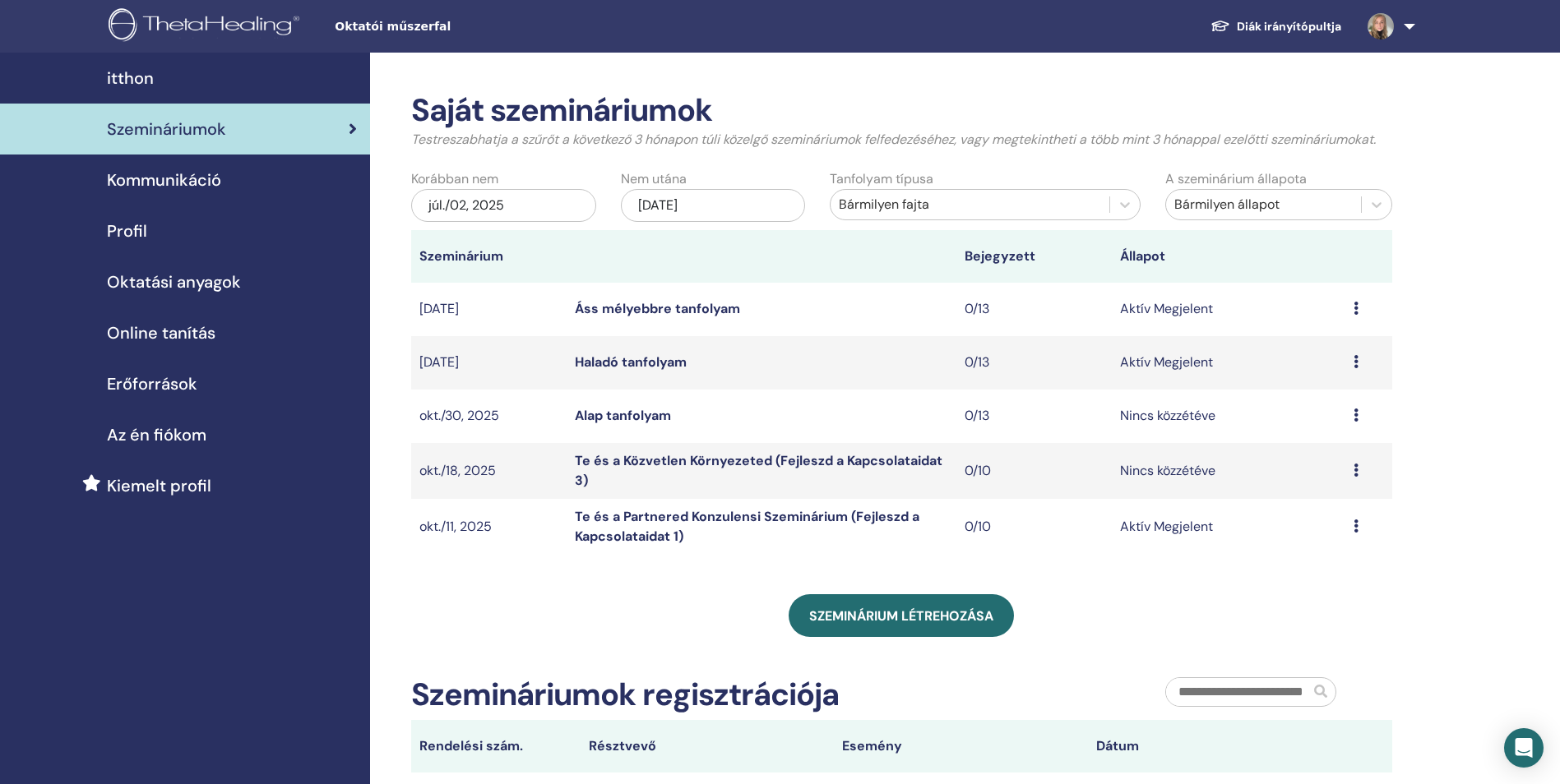
click at [189, 124] on span "Szemináriumok" at bounding box center [167, 128] width 119 height 25
click at [672, 314] on link "Áss mélyebbre tanfolyam" at bounding box center [657, 308] width 165 height 17
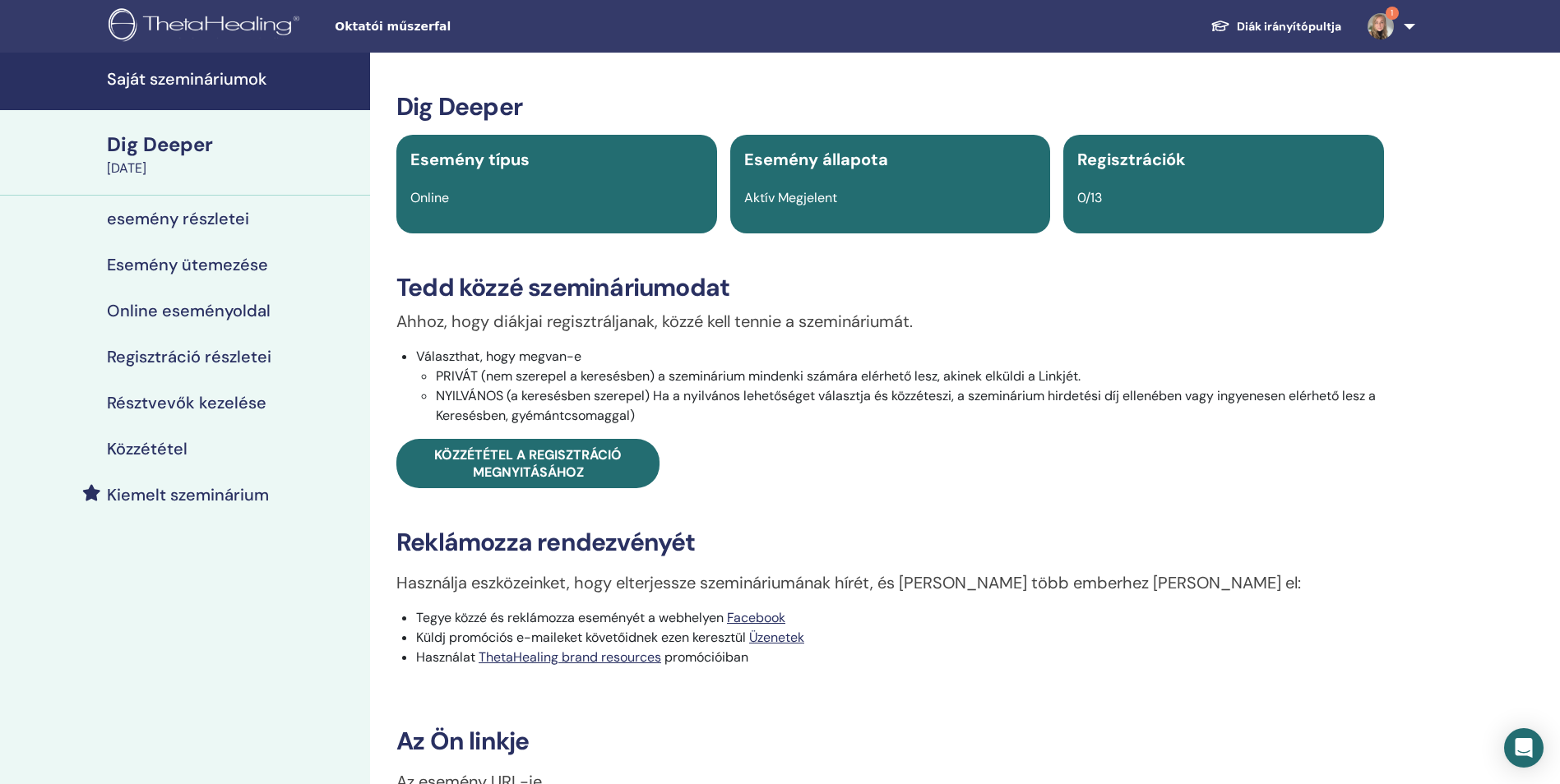
click at [225, 221] on h4 "esemény részletei" at bounding box center [178, 218] width 142 height 20
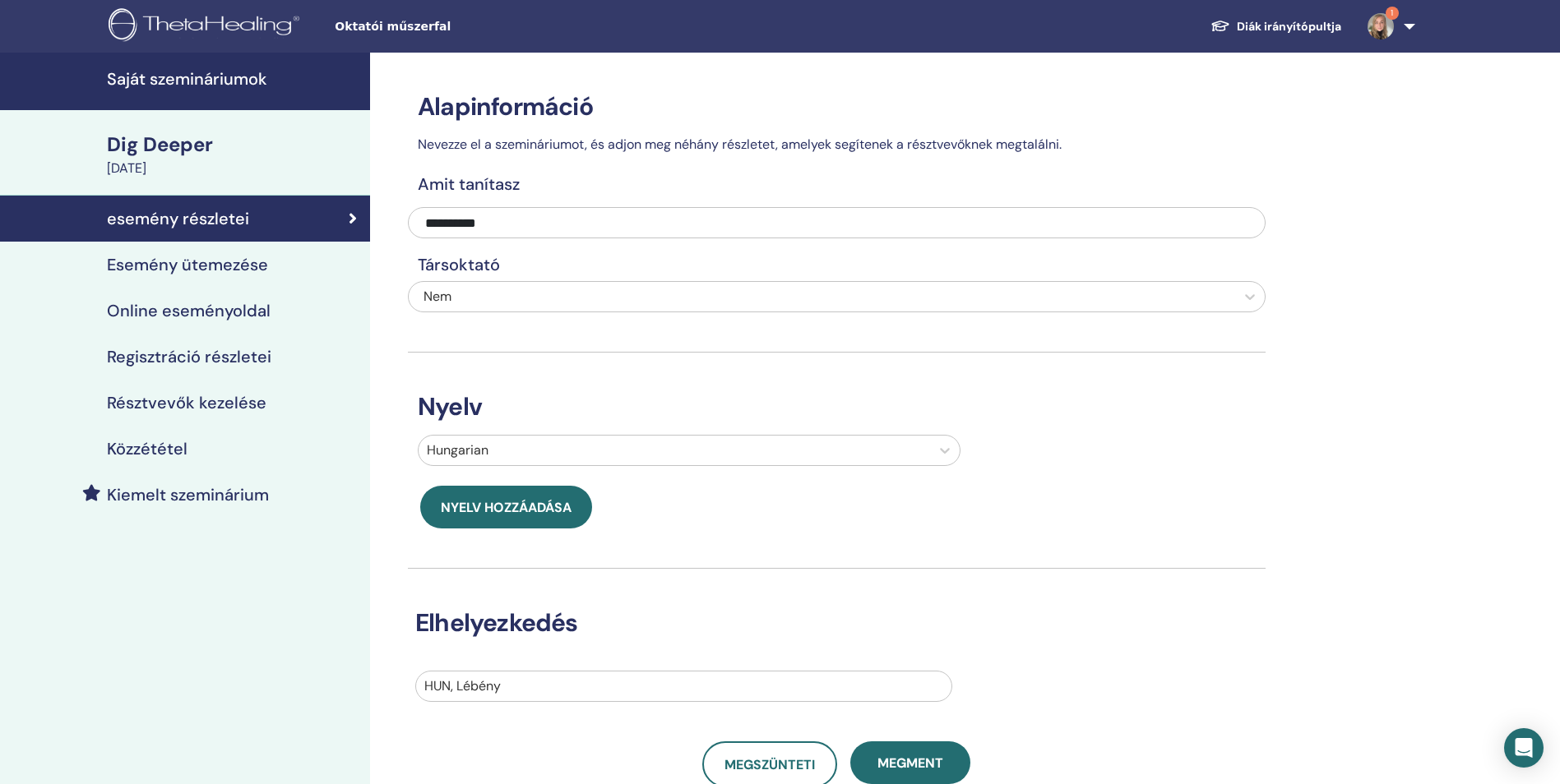
click at [197, 69] on h4 "Saját szemináriumok" at bounding box center [234, 78] width 253 height 20
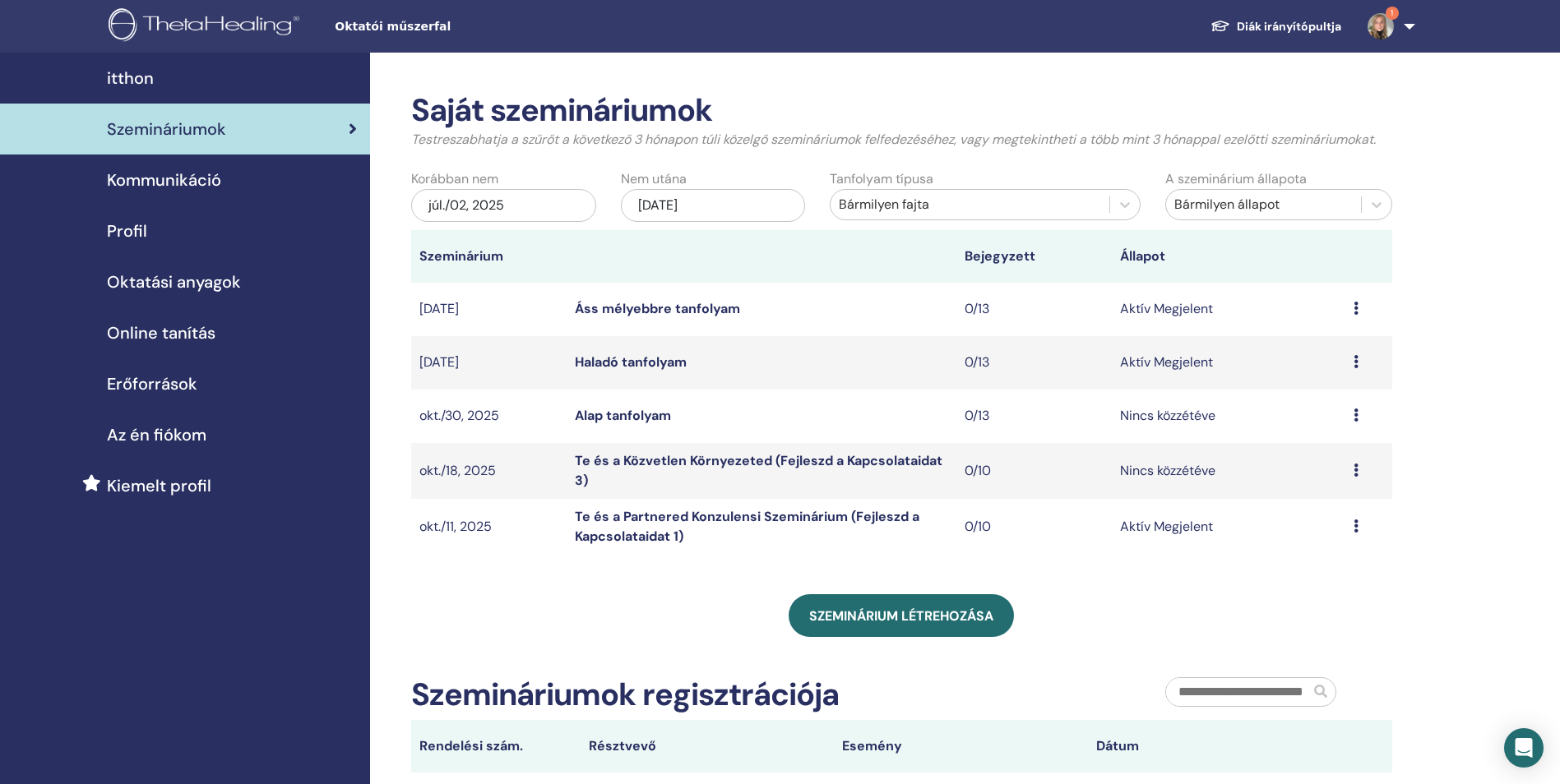
click at [596, 307] on link "Áss mélyebbre tanfolyam" at bounding box center [657, 308] width 165 height 17
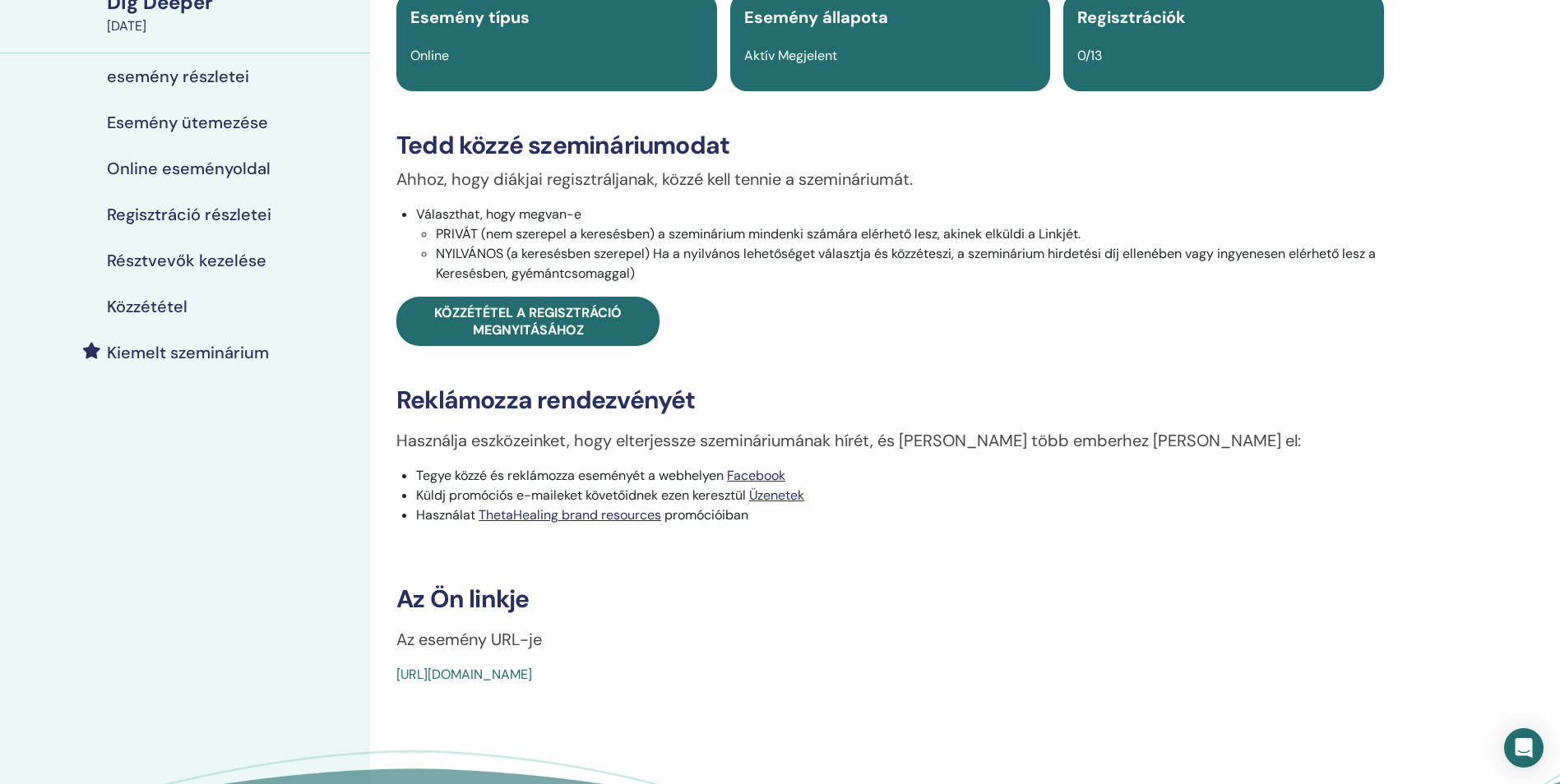
scroll to position [198, 0]
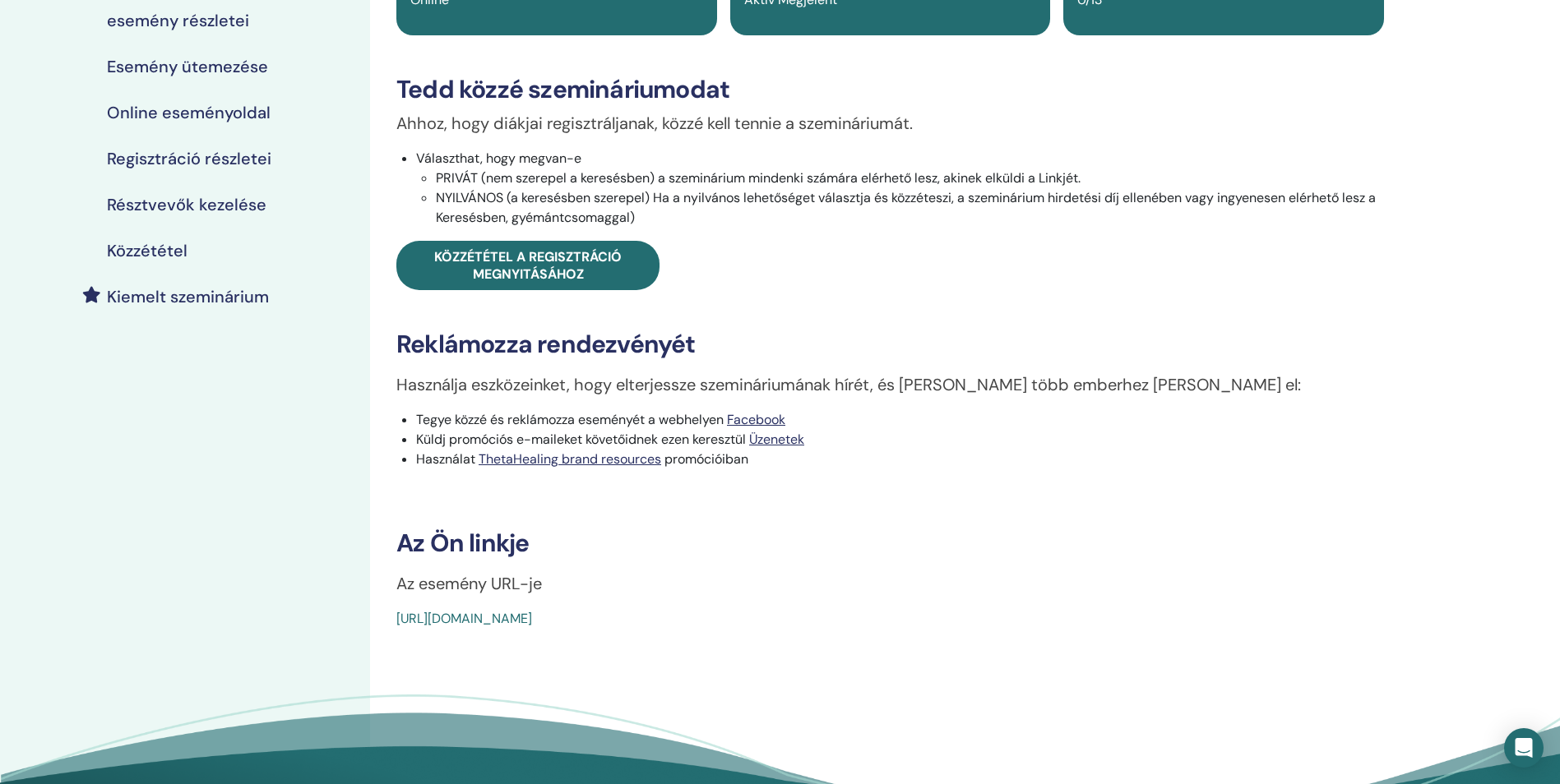
drag, startPoint x: 777, startPoint y: 618, endPoint x: 389, endPoint y: 631, distance: 388.2
click at [389, 631] on div "Dig Deeper Esemény típus Online Esemény állapota Aktív Megjelent Regisztrációk …" at bounding box center [890, 357] width 1040 height 1004
copy link "https://www.thetahealing.com/seminar-377530-details.html"
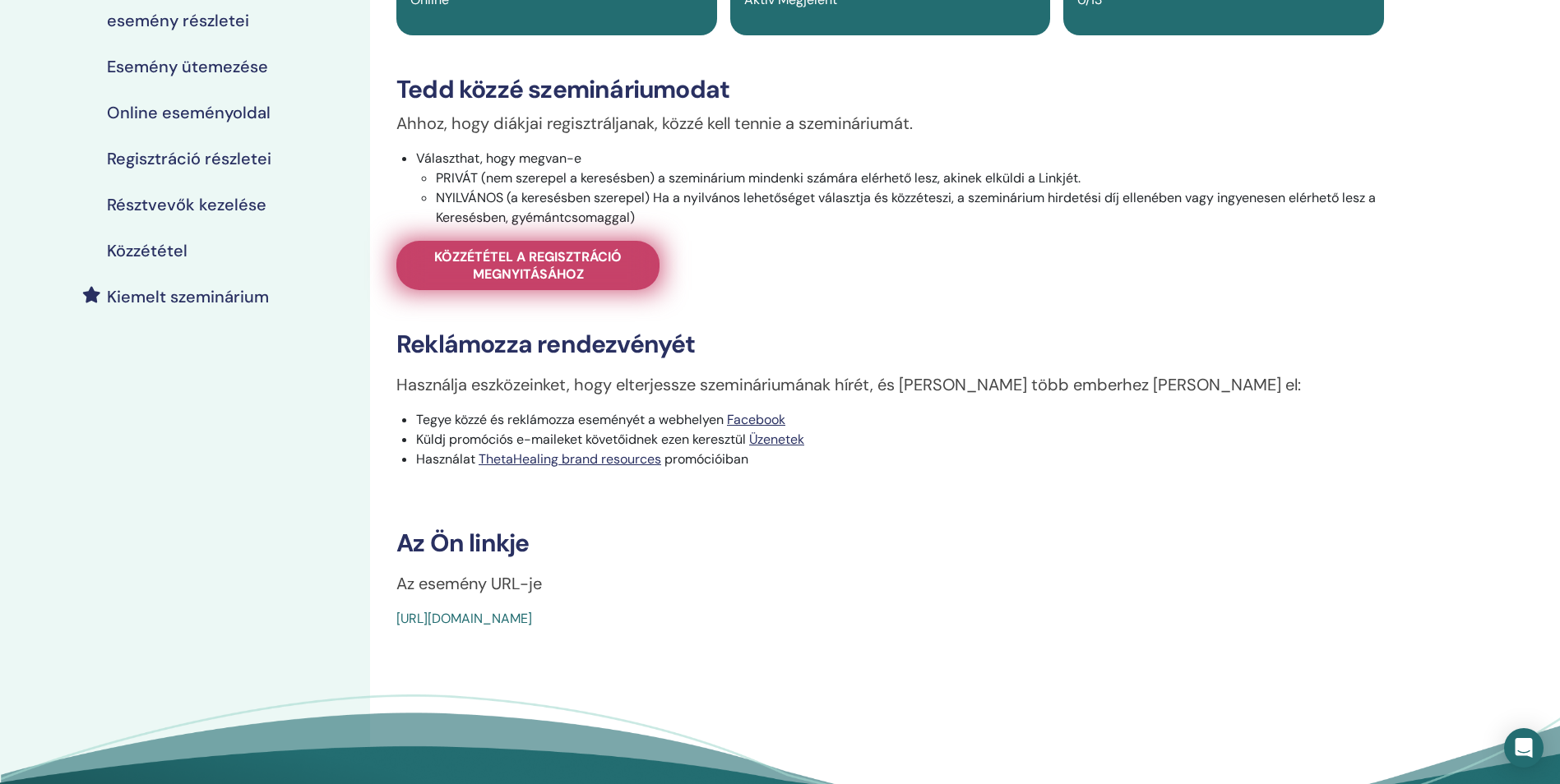
click at [591, 274] on span "Közzététel a regisztráció megnyitásához" at bounding box center [528, 265] width 222 height 35
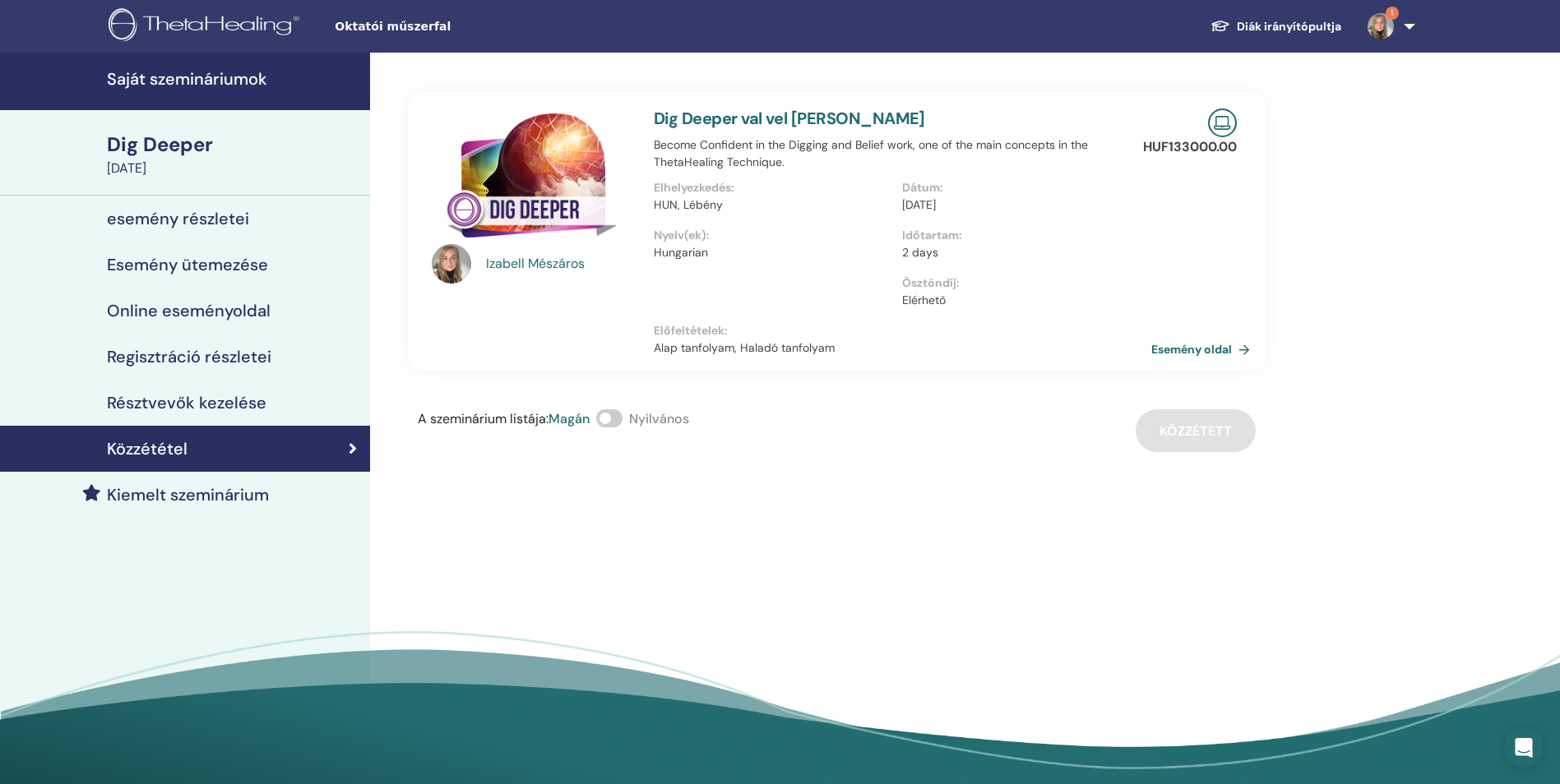
click at [1415, 28] on link "1" at bounding box center [1388, 26] width 67 height 53
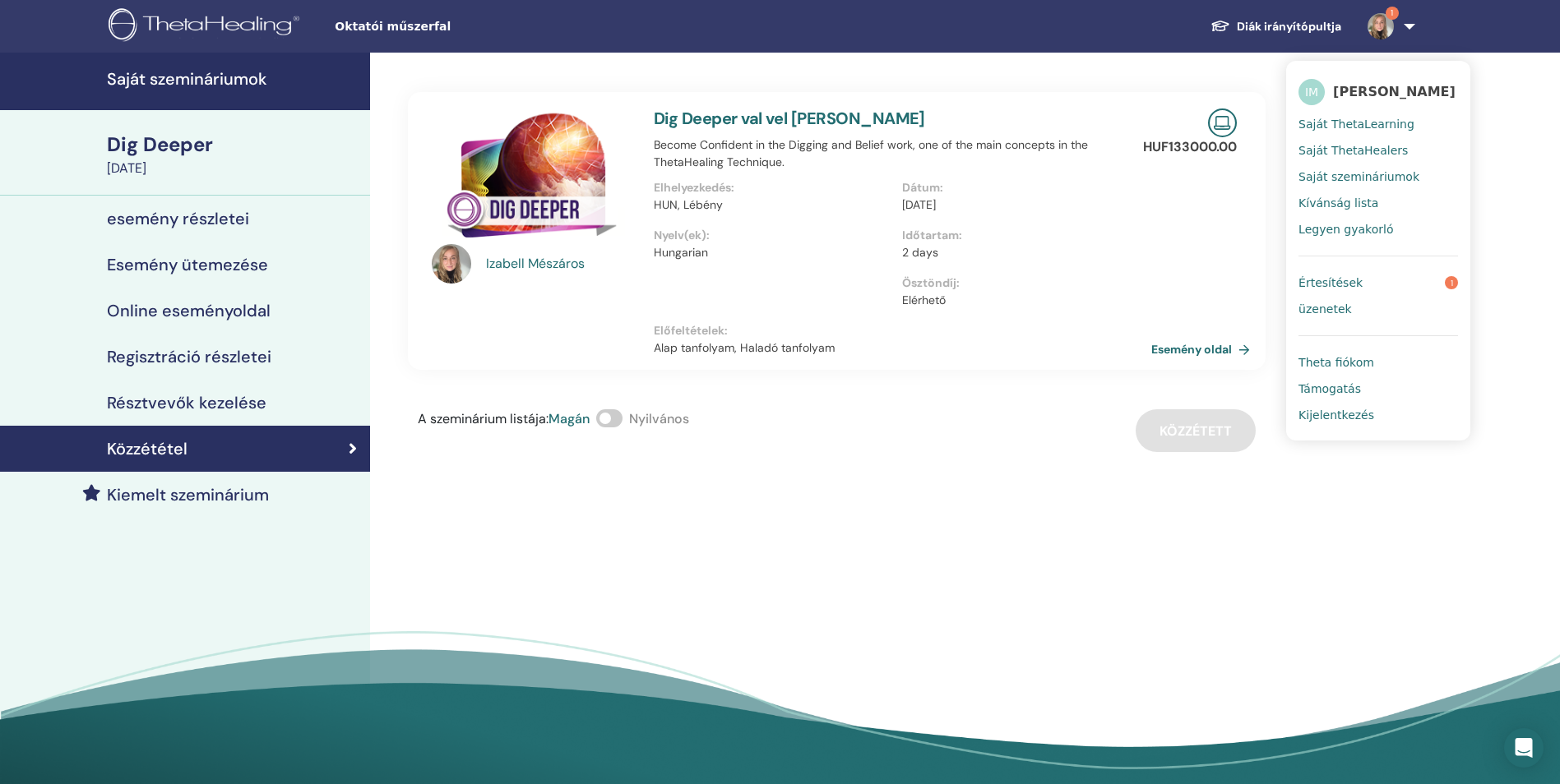
click at [1388, 27] on img at bounding box center [1380, 25] width 26 height 26
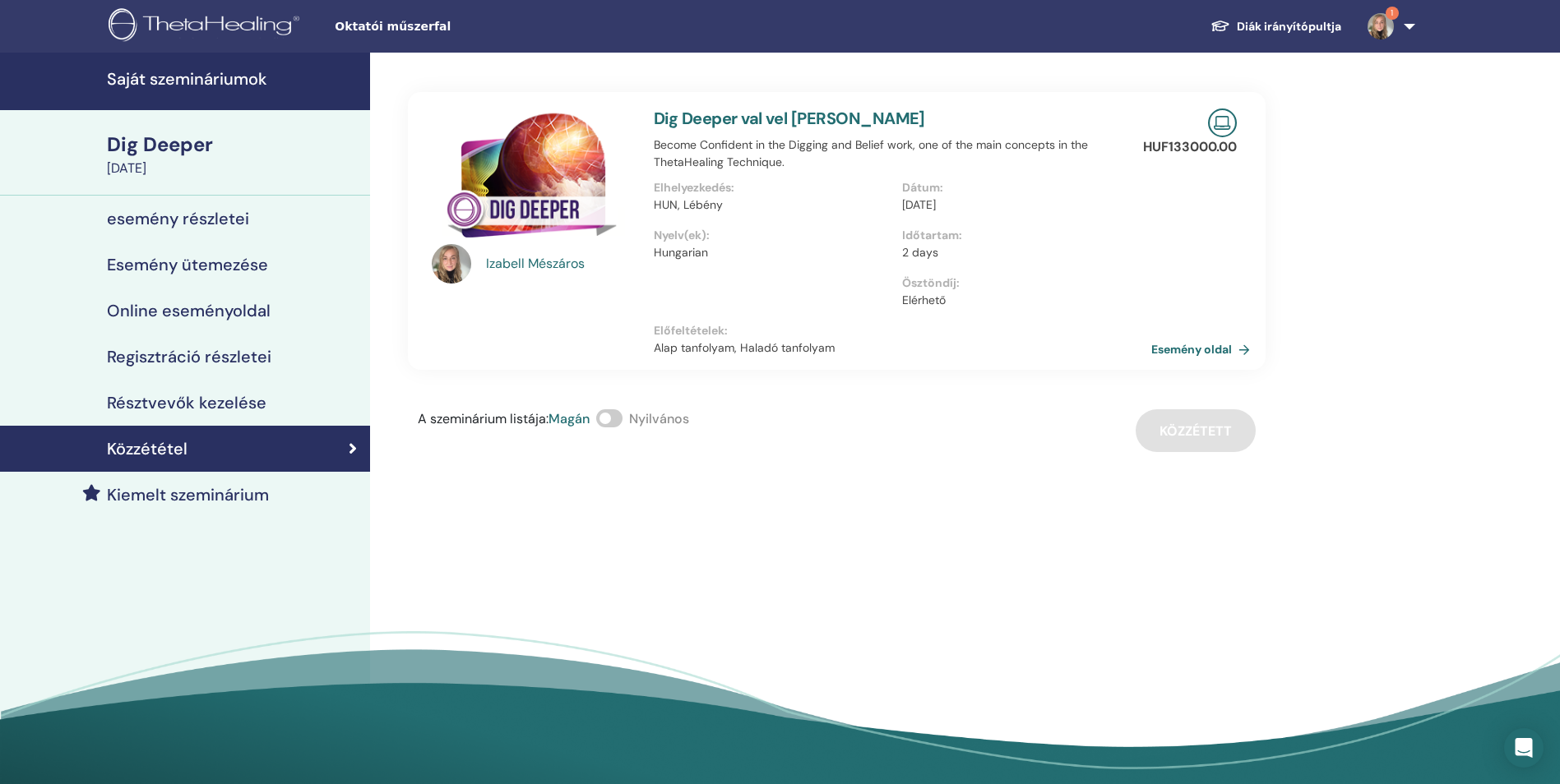
click at [1410, 20] on link "1" at bounding box center [1388, 26] width 67 height 53
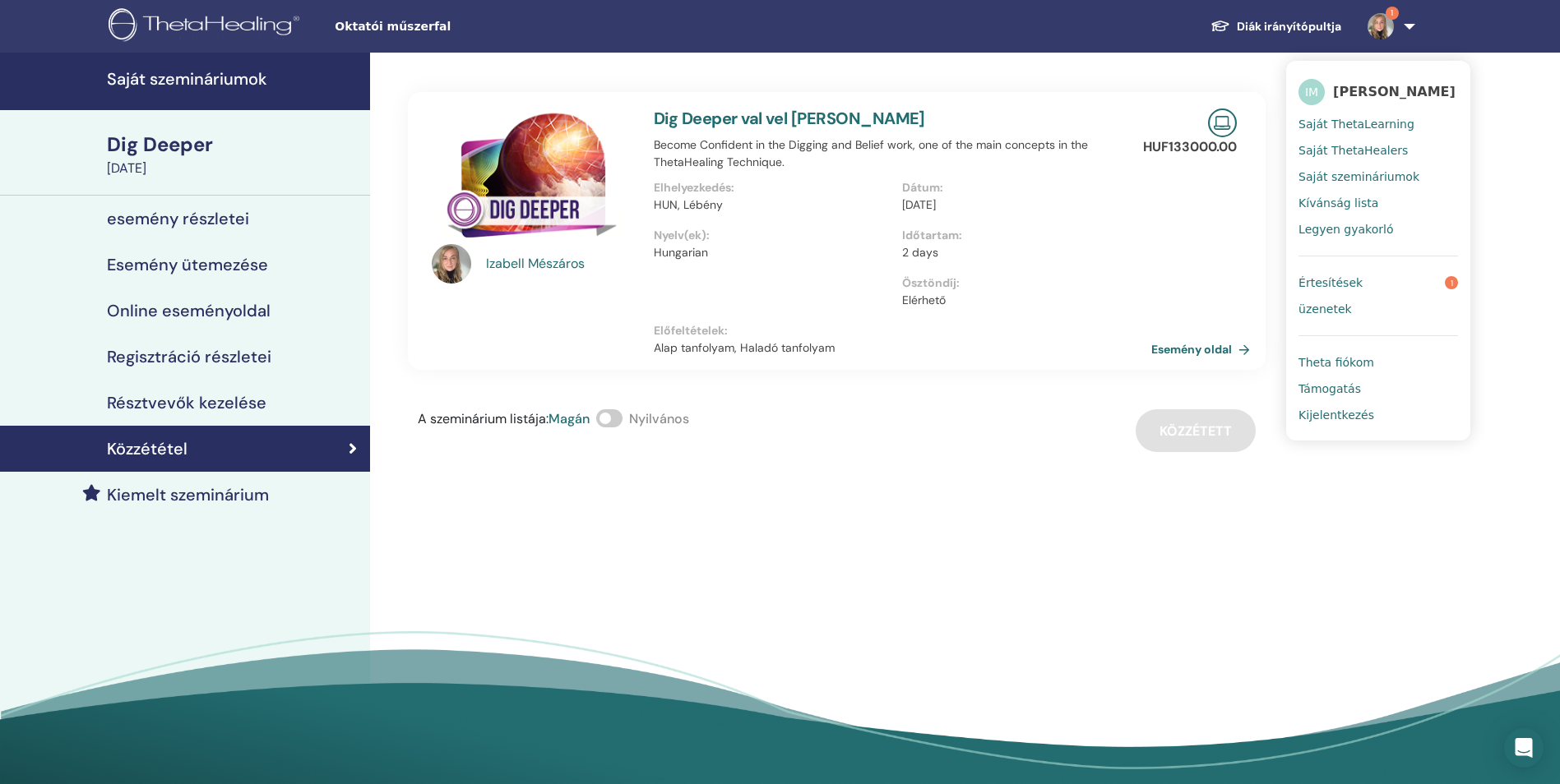
click at [1310, 364] on span "Theta fiókom" at bounding box center [1336, 362] width 76 height 14
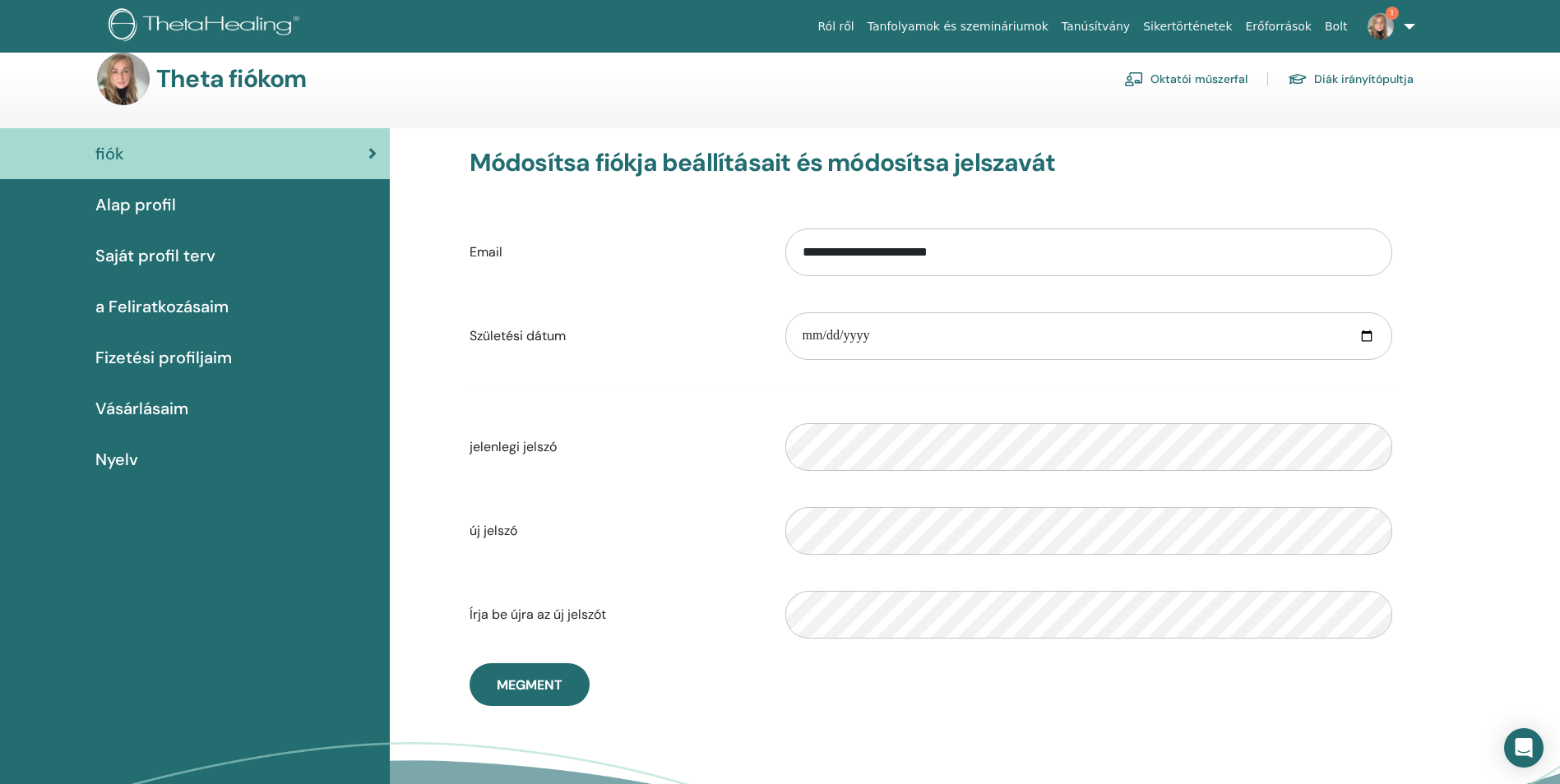
scroll to position [14, 0]
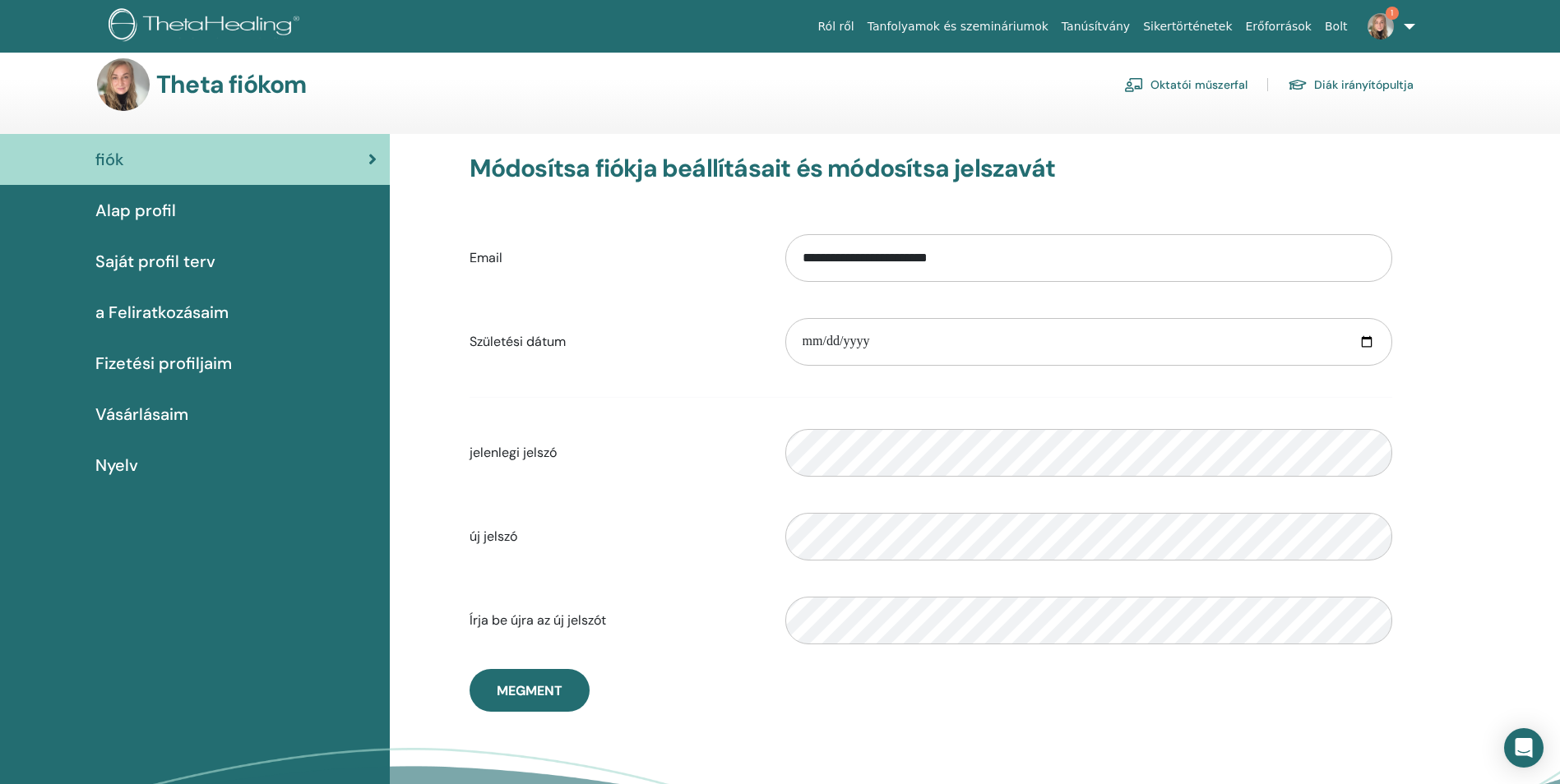
click at [127, 457] on span "Nyelv" at bounding box center [116, 465] width 42 height 25
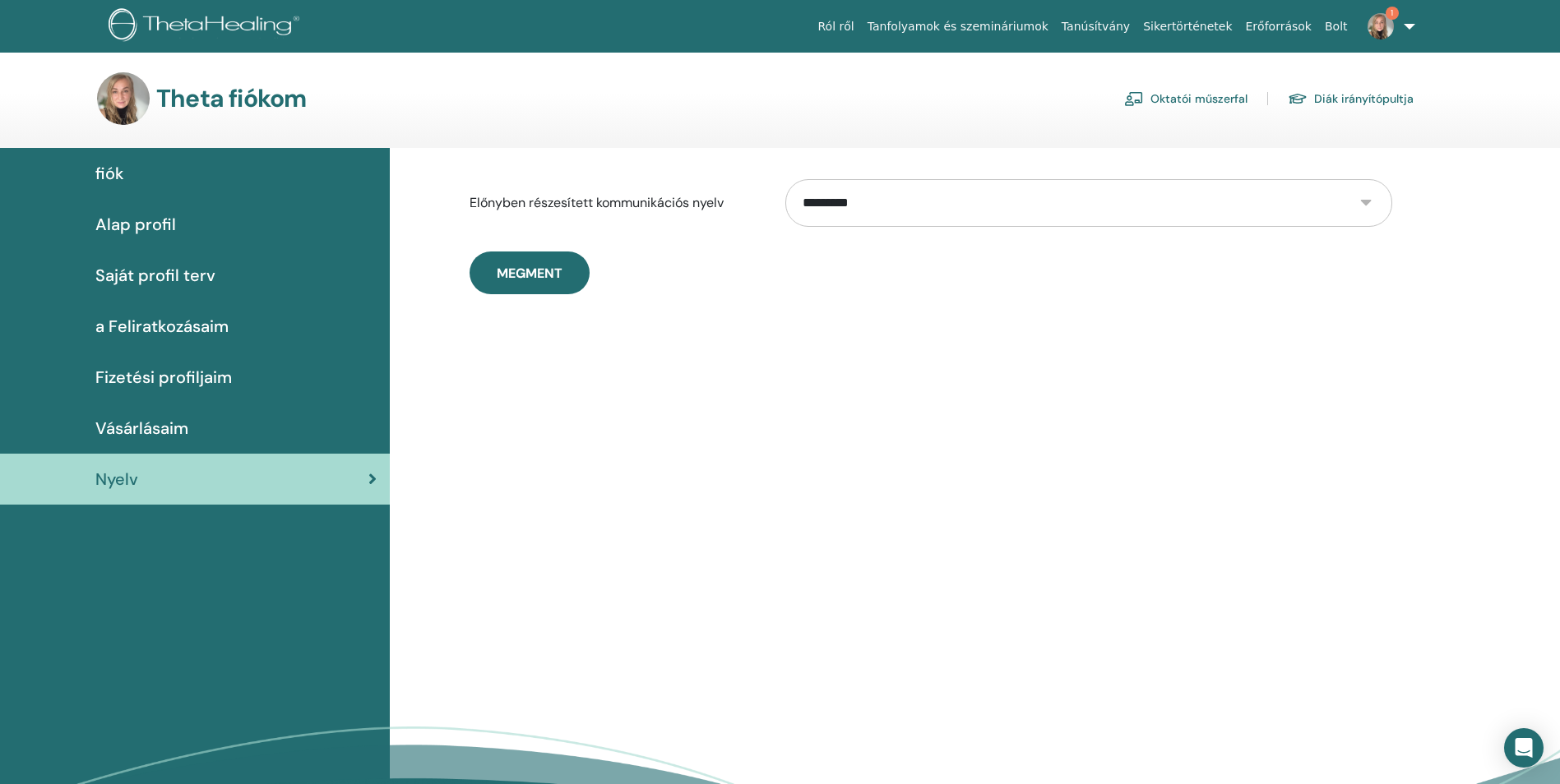
click at [1372, 198] on select "**********" at bounding box center [1088, 203] width 607 height 48
select select "***"
click at [785, 179] on select "**********" at bounding box center [1088, 203] width 607 height 48
click at [557, 267] on span "Megment" at bounding box center [528, 274] width 65 height 17
click at [1451, 217] on div "**********" at bounding box center [975, 519] width 1170 height 743
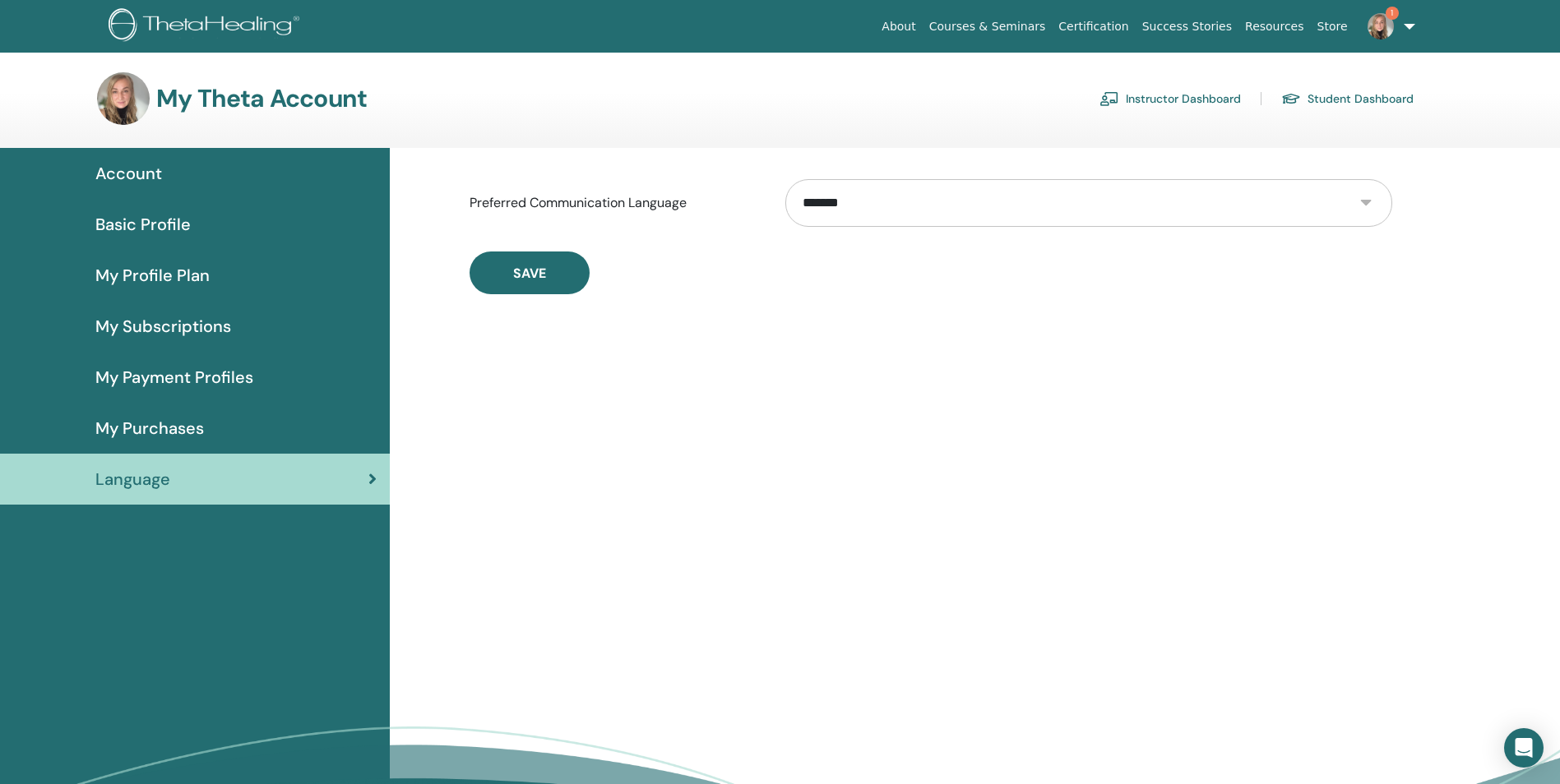
click at [1173, 93] on link "Instructor Dashboard" at bounding box center [1170, 99] width 141 height 26
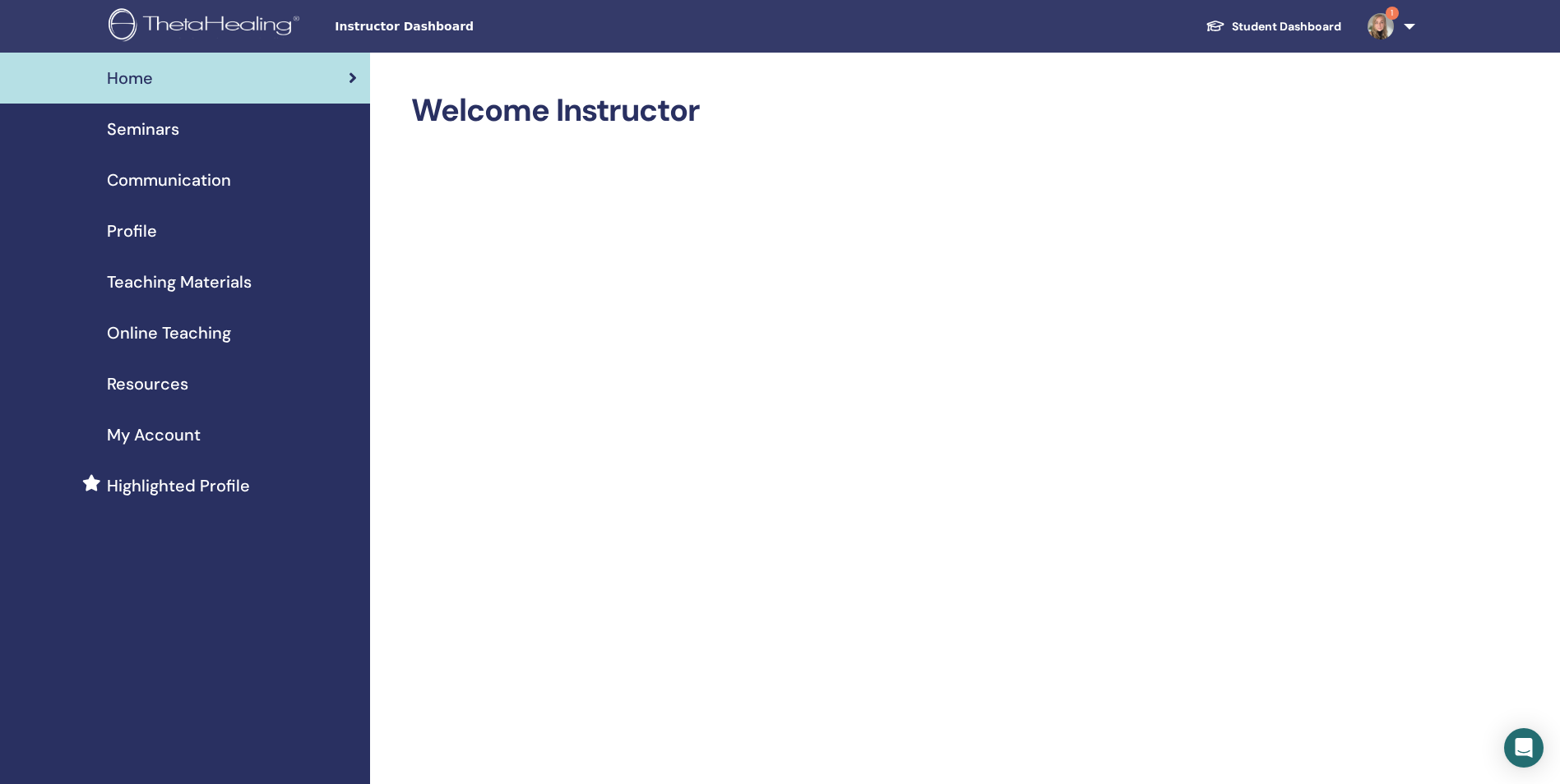
click at [163, 133] on span "Seminars" at bounding box center [143, 128] width 72 height 25
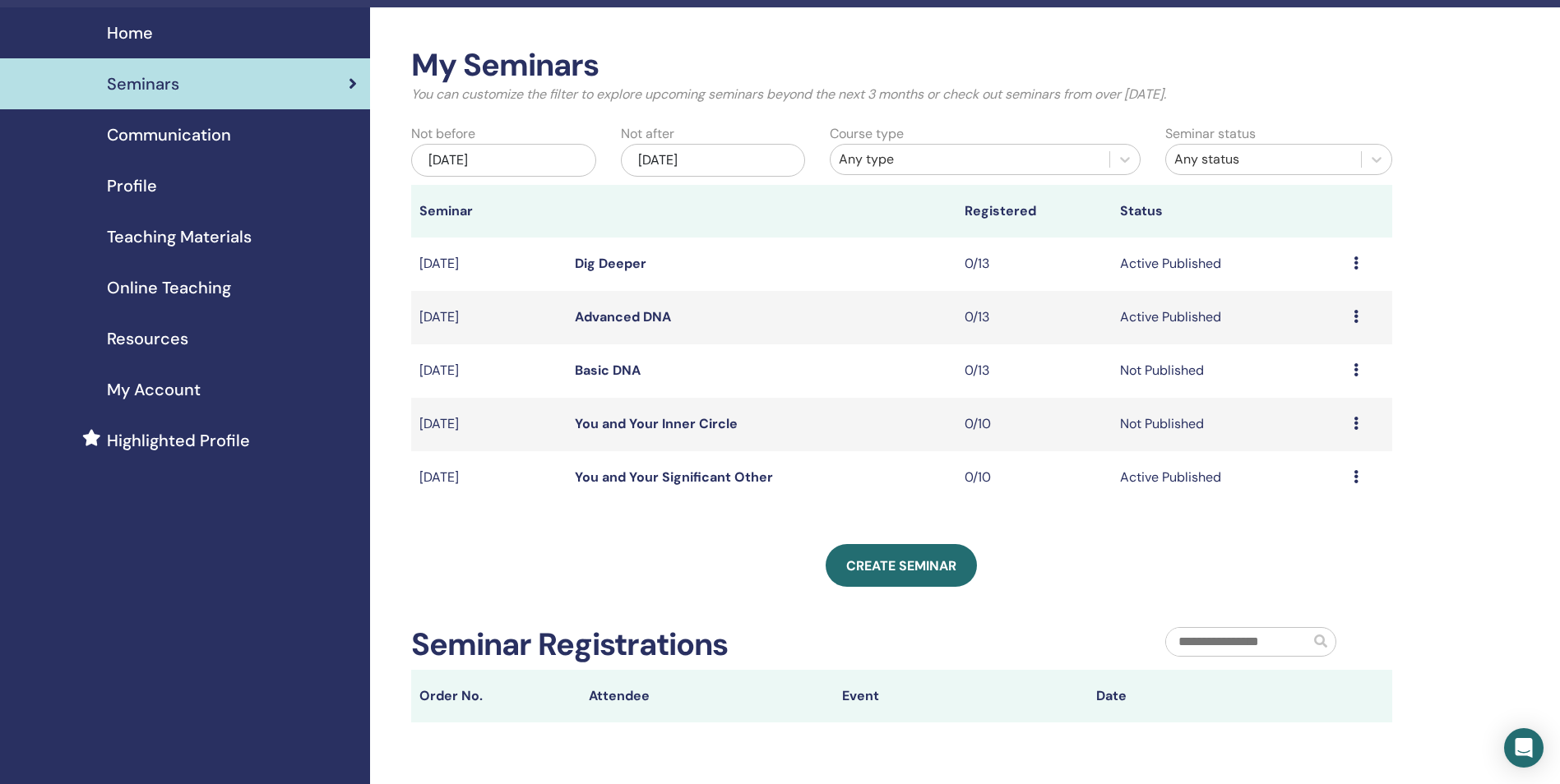
scroll to position [48, 0]
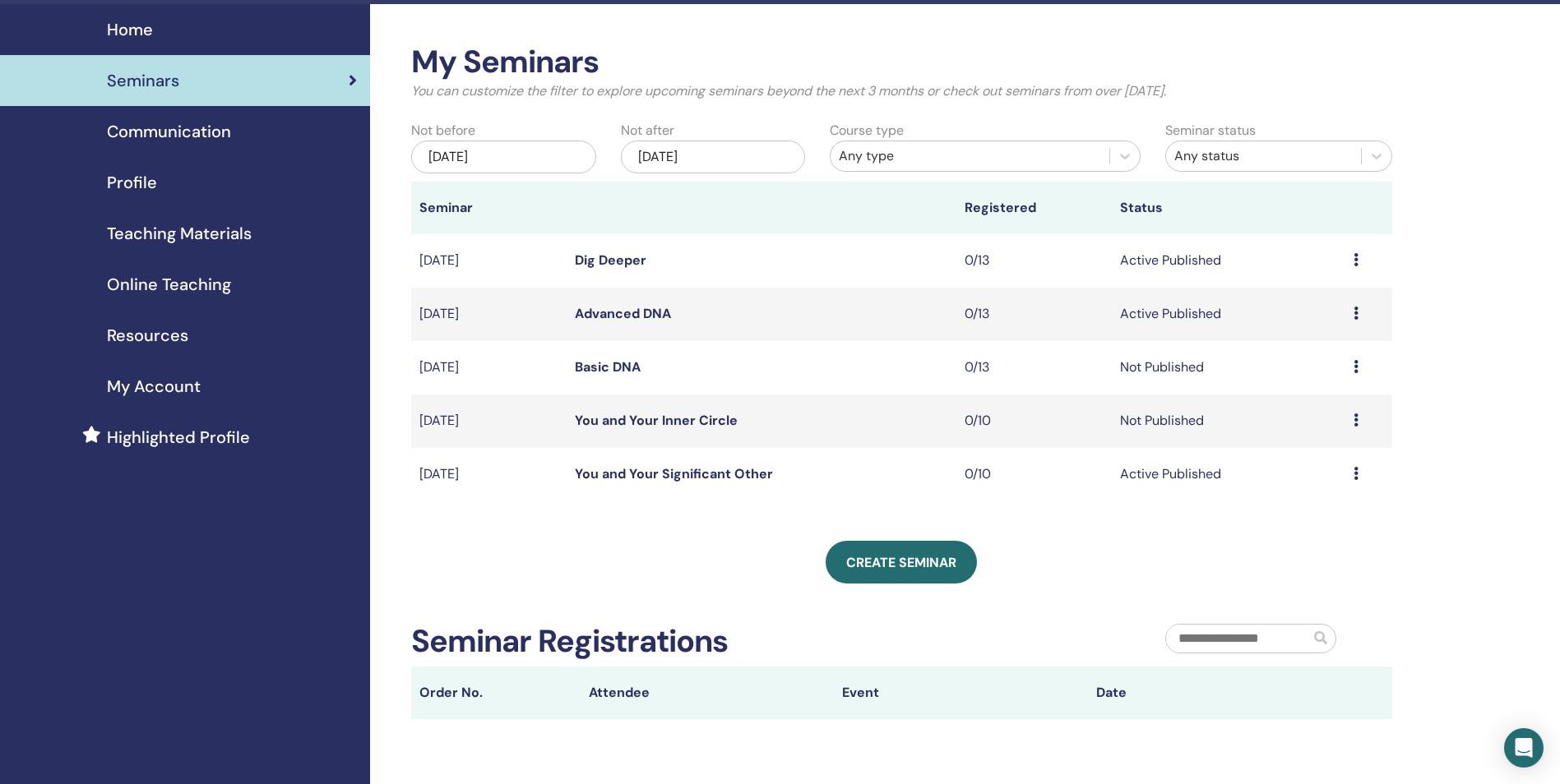
click at [625, 367] on link "Basic DNA" at bounding box center [607, 367] width 65 height 17
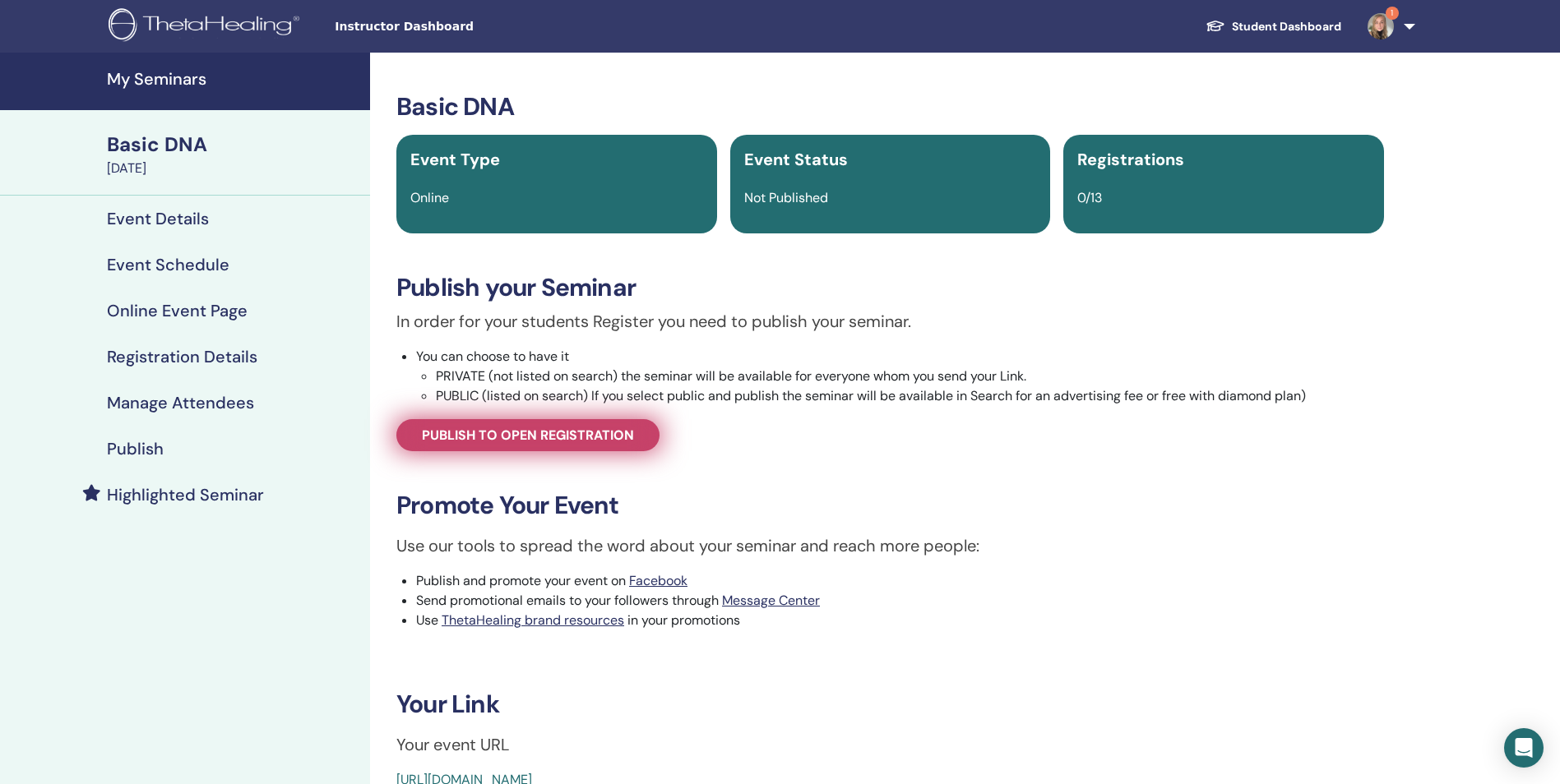
click at [630, 426] on span "Publish to open registration" at bounding box center [528, 435] width 212 height 17
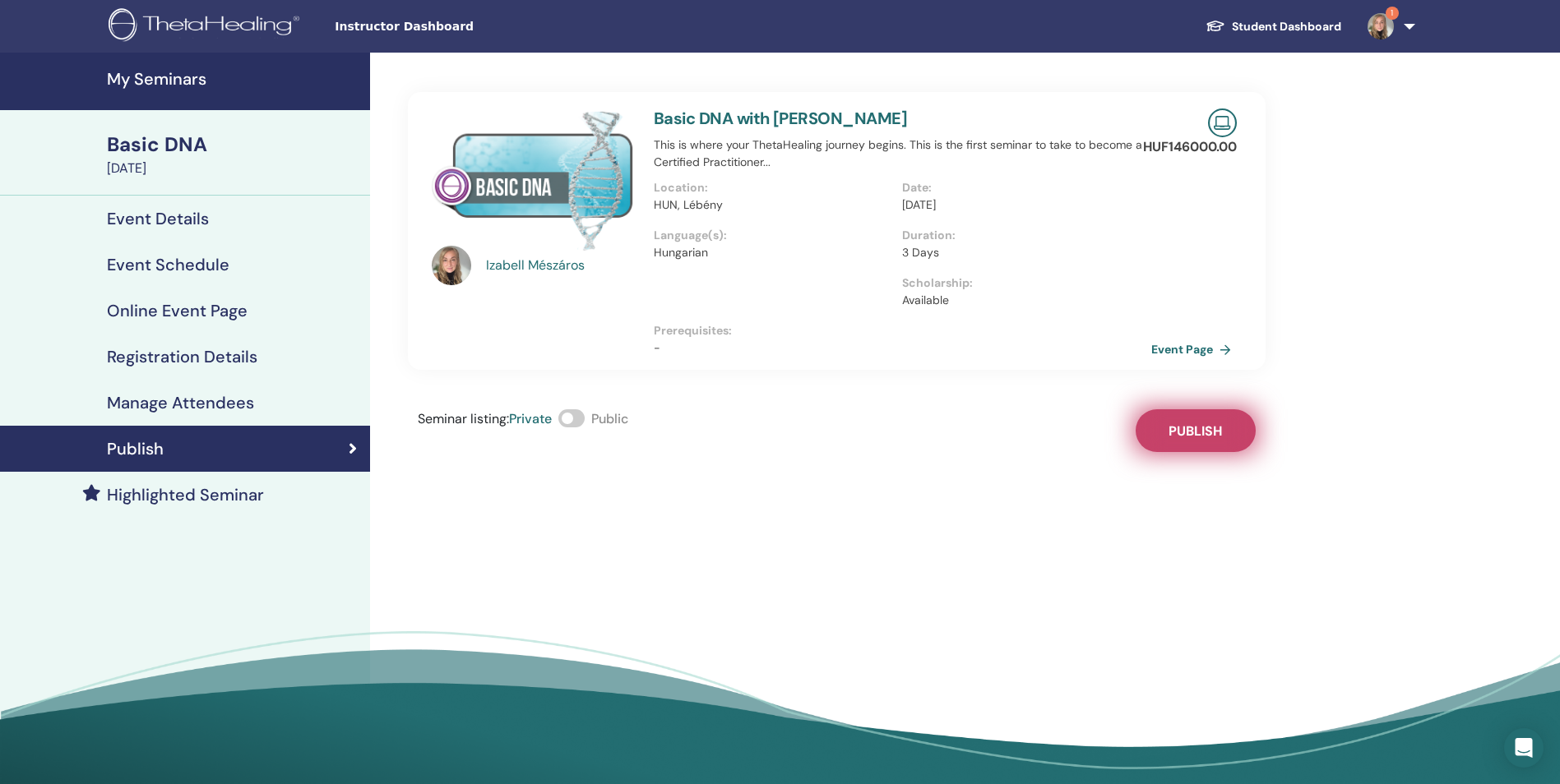
click at [1205, 436] on span "Publish" at bounding box center [1195, 431] width 54 height 17
click at [194, 76] on h4 "My Seminars" at bounding box center [234, 78] width 253 height 20
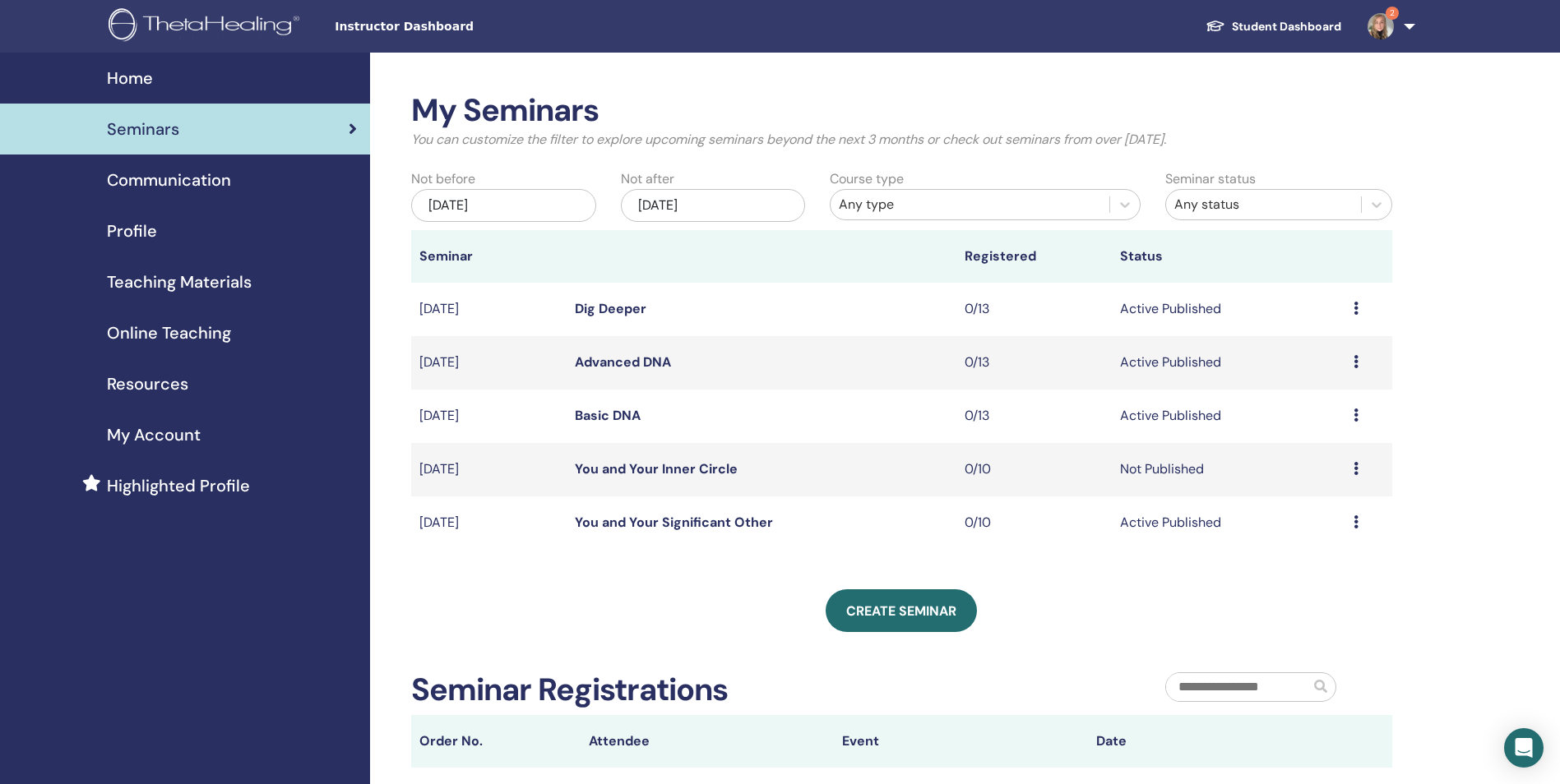
click at [1522, 344] on div "My Seminars You can customize the filter to explore upcoming seminars beyond th…" at bounding box center [954, 525] width 1170 height 945
click at [702, 469] on link "You and Your Inner Circle" at bounding box center [656, 469] width 163 height 17
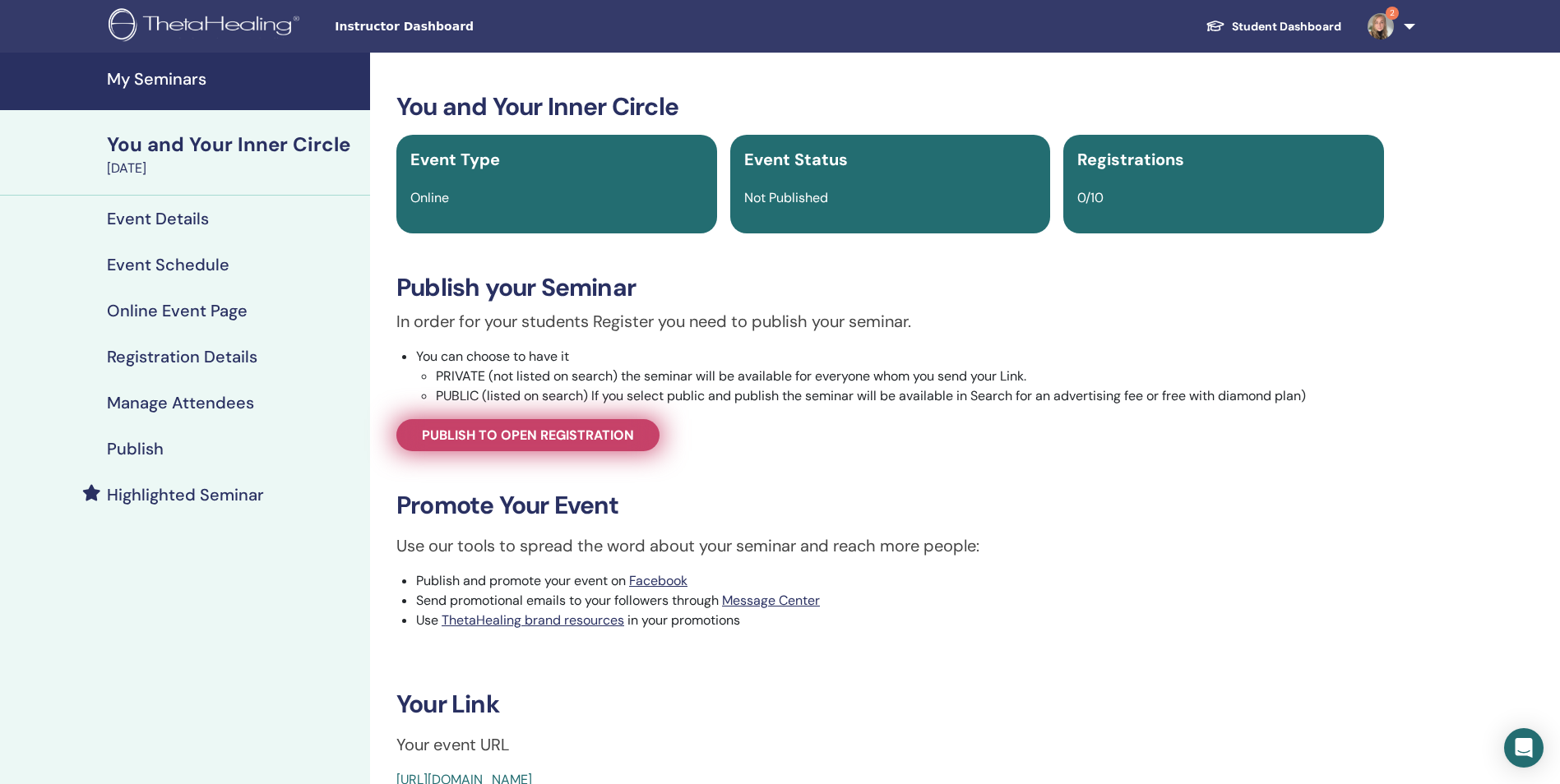
click at [621, 440] on span "Publish to open registration" at bounding box center [528, 435] width 212 height 17
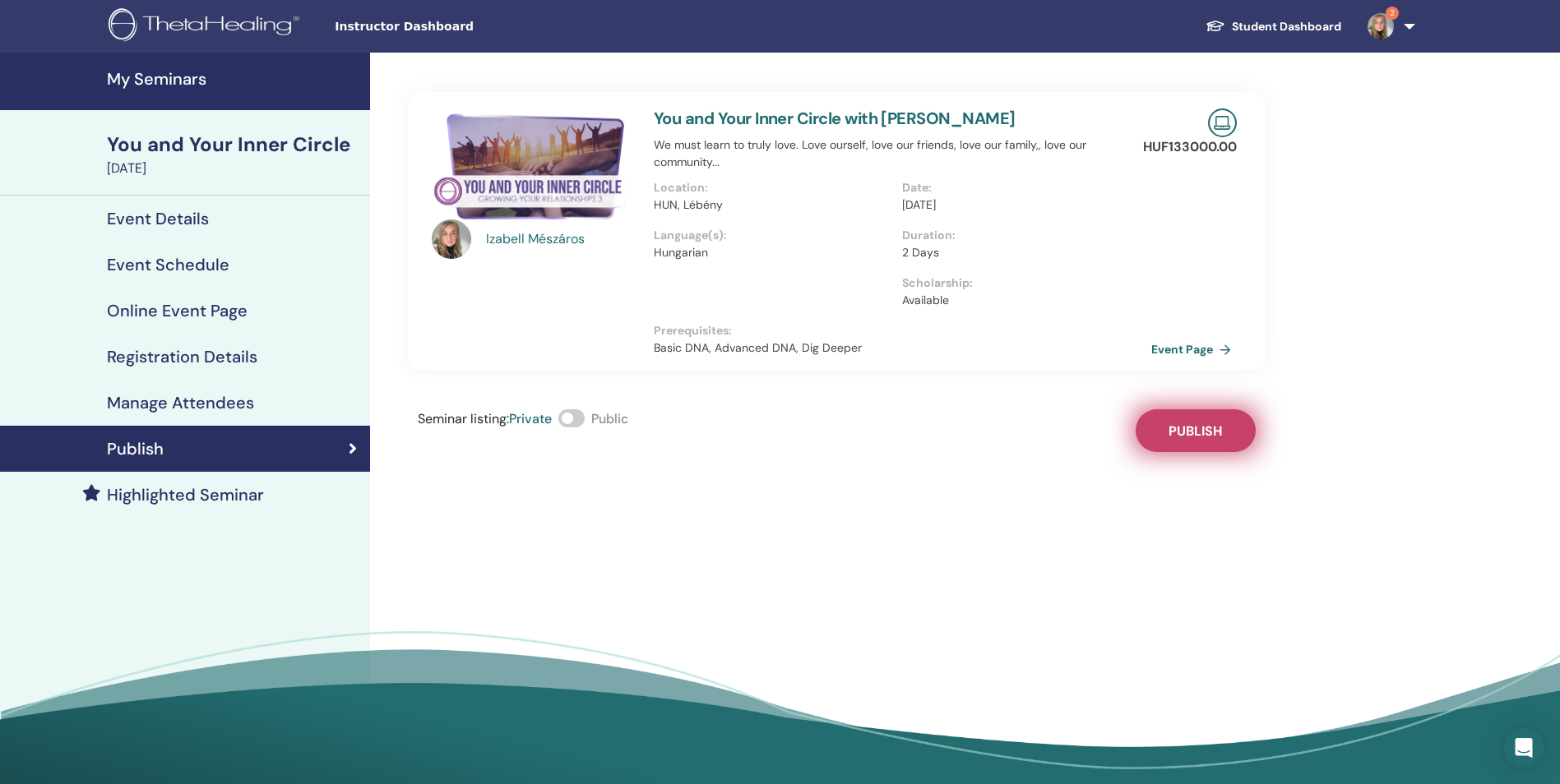
click at [1203, 447] on button "Publish" at bounding box center [1195, 431] width 120 height 42
click at [144, 81] on h4 "My Seminars" at bounding box center [234, 78] width 253 height 20
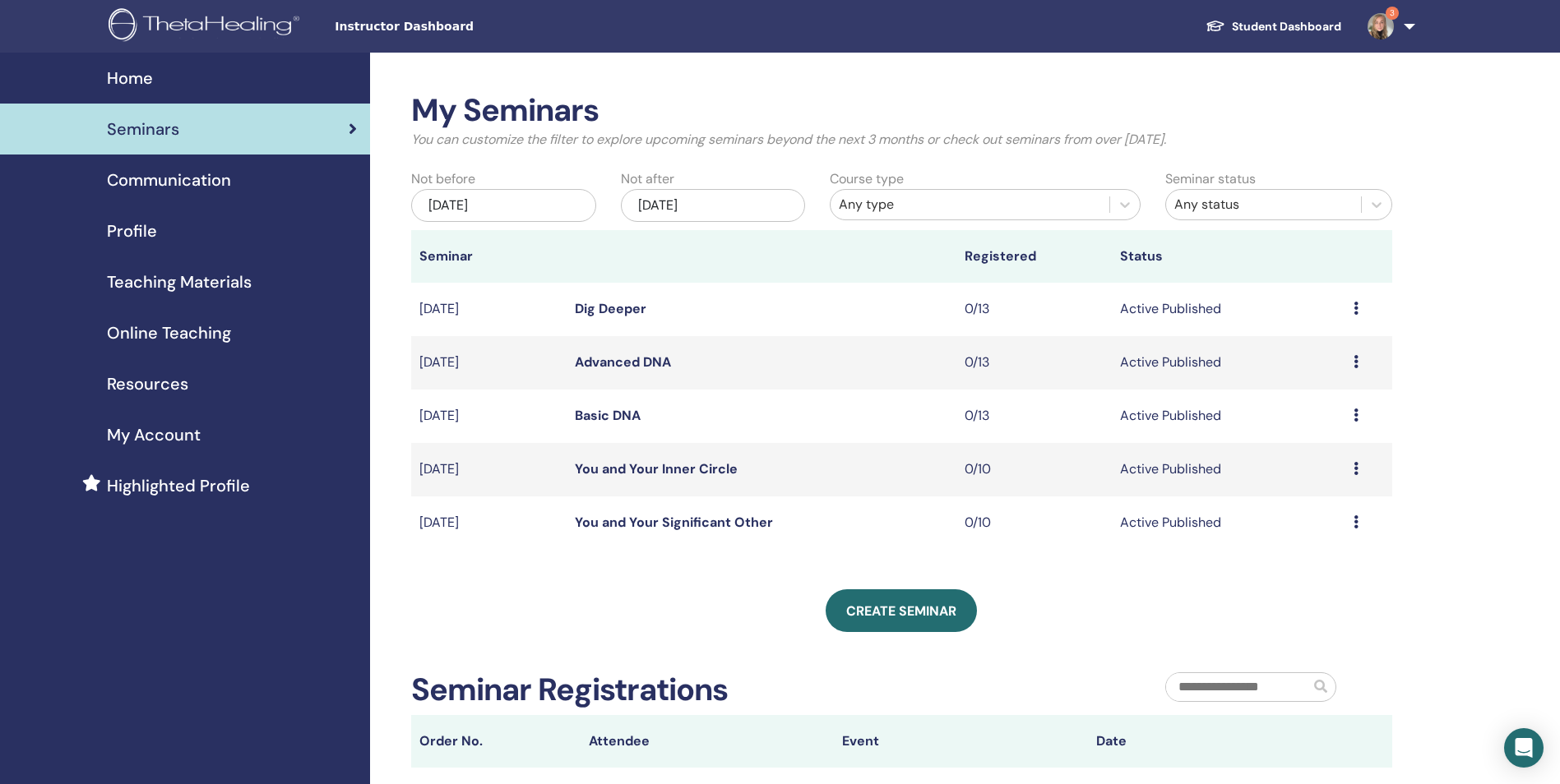
click at [131, 228] on span "Profile" at bounding box center [132, 230] width 50 height 25
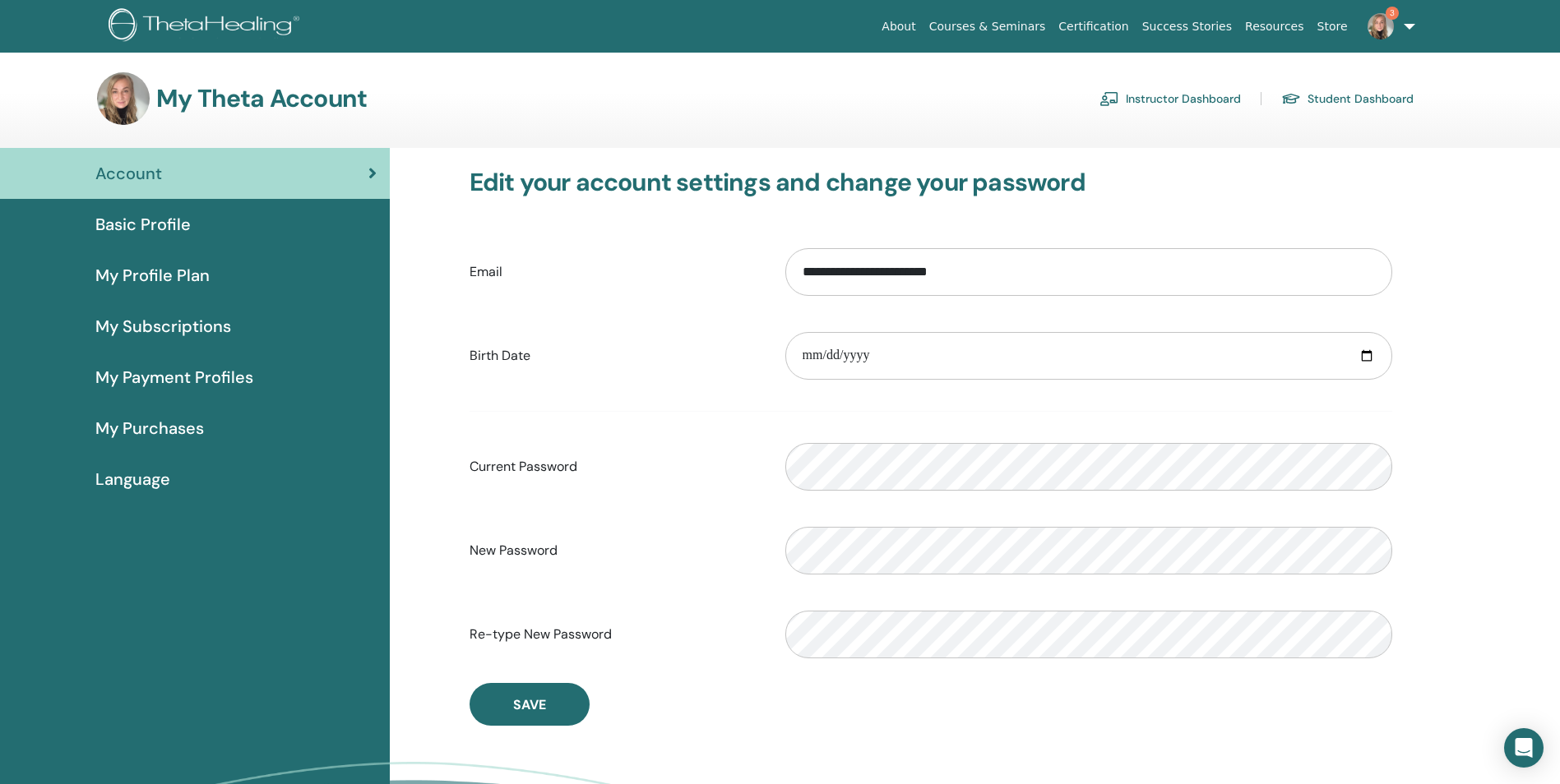
click at [332, 173] on div "Account" at bounding box center [195, 173] width 364 height 25
click at [1328, 101] on link "Student Dashboard" at bounding box center [1347, 99] width 133 height 26
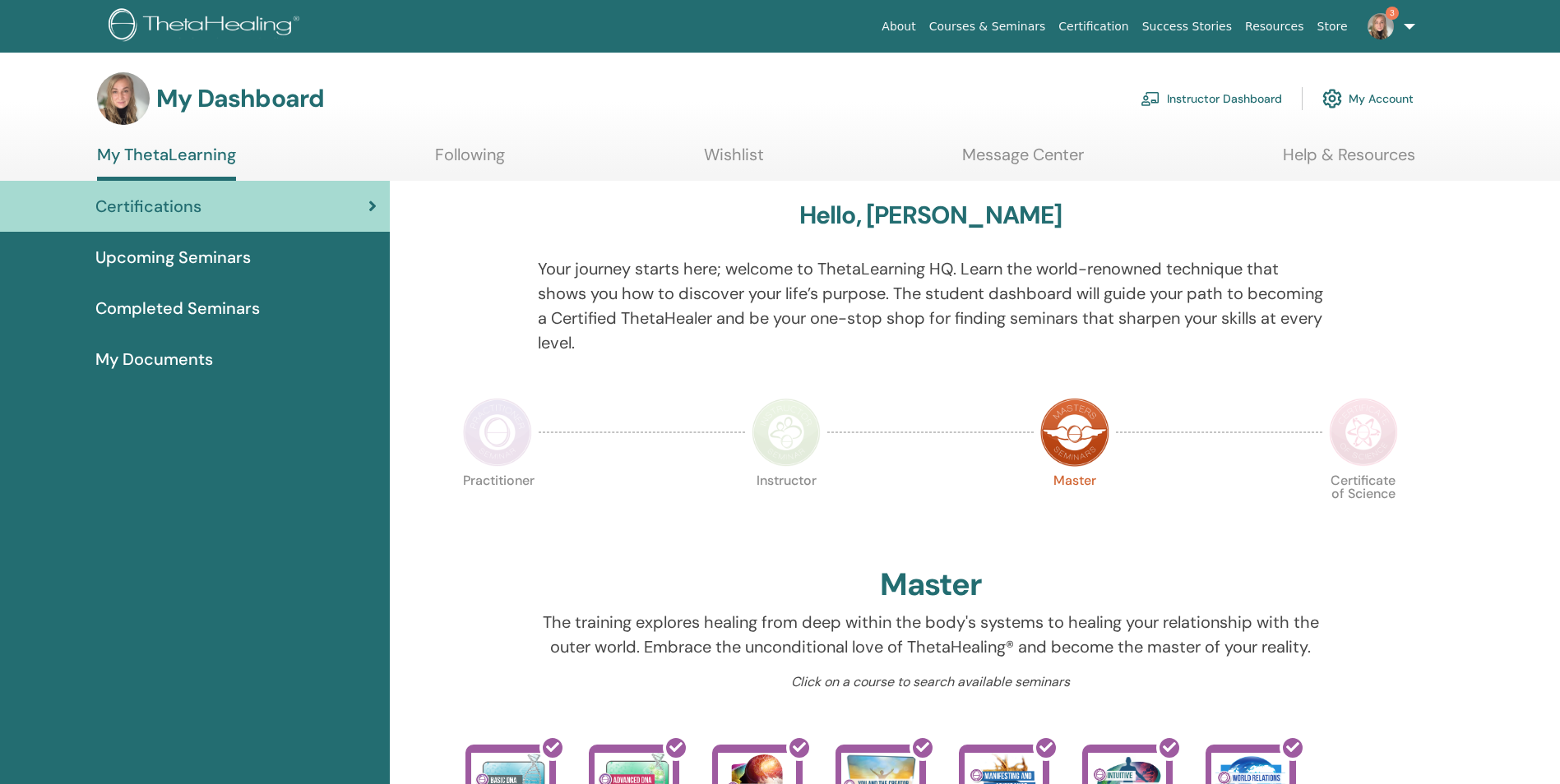
click at [1202, 101] on link "Instructor Dashboard" at bounding box center [1211, 99] width 141 height 37
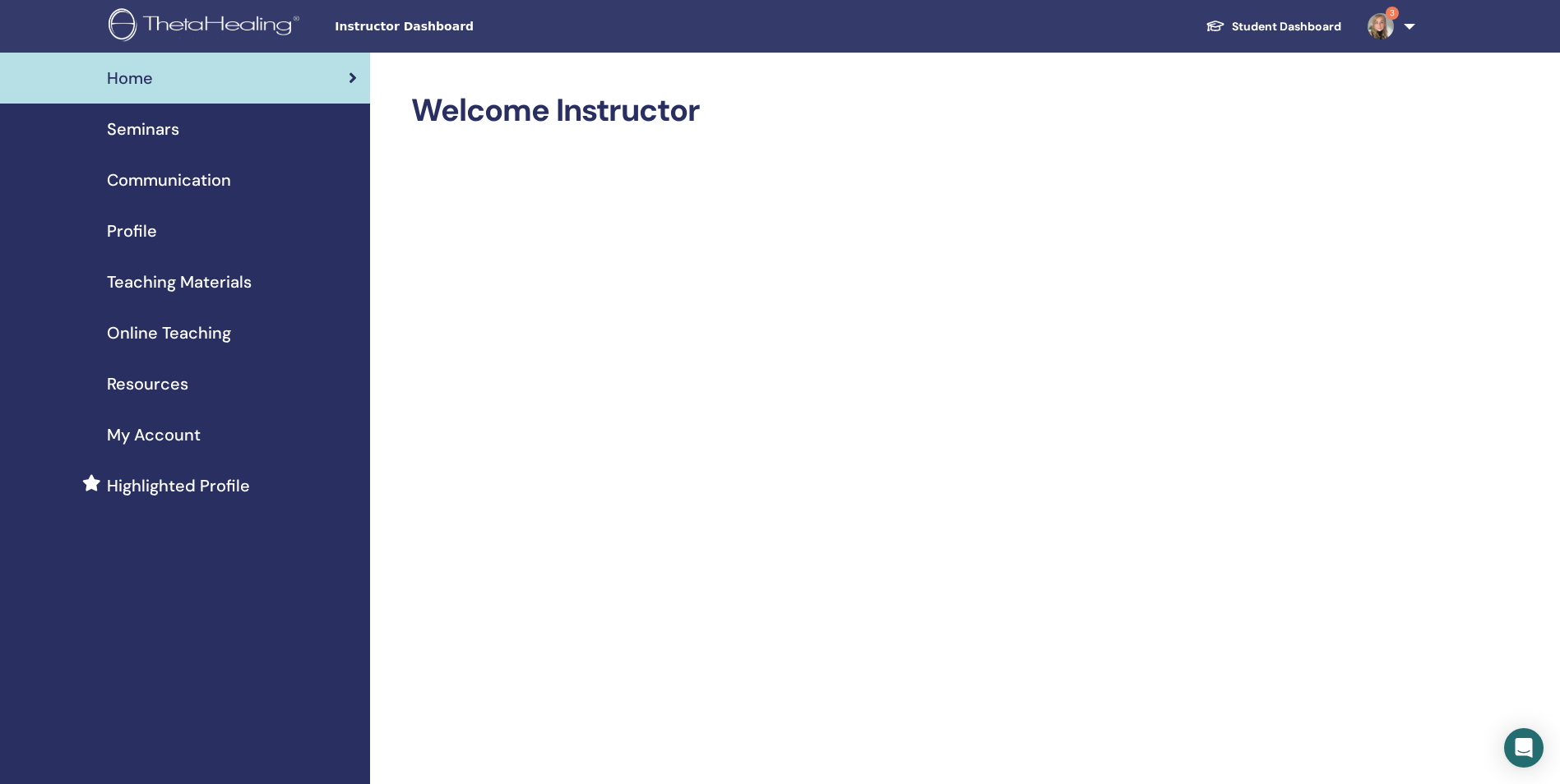
click at [164, 430] on span "My Account" at bounding box center [154, 434] width 93 height 25
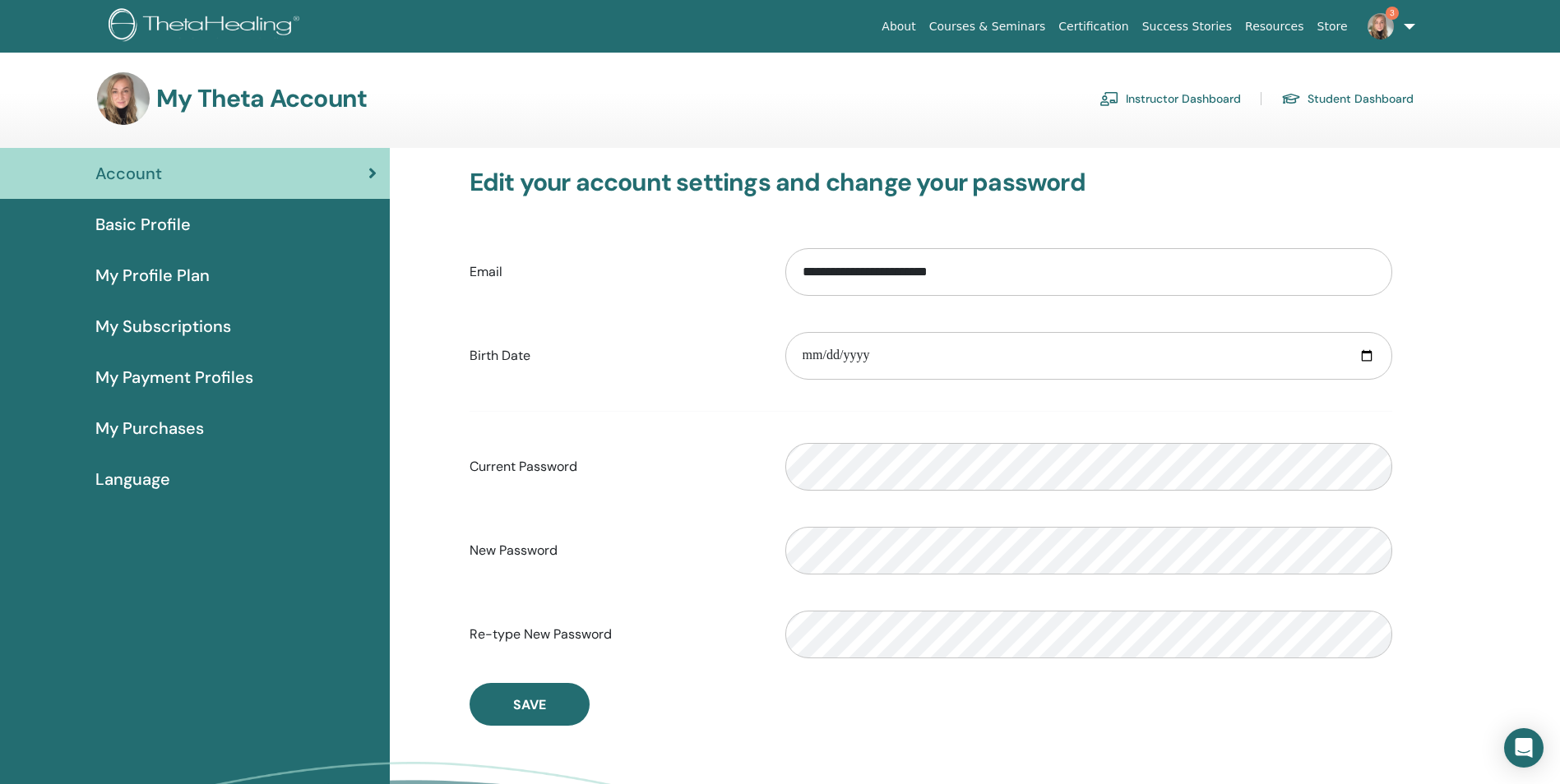
click at [1329, 99] on link "Student Dashboard" at bounding box center [1347, 99] width 133 height 26
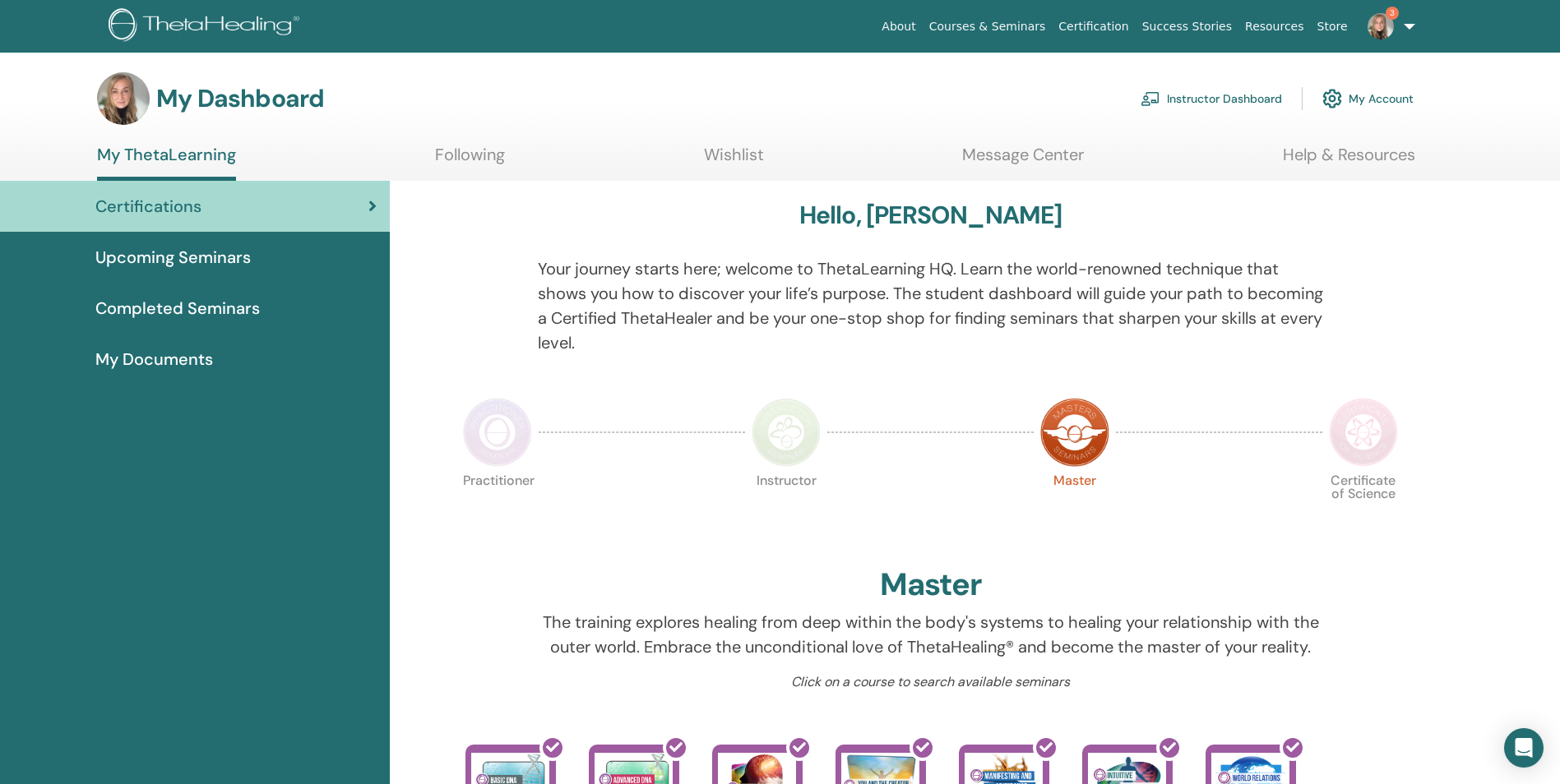
click at [201, 150] on link "My ThetaLearning" at bounding box center [167, 162] width 139 height 37
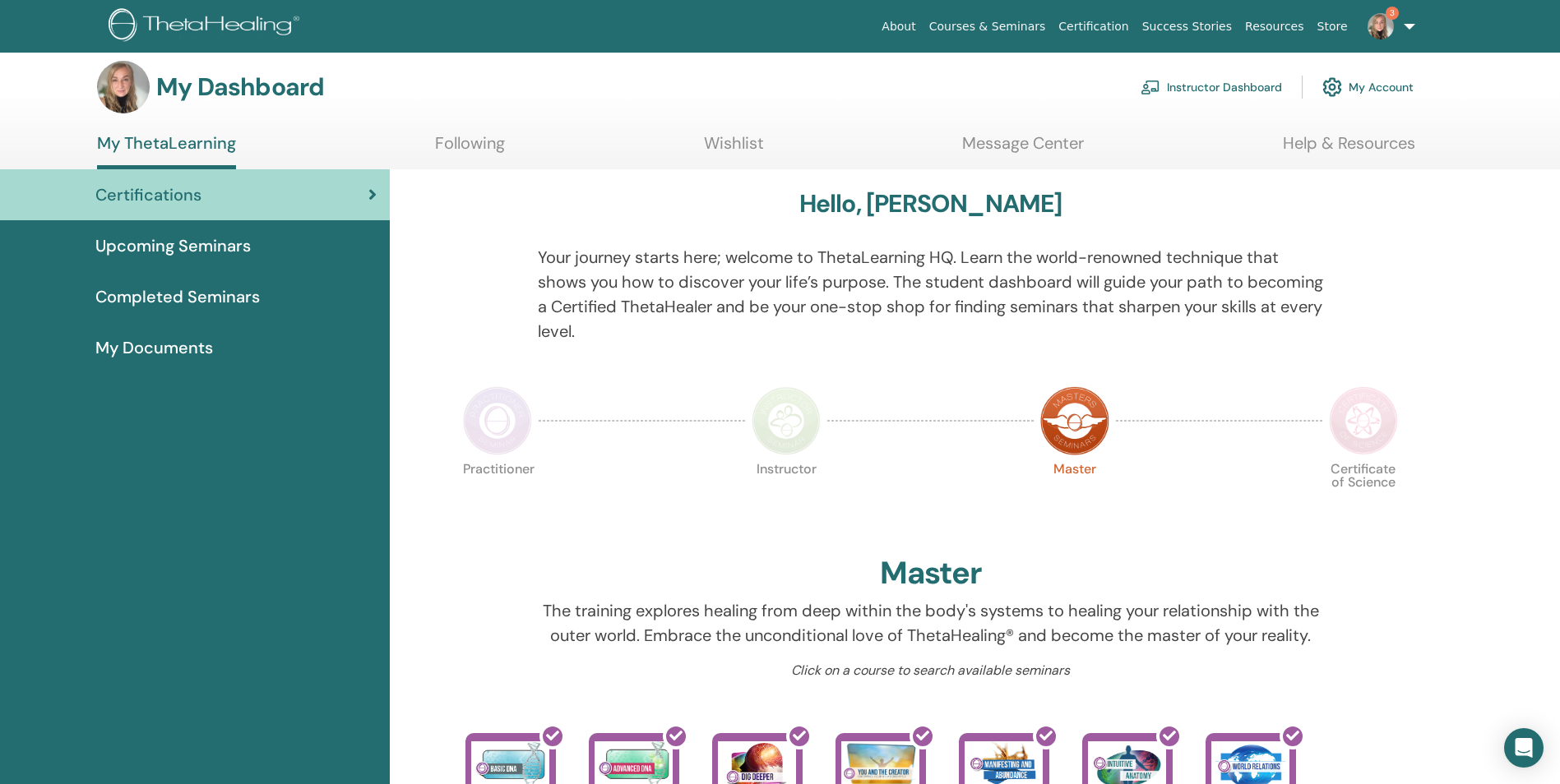
scroll to position [4, 0]
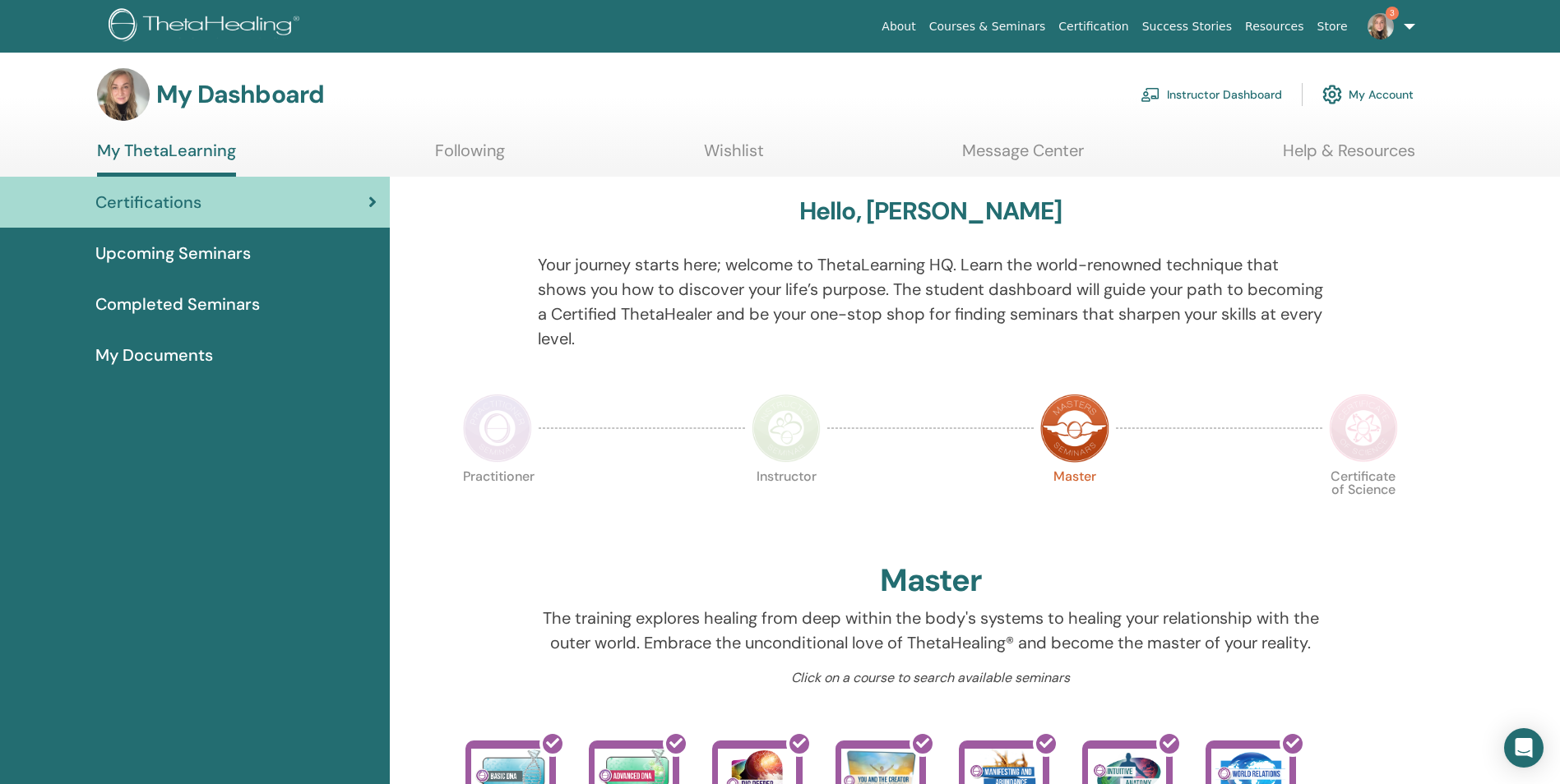
click at [1382, 95] on link "My Account" at bounding box center [1367, 94] width 91 height 37
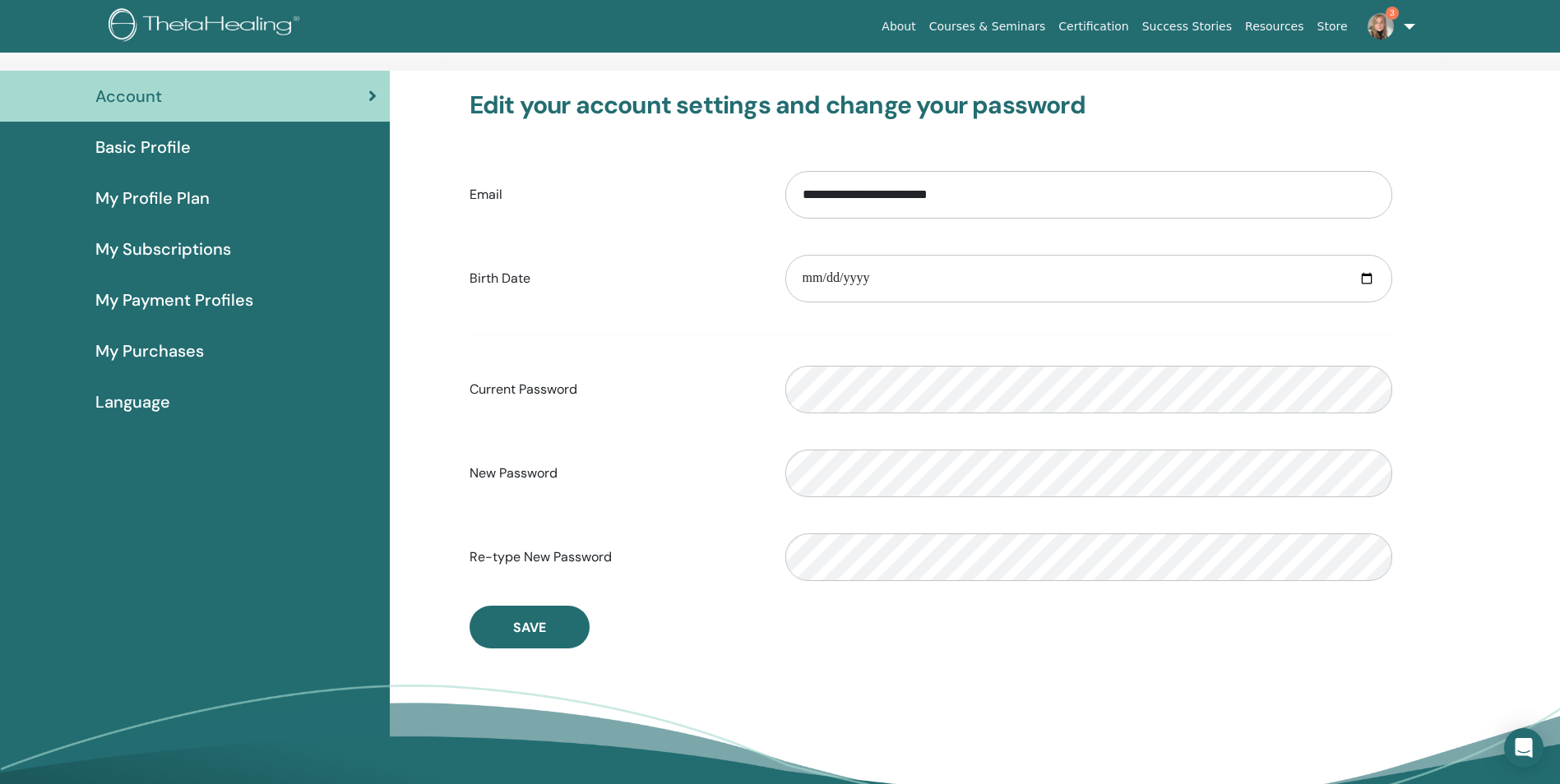
scroll to position [64, 0]
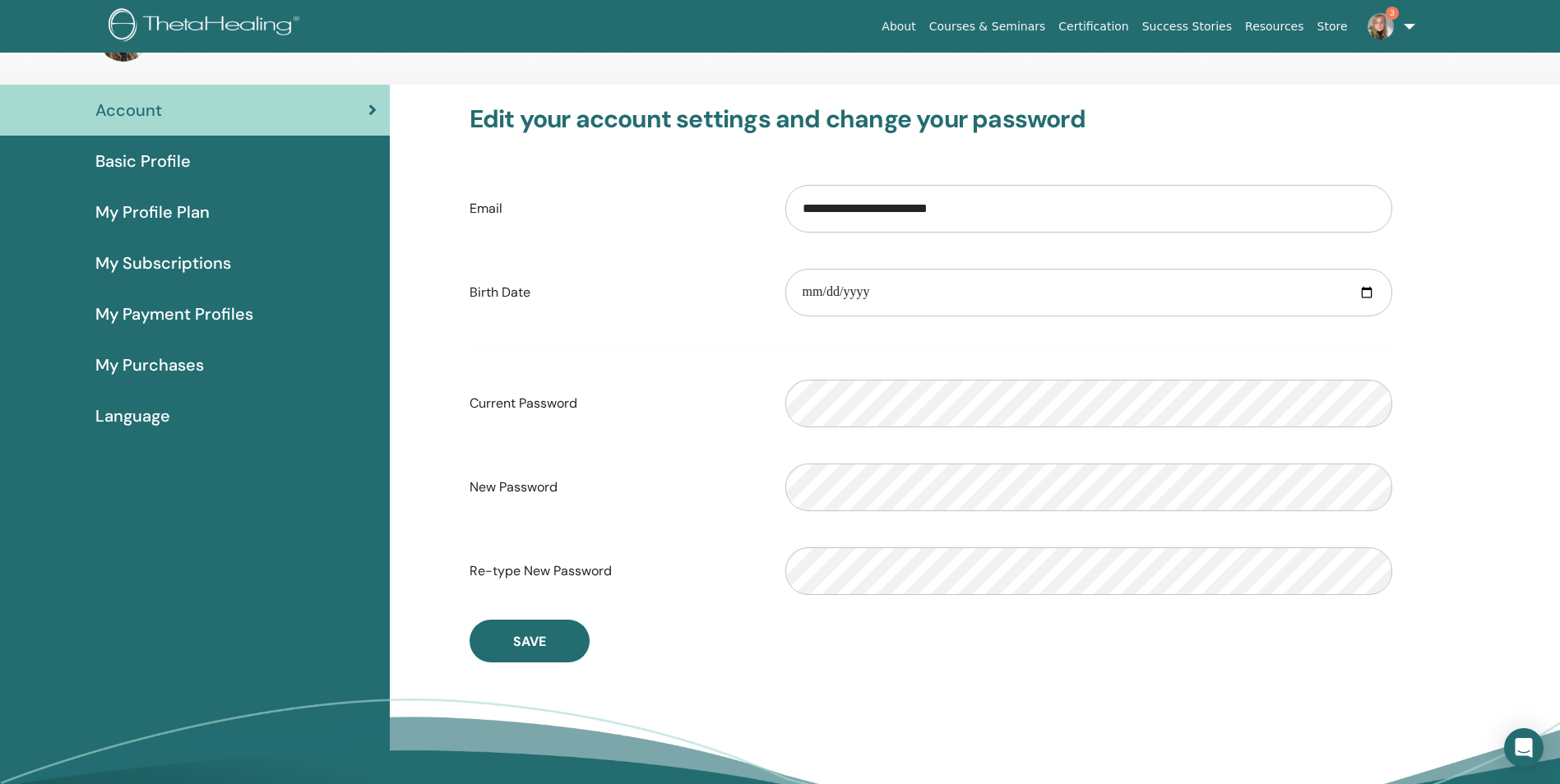
click at [1386, 25] on img at bounding box center [1380, 25] width 26 height 26
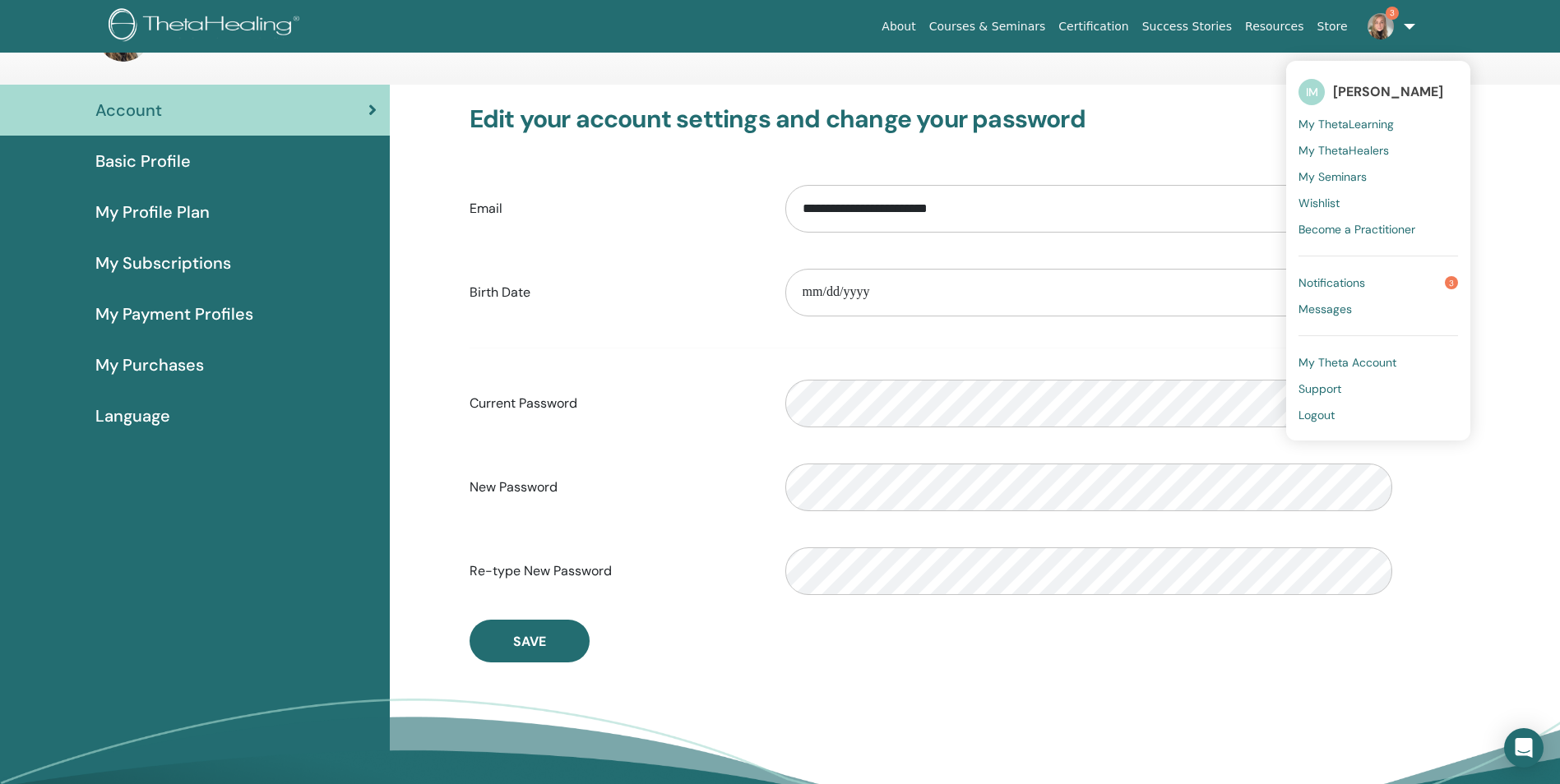
click at [1383, 95] on span "[PERSON_NAME]" at bounding box center [1388, 92] width 110 height 17
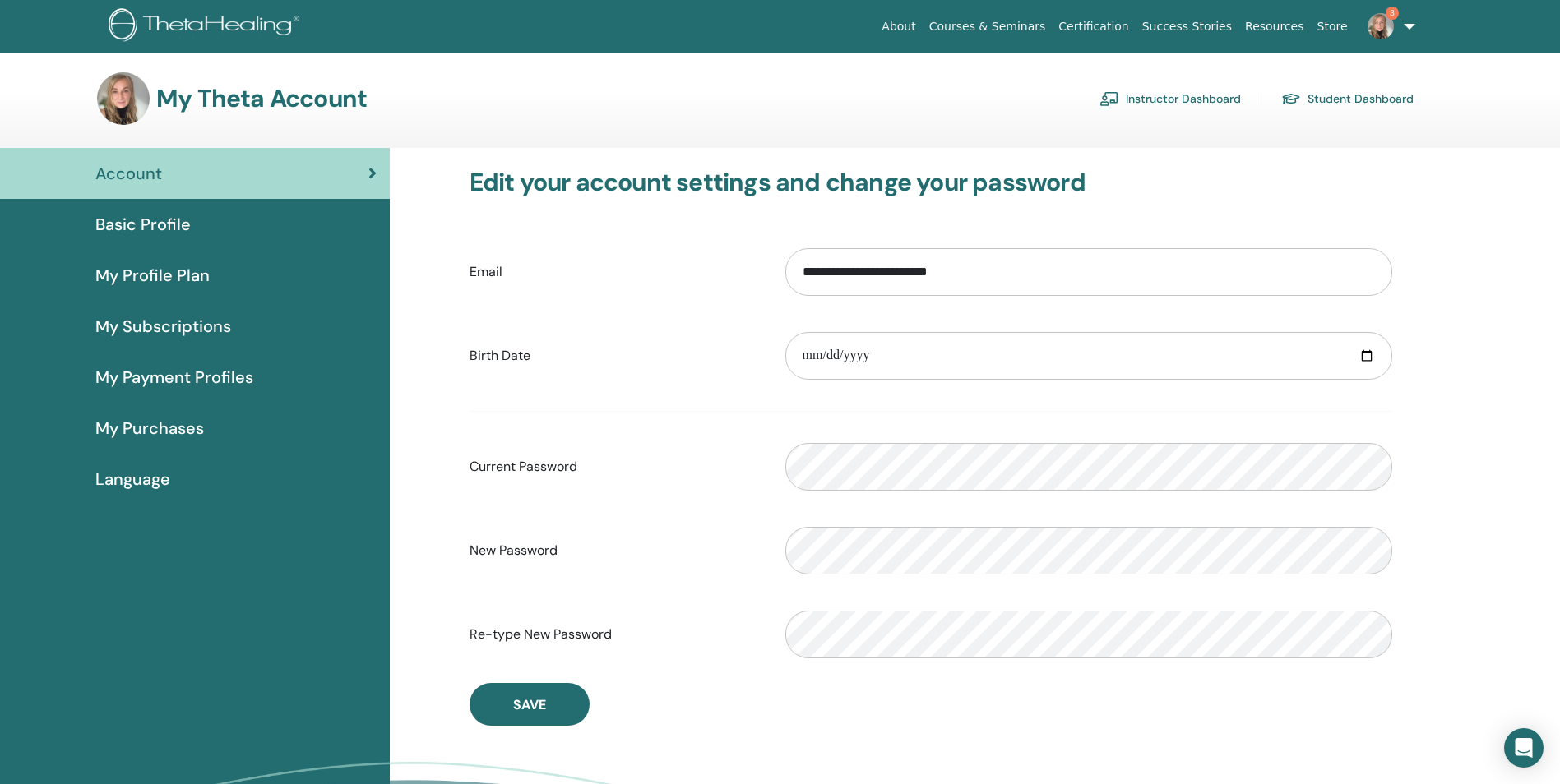
click at [1414, 21] on link "3" at bounding box center [1388, 26] width 67 height 53
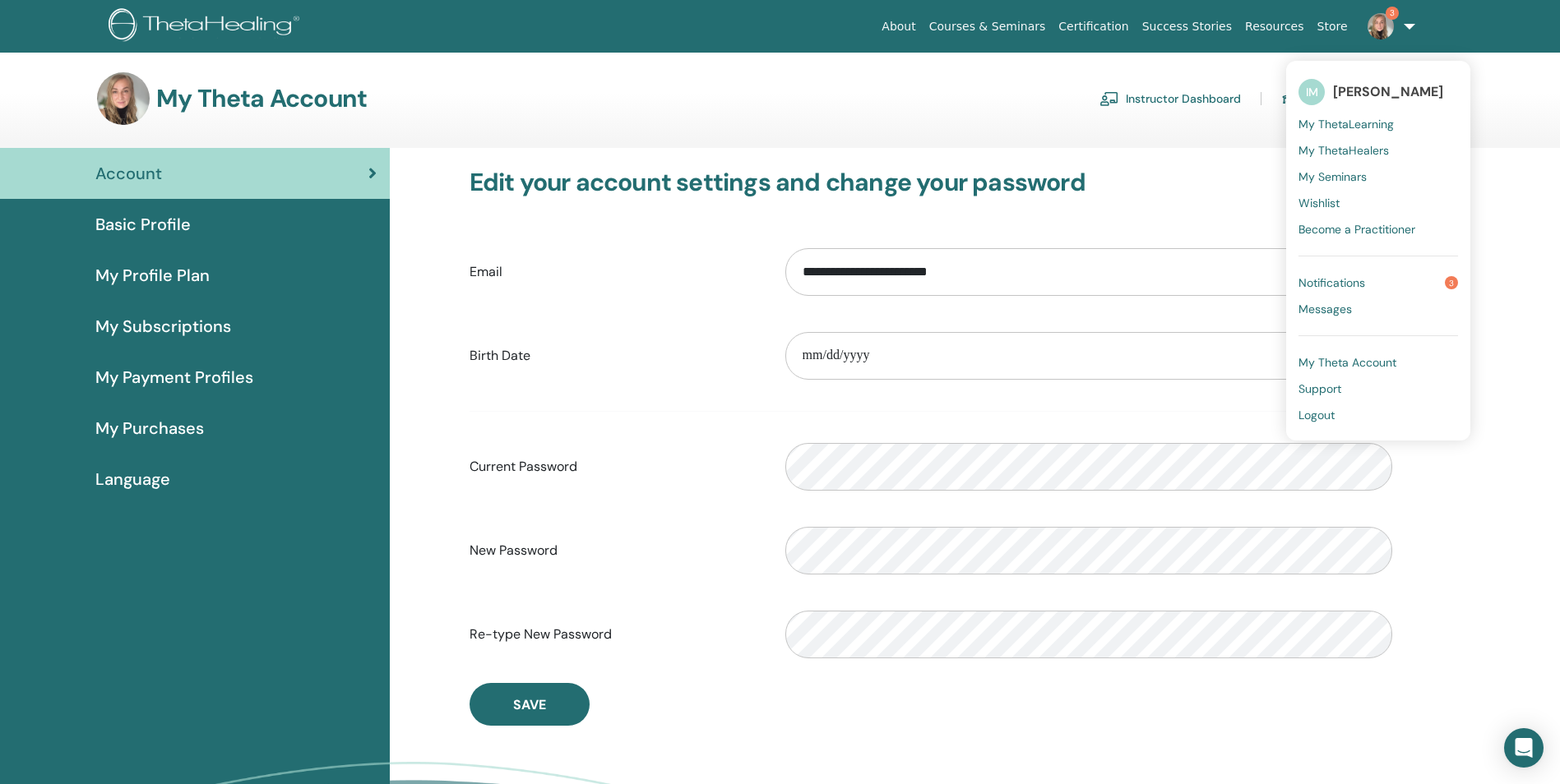
click at [1329, 360] on span "My Theta Account" at bounding box center [1347, 362] width 98 height 14
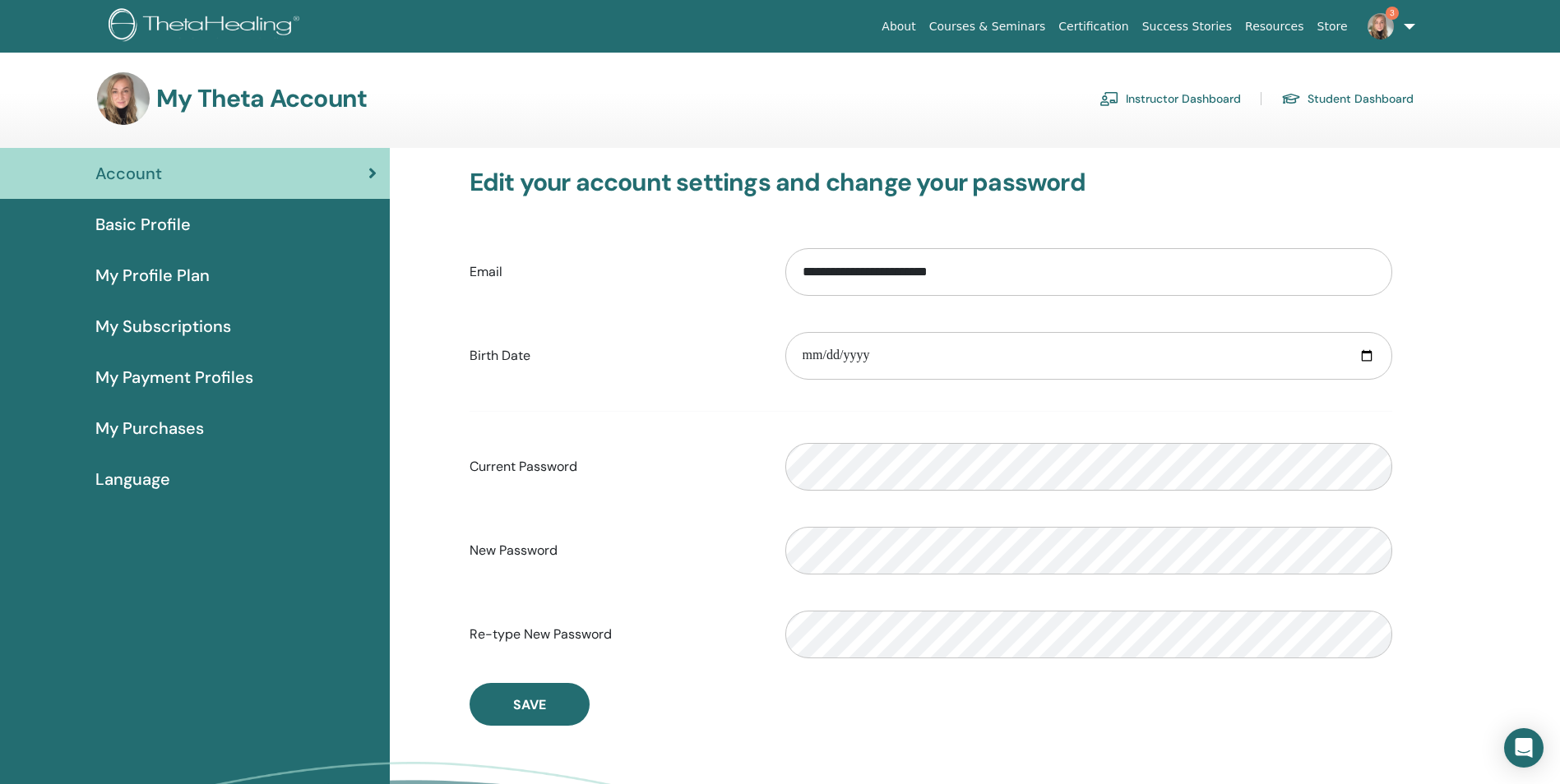
click at [1408, 23] on link "3" at bounding box center [1388, 26] width 67 height 53
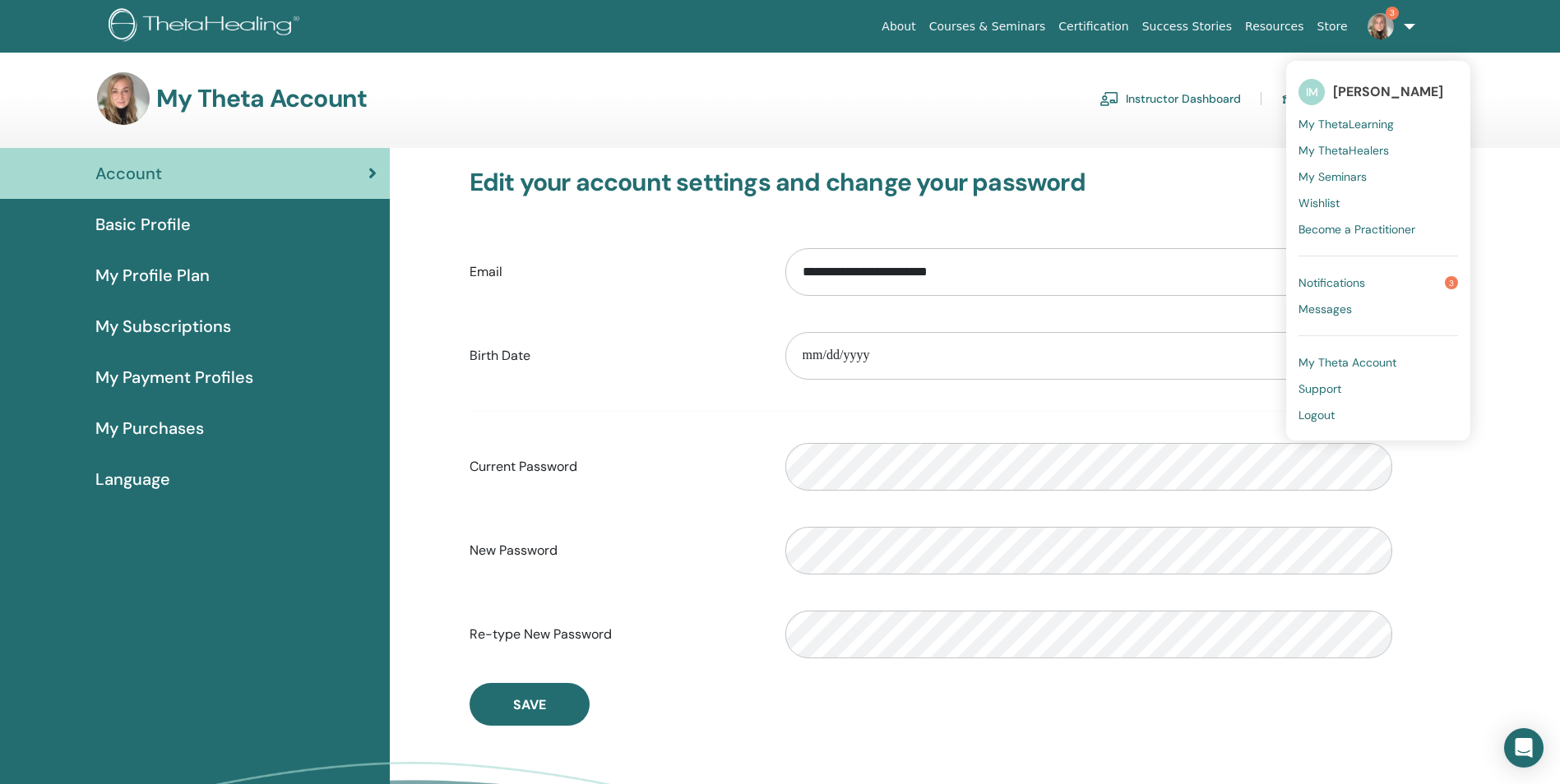
click at [1334, 226] on span "Become a Practitioner" at bounding box center [1356, 228] width 116 height 14
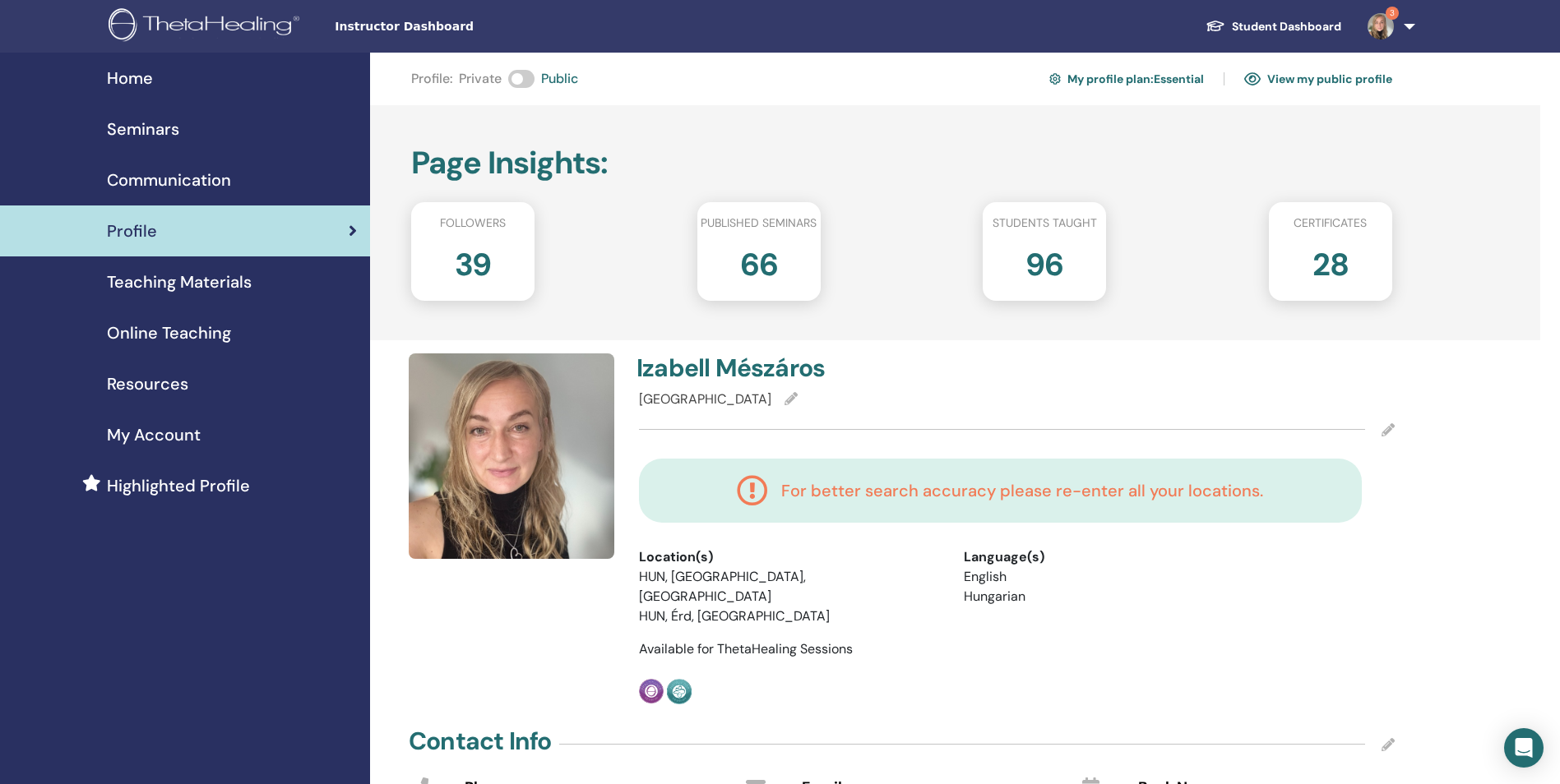
click at [781, 572] on li "HUN, [GEOGRAPHIC_DATA], [GEOGRAPHIC_DATA]" at bounding box center [788, 587] width 300 height 39
click at [784, 394] on icon at bounding box center [790, 398] width 13 height 13
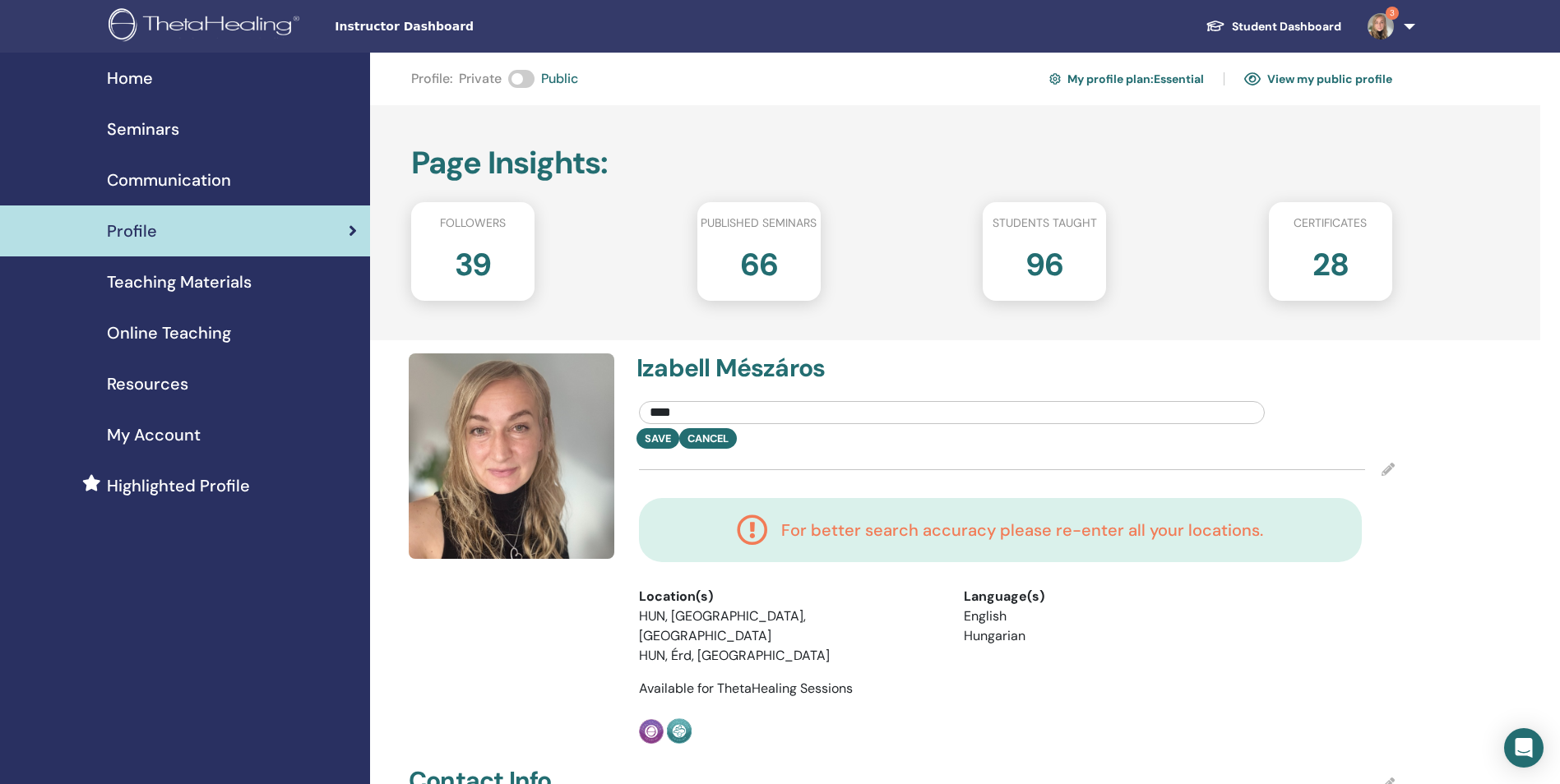
click at [1007, 409] on input "****" at bounding box center [952, 412] width 625 height 23
type input "*"
click at [704, 435] on div "Save Cancel" at bounding box center [1016, 438] width 780 height 20
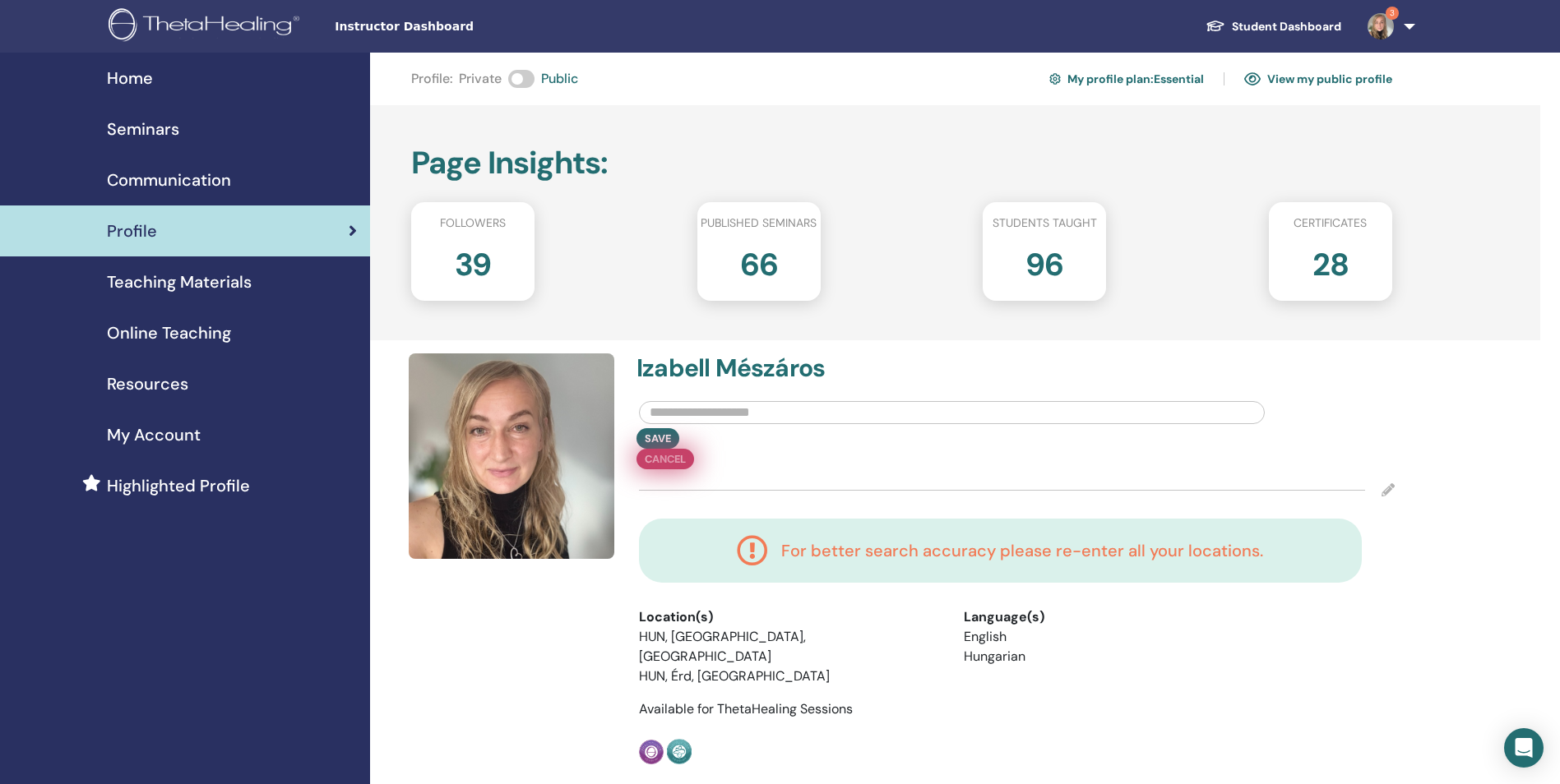
click at [722, 435] on div "Save Cancel" at bounding box center [1016, 448] width 780 height 41
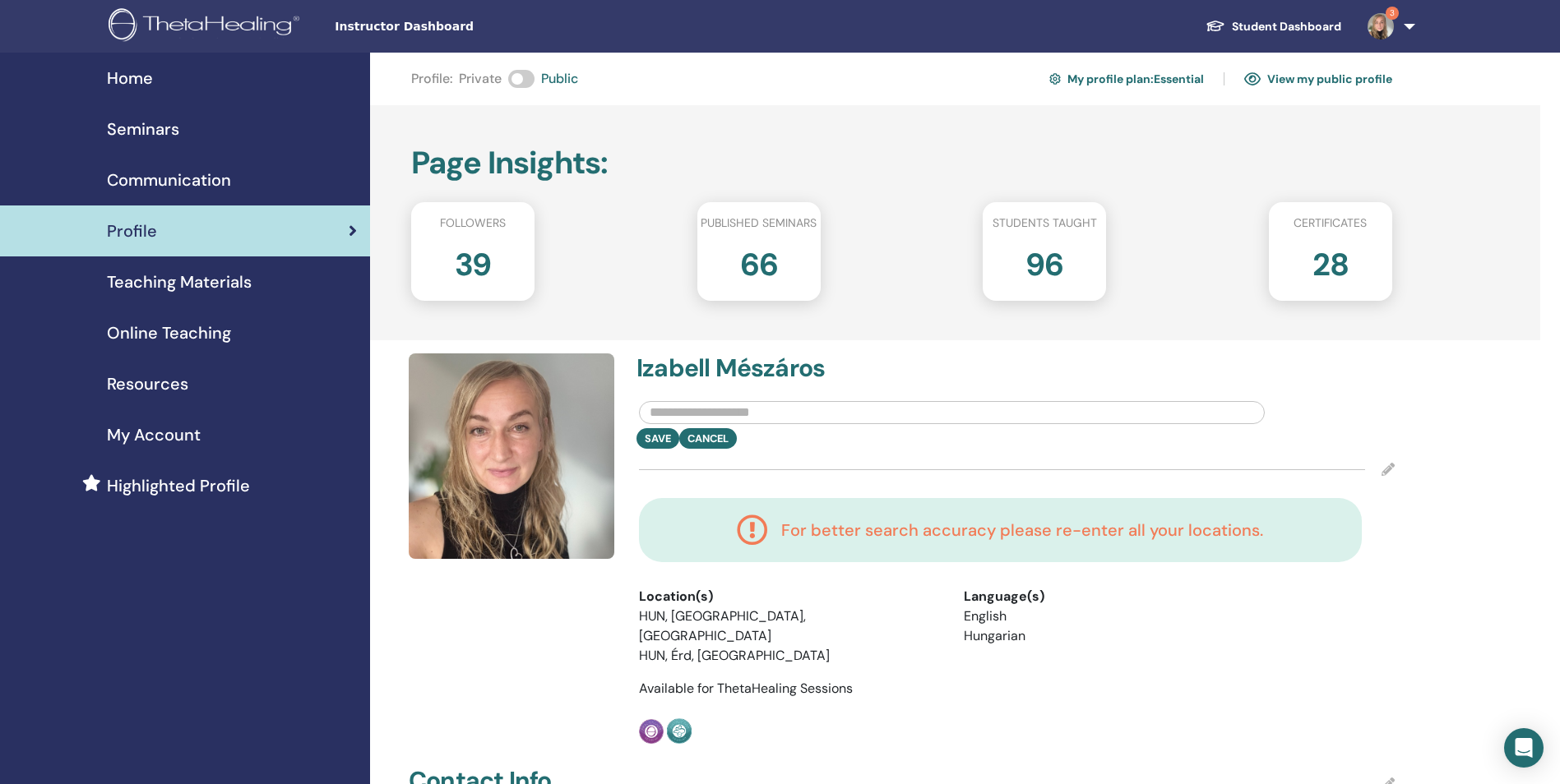
click at [1366, 474] on div at bounding box center [1016, 469] width 755 height 41
click at [1306, 461] on div at bounding box center [1016, 469] width 755 height 41
click at [1390, 471] on icon at bounding box center [1388, 469] width 13 height 13
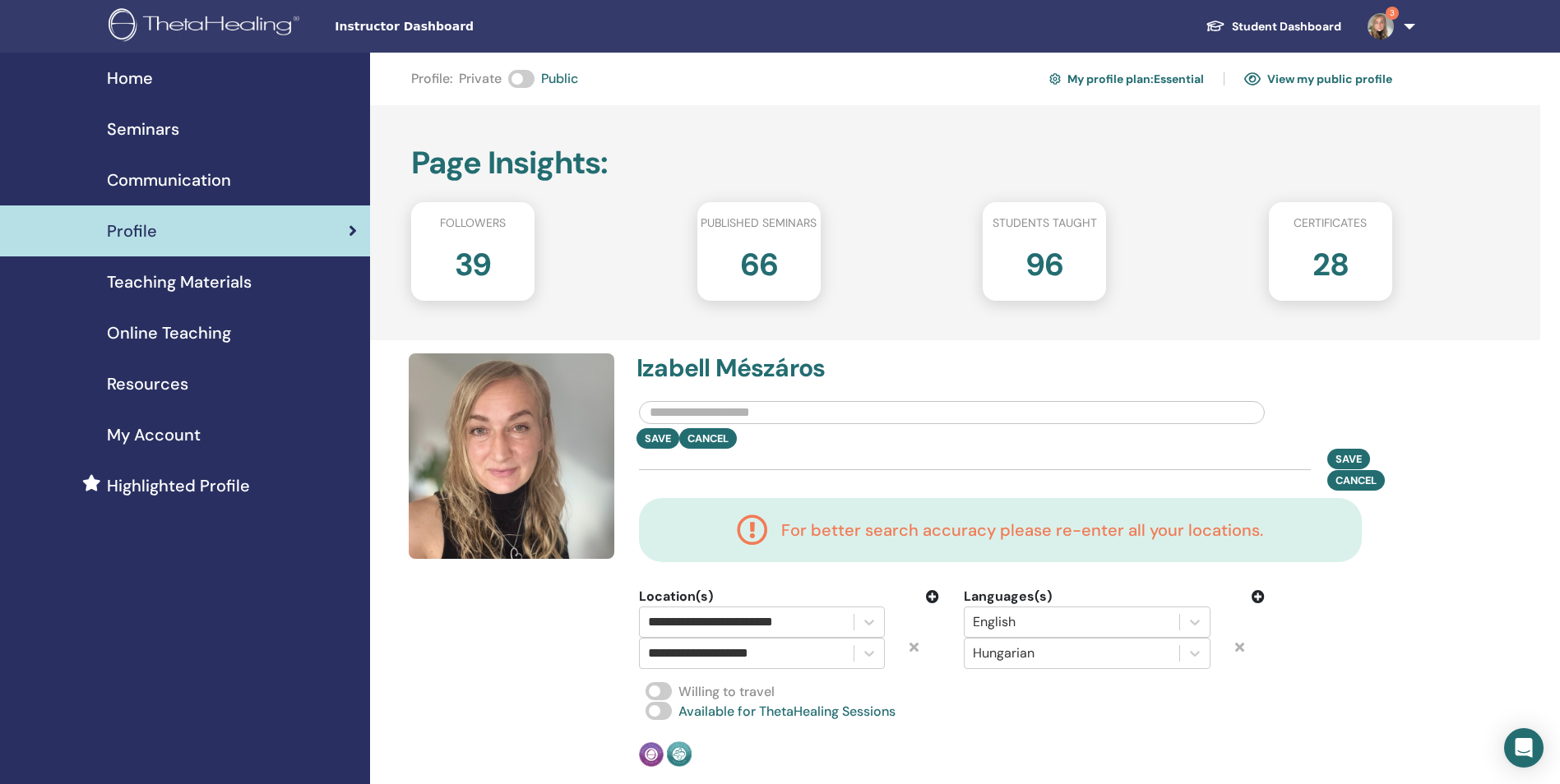
click at [914, 644] on icon at bounding box center [913, 646] width 9 height 13
click at [652, 695] on span at bounding box center [658, 691] width 26 height 18
click at [662, 693] on span at bounding box center [658, 691] width 26 height 18
click at [930, 597] on icon at bounding box center [932, 596] width 13 height 13
click at [820, 646] on div at bounding box center [746, 653] width 197 height 23
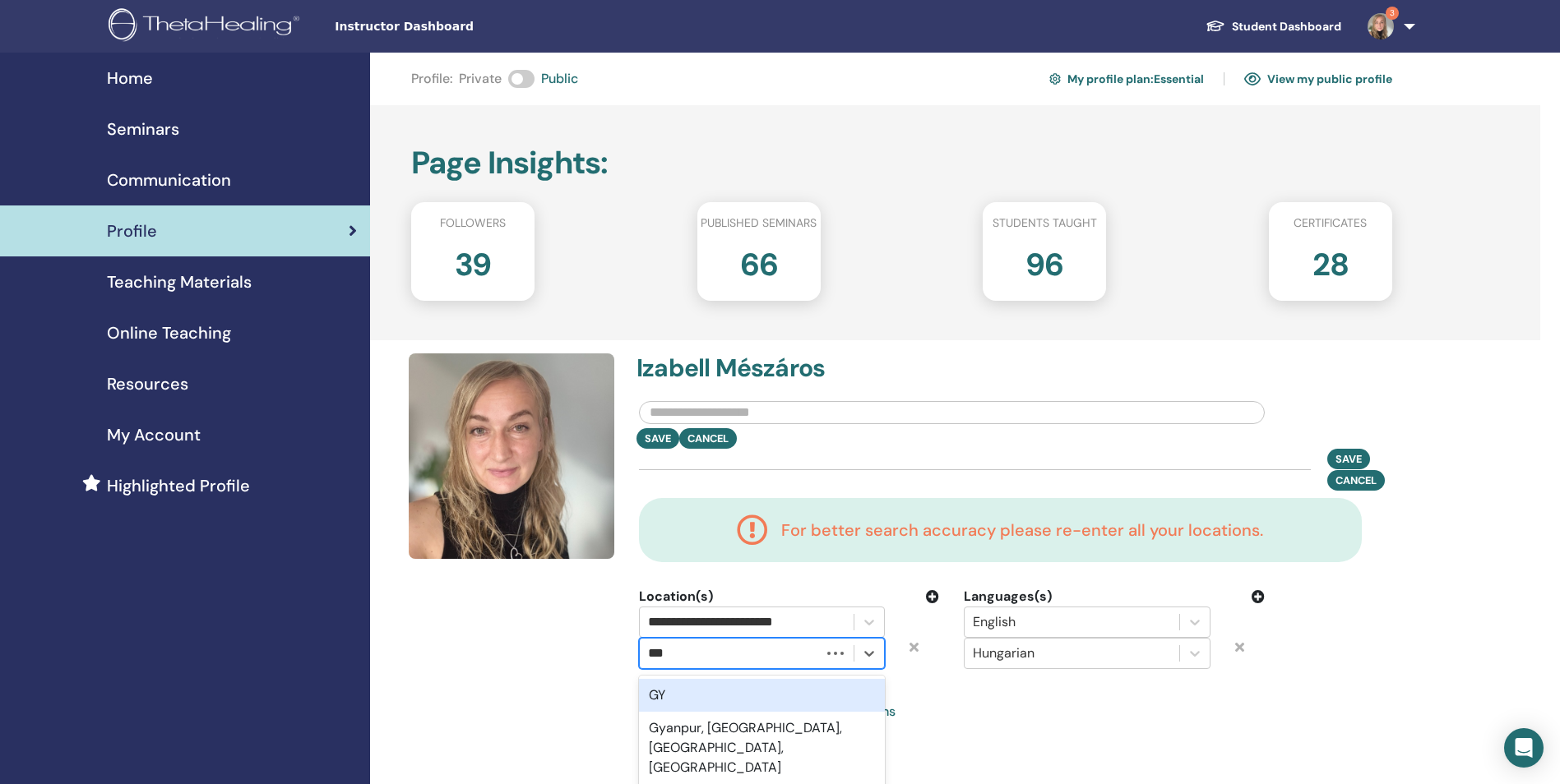
type input "****"
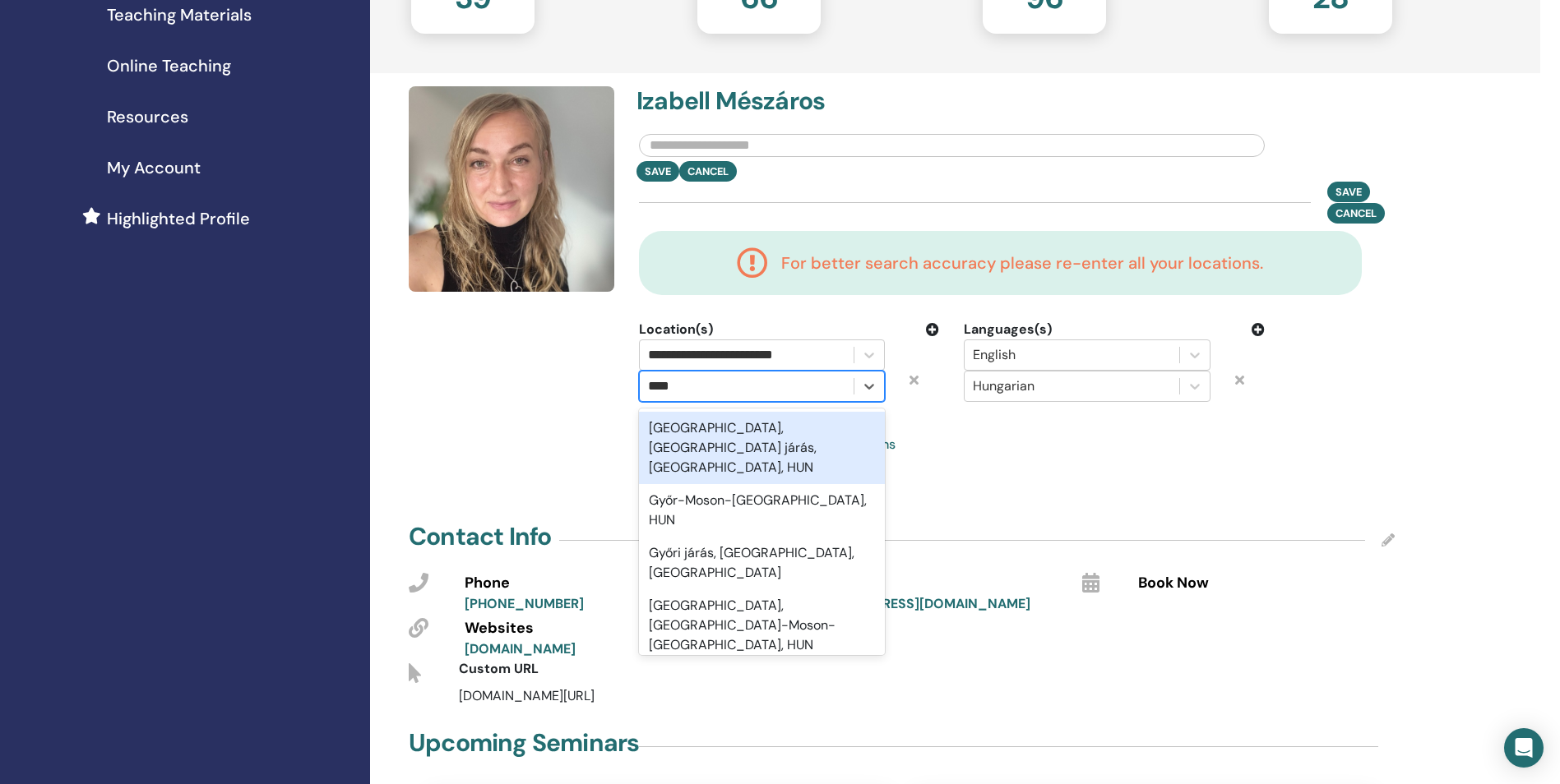
scroll to position [271, 0]
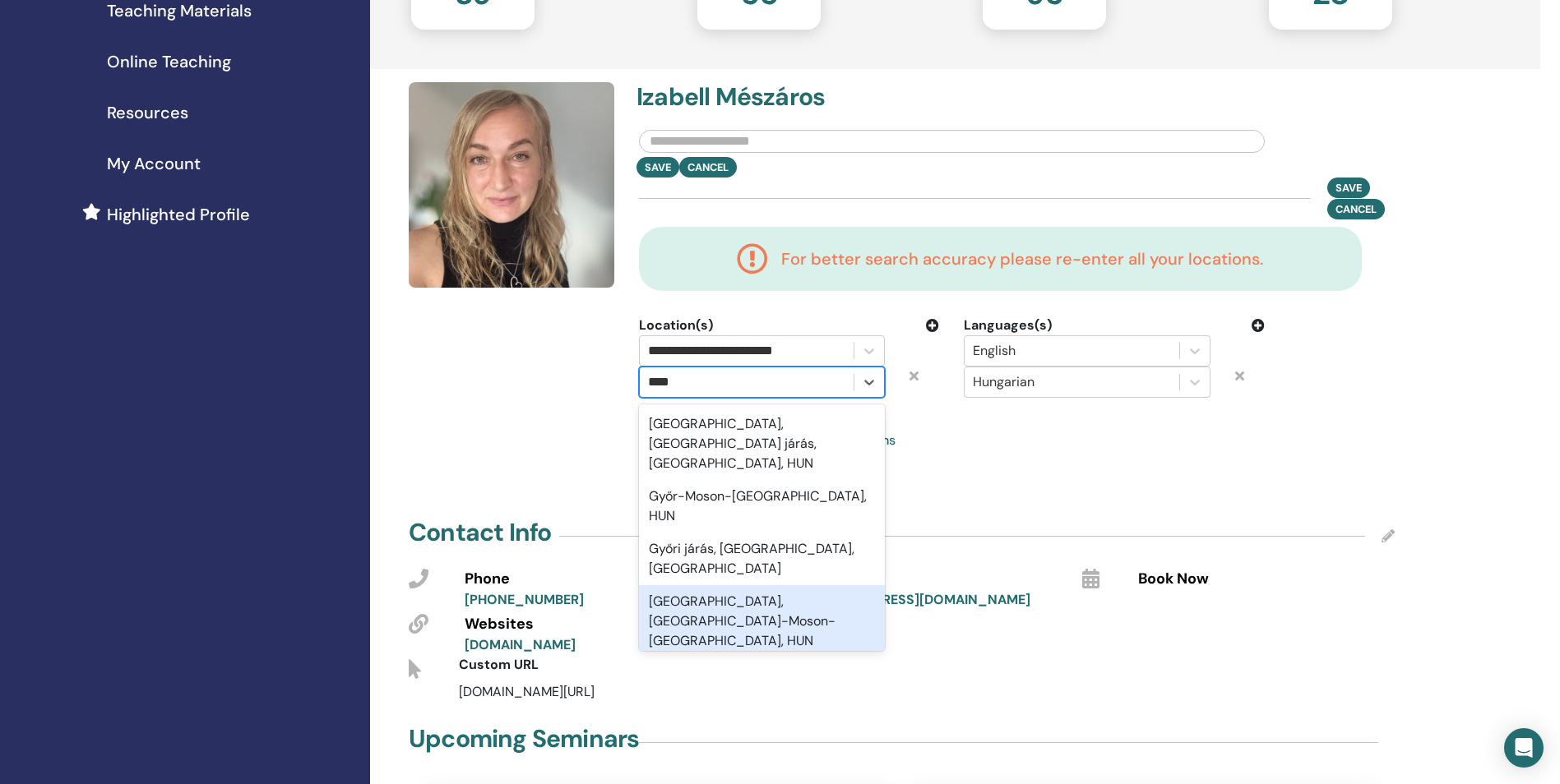
click at [819, 585] on div "Győr, Győr-Moson-Sopron, HUN" at bounding box center [761, 621] width 246 height 72
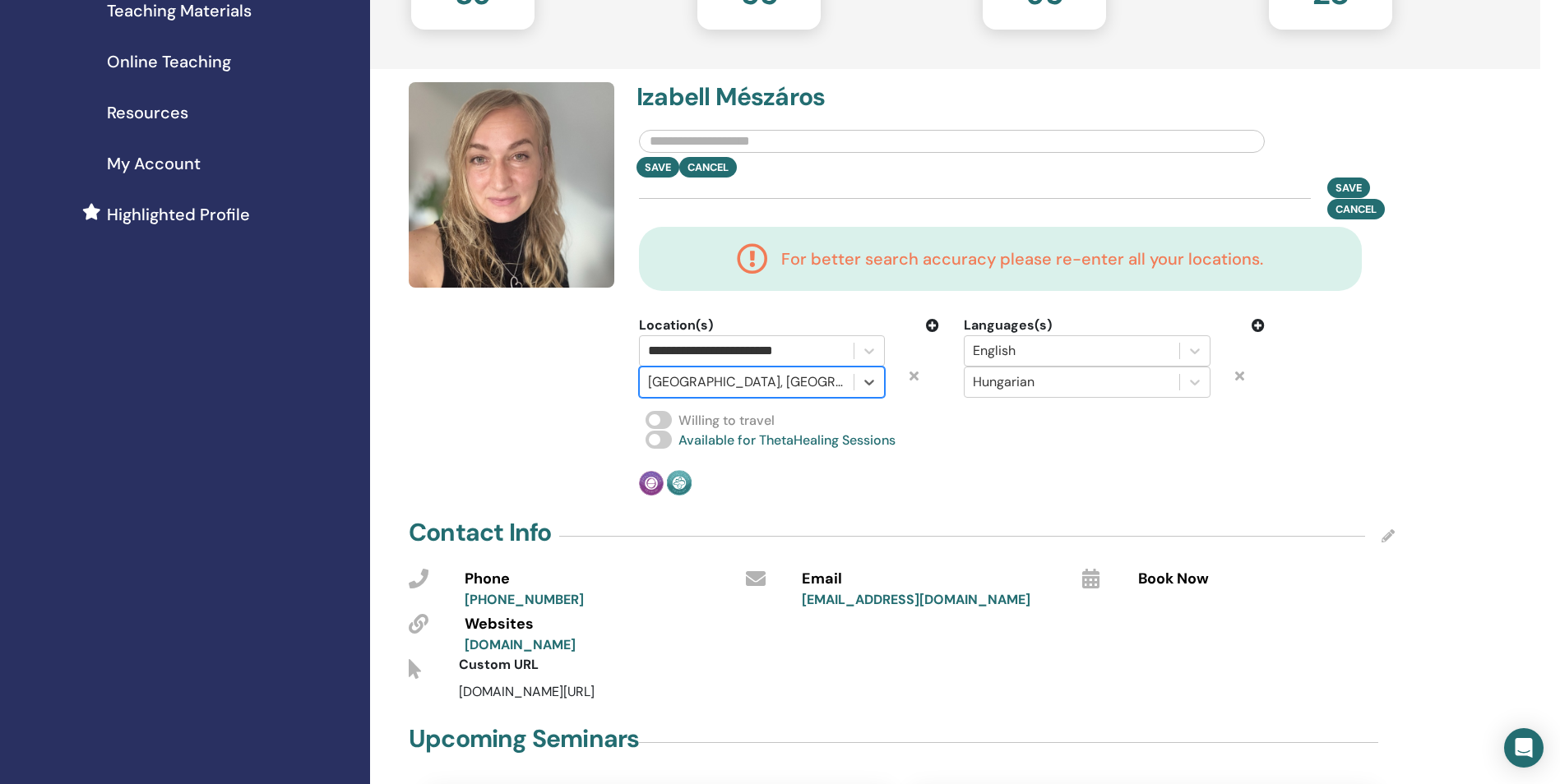
click at [926, 329] on icon at bounding box center [932, 324] width 13 height 13
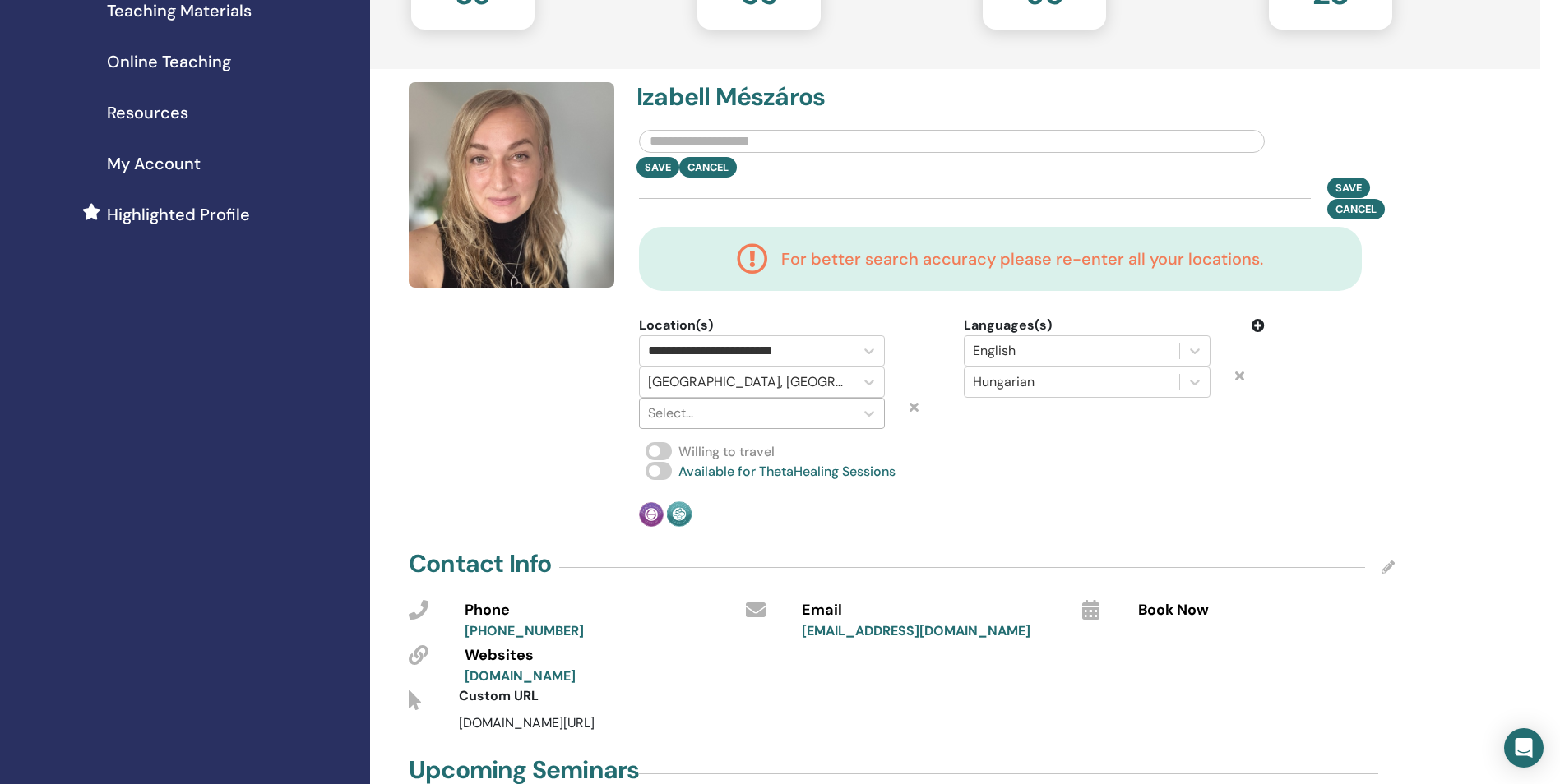
click at [763, 408] on div at bounding box center [746, 413] width 197 height 23
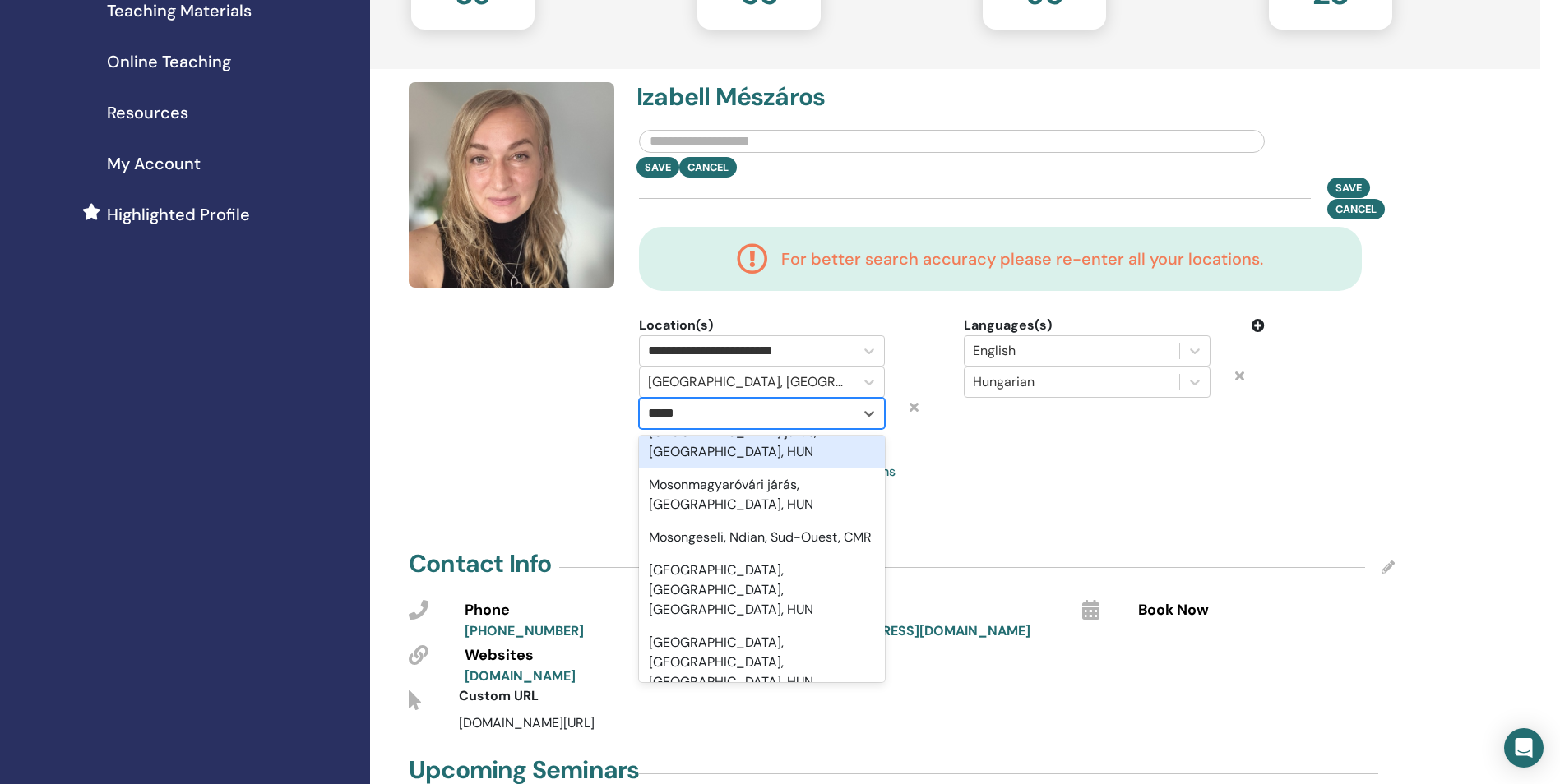
scroll to position [0, 0]
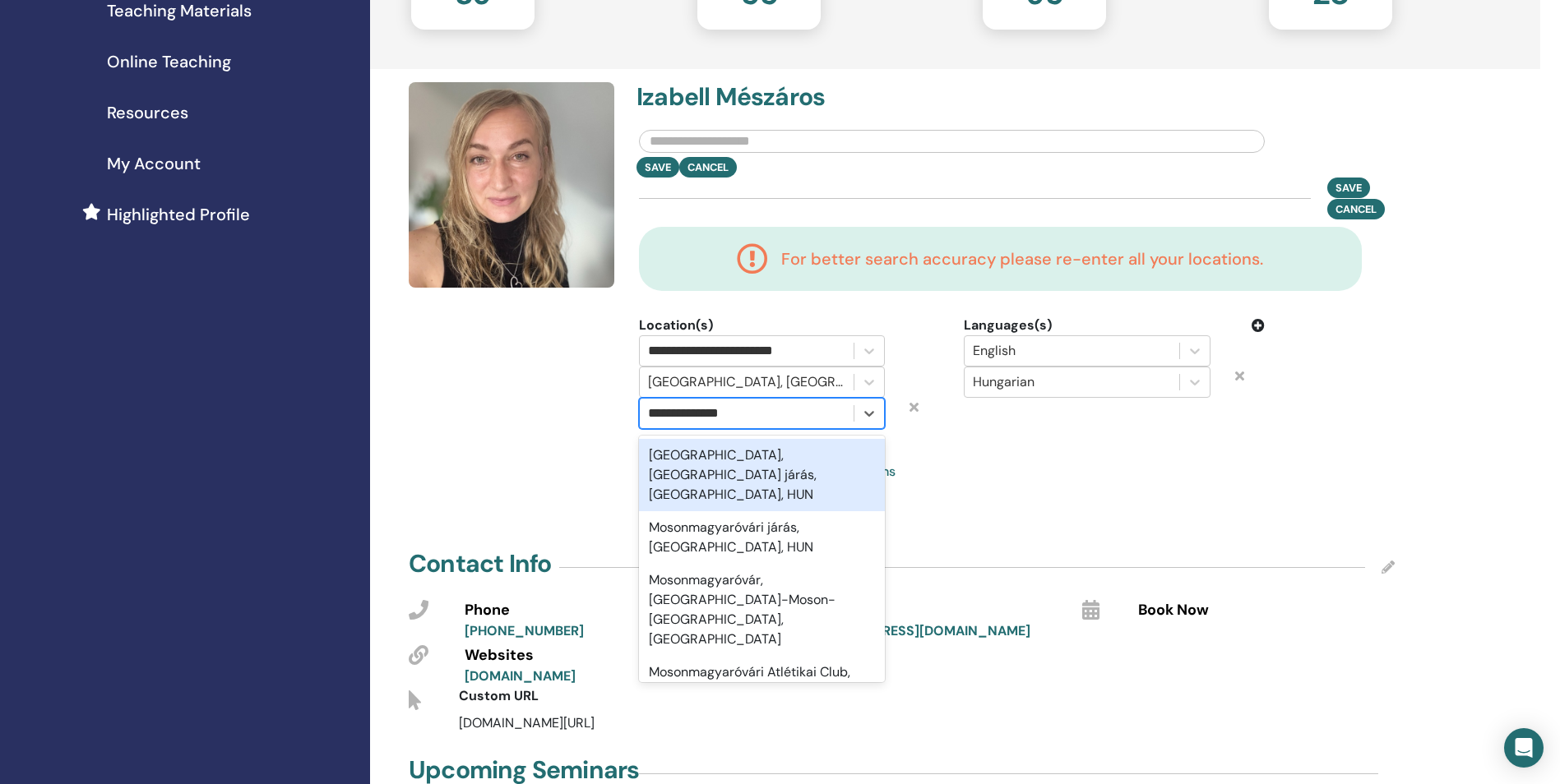
type input "**********"
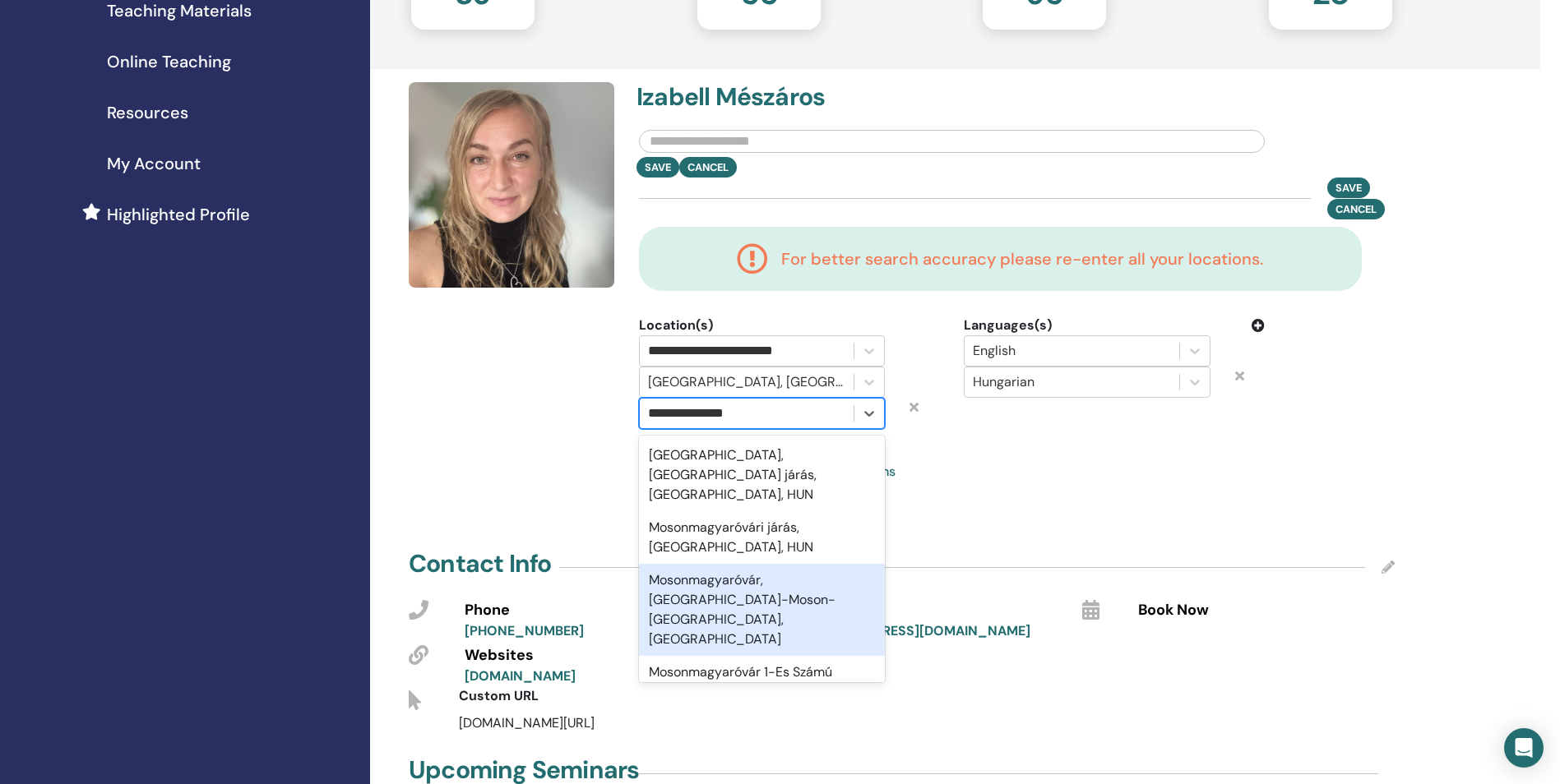
click at [700, 581] on div "Mosonmagyaróvár, Győr-Moson-Sopron, HUN" at bounding box center [761, 610] width 246 height 92
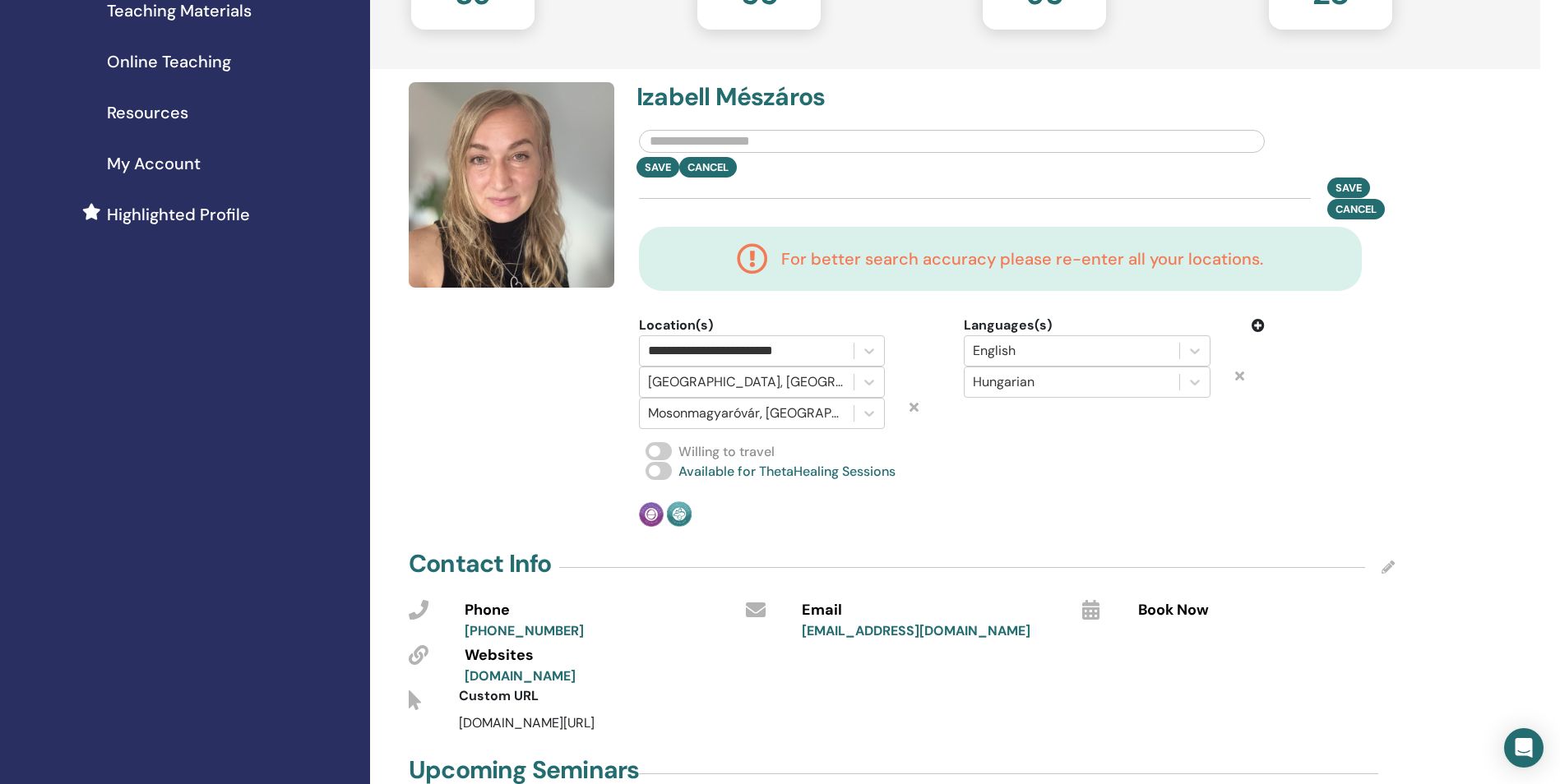
click at [948, 435] on div "**********" at bounding box center [1016, 305] width 775 height 445
click at [868, 443] on div "Willing to travel" at bounding box center [1016, 452] width 755 height 20
click at [873, 347] on icon at bounding box center [868, 350] width 16 height 16
drag, startPoint x: 824, startPoint y: 348, endPoint x: 816, endPoint y: 348, distance: 8.0
click at [816, 348] on div at bounding box center [746, 351] width 197 height 23
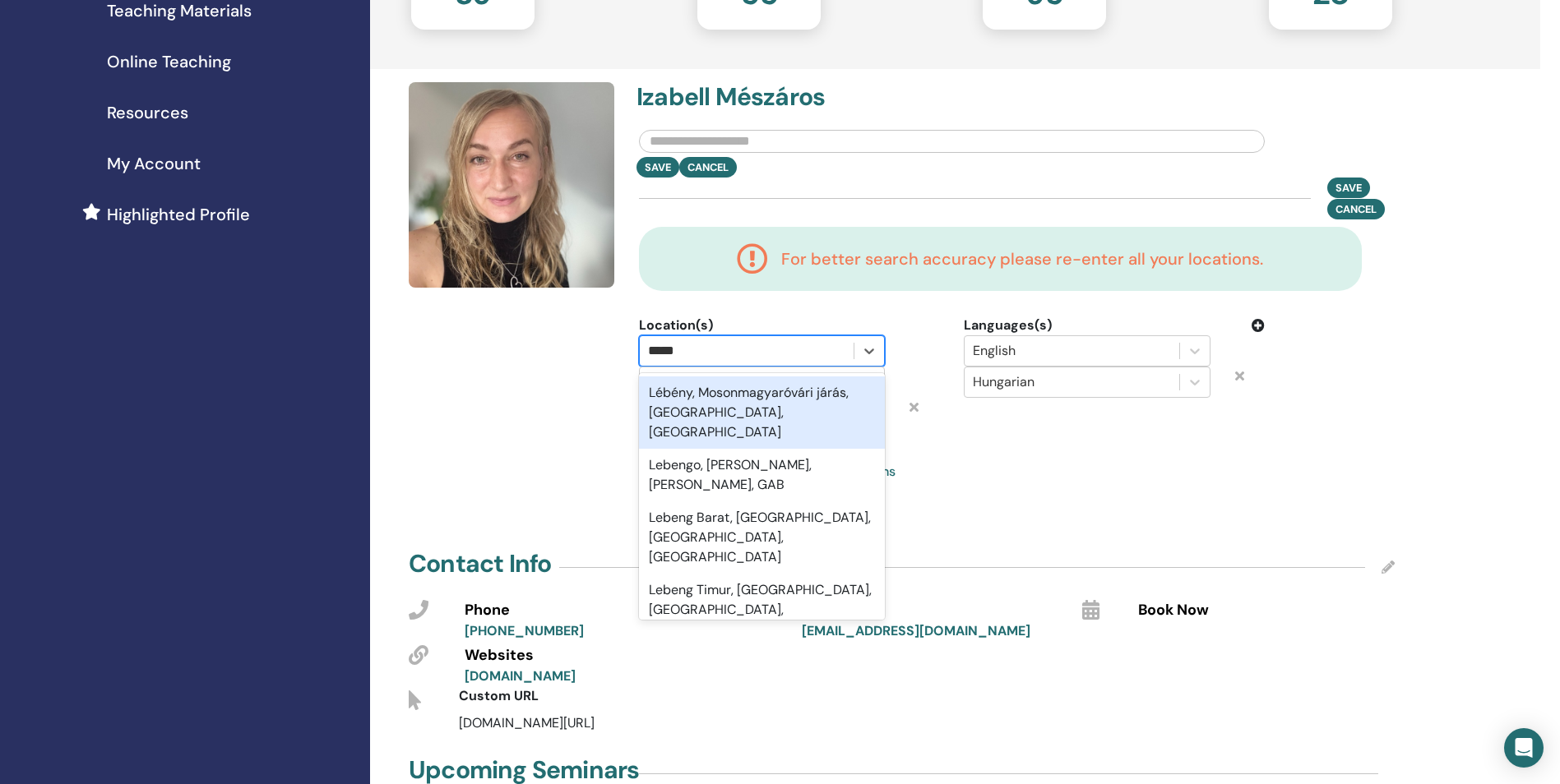
type input "******"
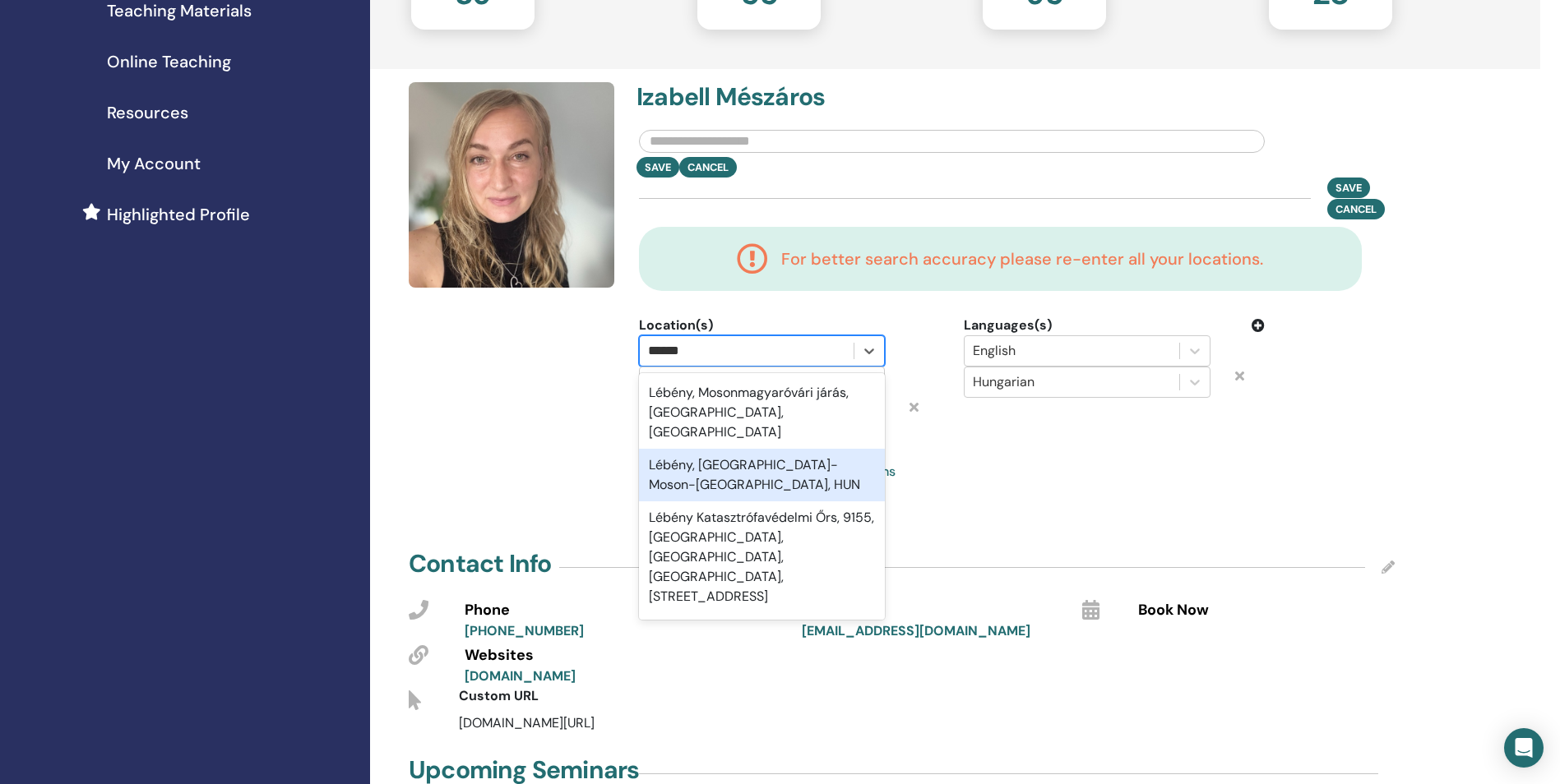
click at [824, 448] on div "Lébény, Győr-Moson-Sopron, HUN" at bounding box center [761, 475] width 246 height 53
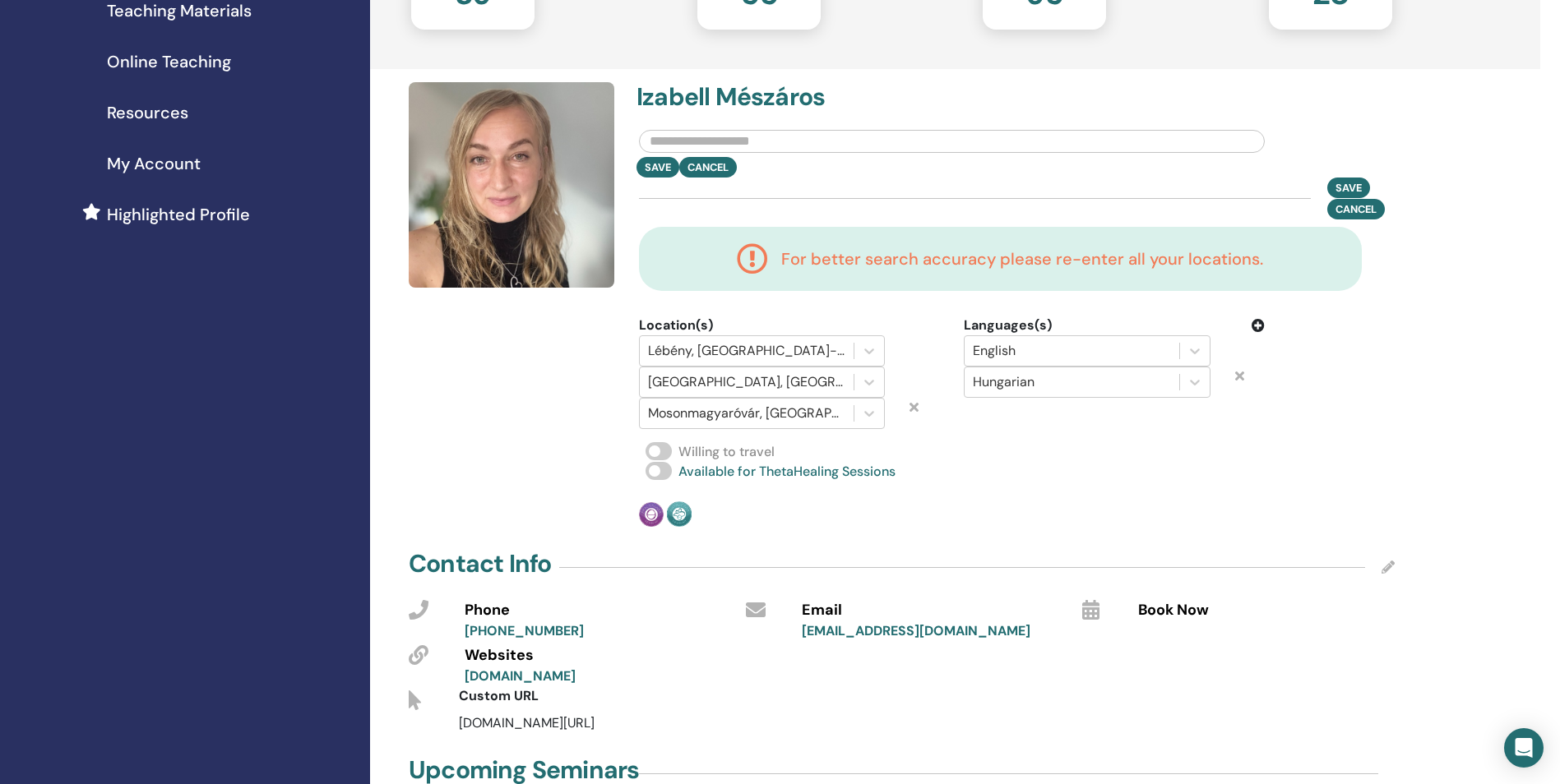
click at [971, 474] on div "Available for ThetaHealing Sessions" at bounding box center [1016, 471] width 755 height 20
click at [1066, 139] on input "text" at bounding box center [952, 141] width 625 height 23
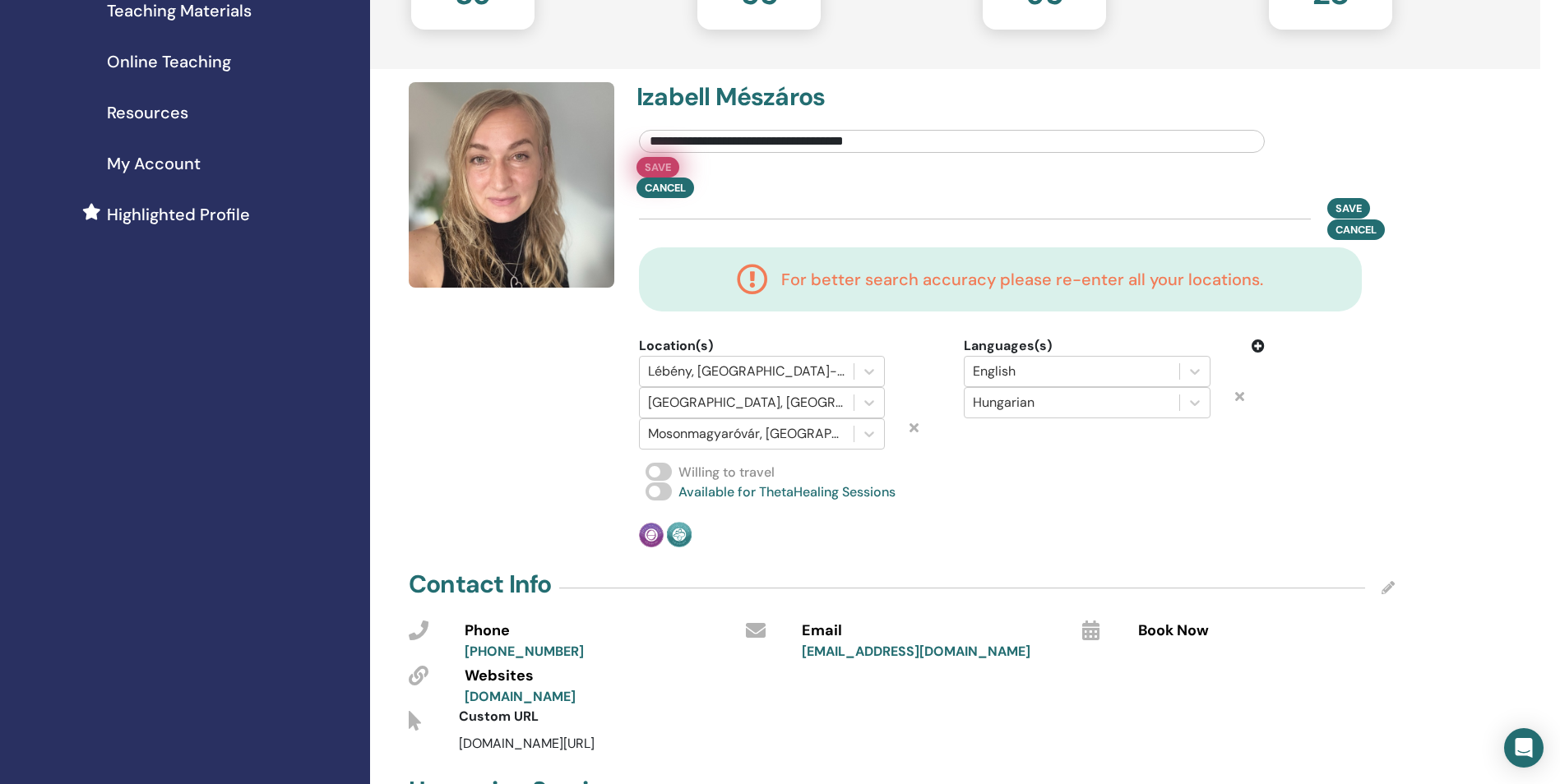
type input "**********"
click at [657, 165] on button "Save" at bounding box center [658, 167] width 42 height 20
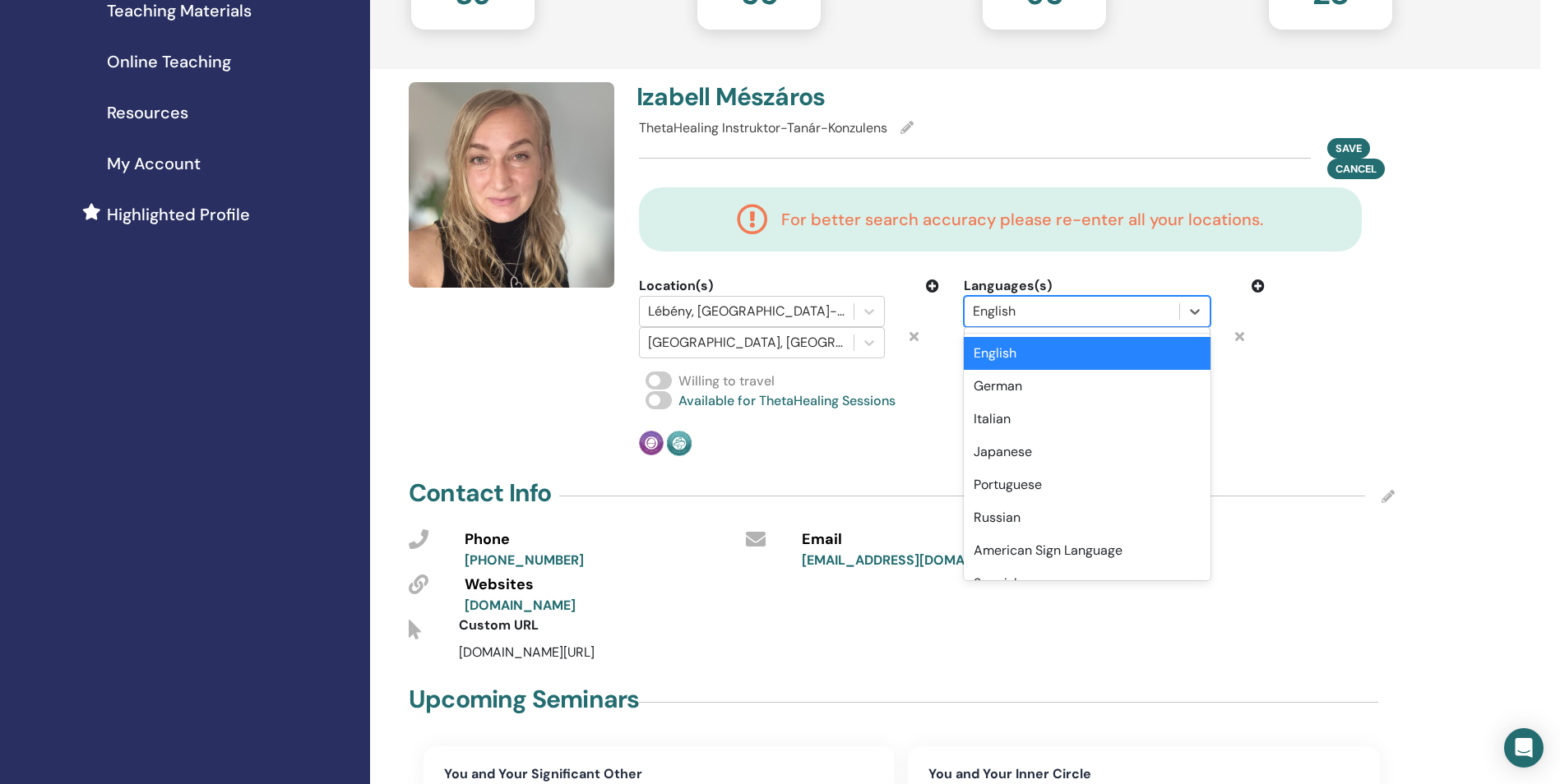
click at [1137, 313] on div at bounding box center [1071, 311] width 197 height 23
click at [1349, 143] on span "Save" at bounding box center [1348, 148] width 26 height 17
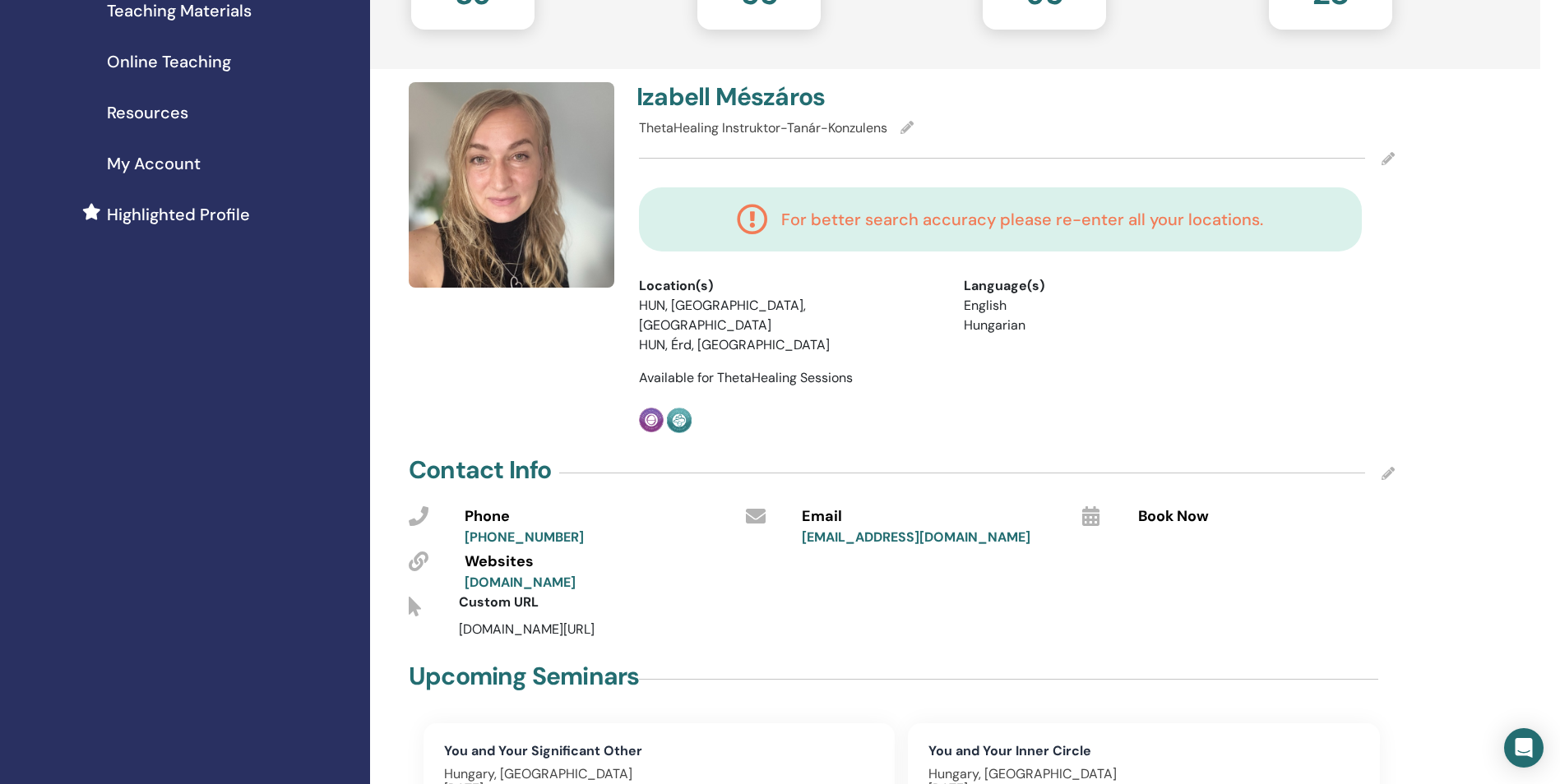
click at [749, 344] on div "Izabell Mészáros ThetaHealing Instruktor-Tanár-Konzulens For better search accu…" at bounding box center [1016, 257] width 775 height 351
click at [848, 369] on span "Available for ThetaHealing Sessions" at bounding box center [746, 377] width 214 height 17
click at [753, 292] on div "Location(s)" at bounding box center [788, 285] width 300 height 20
click at [910, 222] on h4 "For better search accuracy please re-enter all your locations." at bounding box center [1021, 219] width 482 height 20
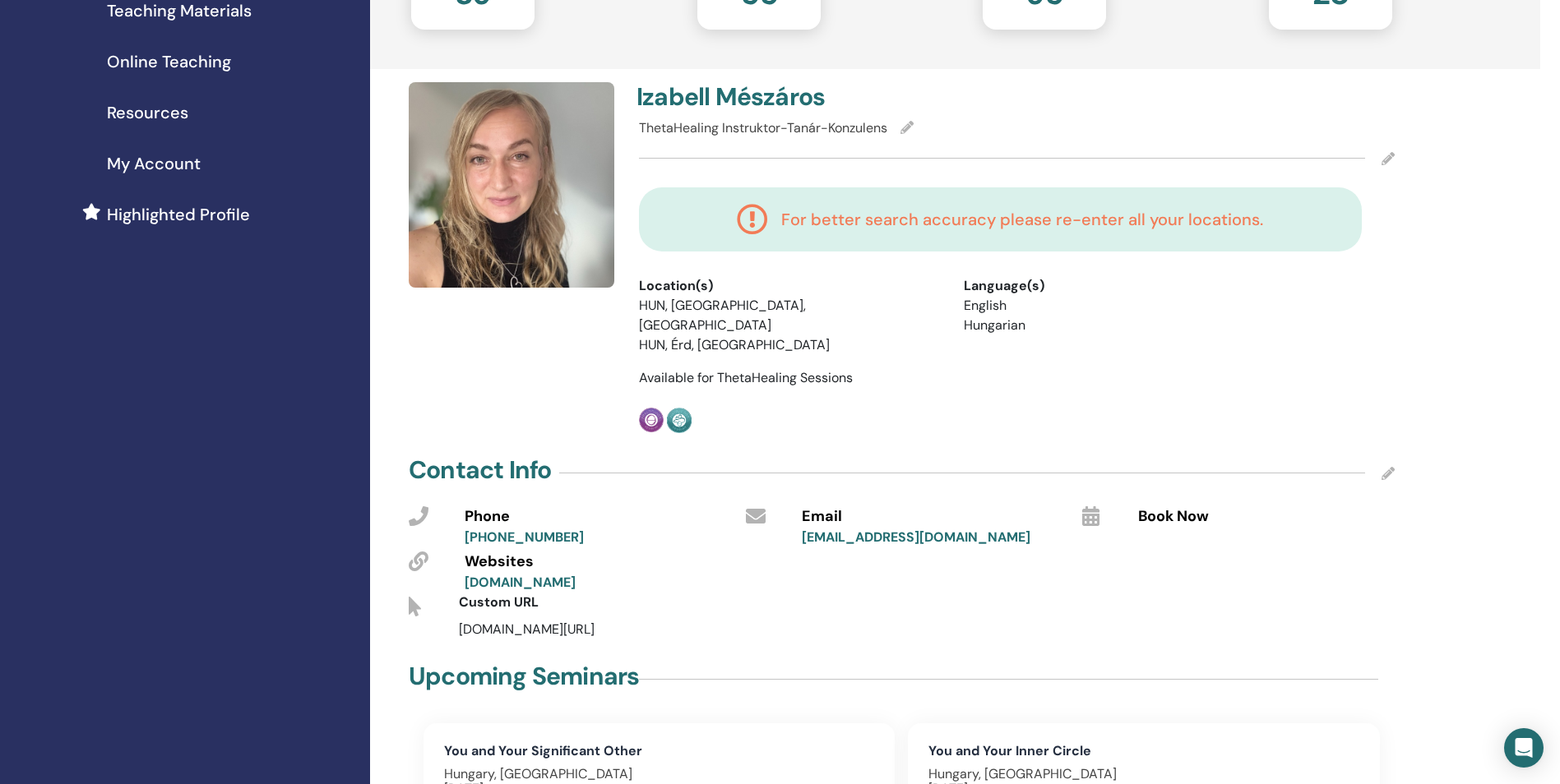
click at [1386, 153] on icon at bounding box center [1388, 158] width 13 height 13
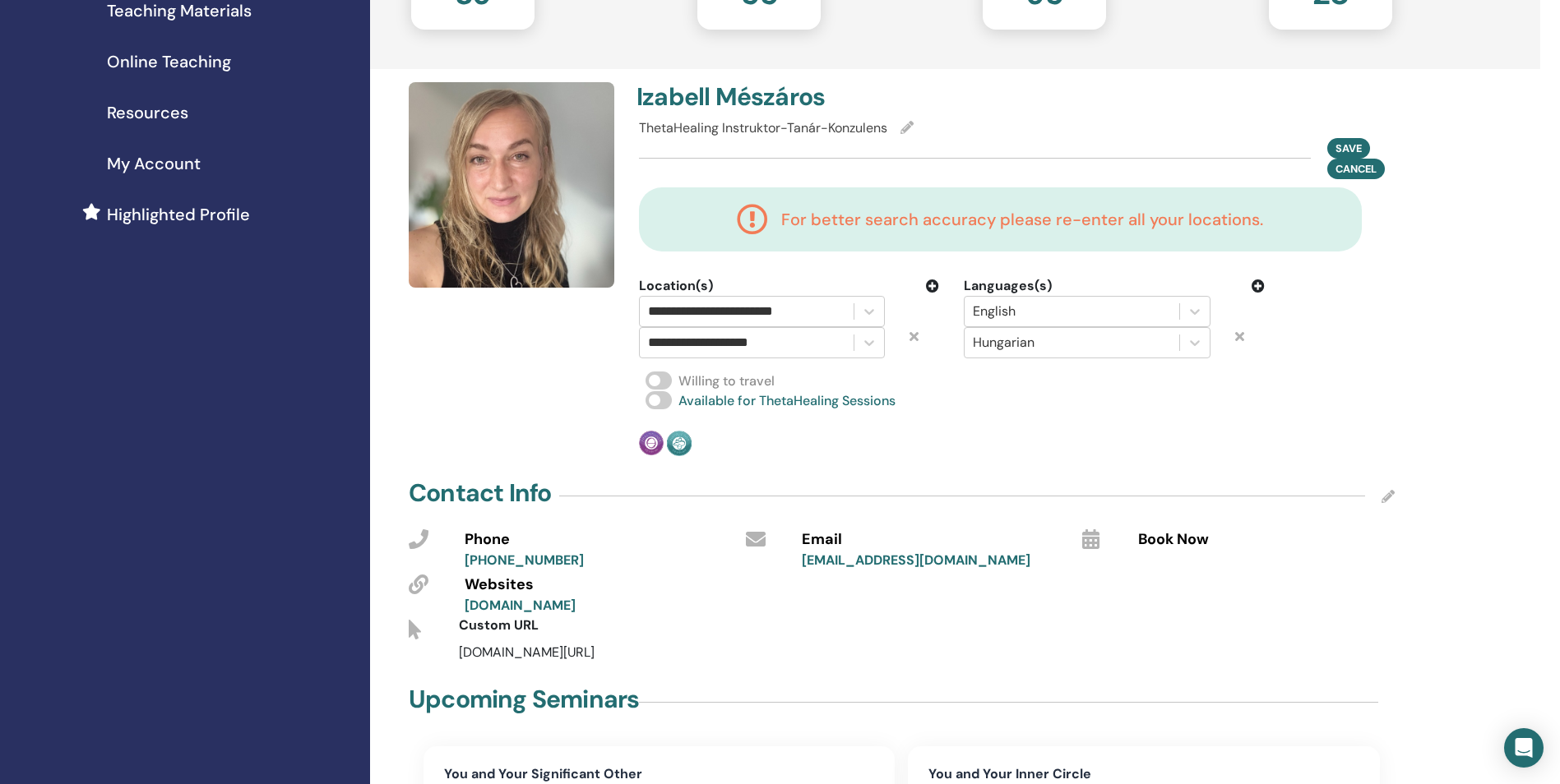
click at [914, 336] on icon at bounding box center [913, 336] width 9 height 13
click at [825, 314] on div "**********" at bounding box center [746, 311] width 197 height 23
click at [870, 310] on icon at bounding box center [868, 311] width 16 height 16
click at [932, 285] on icon at bounding box center [932, 285] width 13 height 13
click at [828, 309] on div at bounding box center [746, 311] width 197 height 23
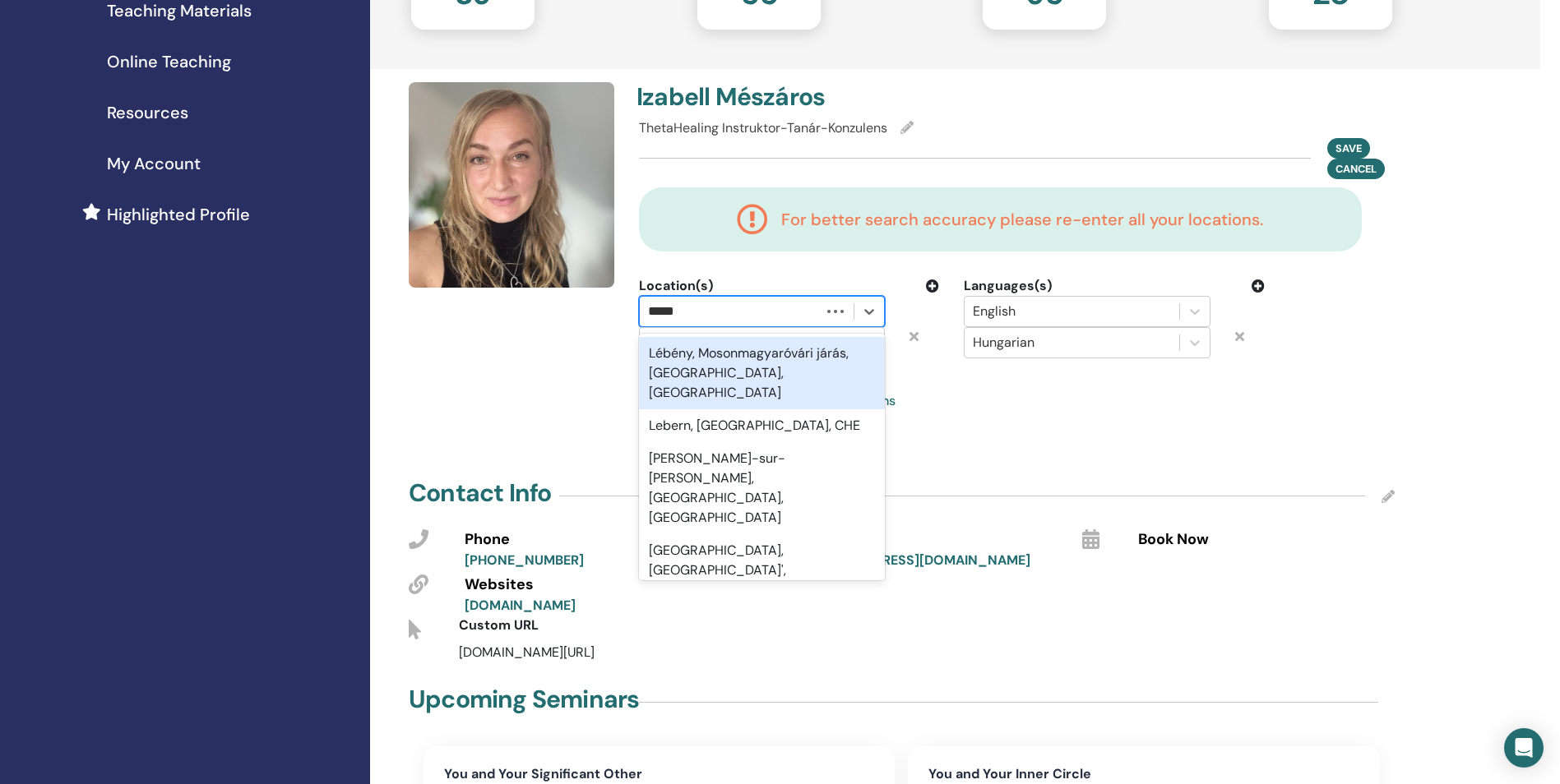
type input "******"
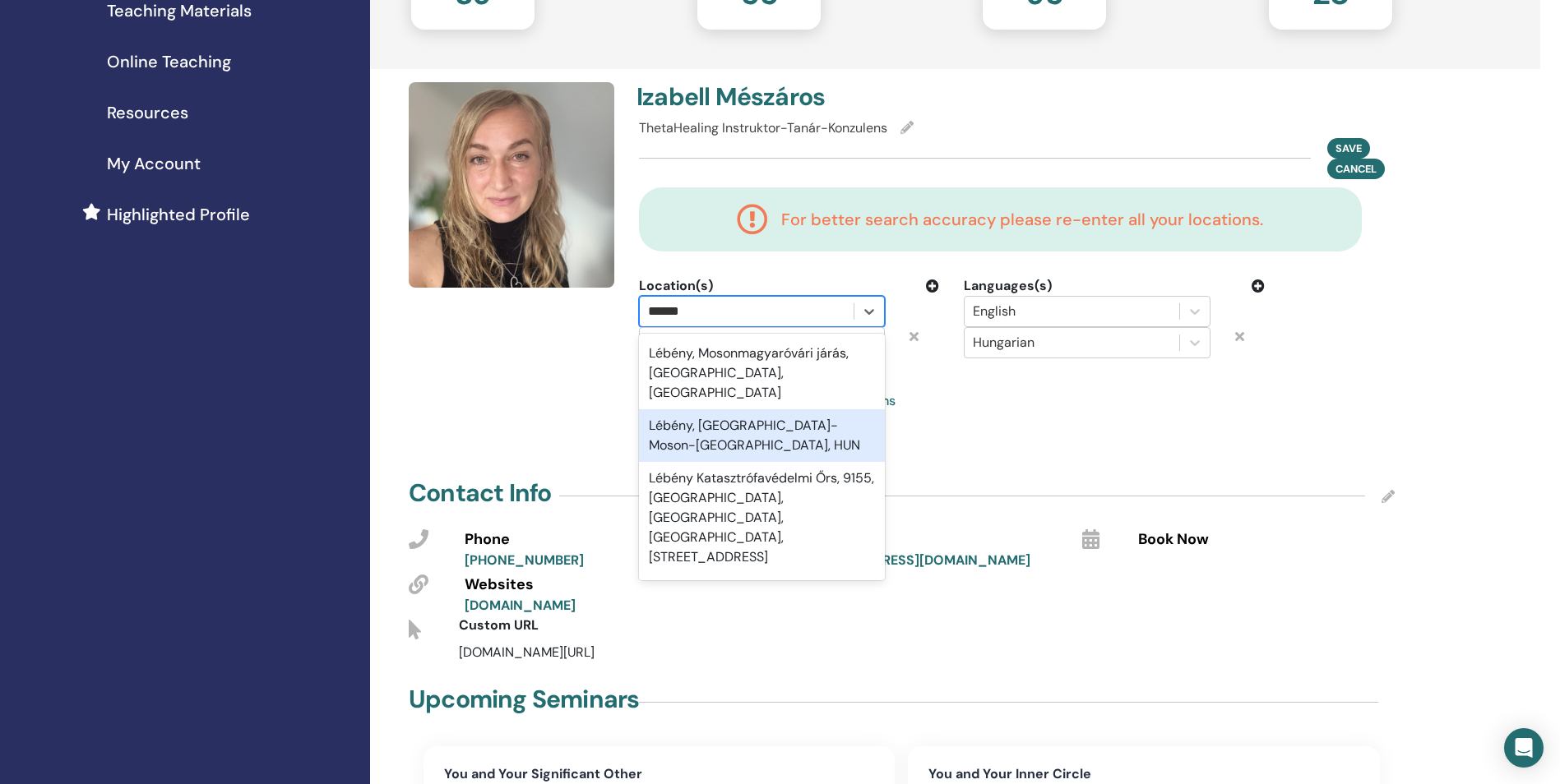
click at [800, 414] on div "Lébény, Győr-Moson-Sopron, HUN" at bounding box center [761, 436] width 246 height 53
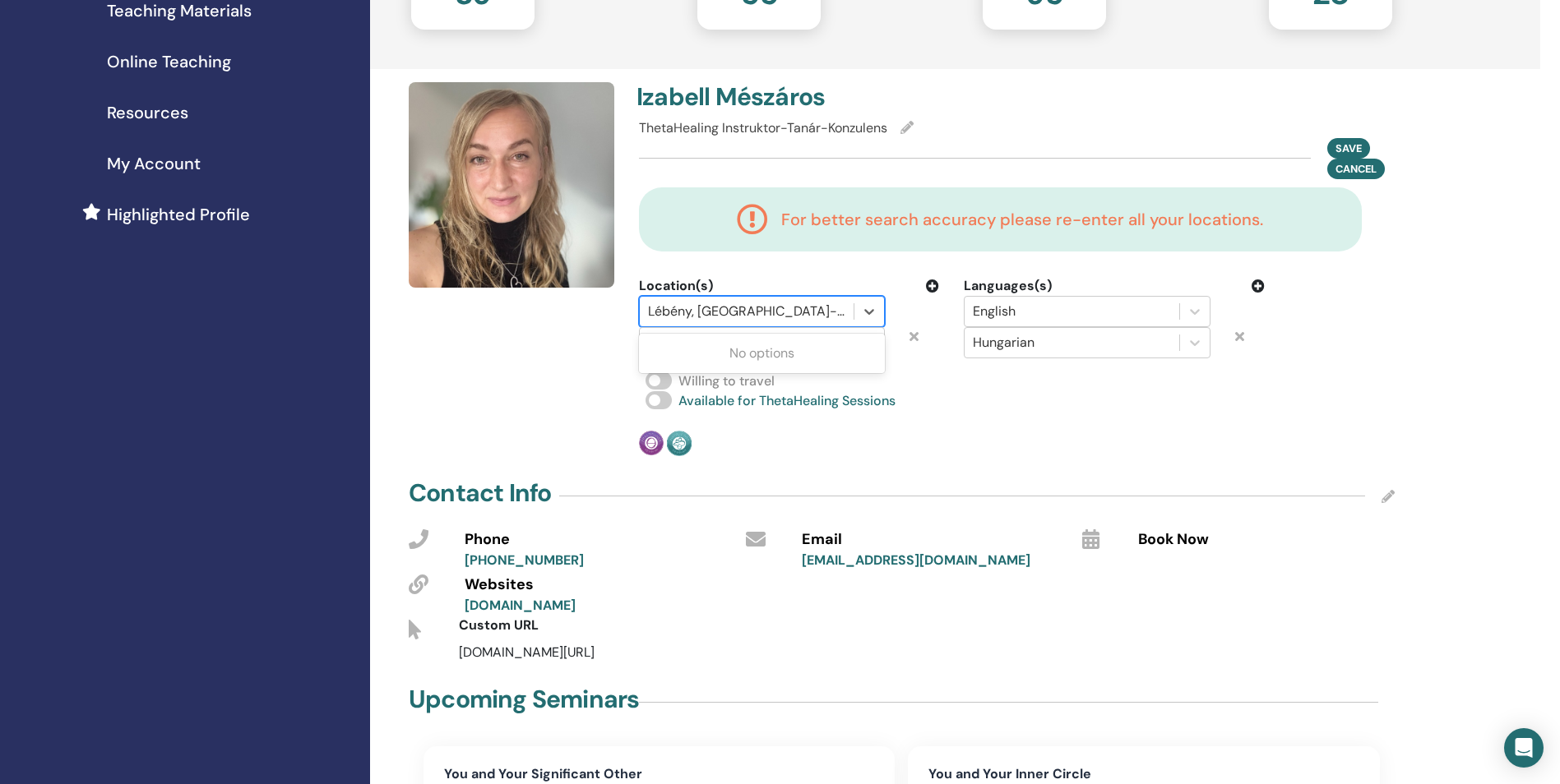
click at [843, 312] on div at bounding box center [746, 311] width 197 height 23
click at [932, 285] on icon at bounding box center [932, 285] width 13 height 13
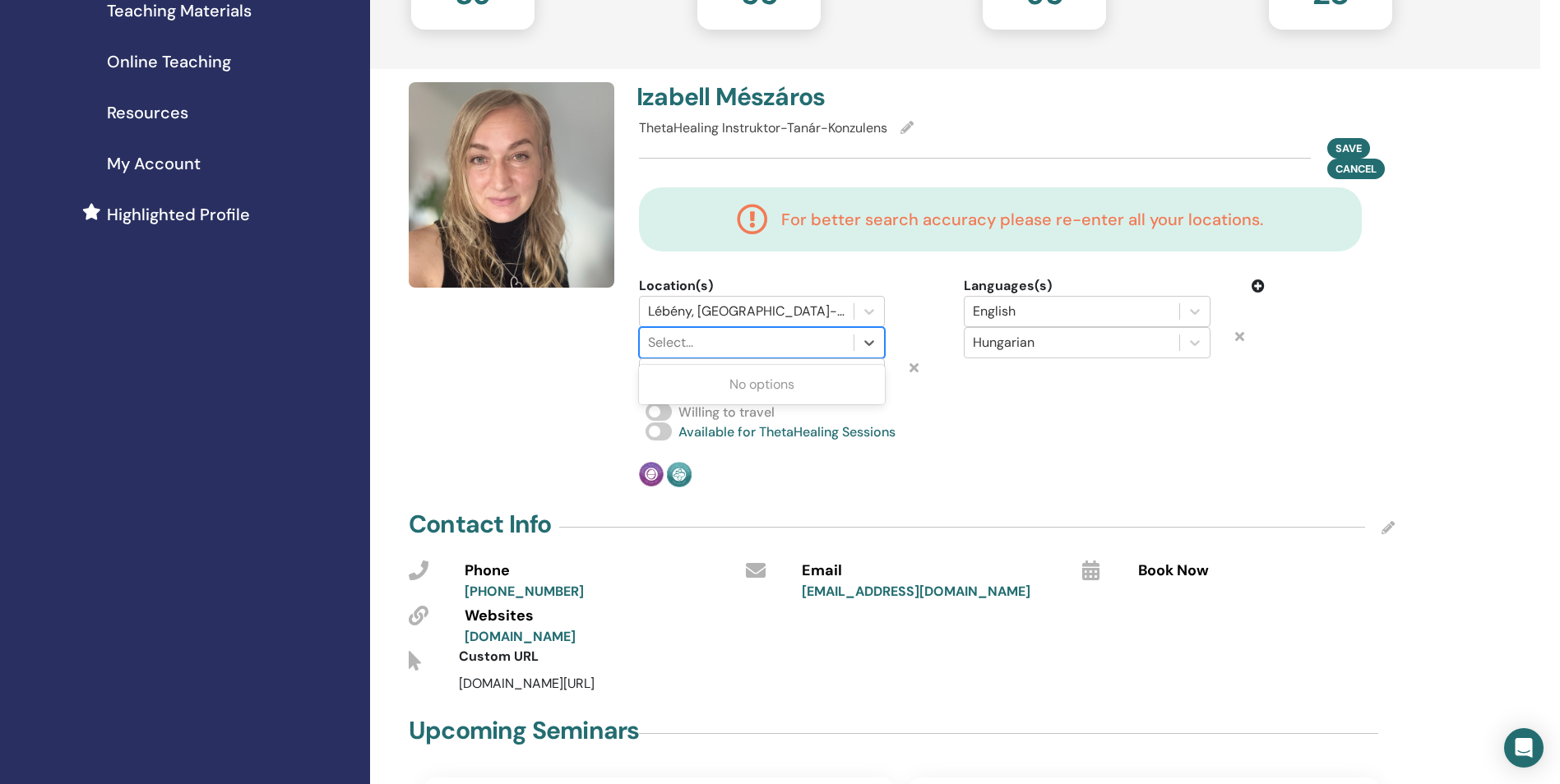
click at [799, 345] on div at bounding box center [746, 342] width 197 height 23
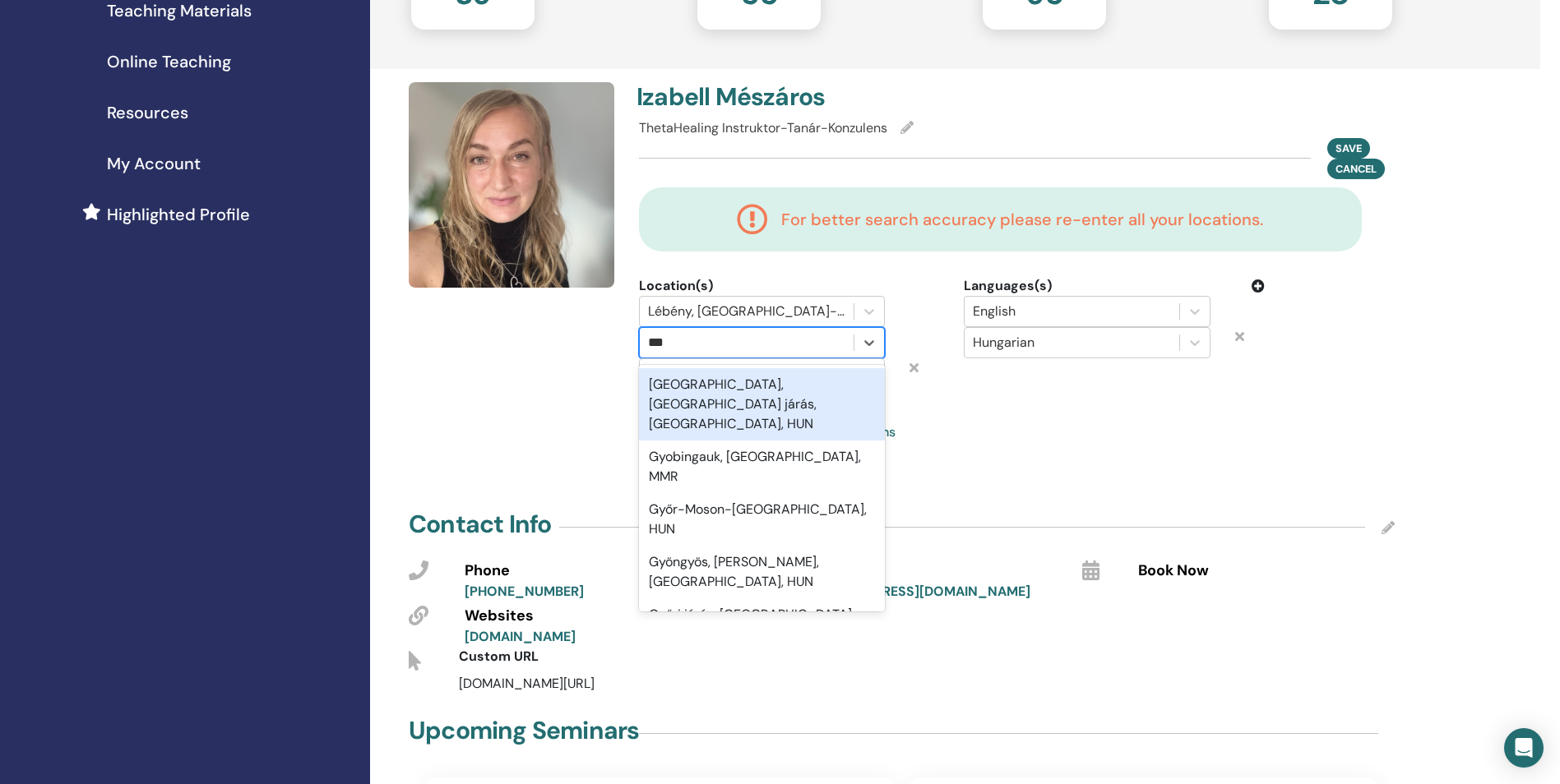
type input "****"
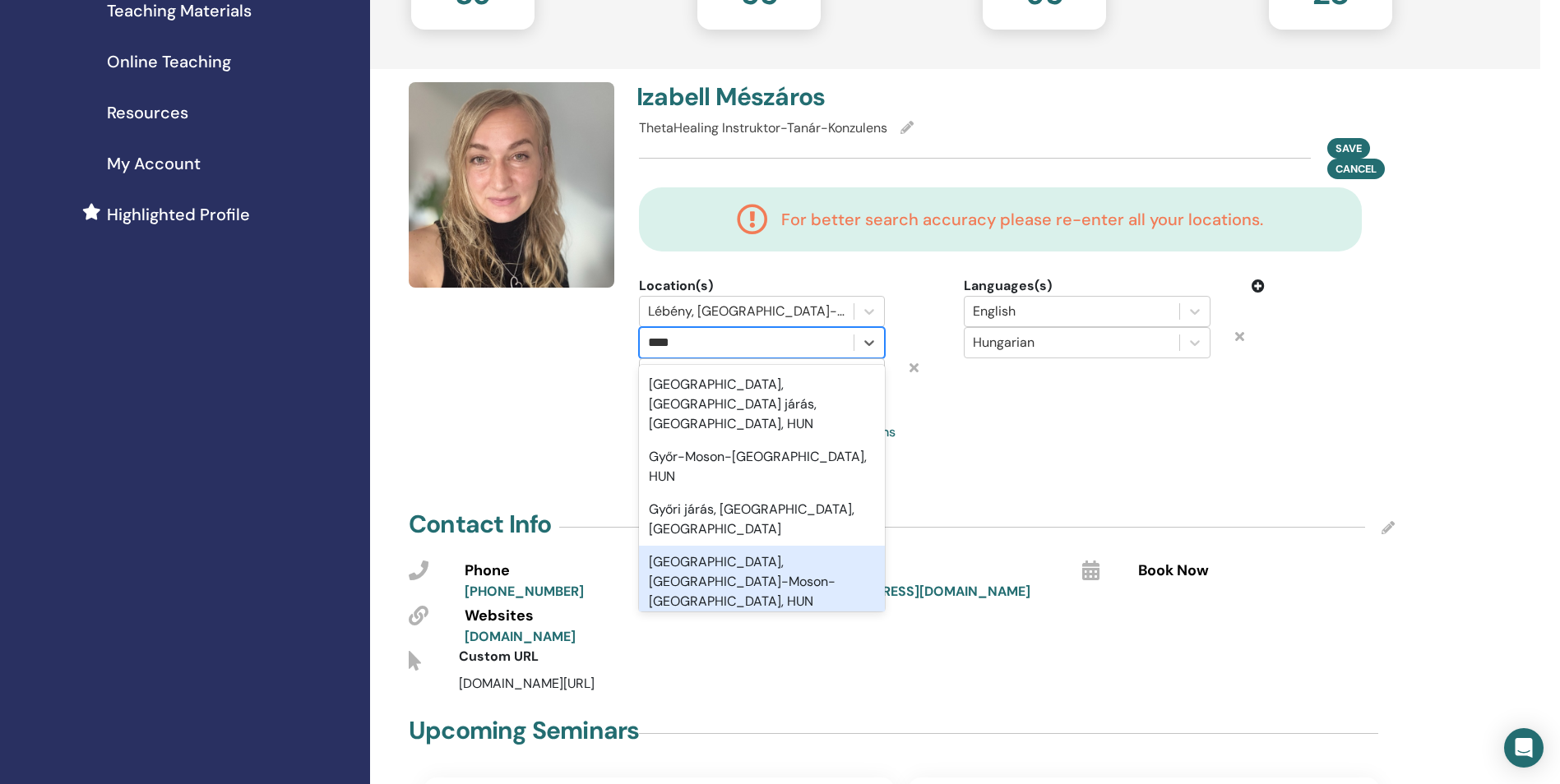
click at [783, 545] on div "Győr, Győr-Moson-Sopron, HUN" at bounding box center [761, 581] width 246 height 72
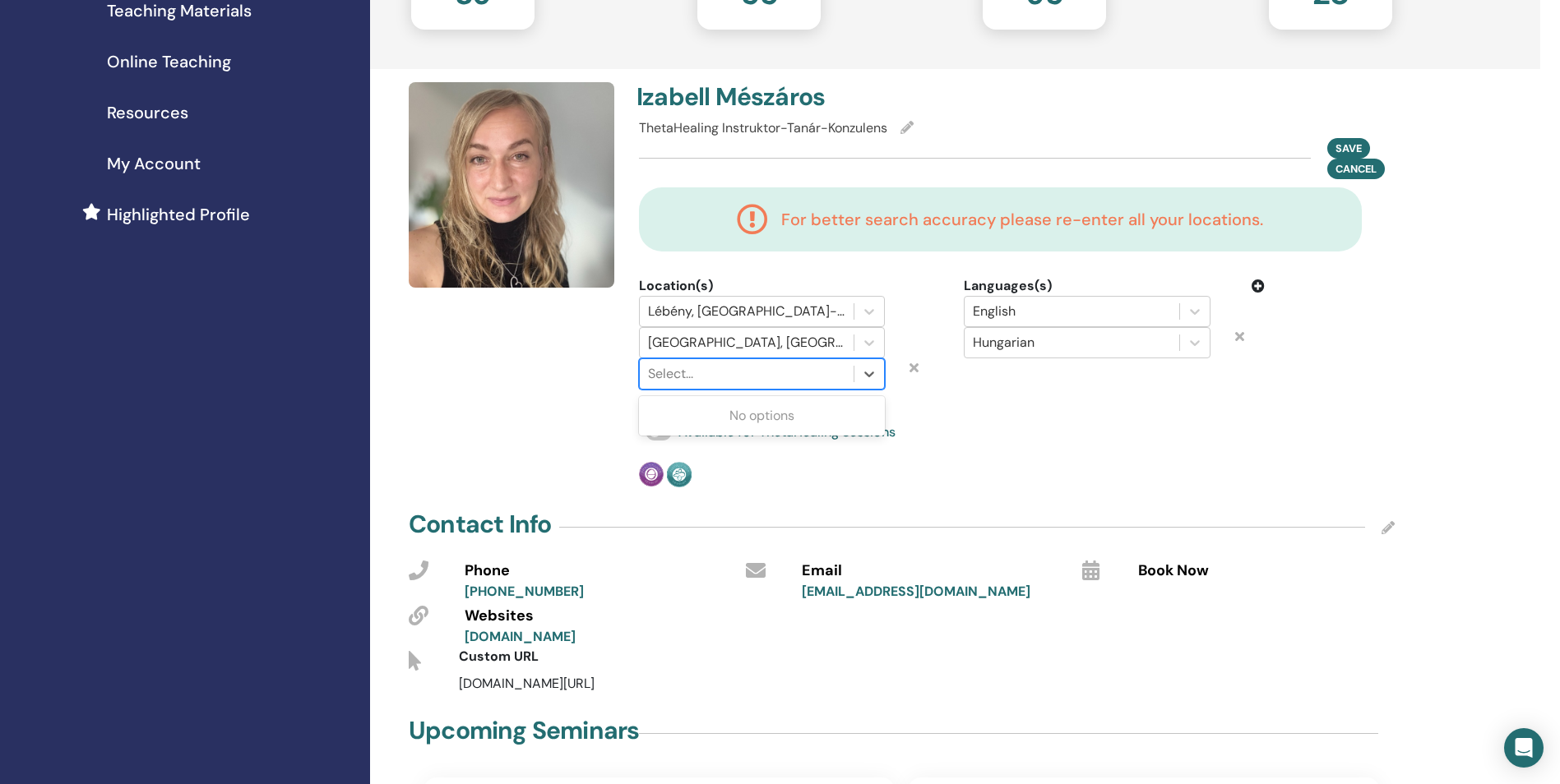
click at [814, 376] on div at bounding box center [746, 374] width 197 height 23
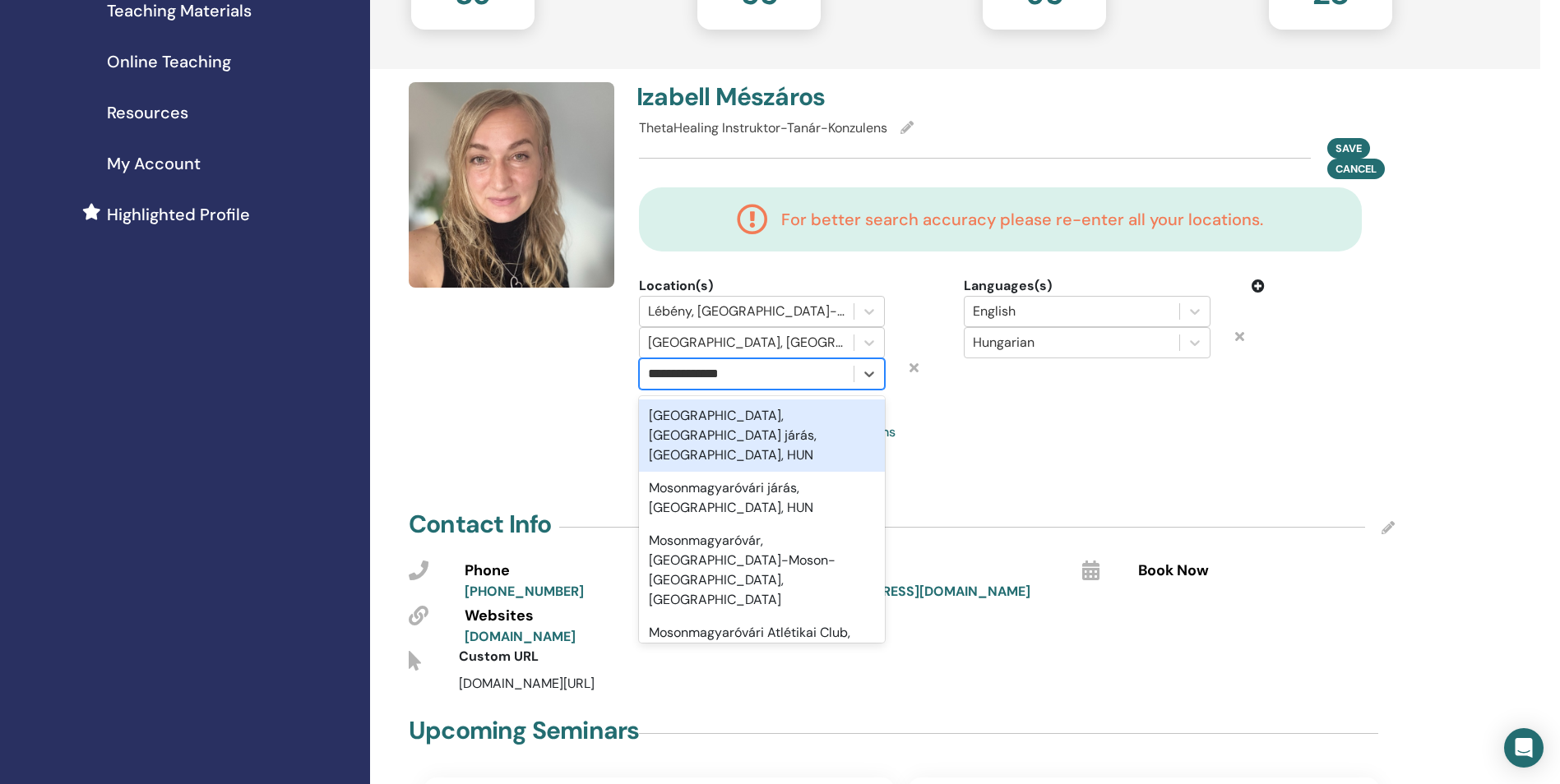
type input "**********"
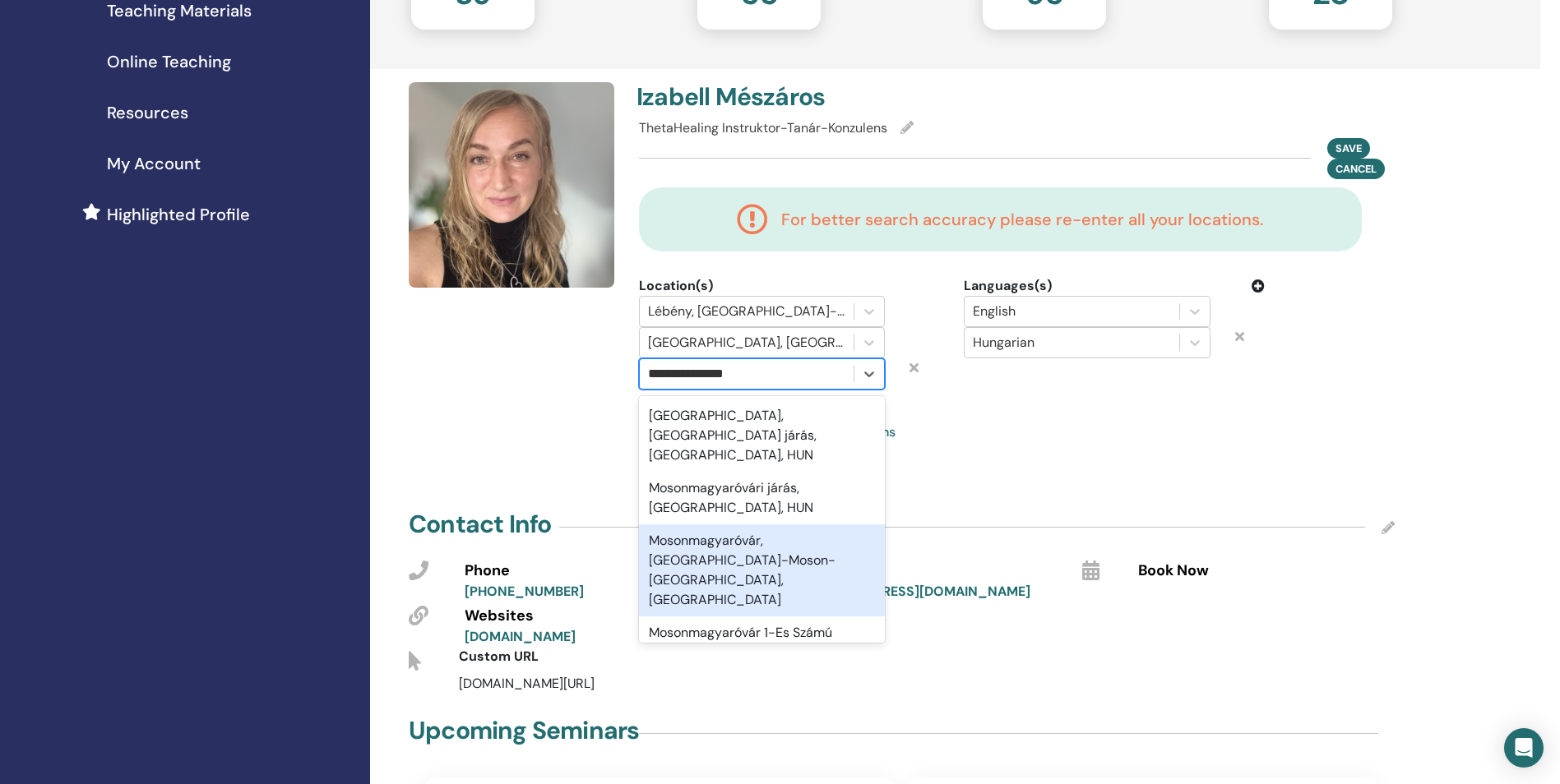
click at [733, 540] on div "Mosonmagyaróvár, Győr-Moson-Sopron, HUN" at bounding box center [761, 570] width 246 height 92
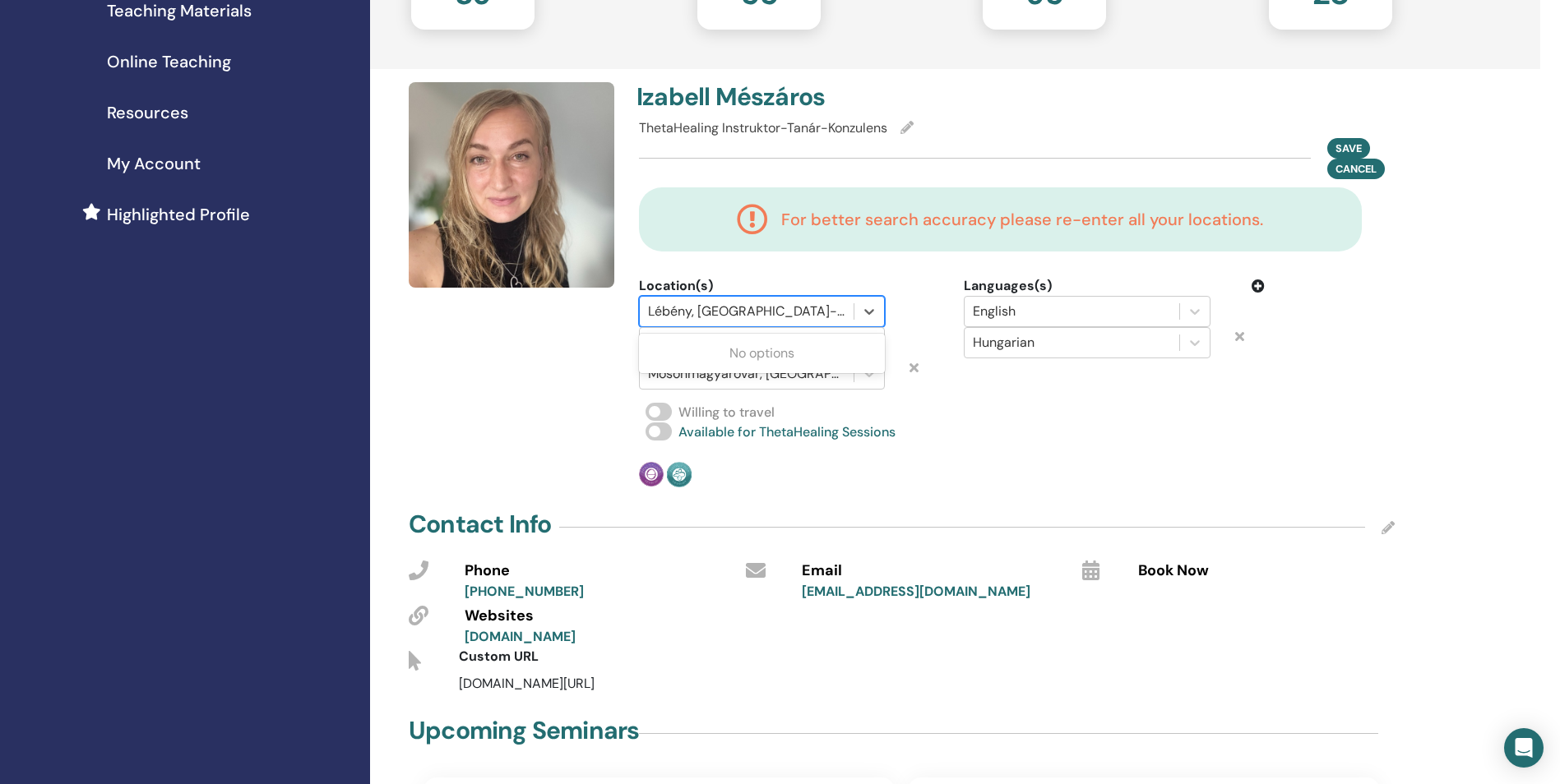
click at [825, 313] on div at bounding box center [746, 311] width 197 height 23
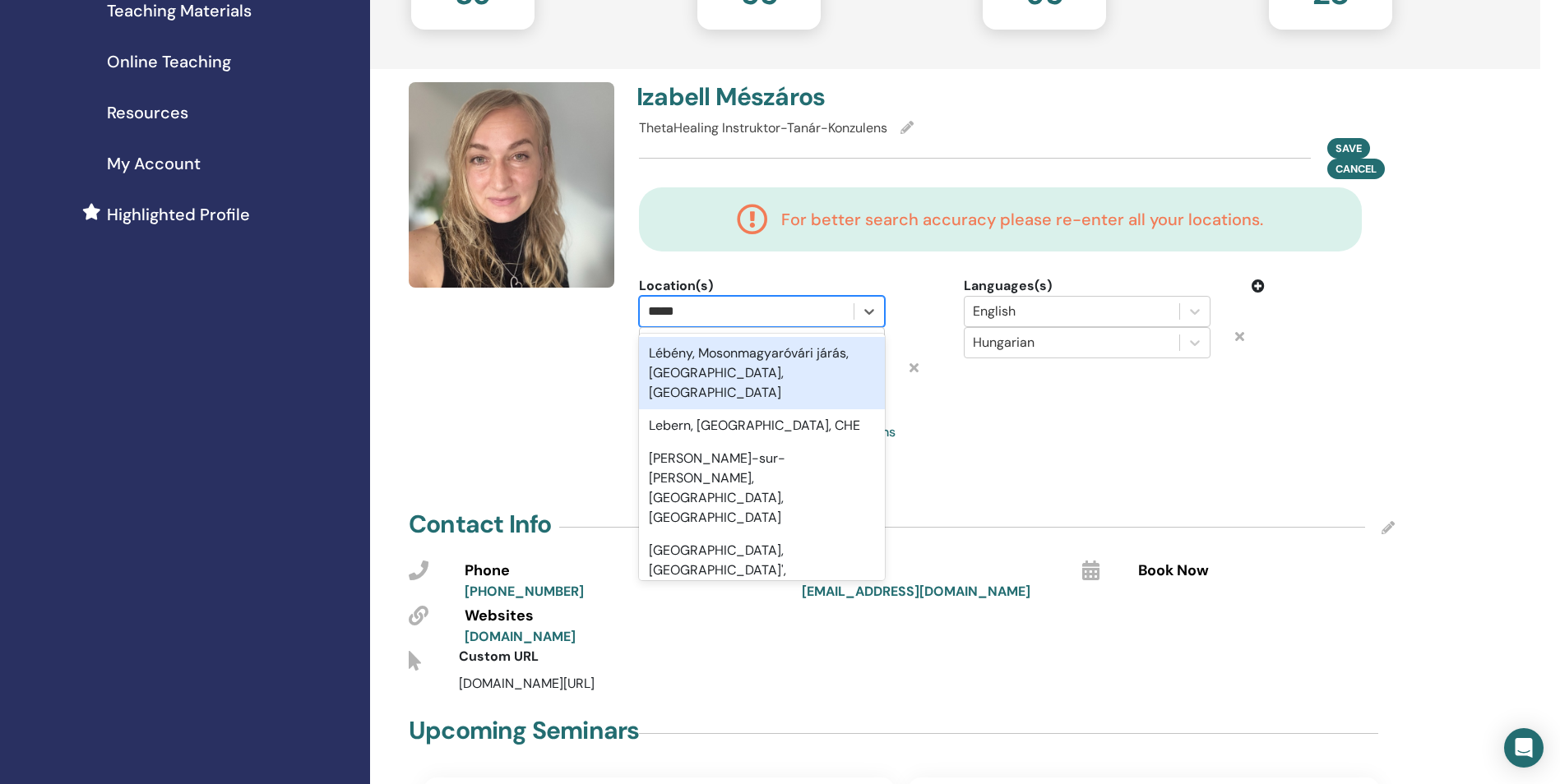
type input "******"
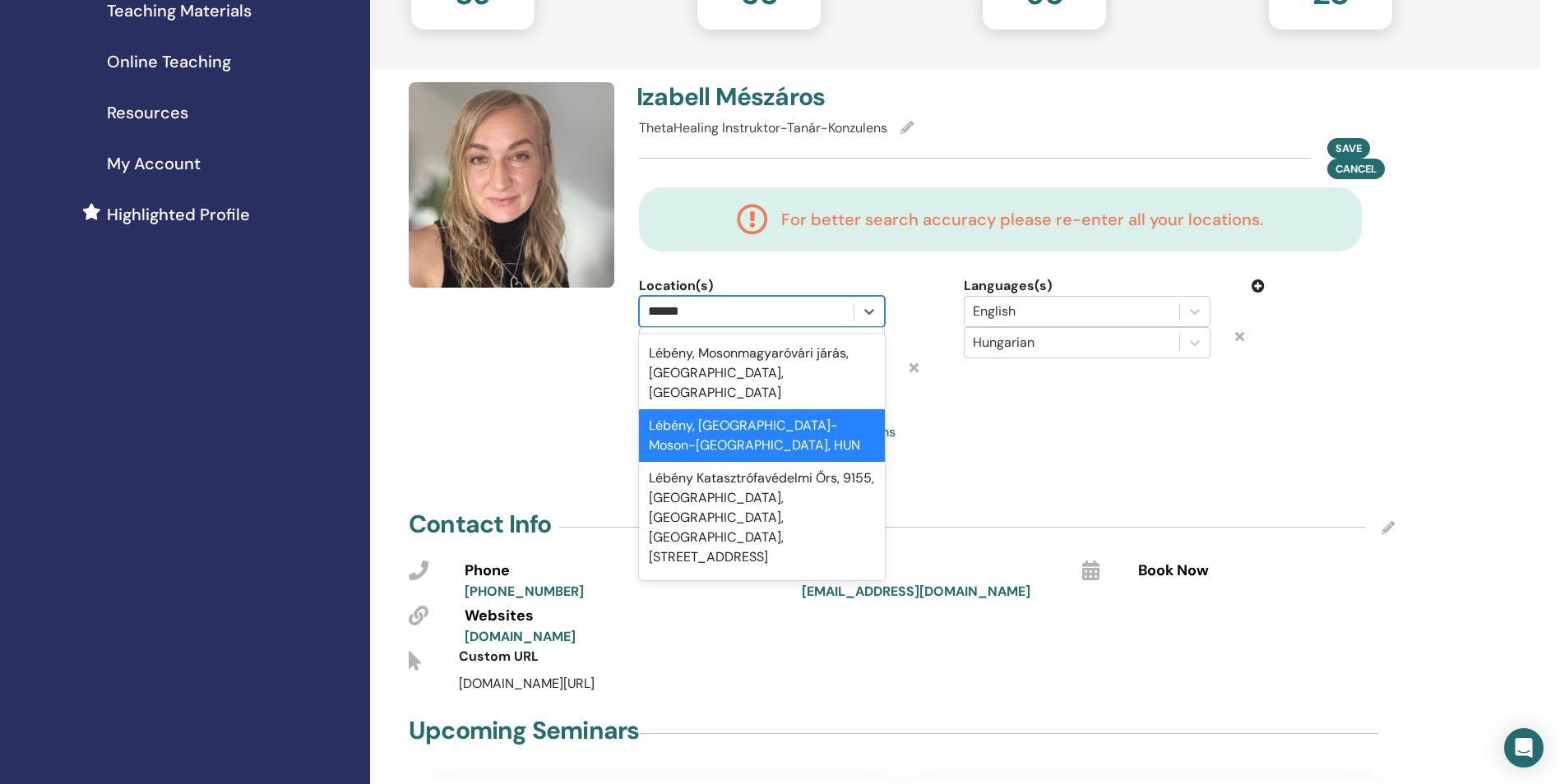
click at [796, 409] on div "Lébény, Győr-Moson-Sopron, HUN" at bounding box center [761, 436] width 246 height 53
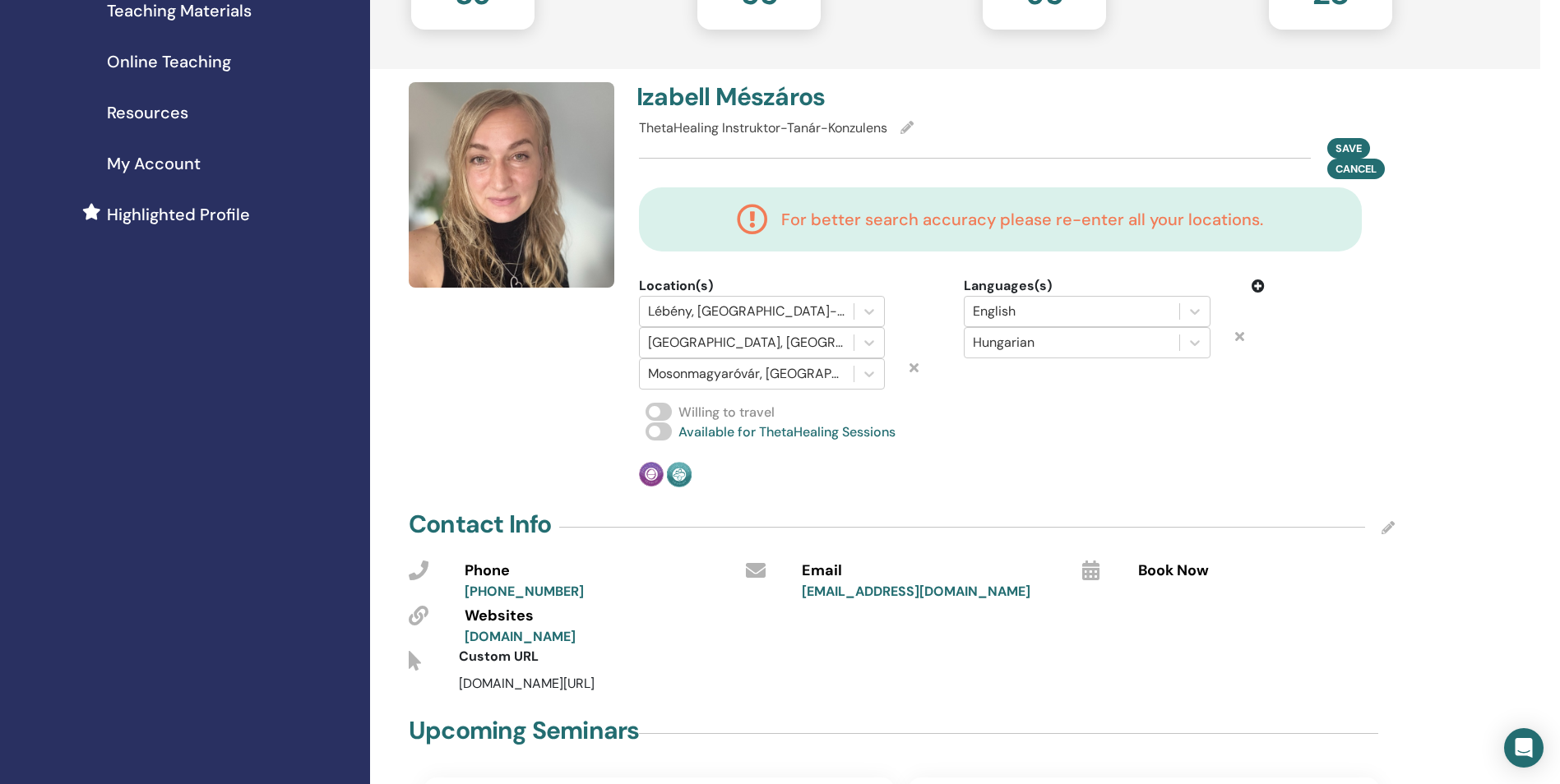
click at [660, 409] on span at bounding box center [658, 411] width 26 height 18
click at [1346, 142] on span "Save" at bounding box center [1348, 148] width 26 height 17
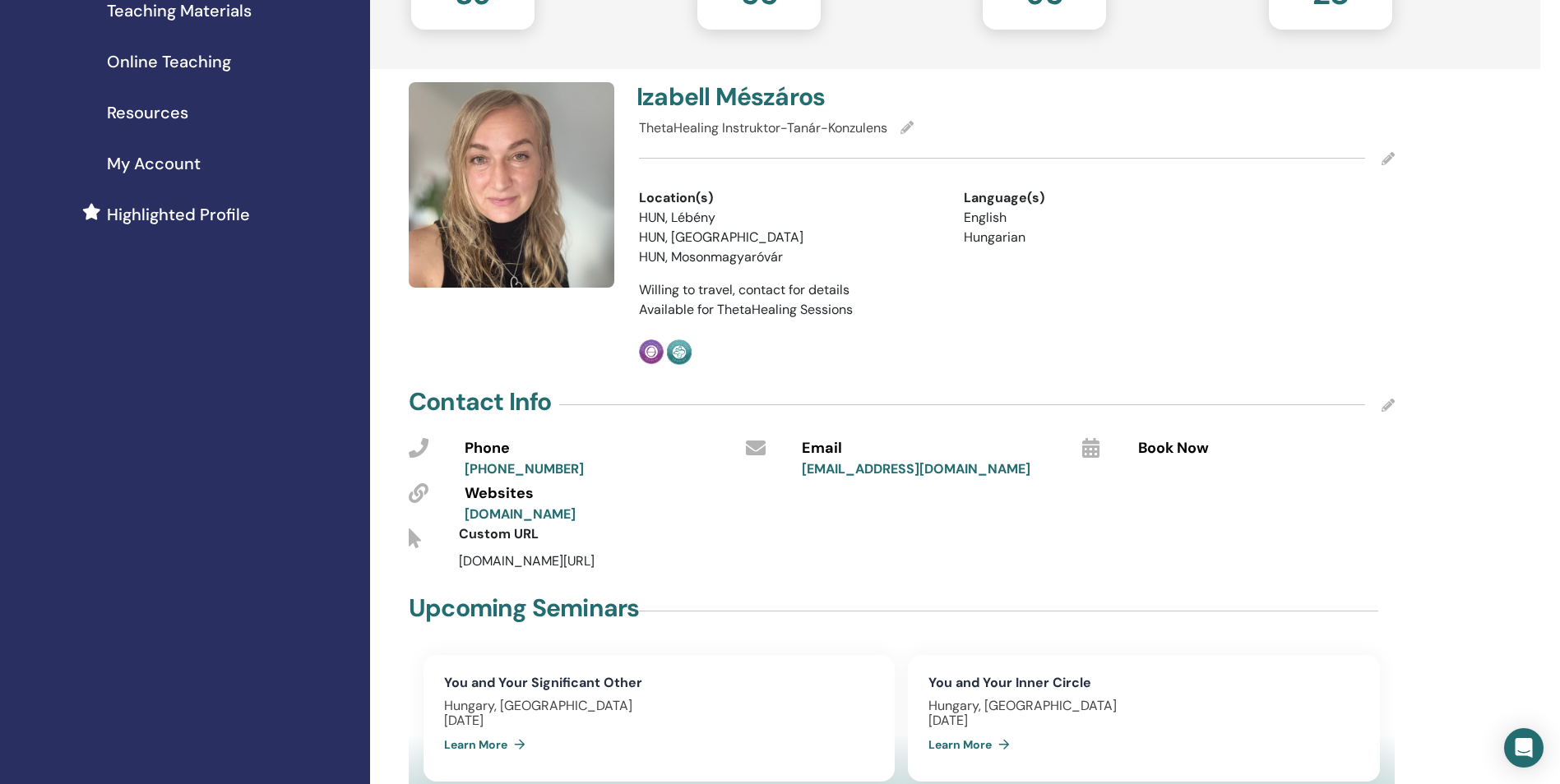
click at [1388, 161] on icon at bounding box center [1388, 158] width 13 height 13
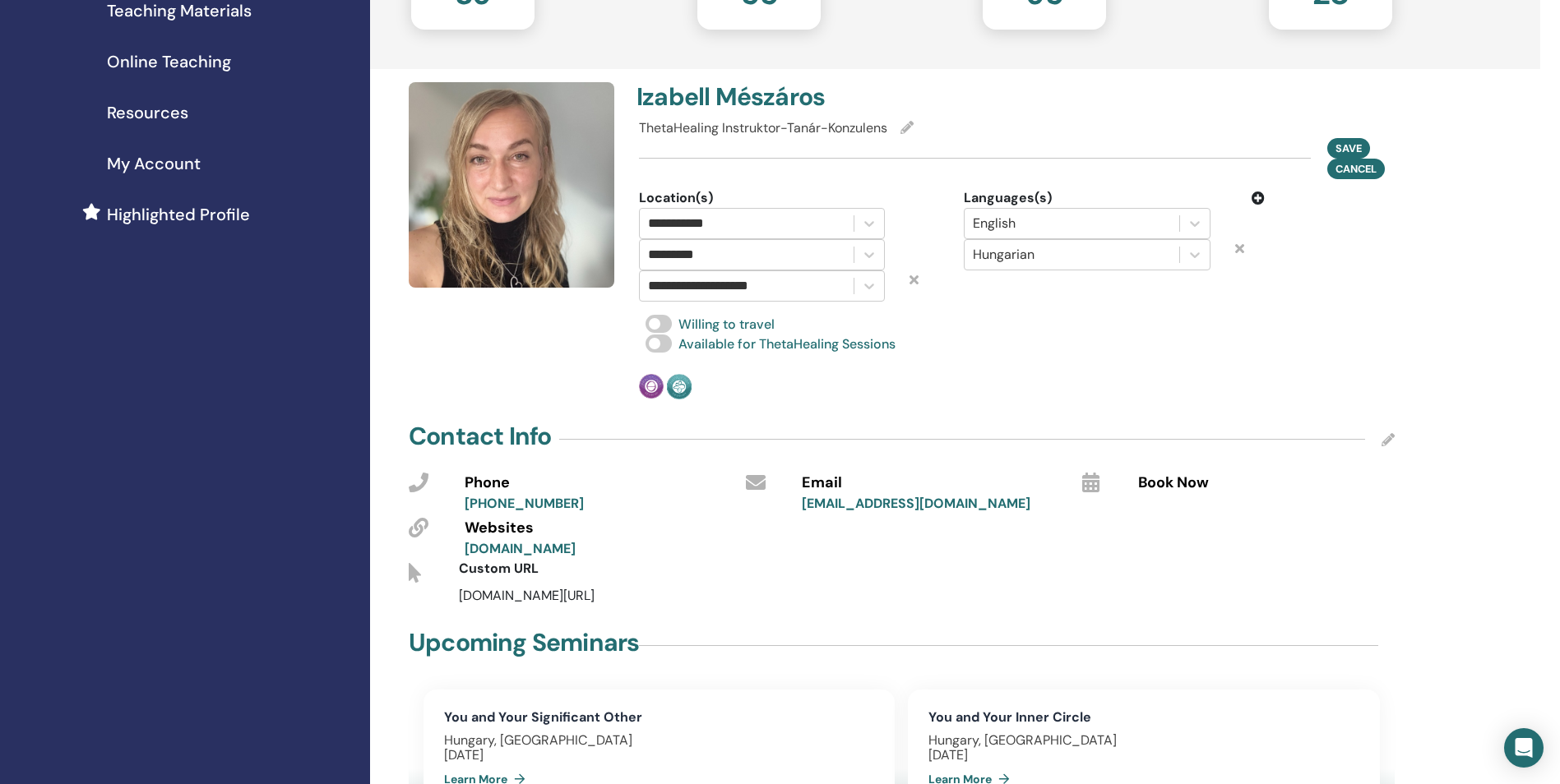
click at [1241, 249] on icon at bounding box center [1239, 247] width 9 height 13
click at [1263, 196] on icon at bounding box center [1258, 197] width 13 height 13
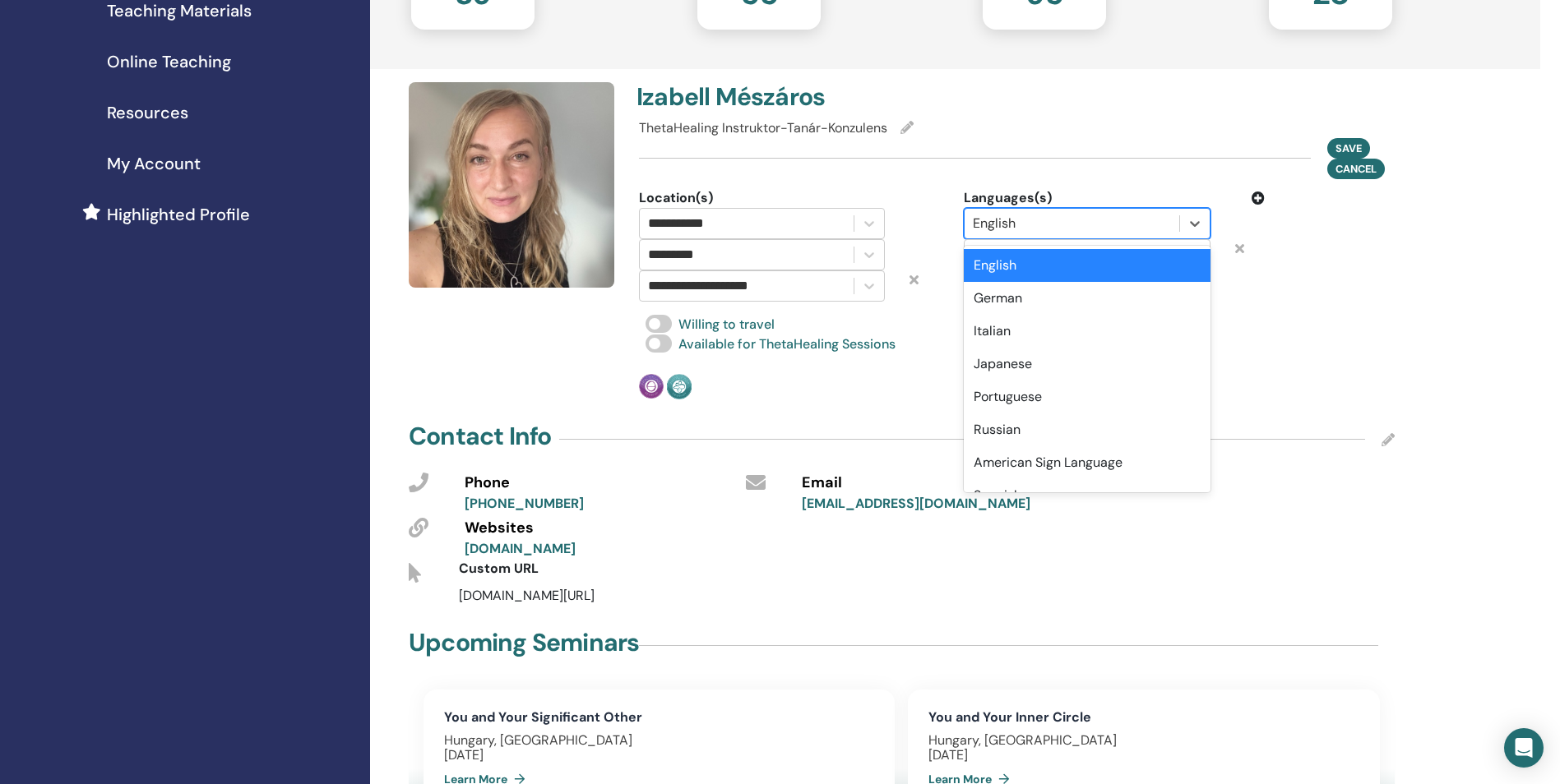
click at [1160, 216] on div at bounding box center [1071, 223] width 197 height 23
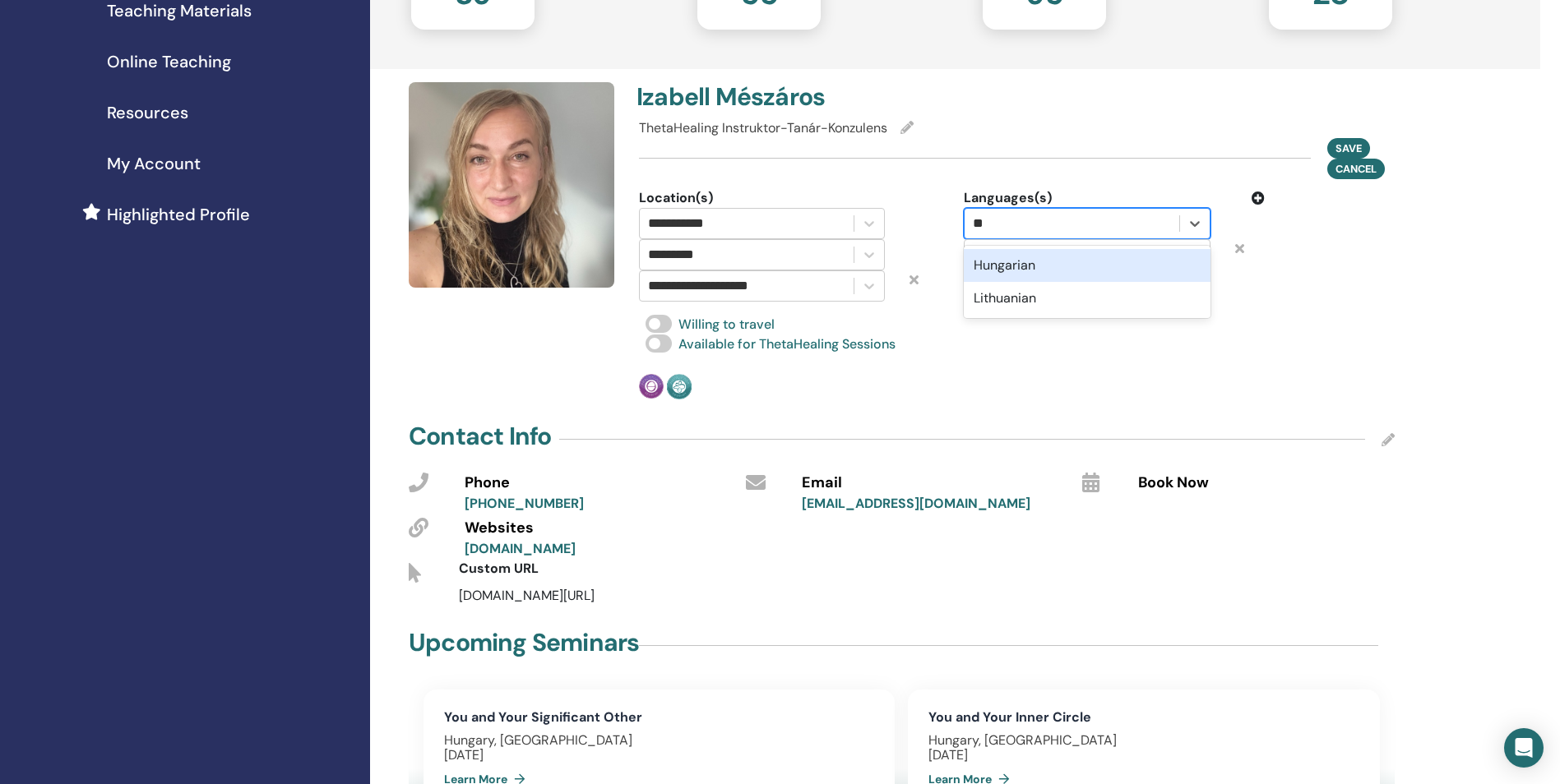
type input "***"
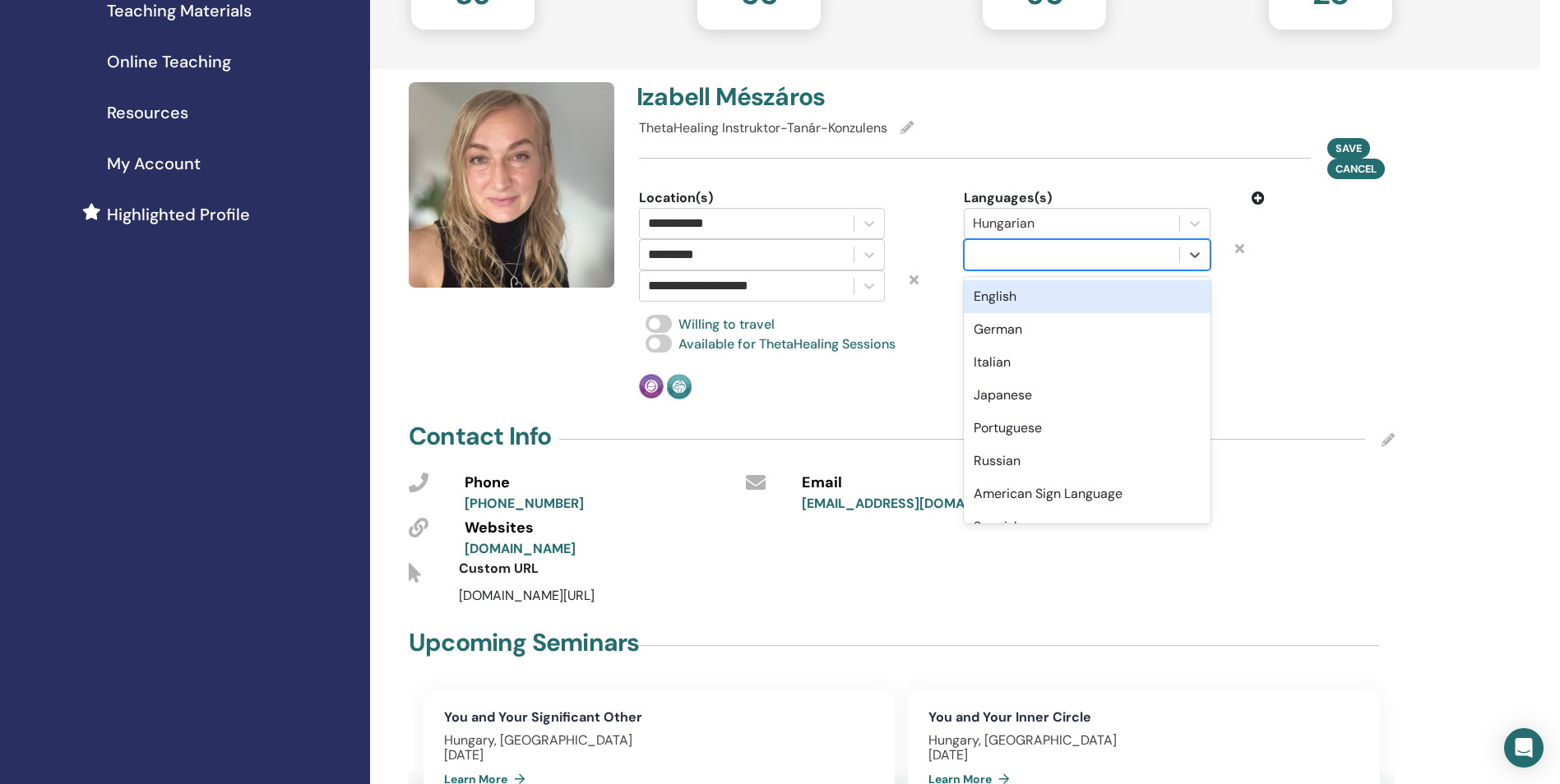
click at [1123, 262] on div at bounding box center [1071, 254] width 197 height 23
click at [1117, 297] on div "English" at bounding box center [1086, 296] width 246 height 33
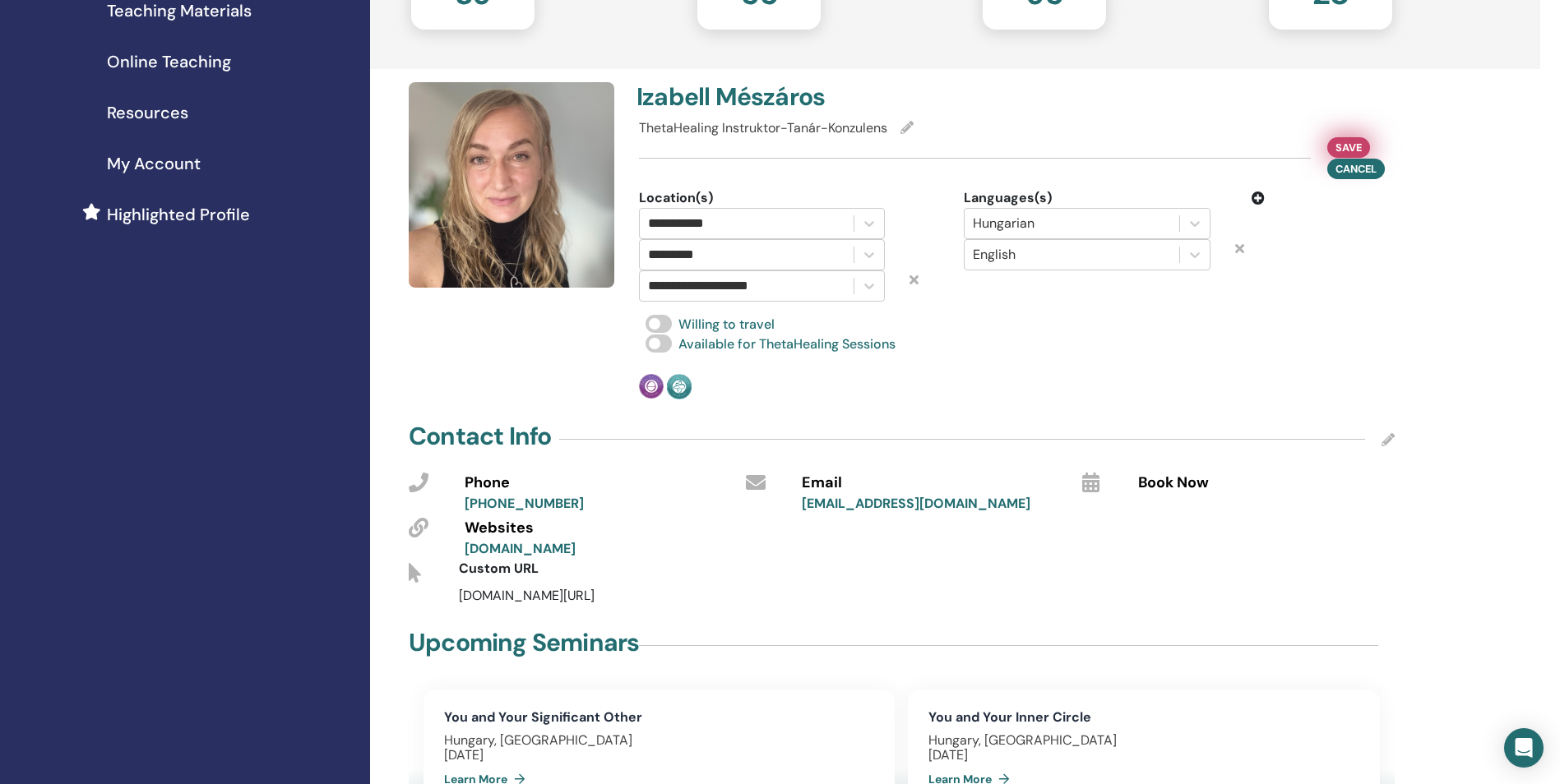
click at [1348, 139] on span "Save" at bounding box center [1348, 148] width 26 height 17
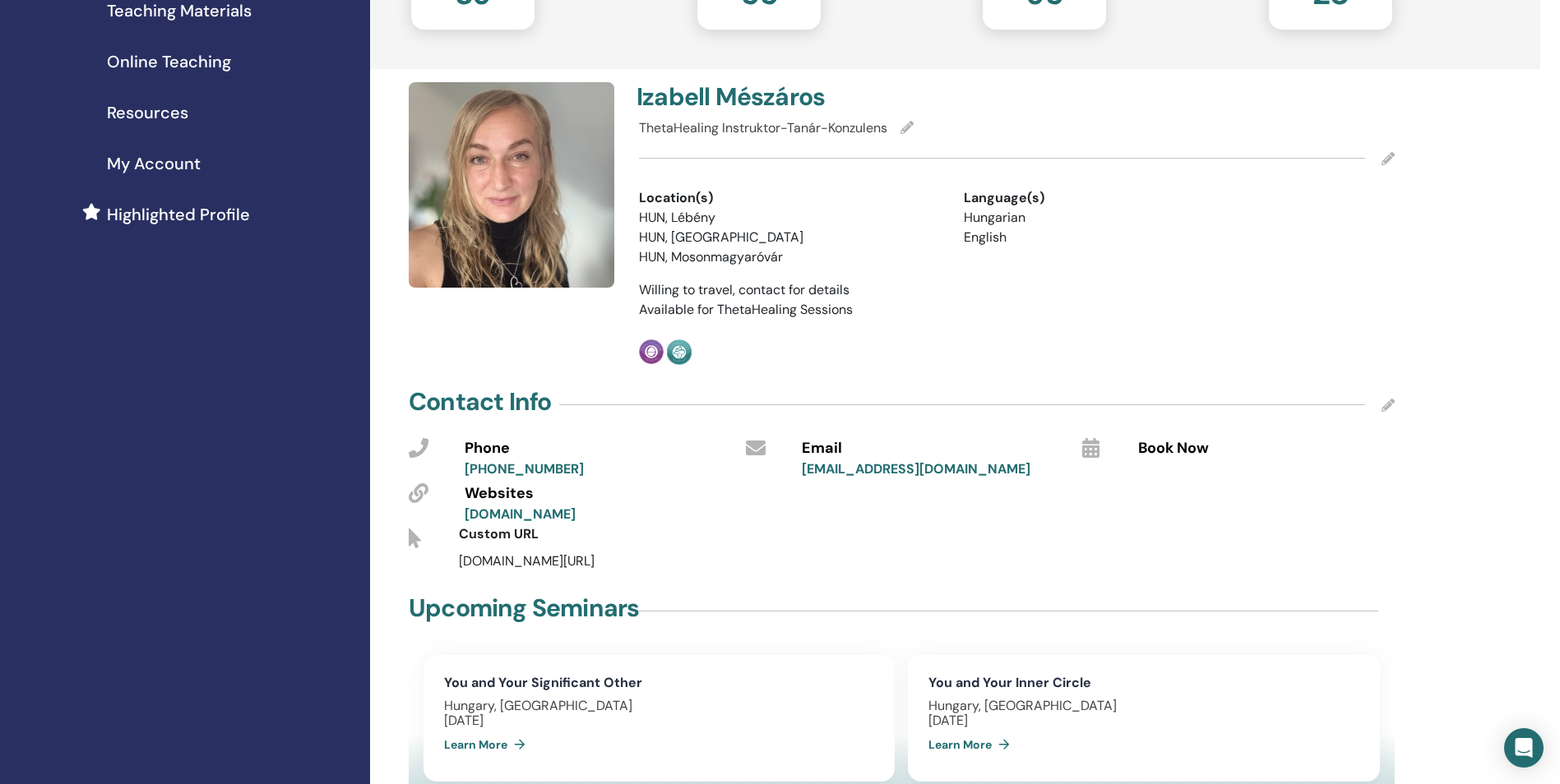
click at [515, 505] on link "www.thetanap.hu" at bounding box center [520, 514] width 111 height 17
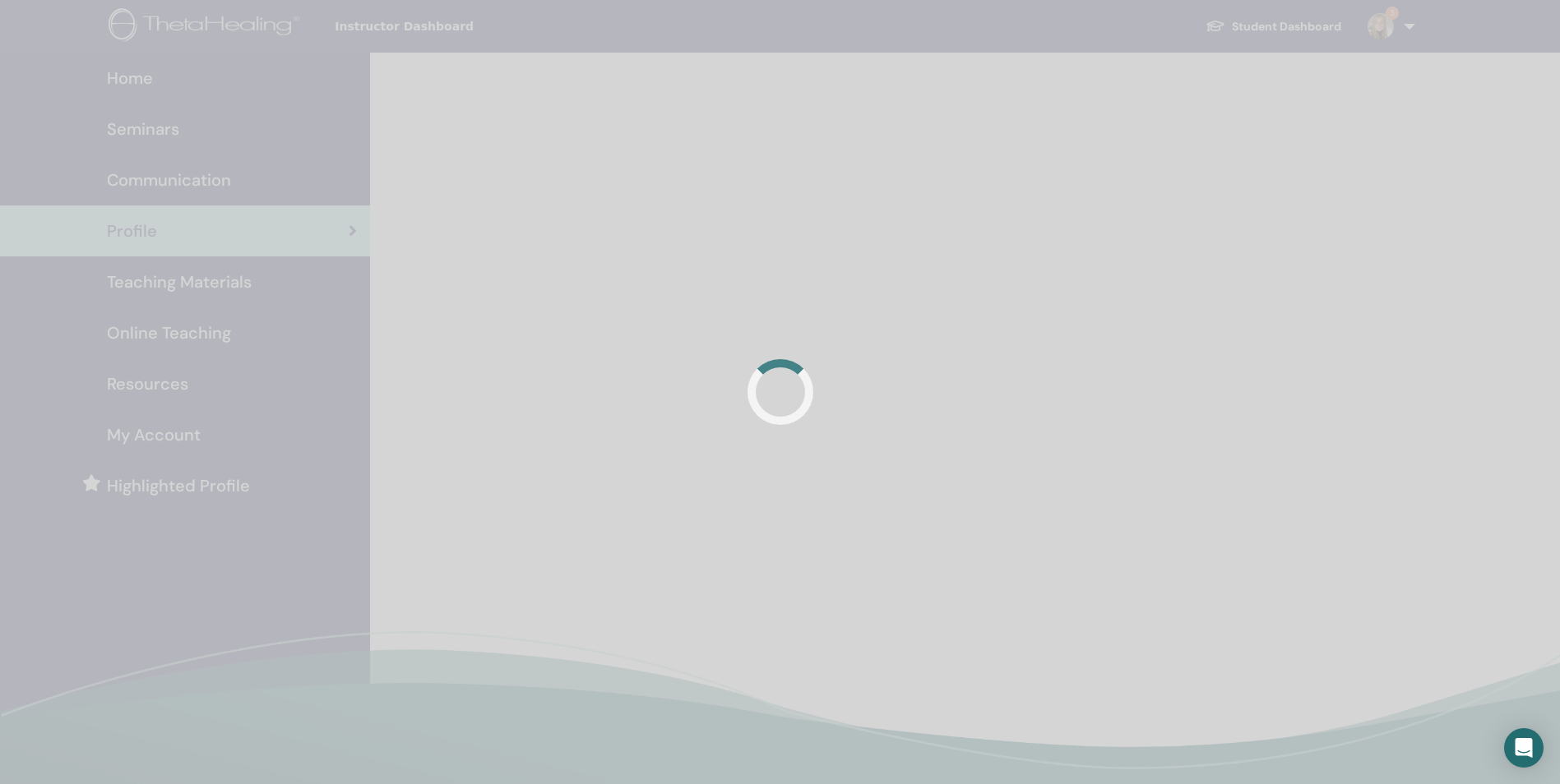
scroll to position [269, 0]
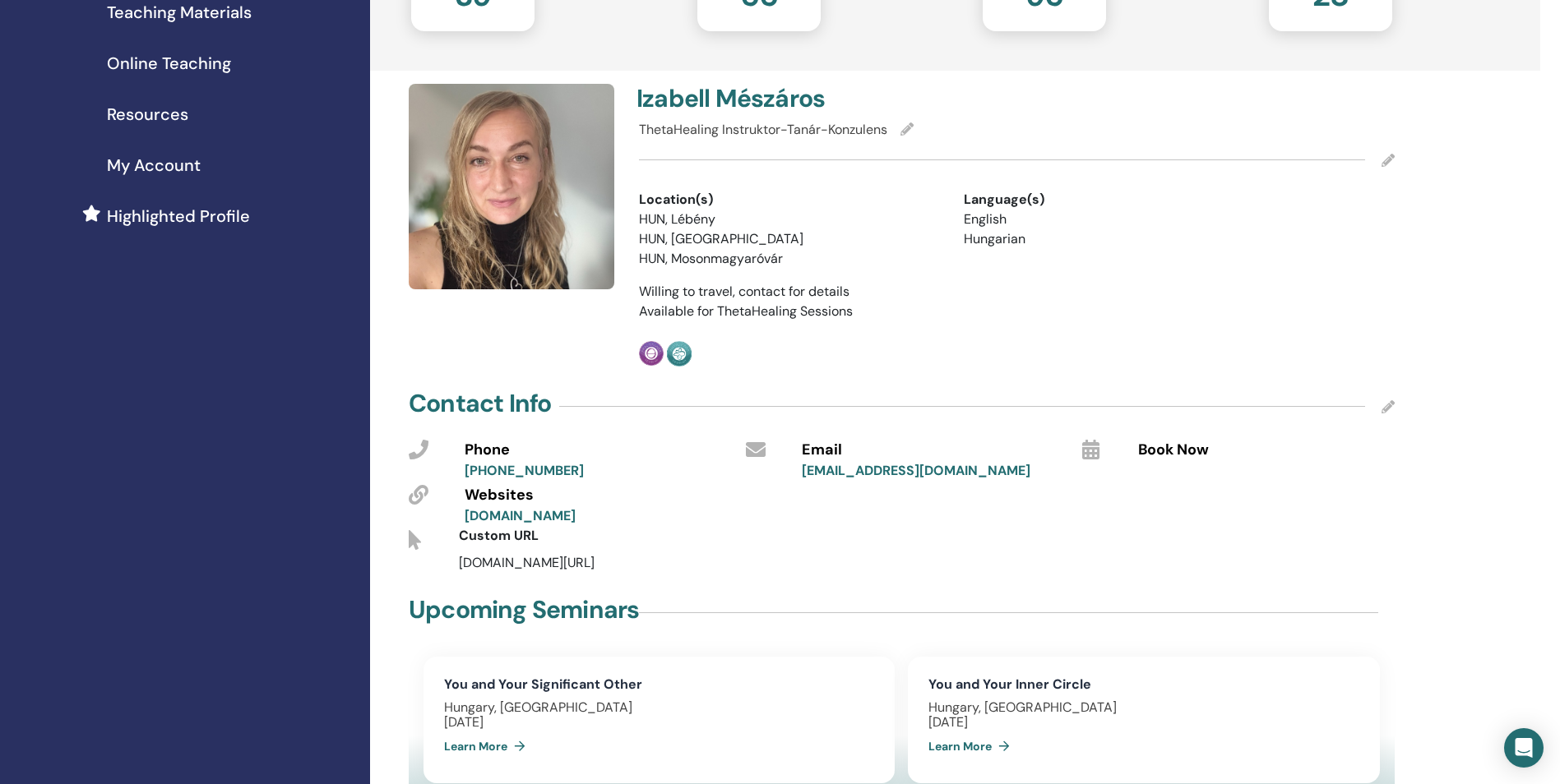
click at [1377, 404] on div "Contact Info" at bounding box center [902, 407] width 986 height 41
click at [1391, 412] on icon at bounding box center [1388, 406] width 13 height 13
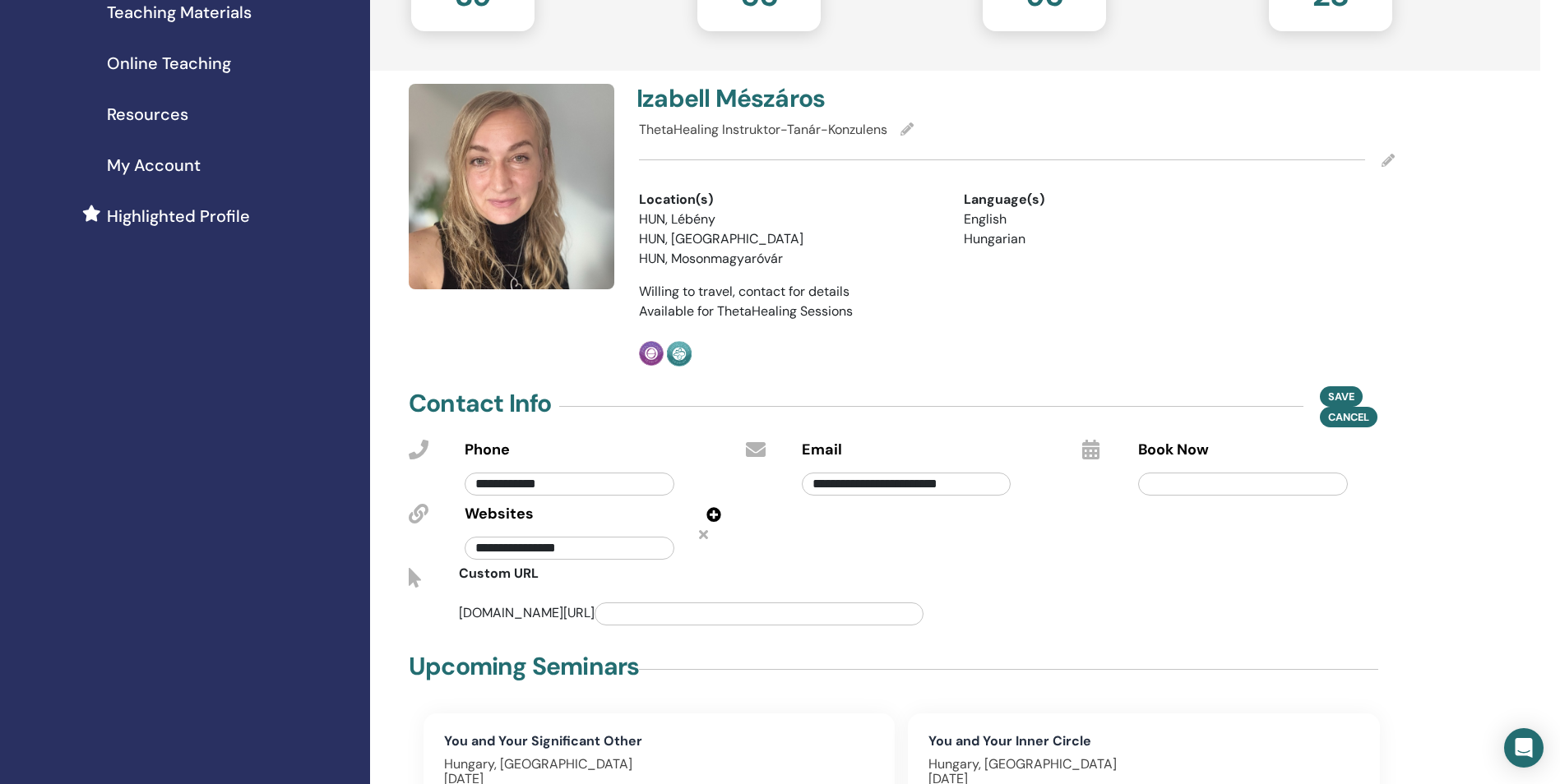
click at [608, 545] on input "**********" at bounding box center [569, 548] width 209 height 23
drag, startPoint x: 608, startPoint y: 545, endPoint x: 455, endPoint y: 556, distance: 153.4
click at [455, 556] on div "**********" at bounding box center [568, 544] width 234 height 38
type input "**********"
click at [1321, 562] on div "Book Now" at bounding box center [1238, 499] width 337 height 128
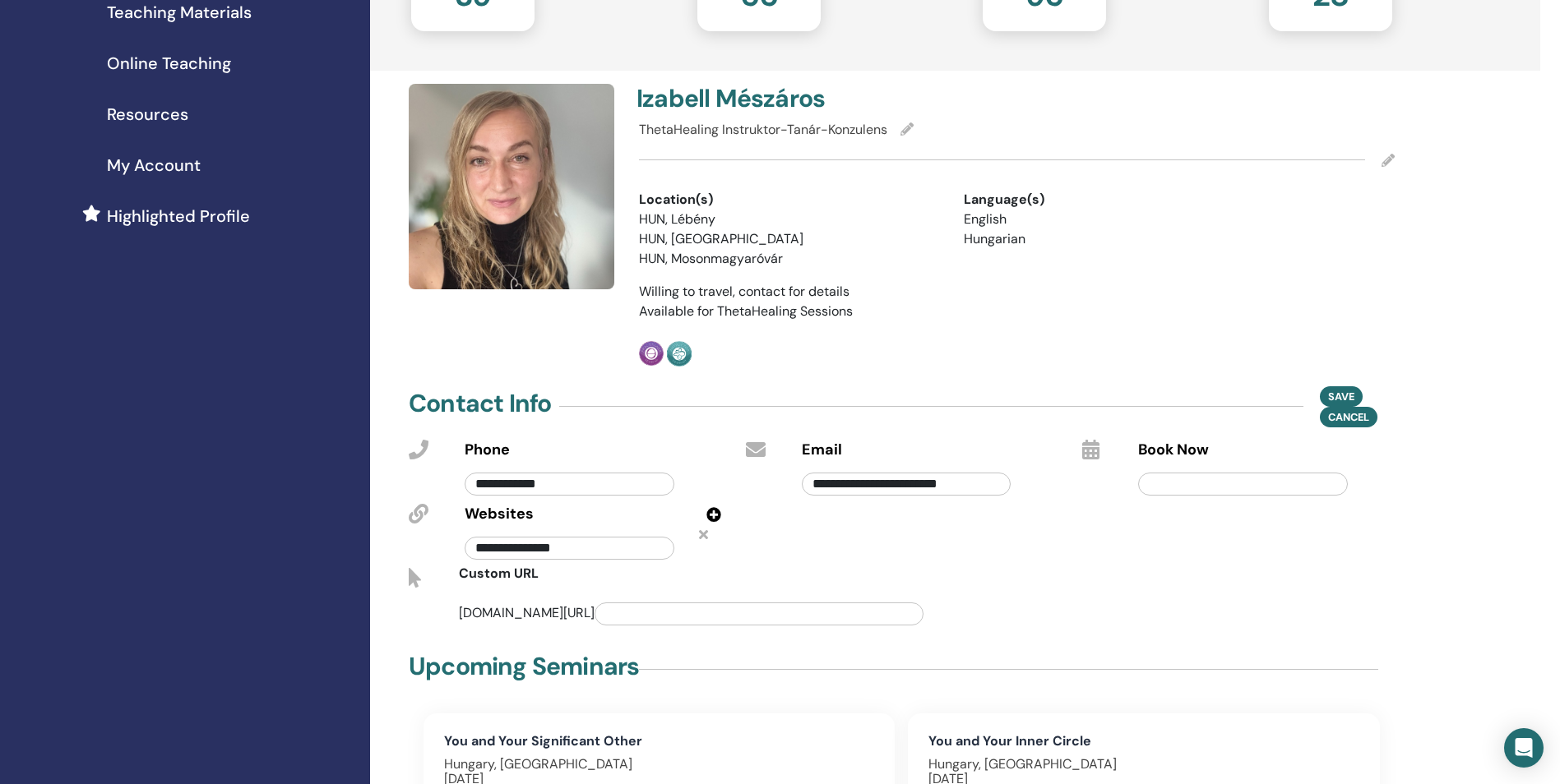
click at [868, 605] on input "text" at bounding box center [759, 613] width 329 height 23
type input "**********"
click at [1184, 619] on div "**********" at bounding box center [868, 610] width 817 height 38
click at [1346, 395] on span "Save" at bounding box center [1341, 397] width 26 height 17
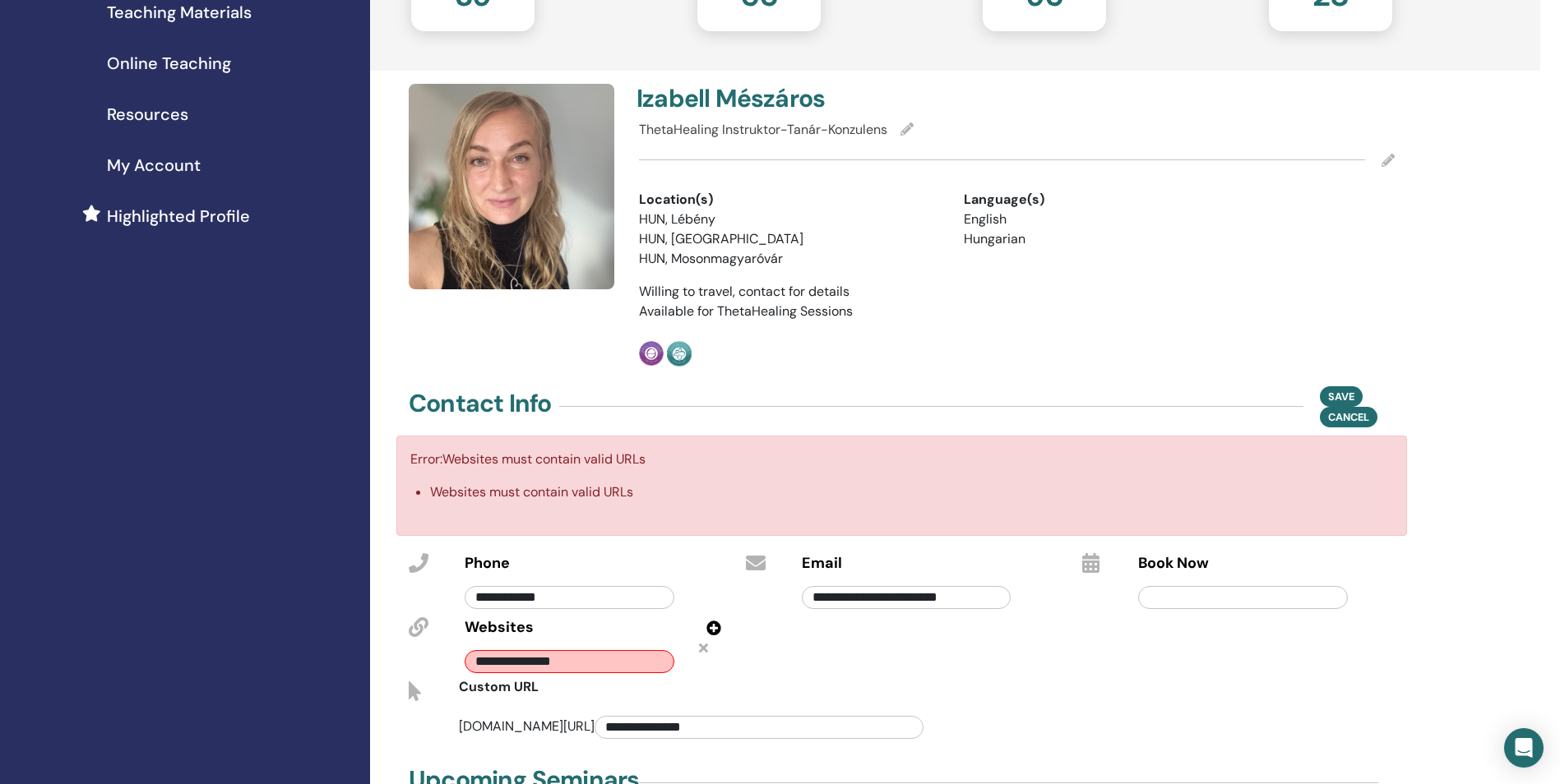
click at [636, 668] on input "**********" at bounding box center [569, 661] width 209 height 23
click at [704, 646] on icon at bounding box center [703, 647] width 9 height 13
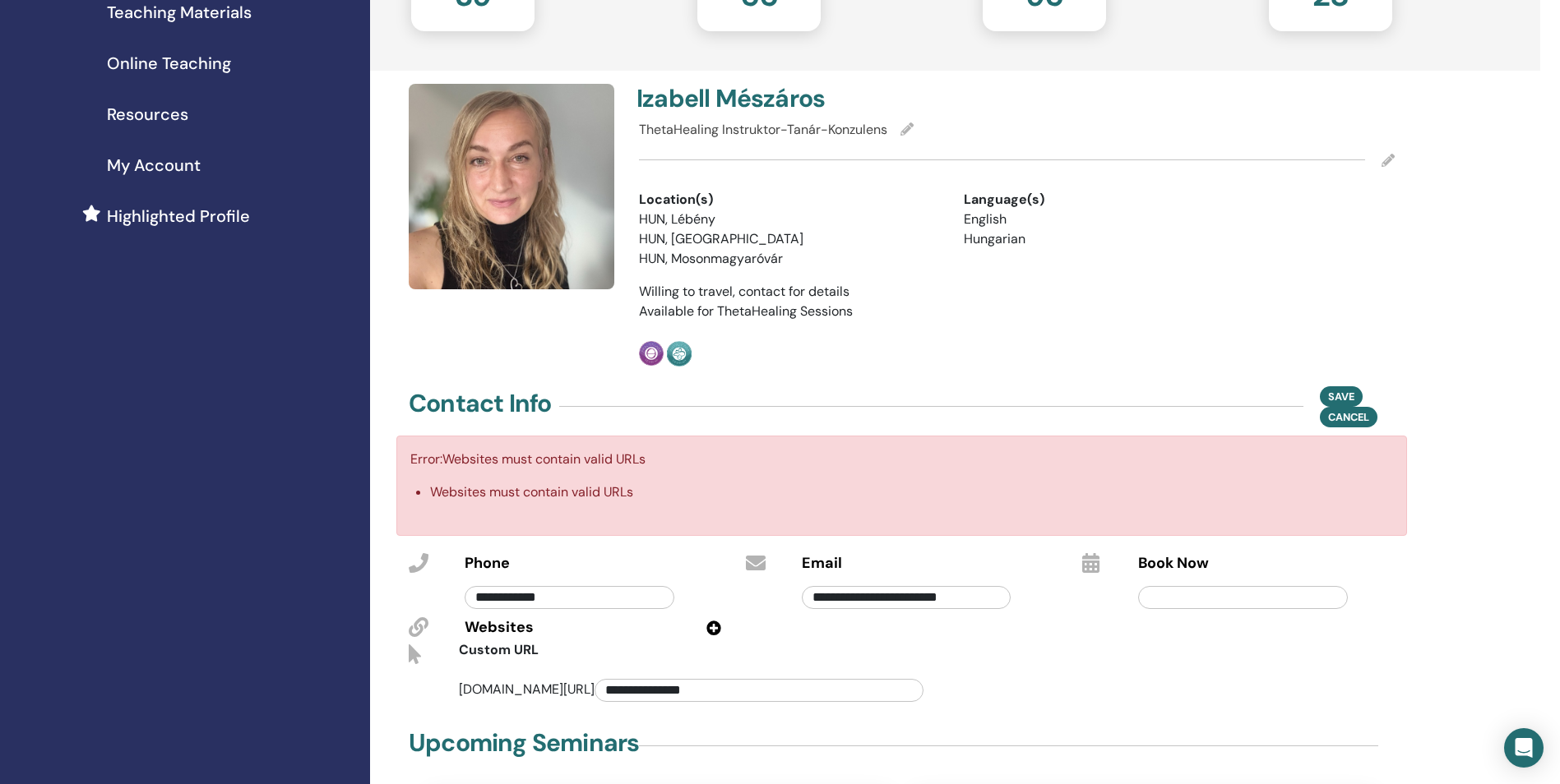
click at [715, 623] on icon at bounding box center [713, 628] width 14 height 14
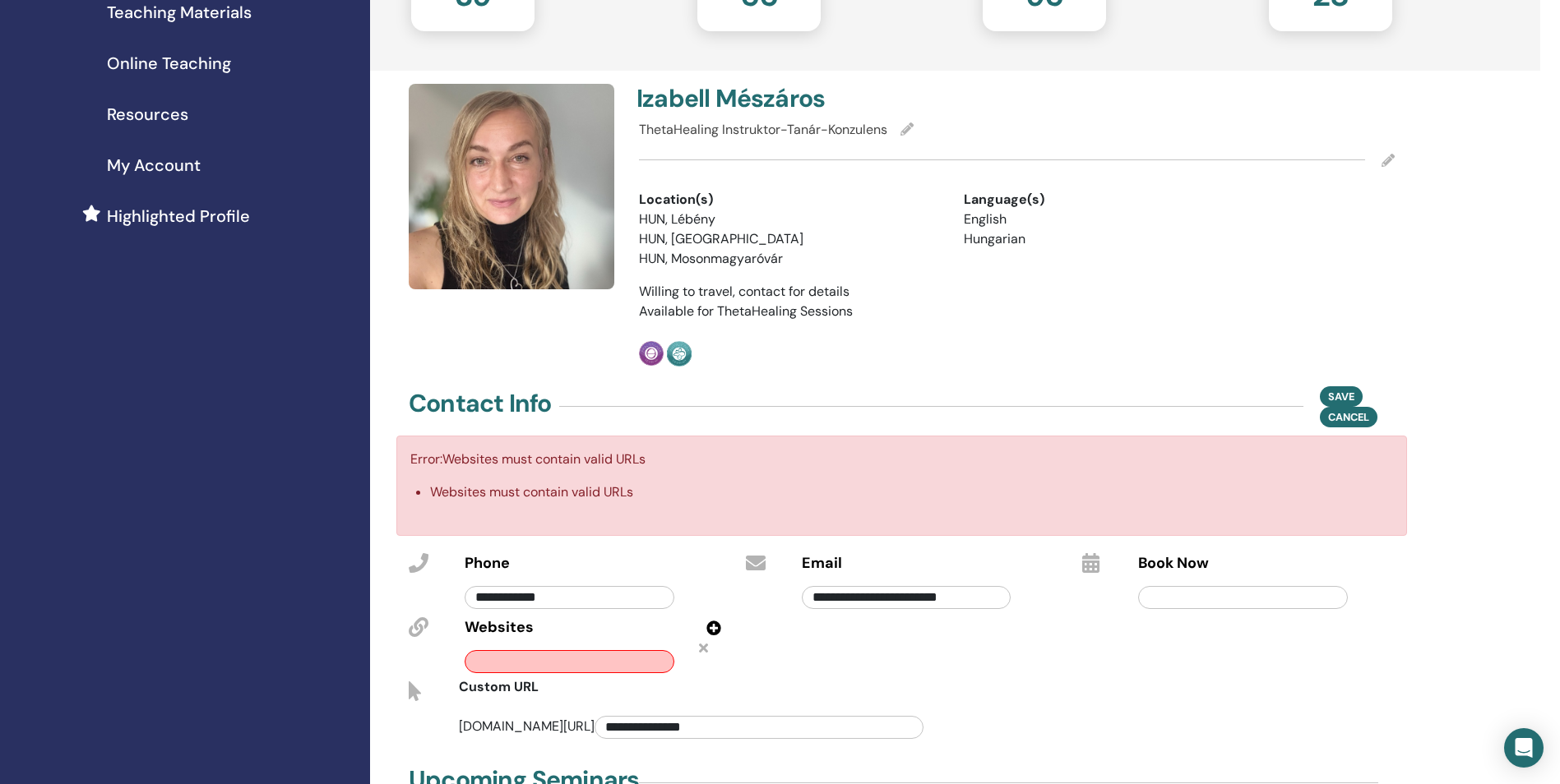
click at [625, 657] on input "text" at bounding box center [569, 661] width 209 height 23
type input "**********"
click at [1155, 764] on div "Upcoming Seminars" at bounding box center [901, 783] width 1005 height 41
click at [1354, 392] on span "Save" at bounding box center [1341, 397] width 26 height 17
click at [698, 646] on icon at bounding box center [703, 647] width 9 height 13
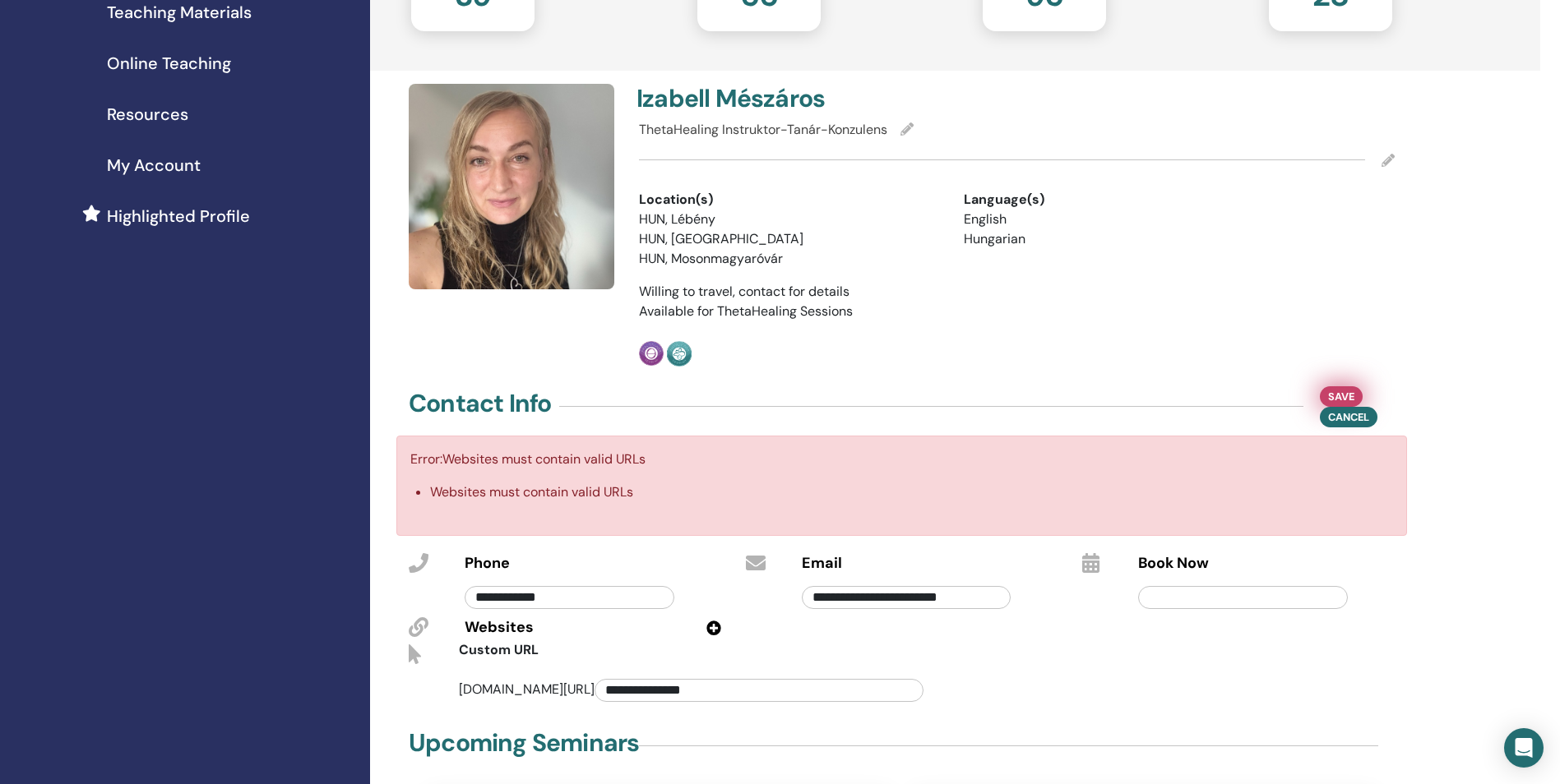
click at [1352, 388] on span "Save" at bounding box center [1341, 397] width 26 height 17
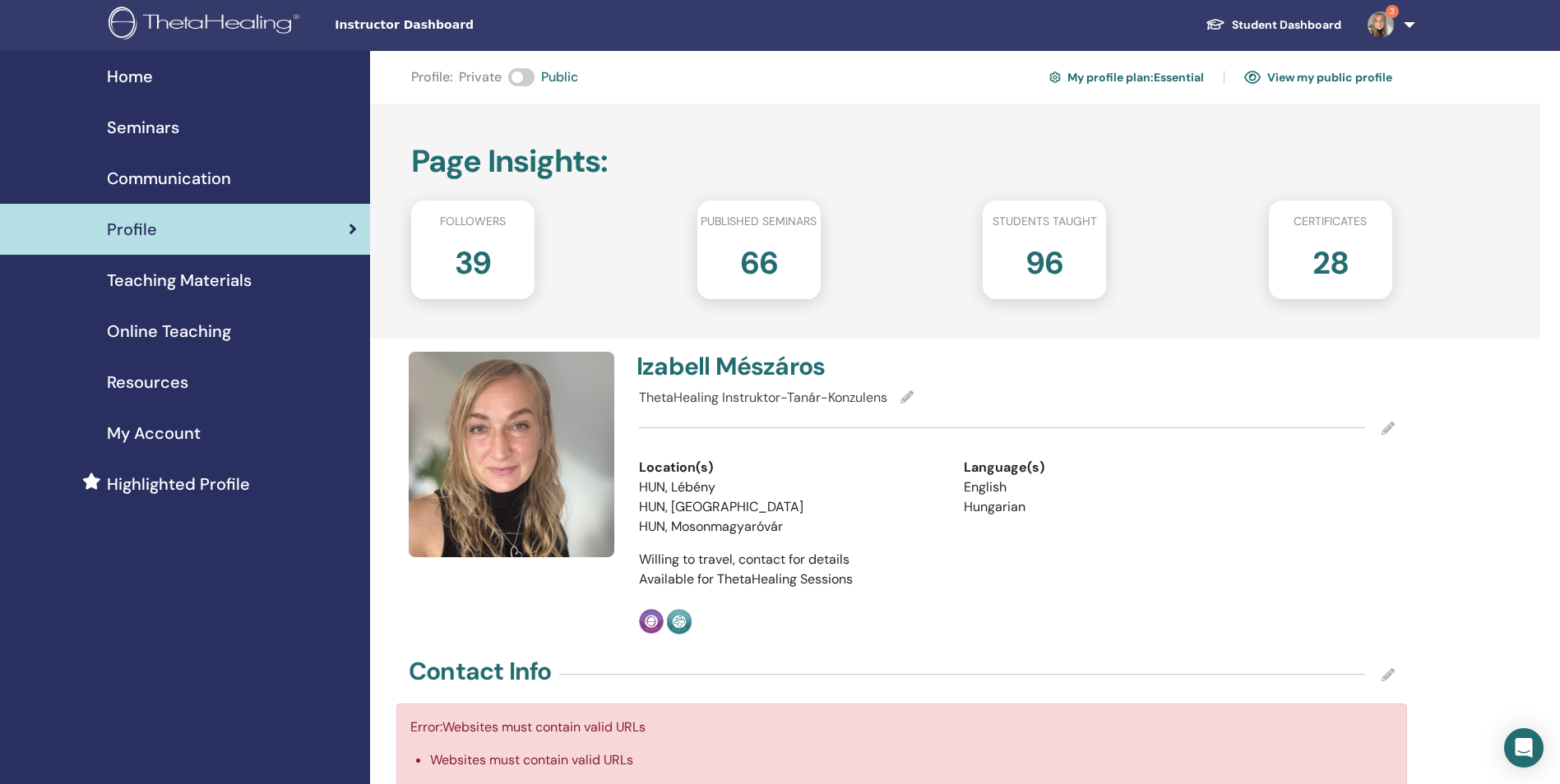
scroll to position [0, 0]
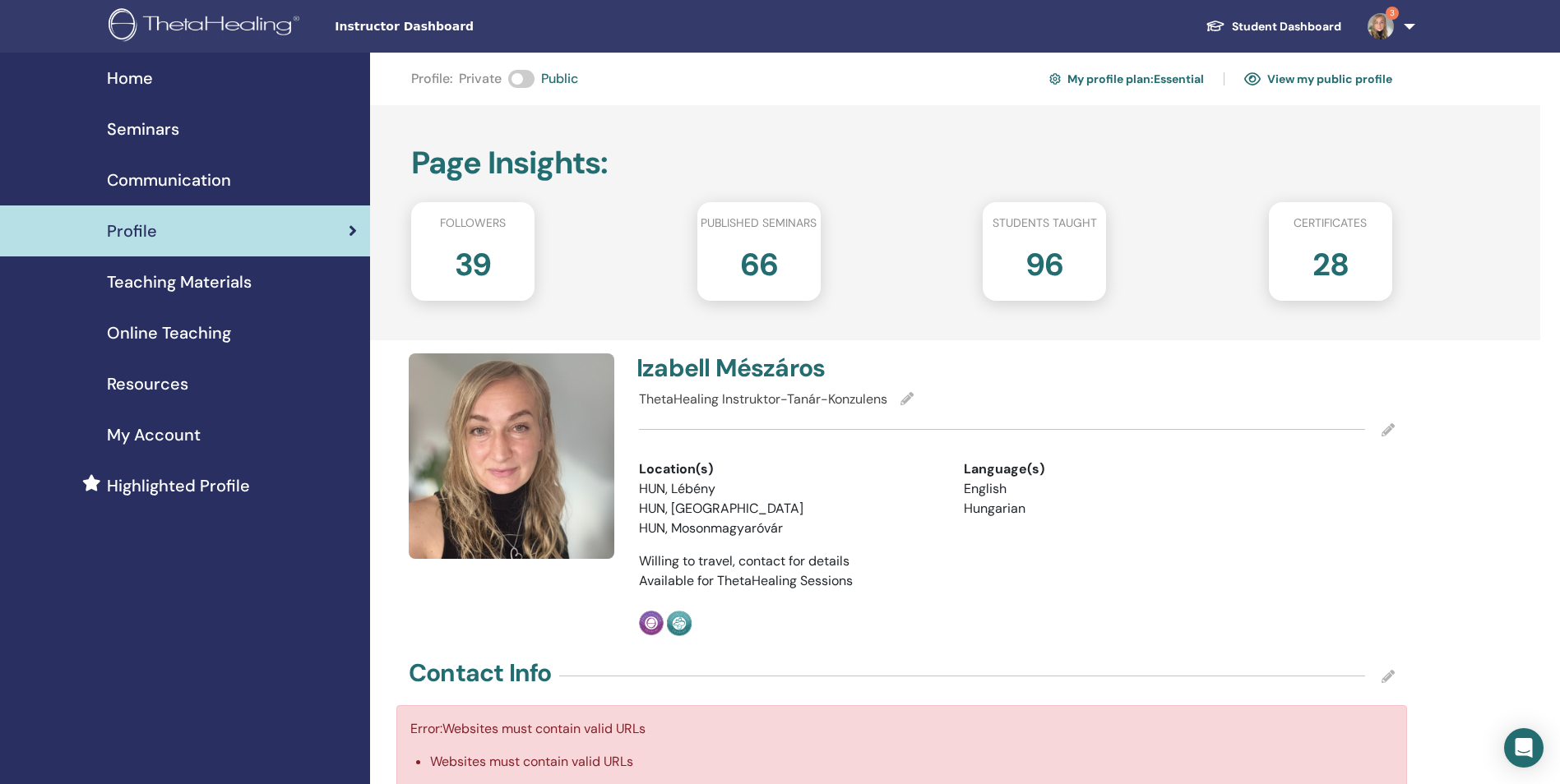
click at [399, 29] on span "Instructor Dashboard" at bounding box center [458, 26] width 246 height 17
click at [131, 78] on span "Home" at bounding box center [130, 77] width 46 height 25
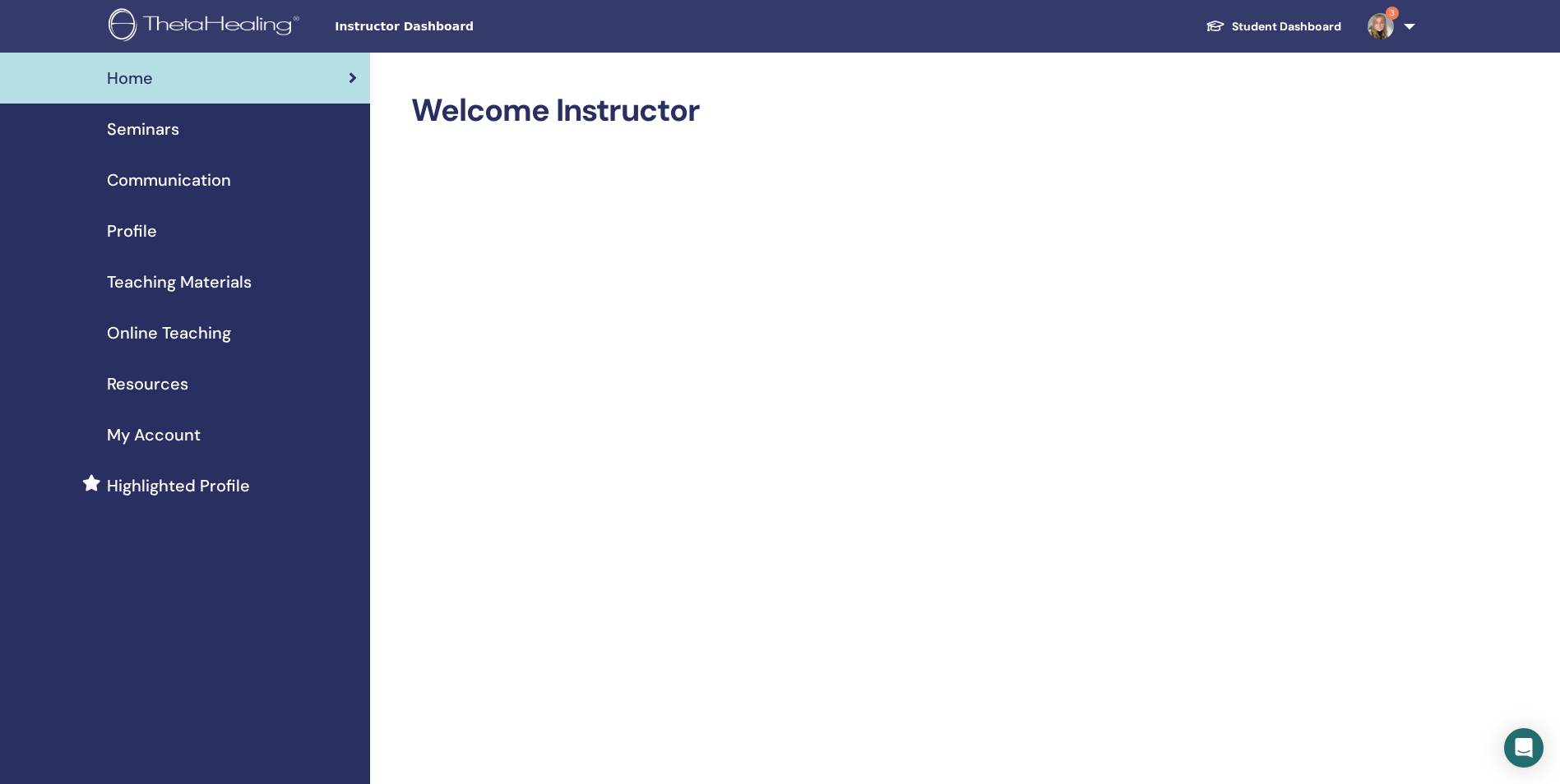
click at [1410, 25] on link "3" at bounding box center [1388, 26] width 67 height 53
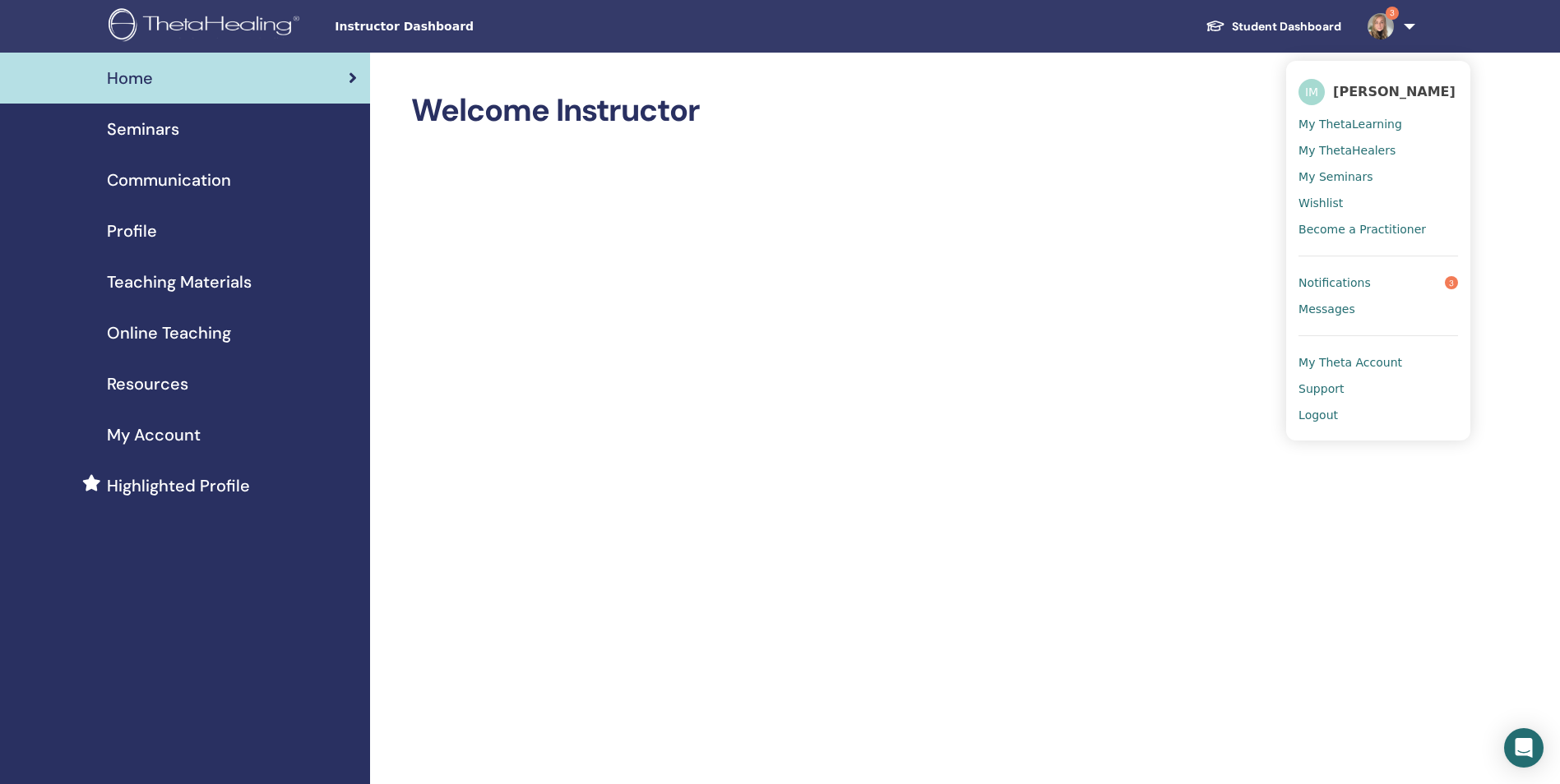
click at [1316, 420] on span "Logout" at bounding box center [1318, 415] width 39 height 14
